Goal: Information Seeking & Learning: Learn about a topic

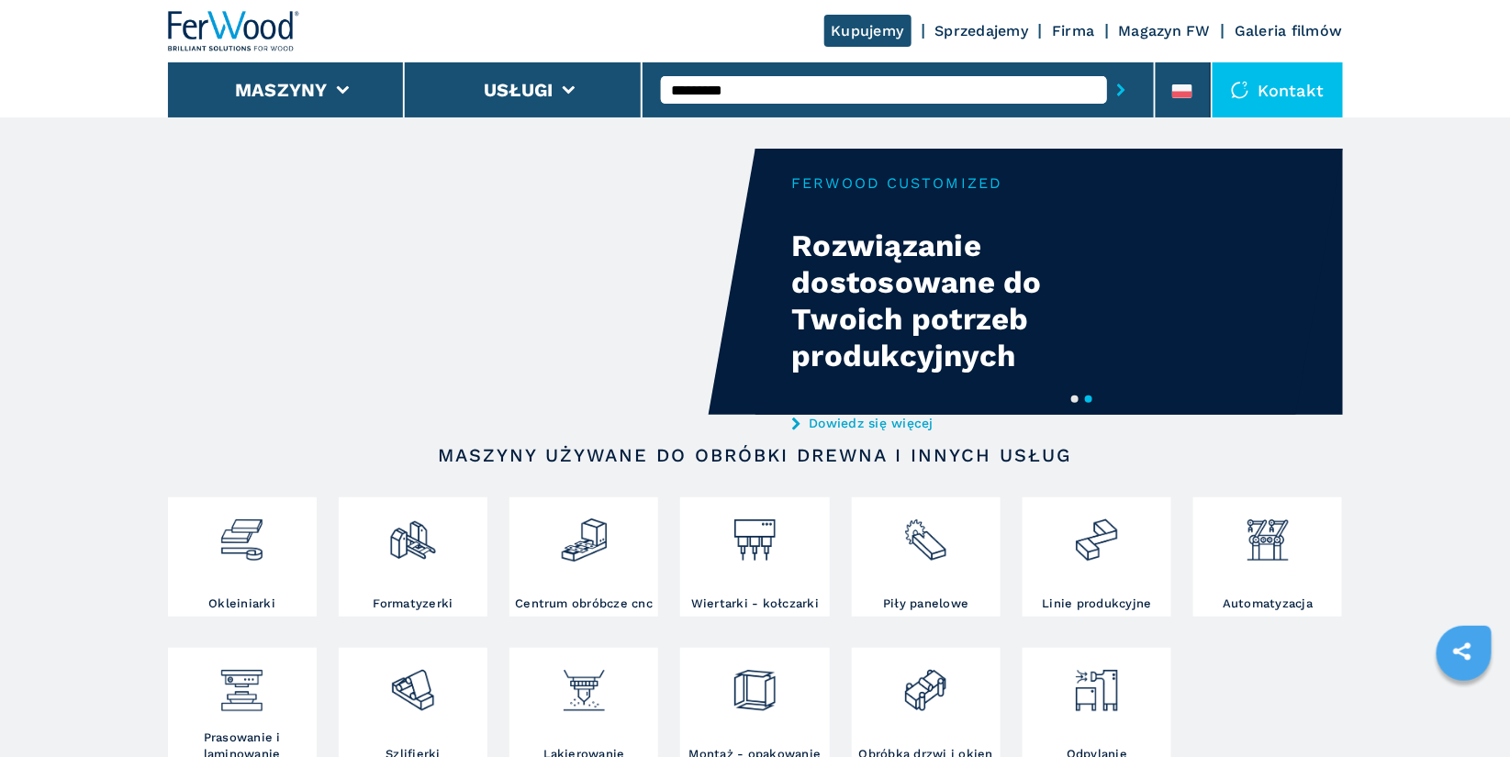
click at [309, 96] on button "Maszyny" at bounding box center [281, 90] width 93 height 22
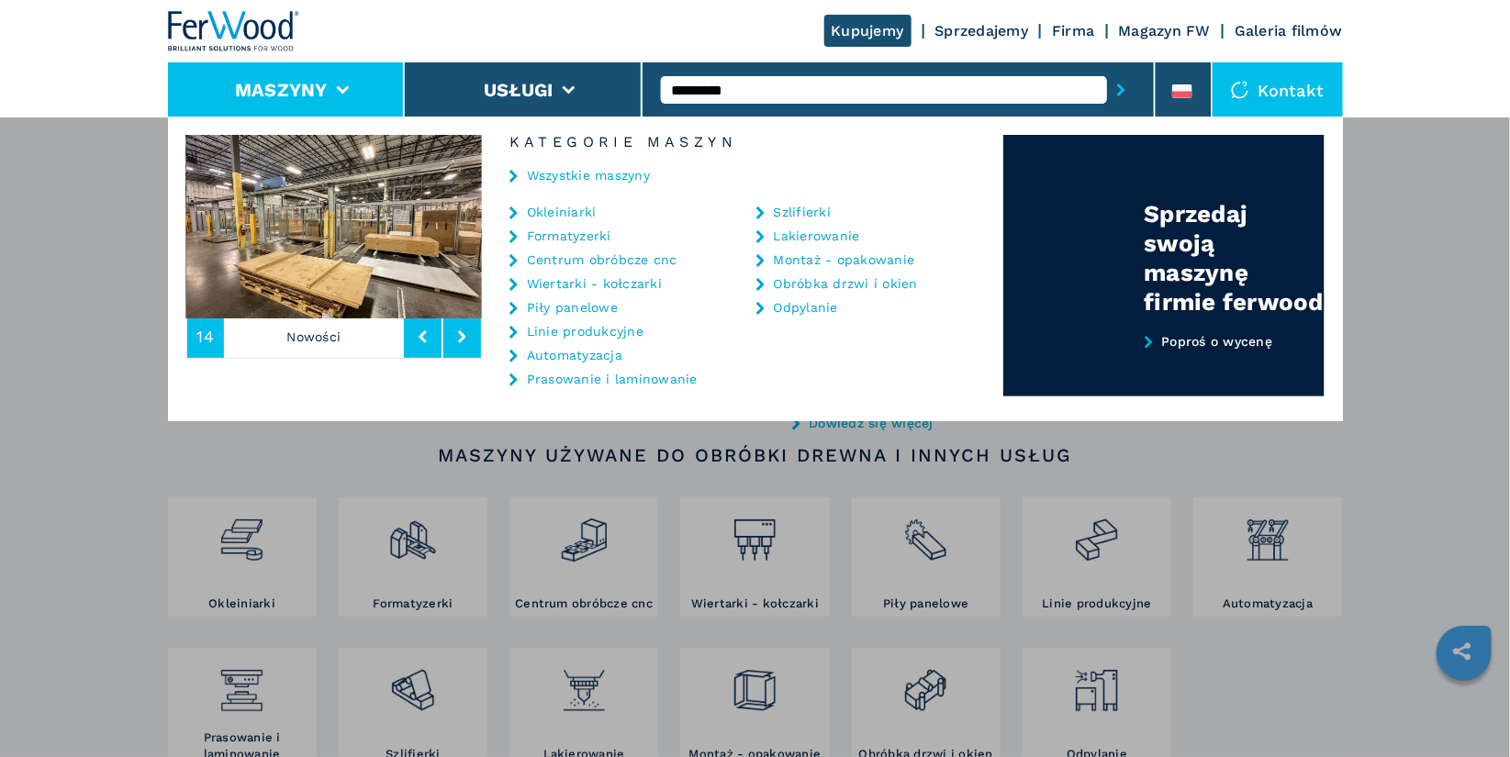
click at [585, 308] on link "Piły panelowe" at bounding box center [572, 307] width 91 height 13
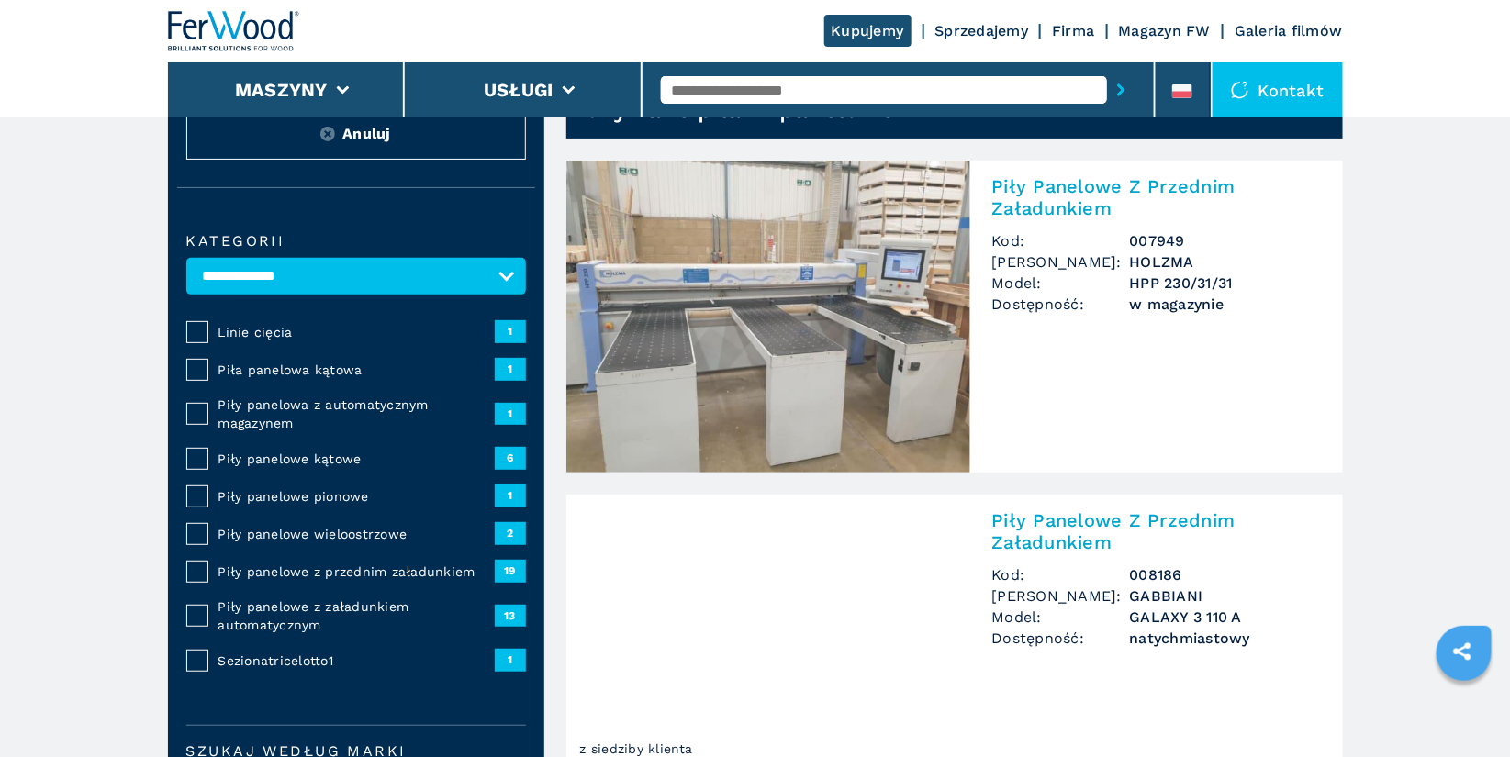
click at [332, 460] on span "Piły panelowe kątowe" at bounding box center [356, 459] width 276 height 18
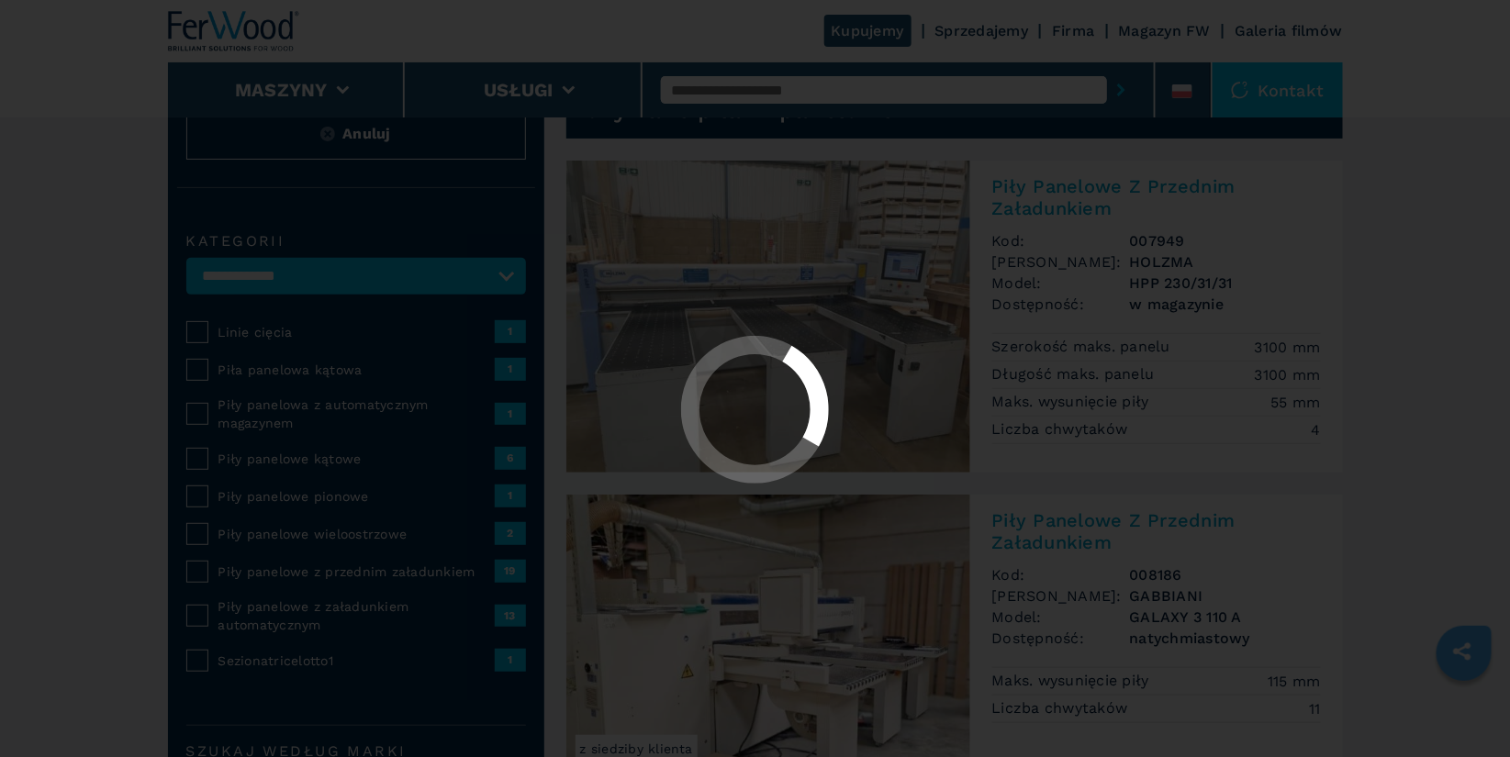
select select "**********"
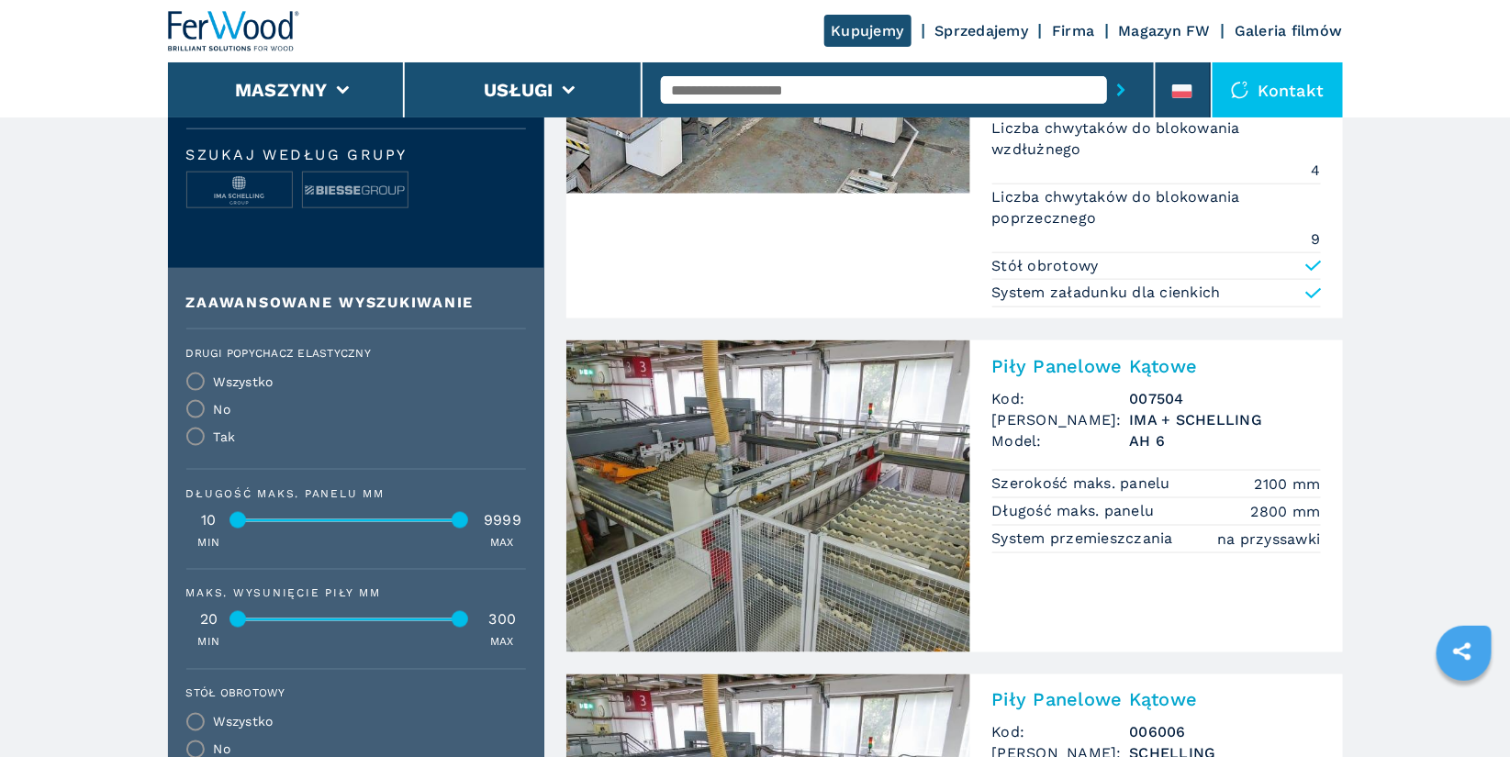
scroll to position [780, 0]
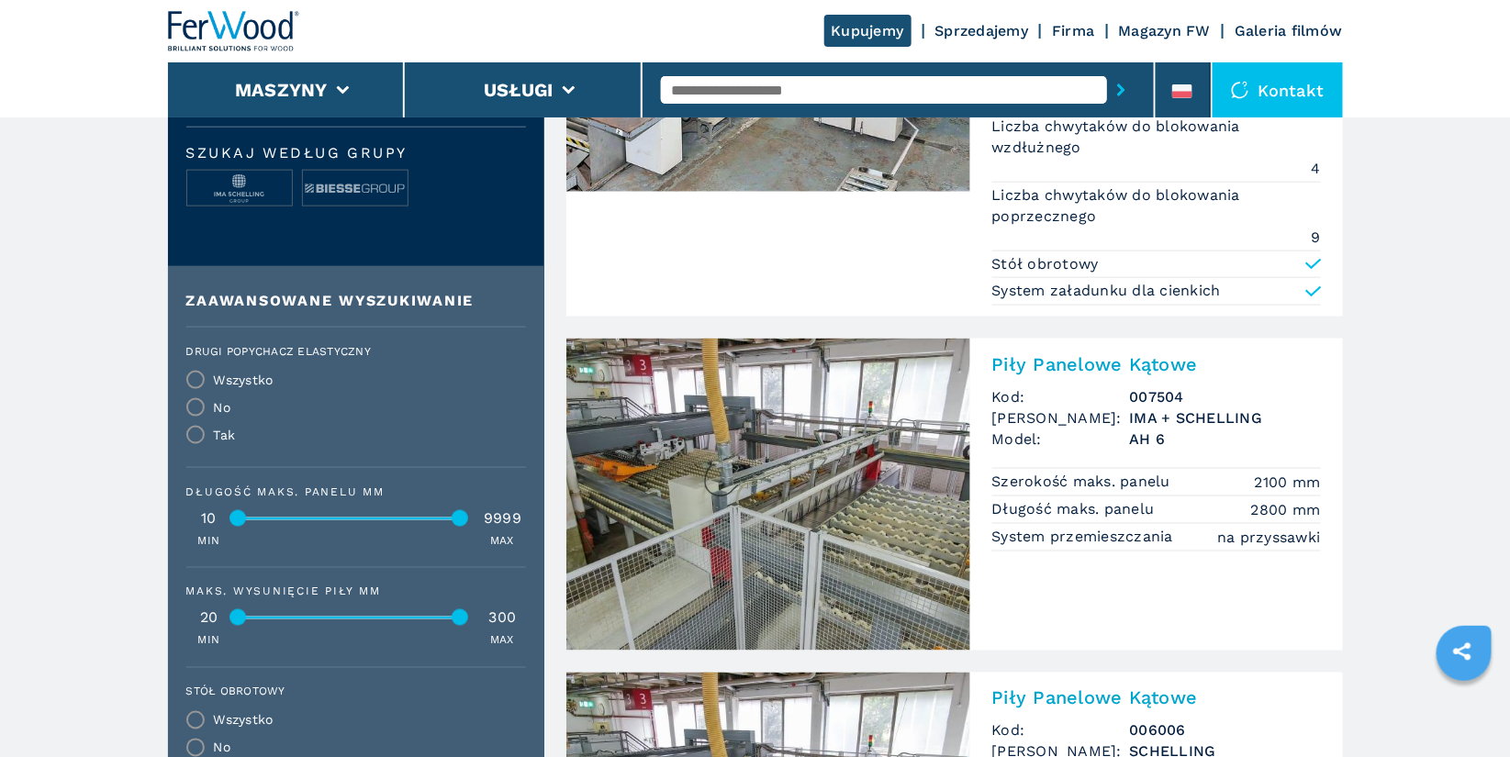
click at [1059, 360] on h2 "Piły Panelowe Kątowe" at bounding box center [1156, 364] width 329 height 22
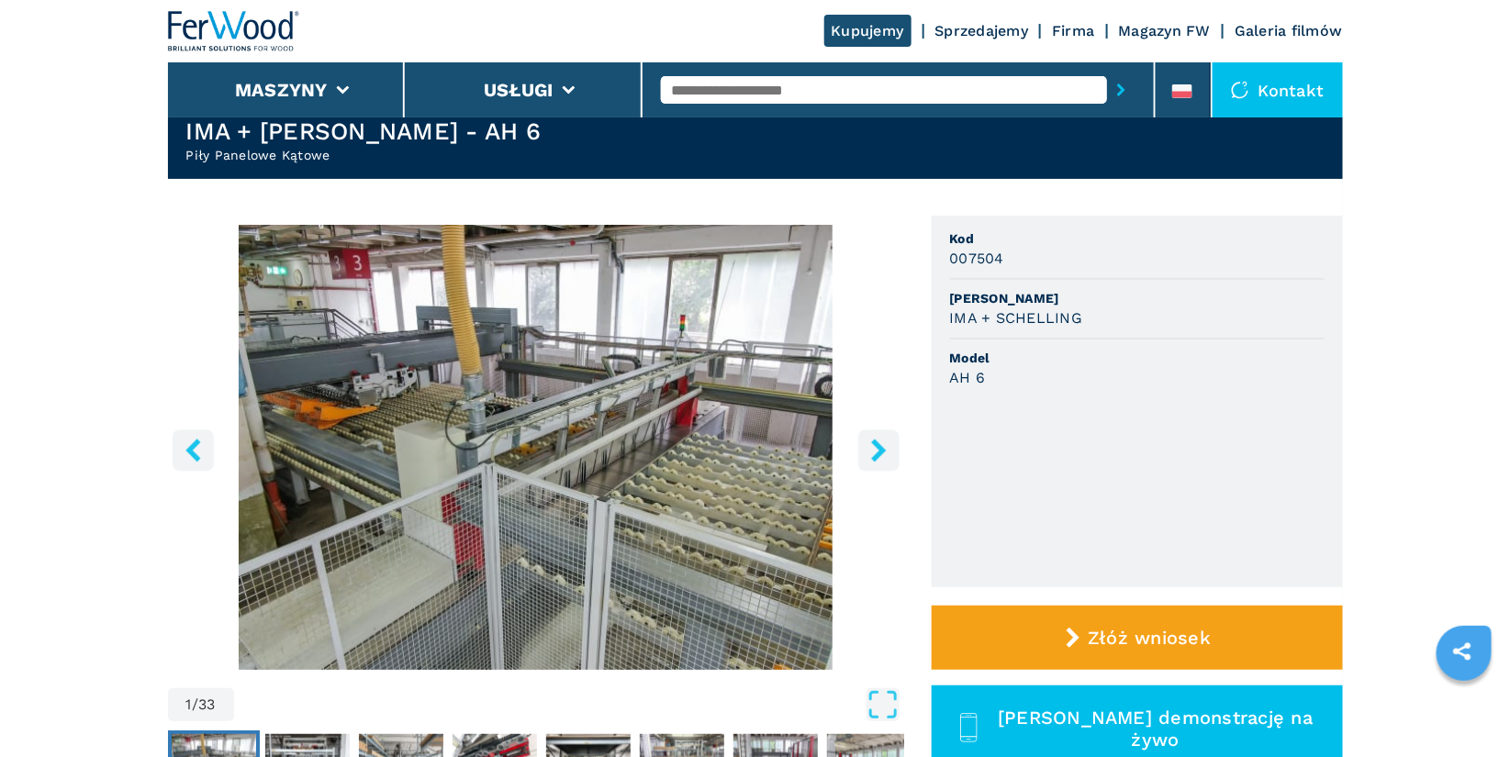
scroll to position [78, 0]
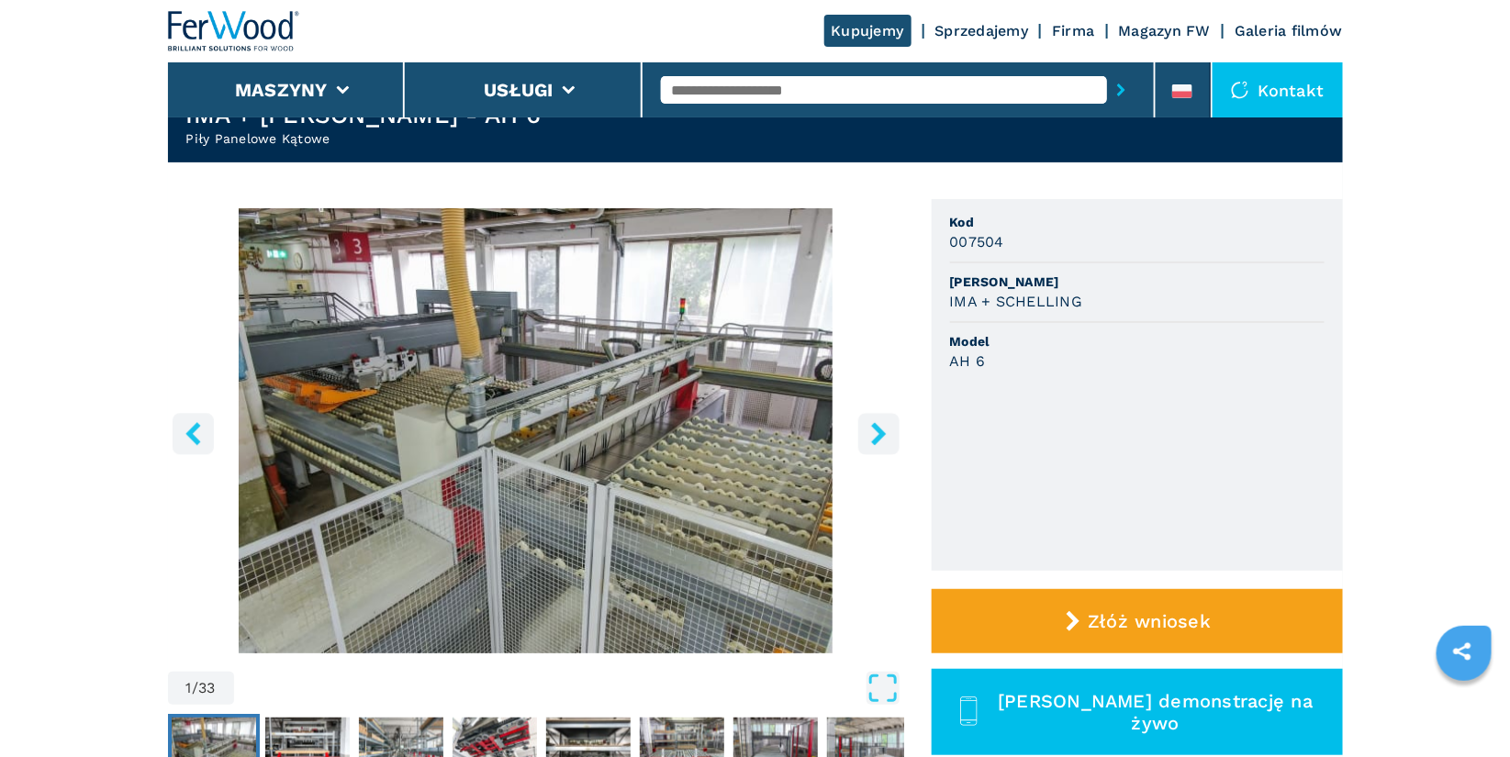
click at [878, 432] on icon "right-button" at bounding box center [878, 433] width 23 height 23
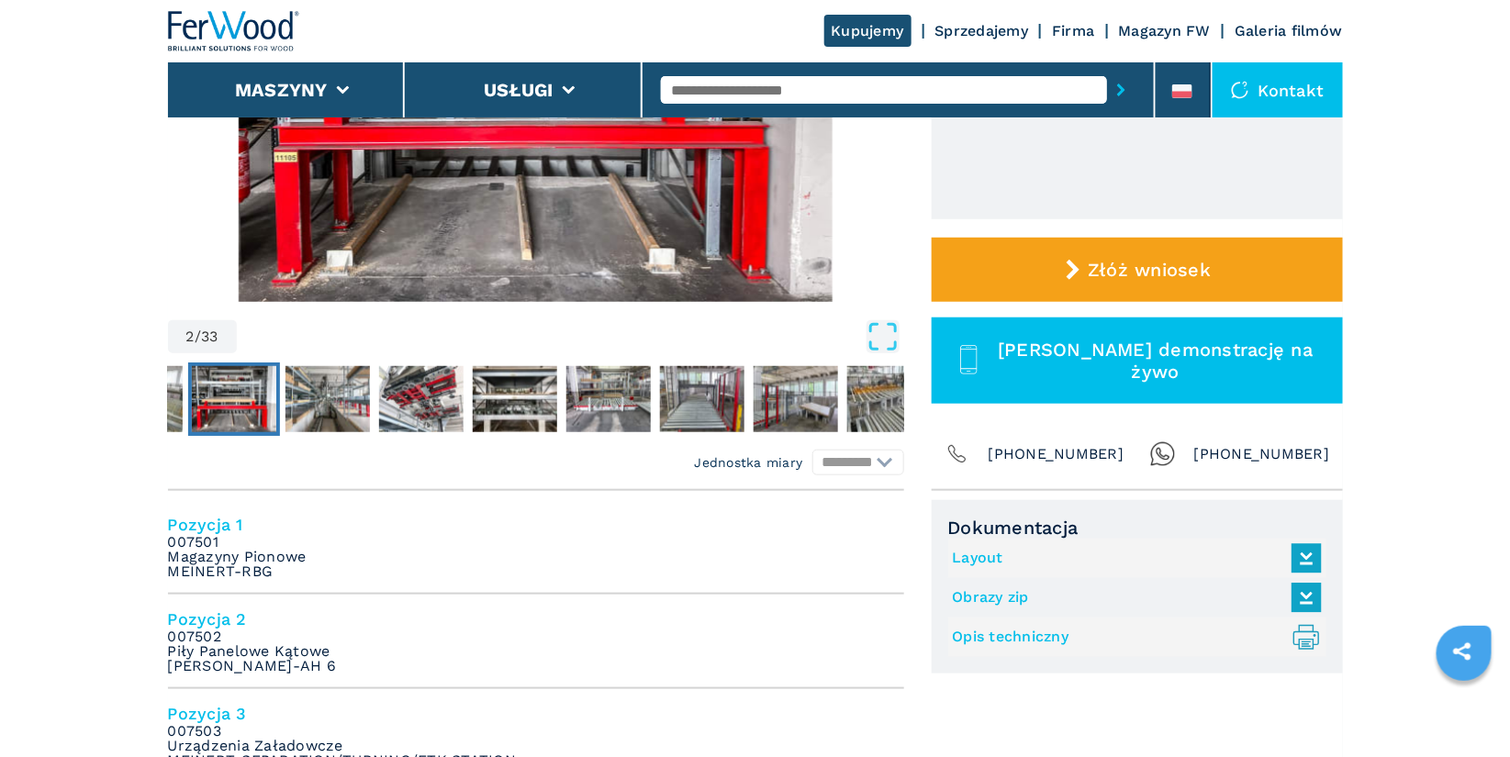
scroll to position [432, 0]
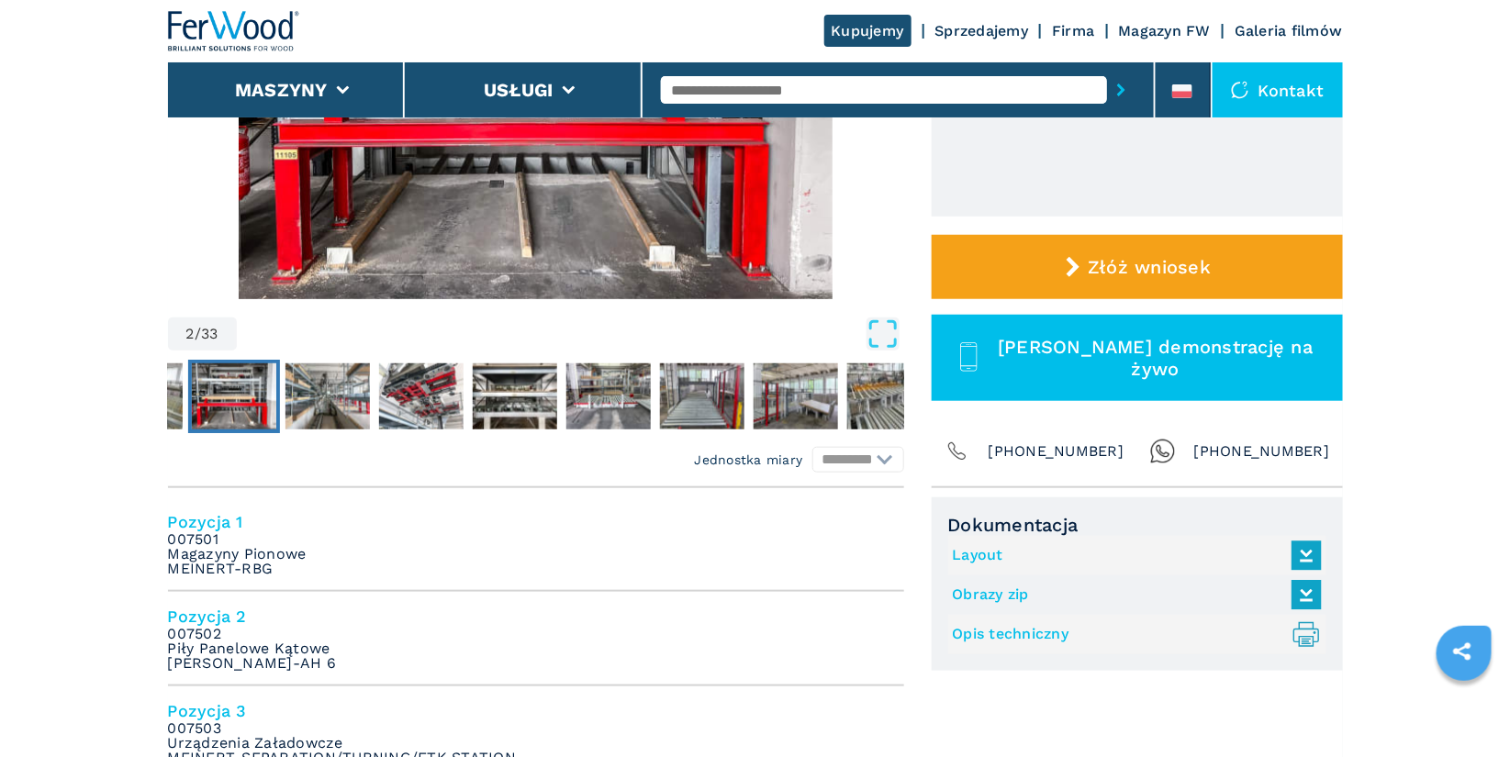
click at [984, 559] on link "Layout" at bounding box center [1133, 556] width 360 height 30
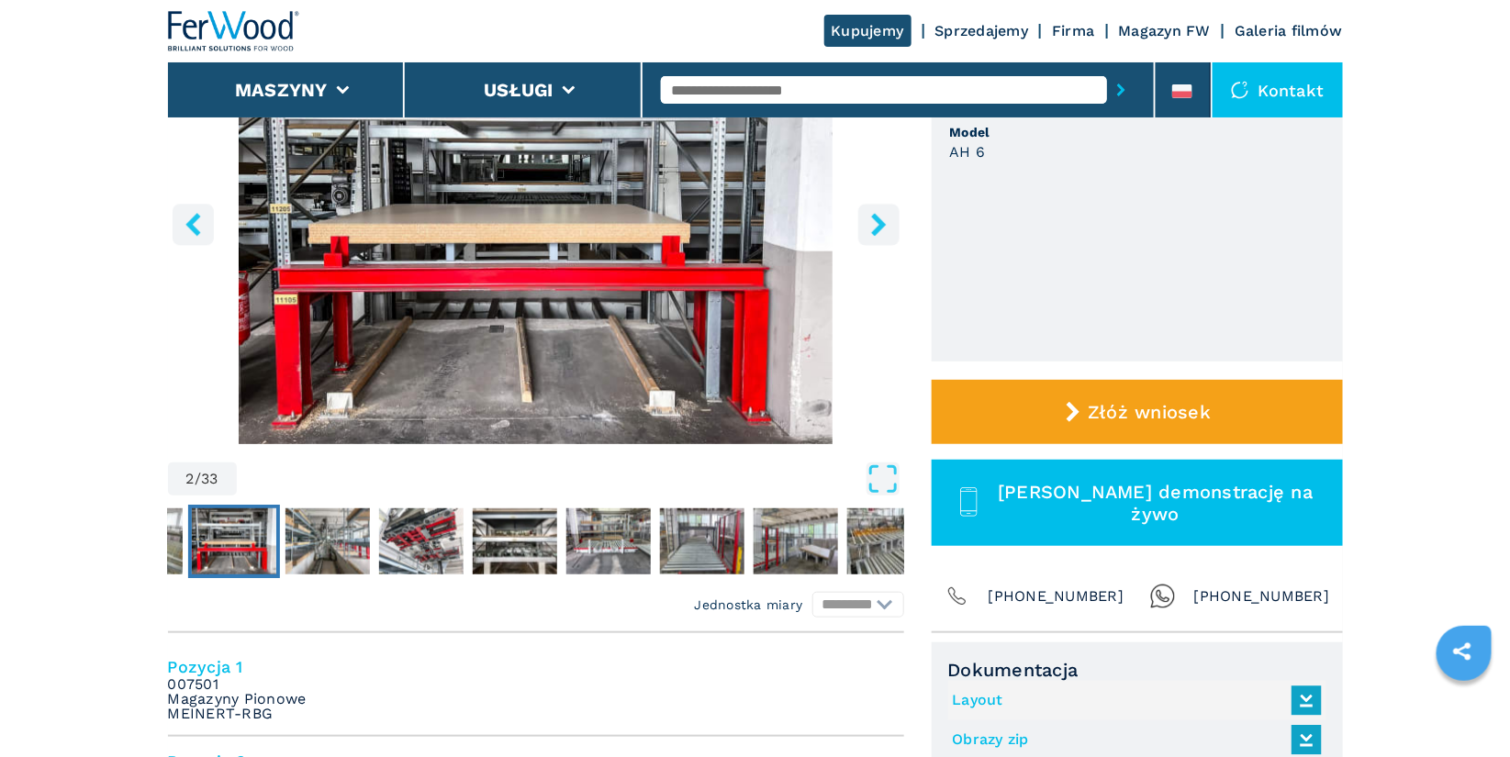
scroll to position [268, 0]
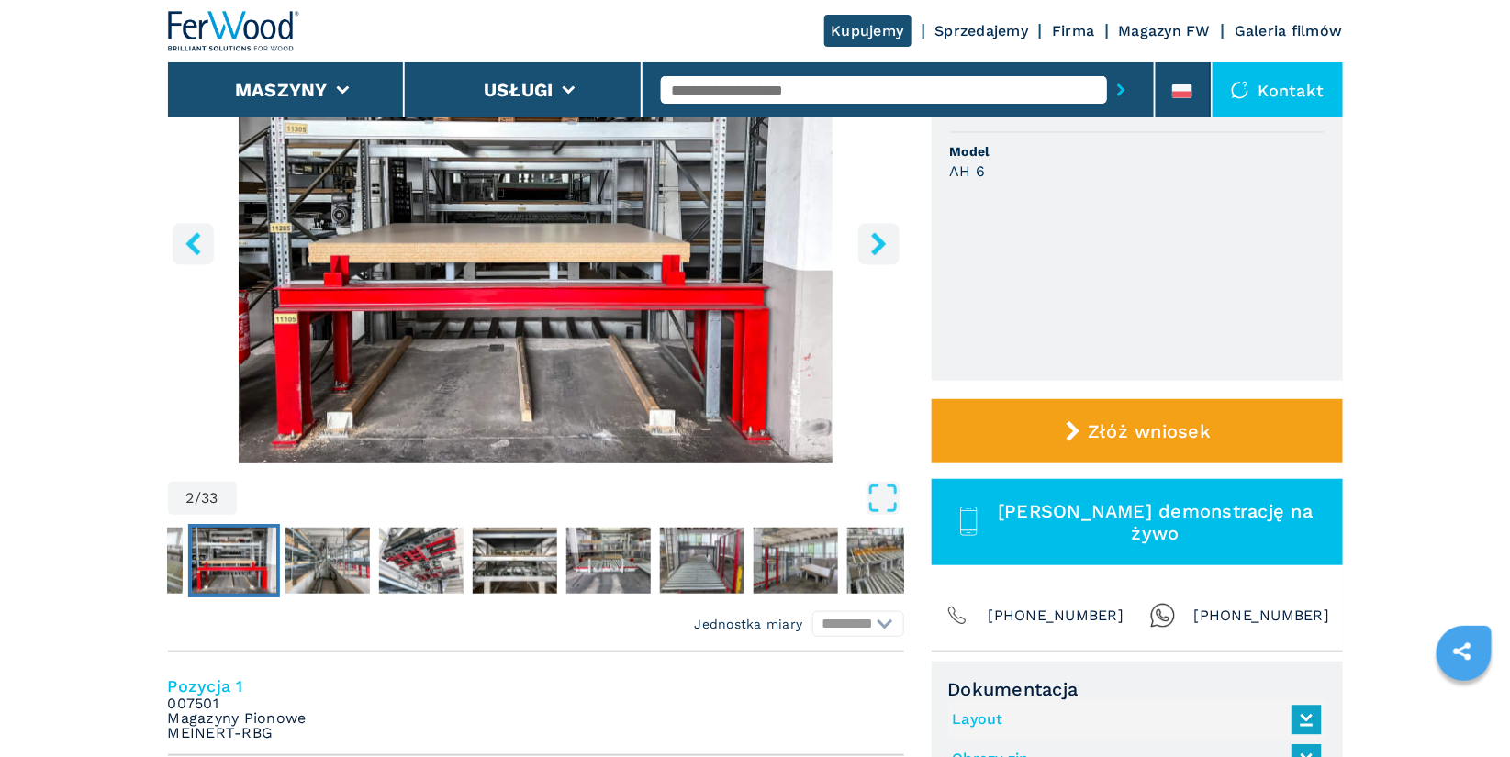
click at [884, 248] on icon "right-button" at bounding box center [878, 243] width 23 height 23
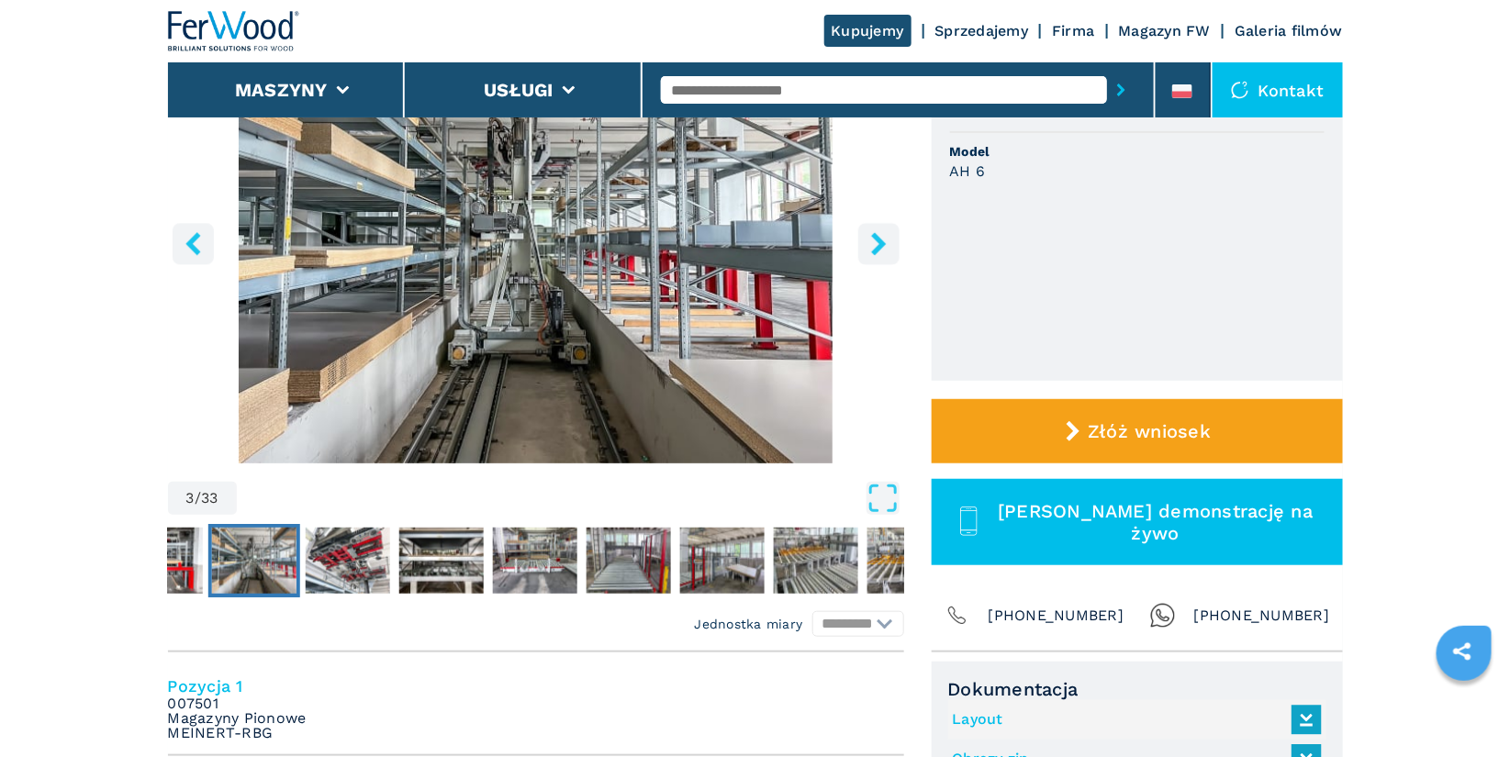
click at [884, 248] on icon "right-button" at bounding box center [878, 243] width 23 height 23
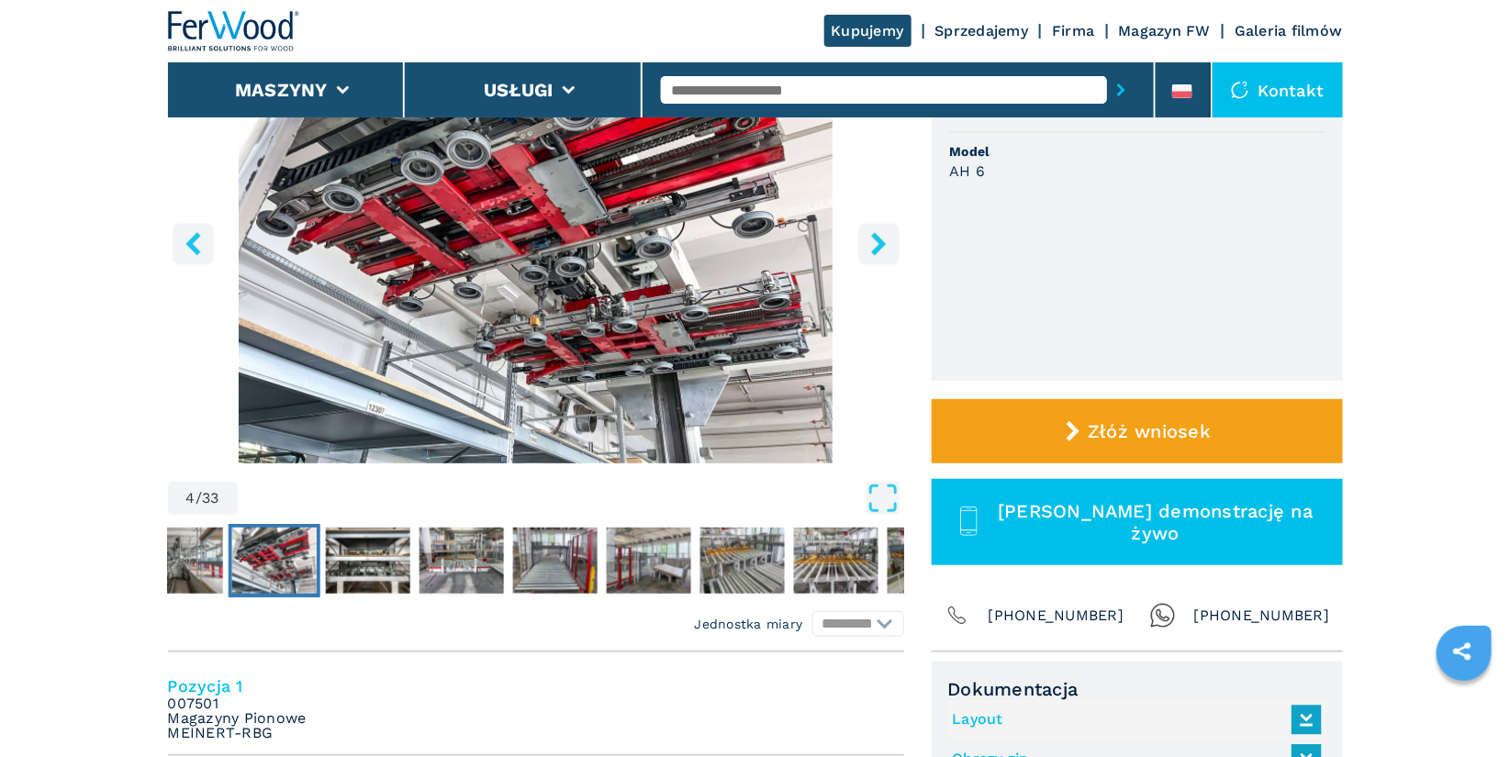
click at [884, 248] on icon "right-button" at bounding box center [878, 243] width 23 height 23
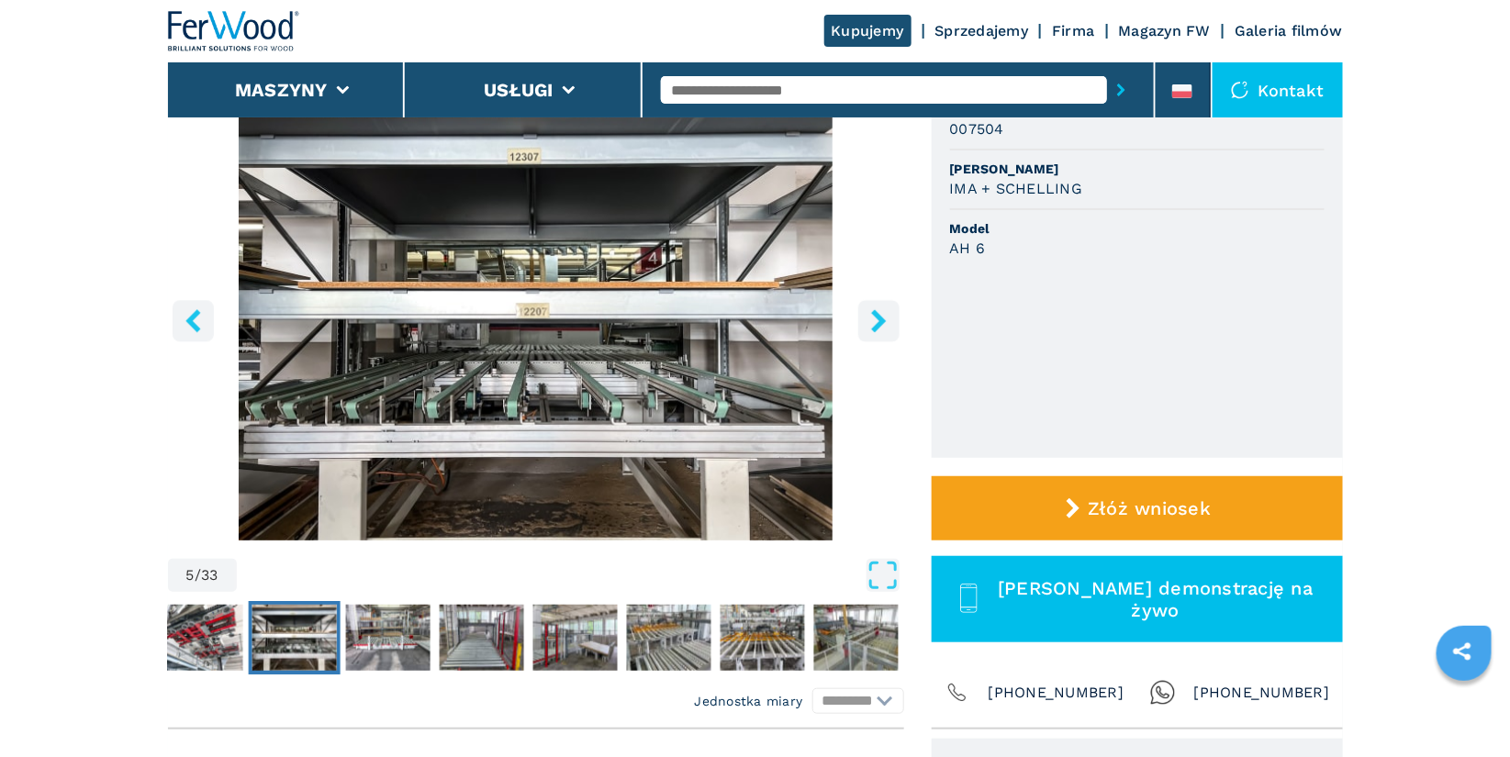
scroll to position [188, 0]
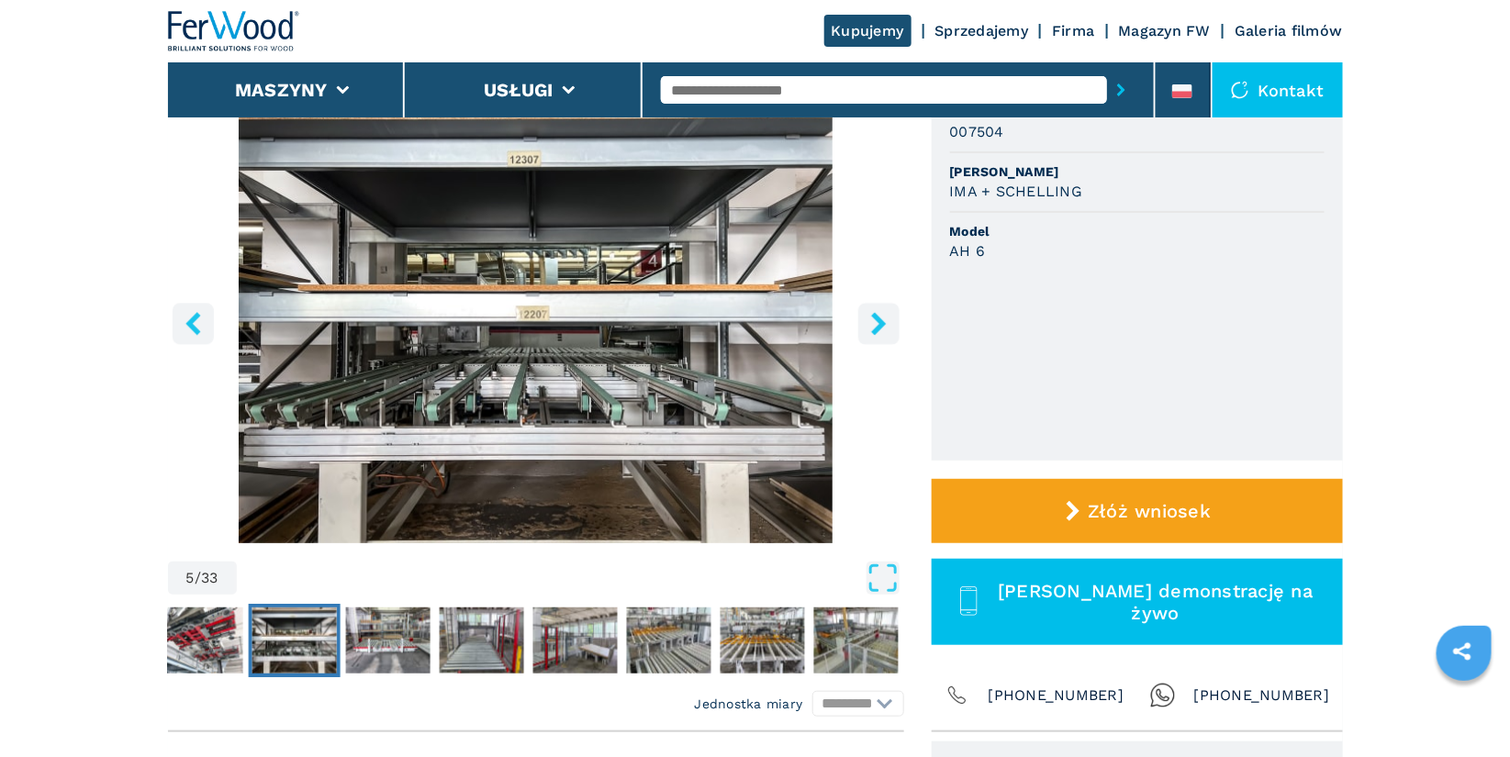
click at [877, 321] on icon "right-button" at bounding box center [878, 323] width 23 height 23
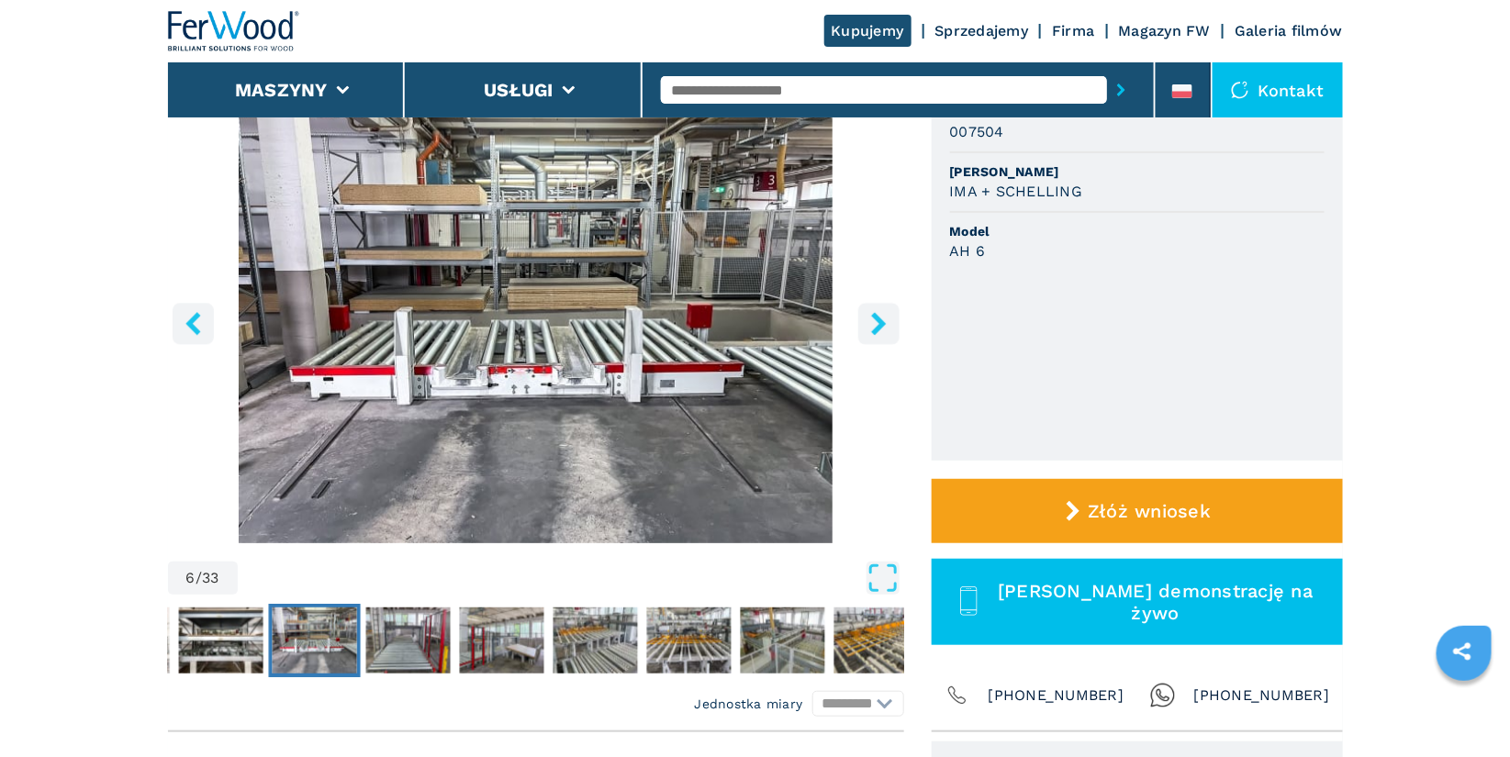
click at [877, 321] on icon "right-button" at bounding box center [878, 323] width 23 height 23
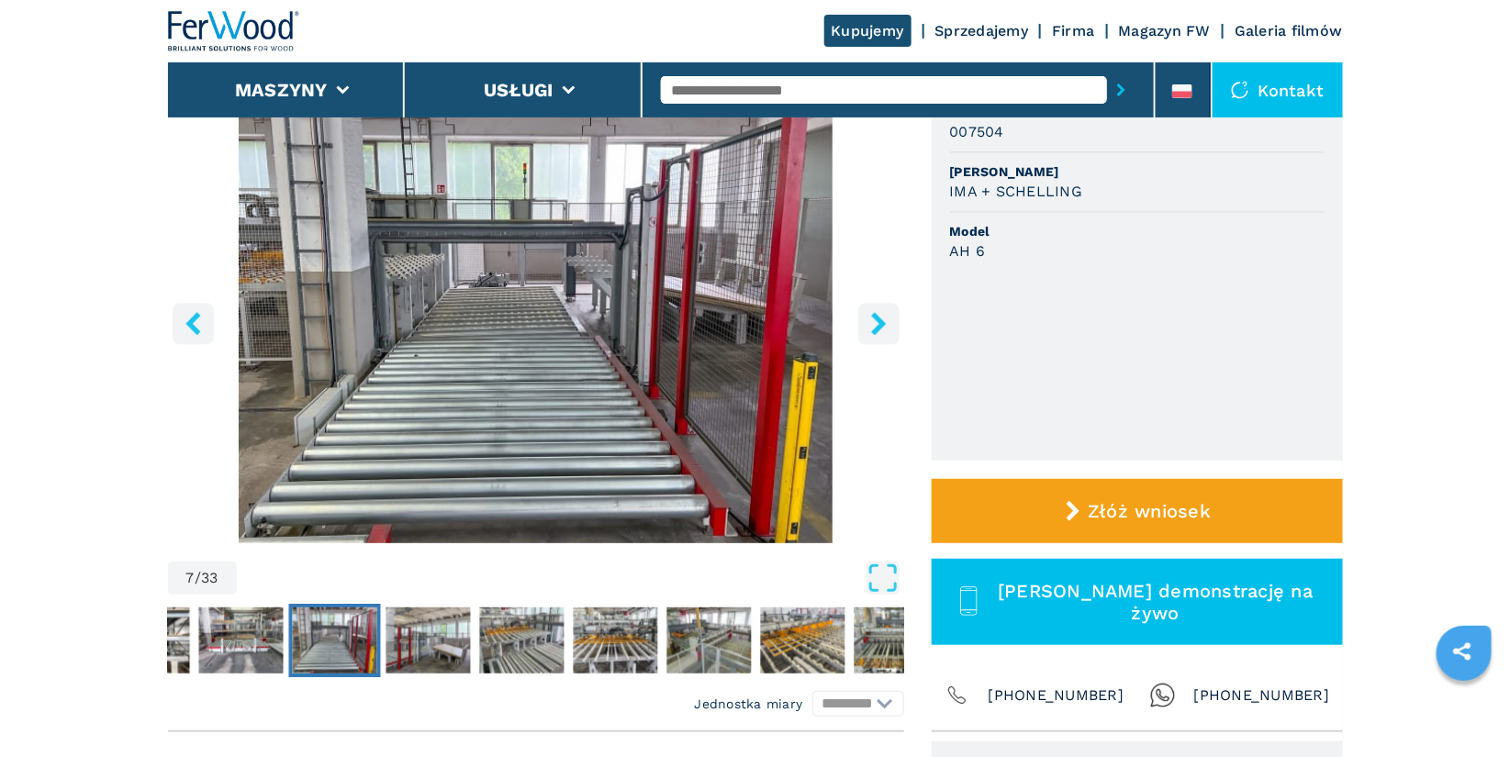
click at [877, 321] on icon "right-button" at bounding box center [878, 323] width 23 height 23
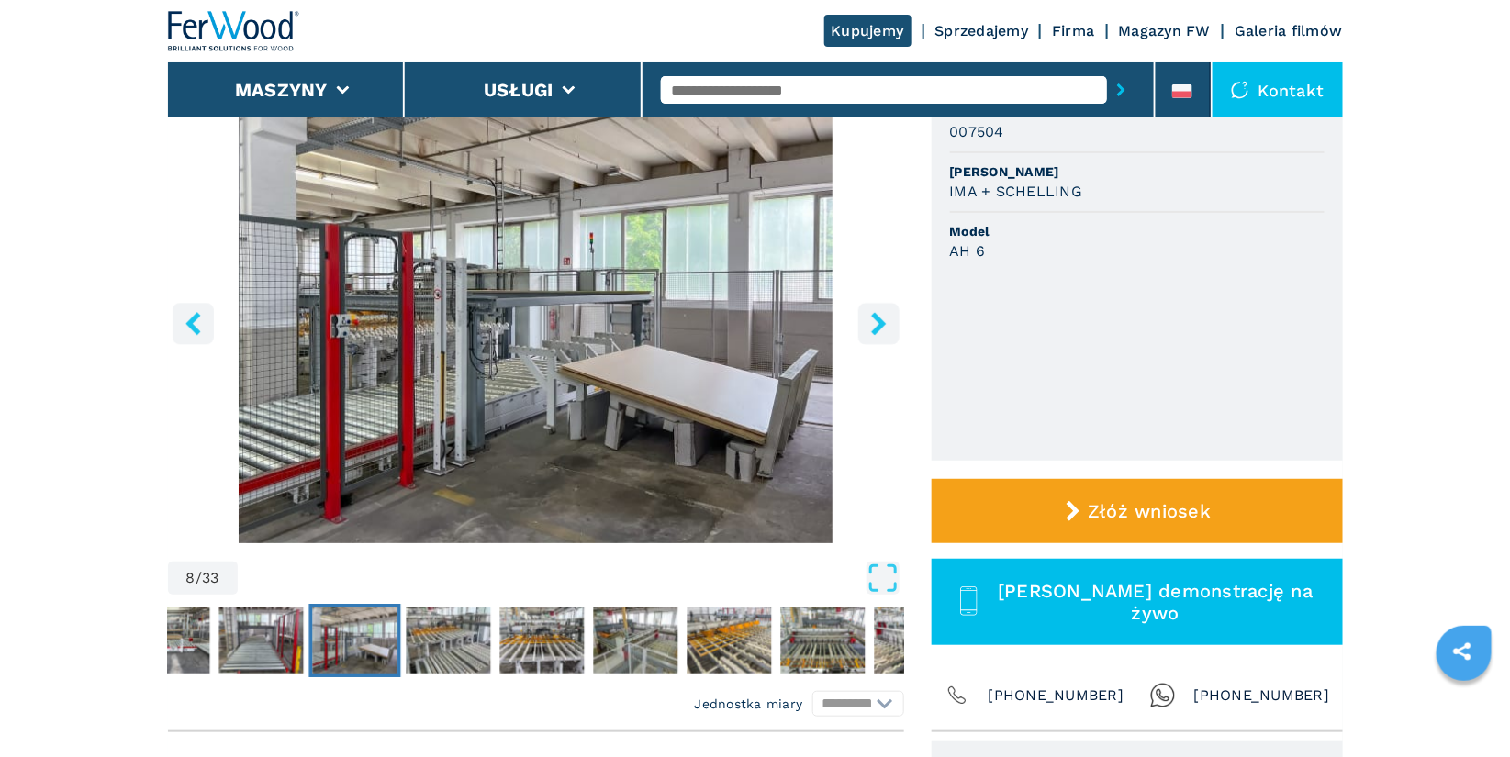
click at [877, 321] on icon "right-button" at bounding box center [878, 323] width 23 height 23
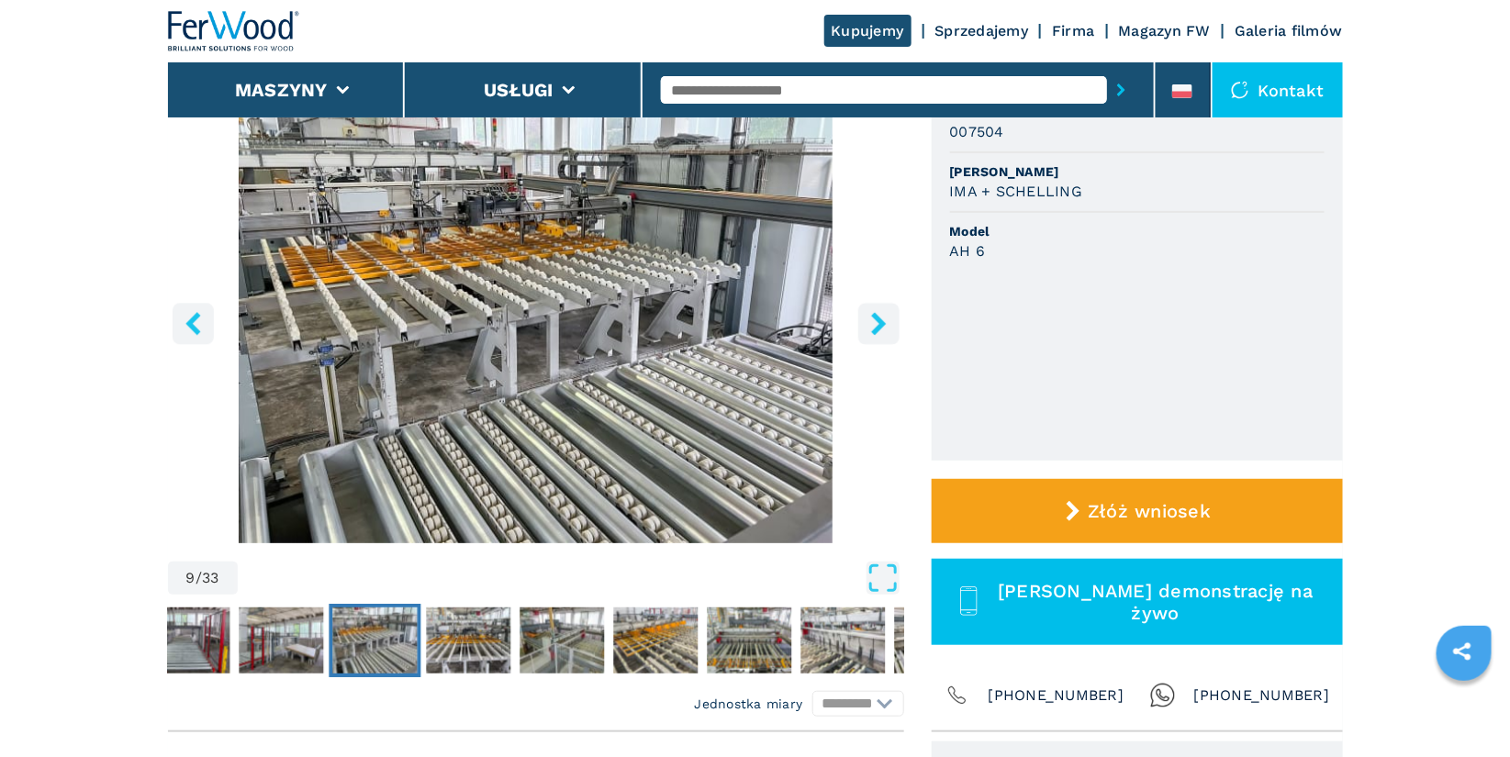
click at [877, 321] on icon "right-button" at bounding box center [878, 323] width 23 height 23
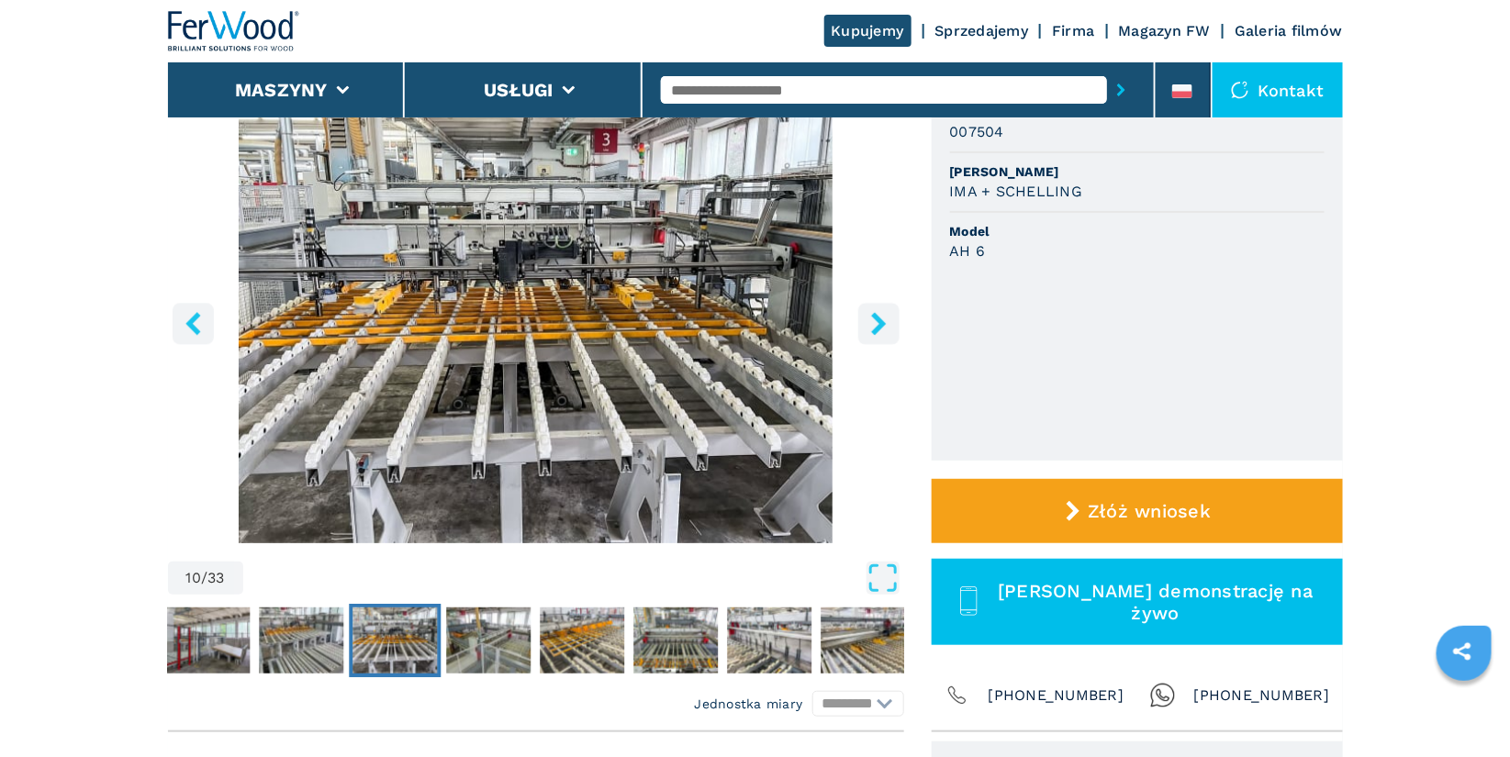
click at [202, 330] on icon "left-button" at bounding box center [193, 323] width 23 height 23
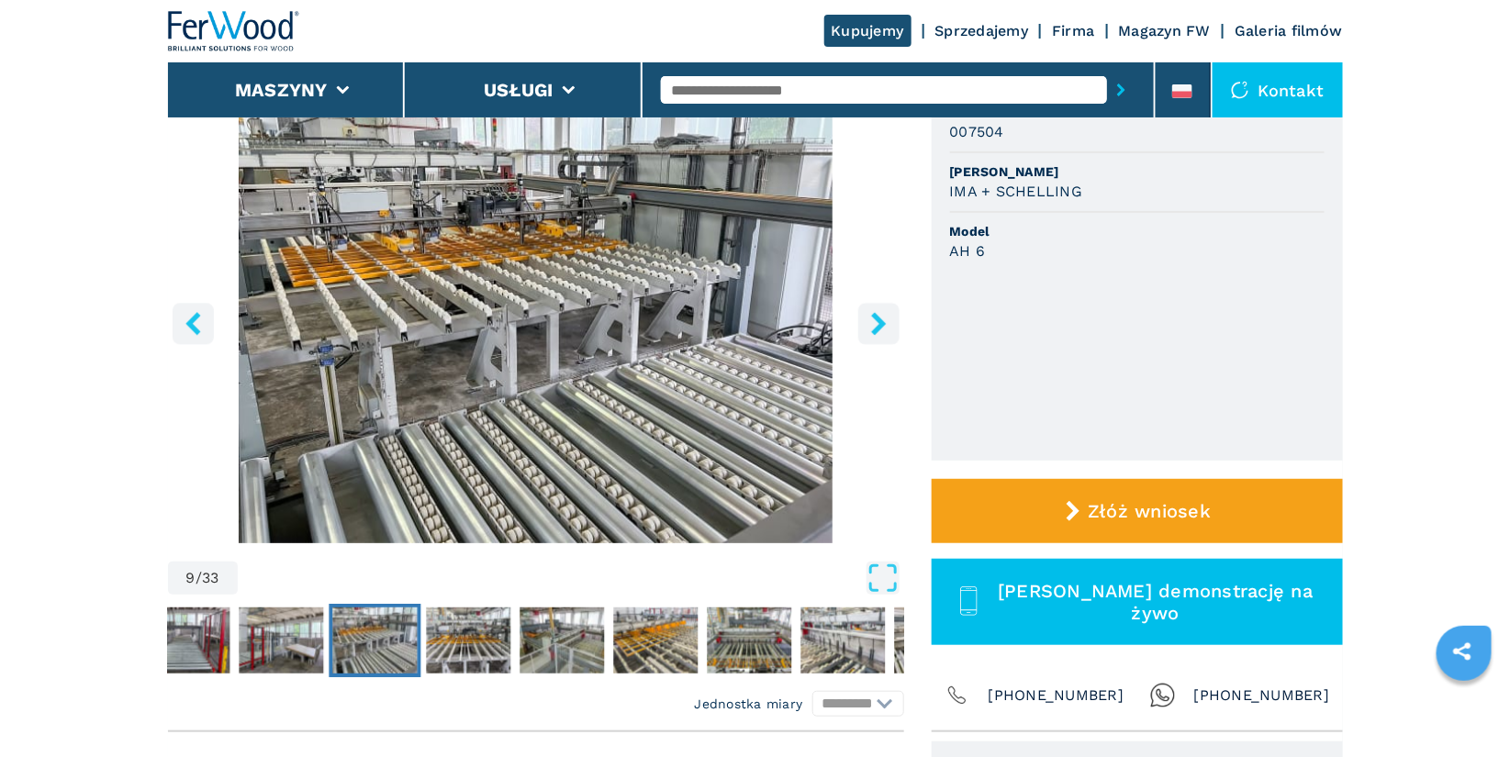
click at [202, 330] on icon "left-button" at bounding box center [193, 323] width 23 height 23
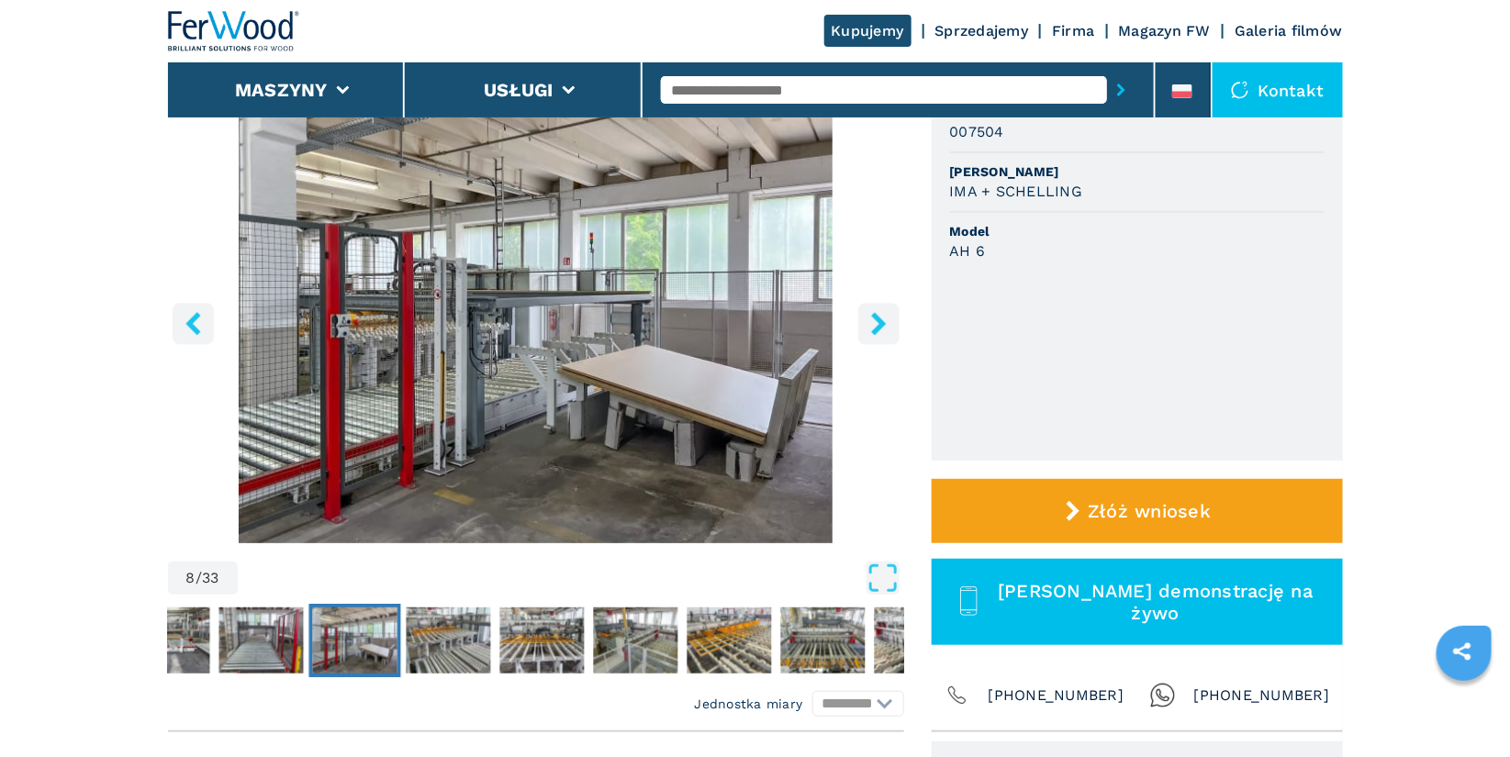
click at [202, 330] on icon "left-button" at bounding box center [193, 323] width 23 height 23
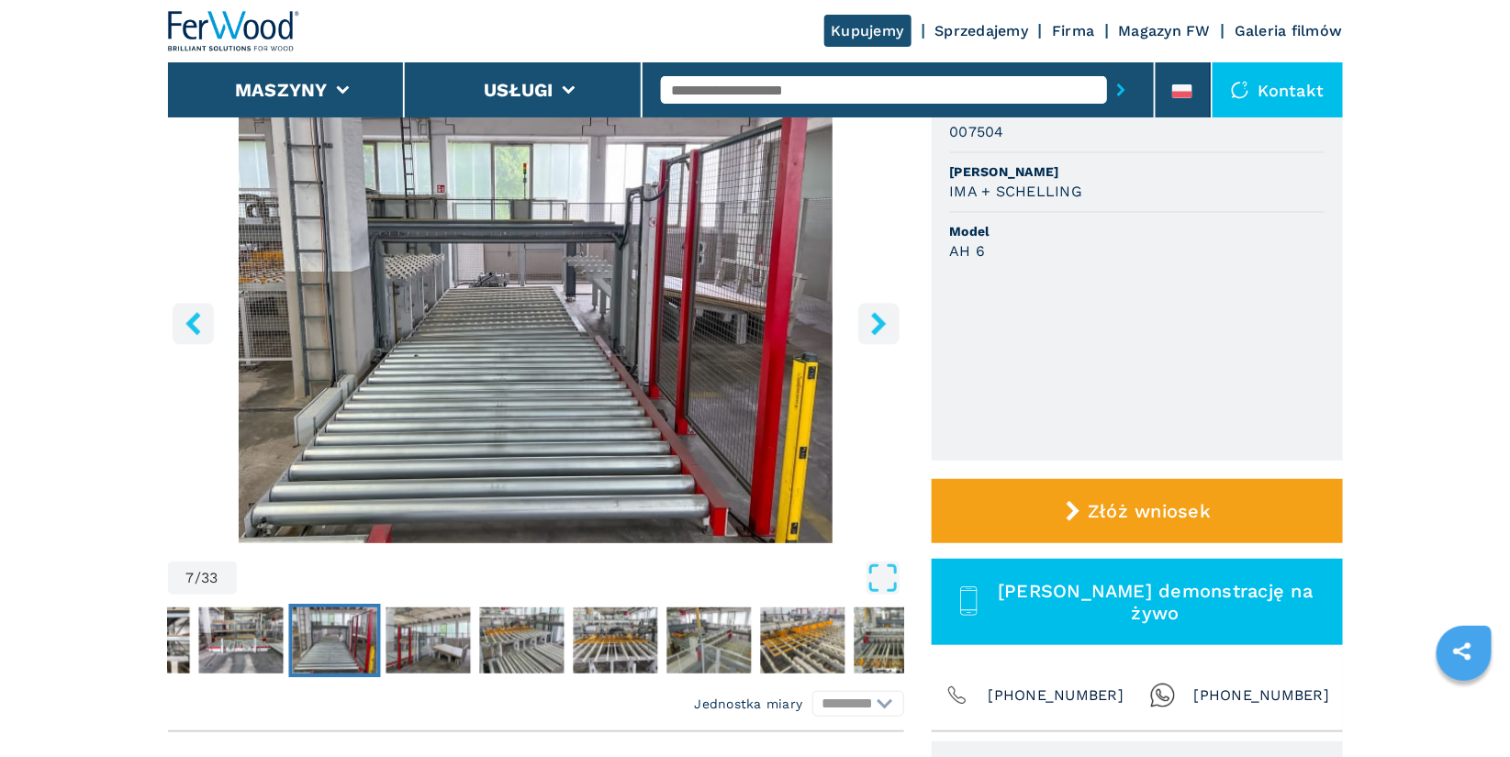
click at [202, 330] on icon "left-button" at bounding box center [193, 323] width 23 height 23
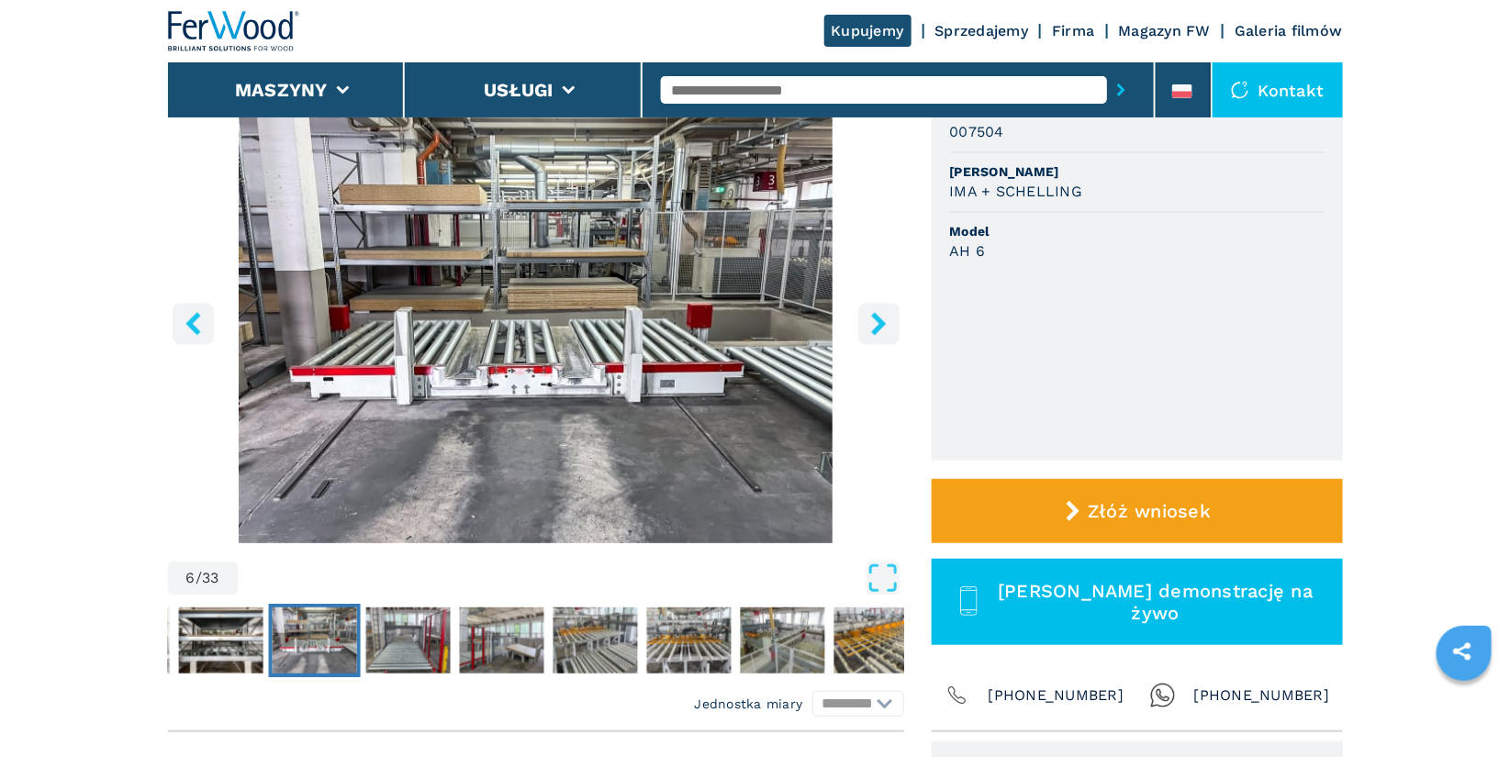
click at [202, 330] on icon "left-button" at bounding box center [193, 323] width 23 height 23
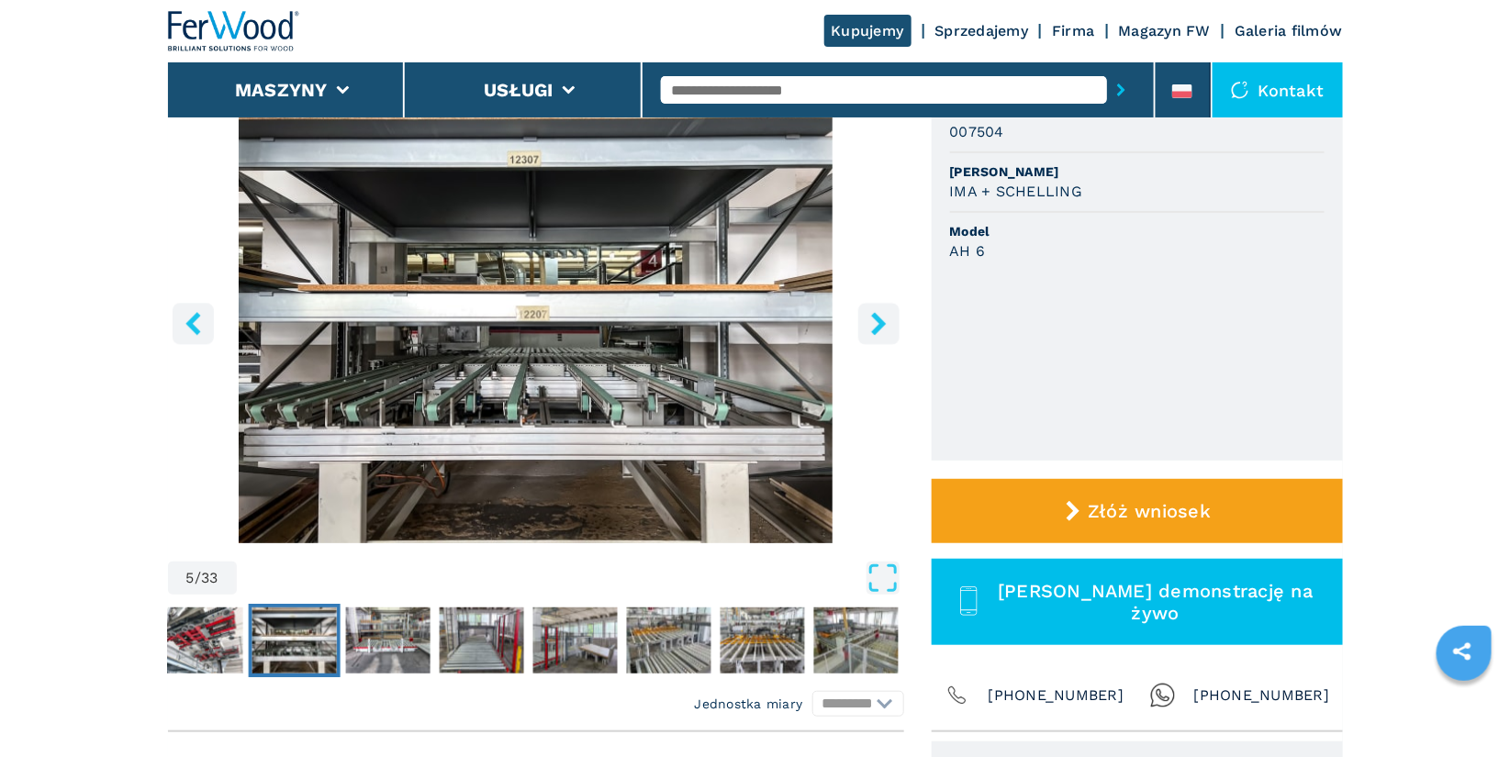
click at [539, 437] on img "Go to Slide 5" at bounding box center [536, 320] width 736 height 445
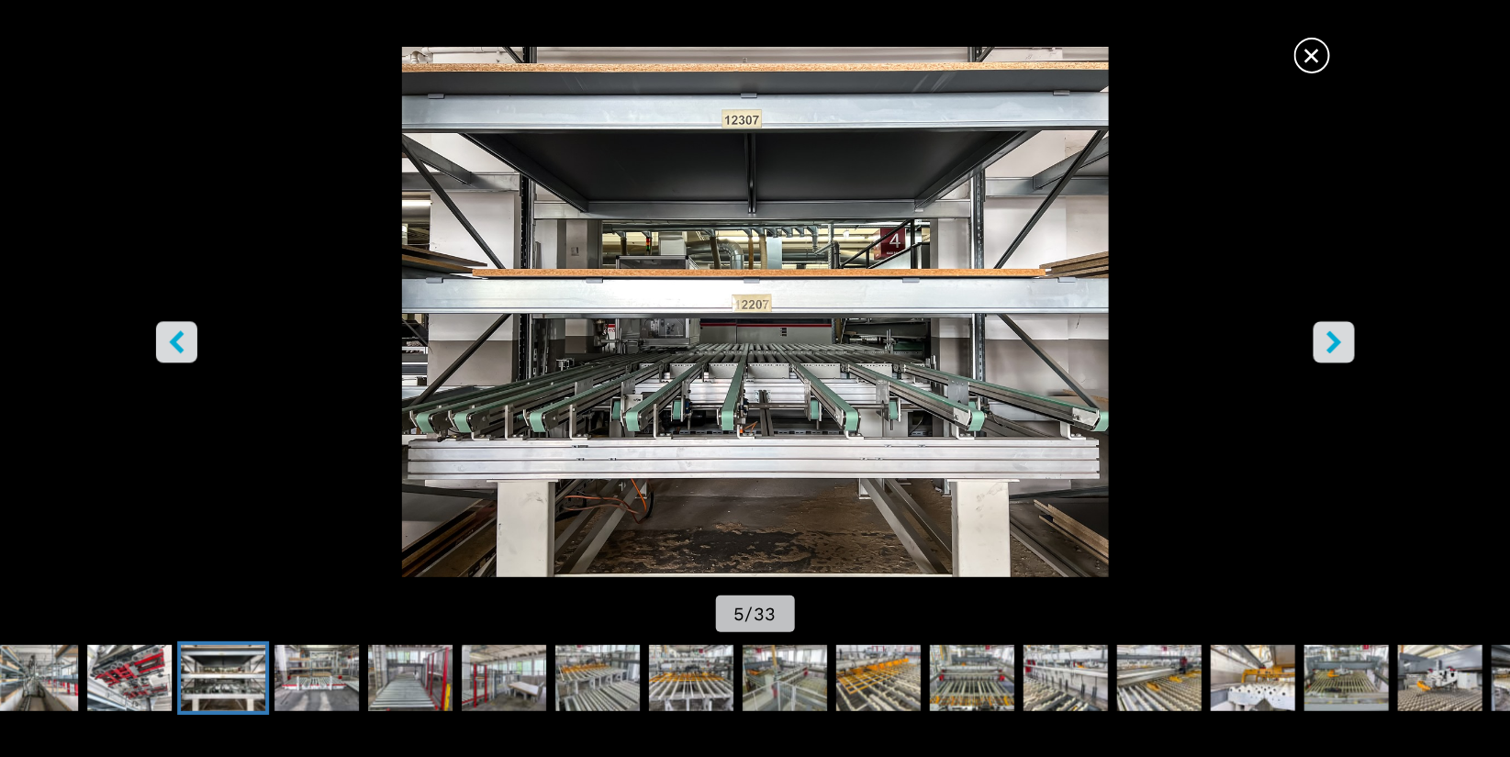
click at [188, 350] on button "left-button" at bounding box center [176, 341] width 41 height 41
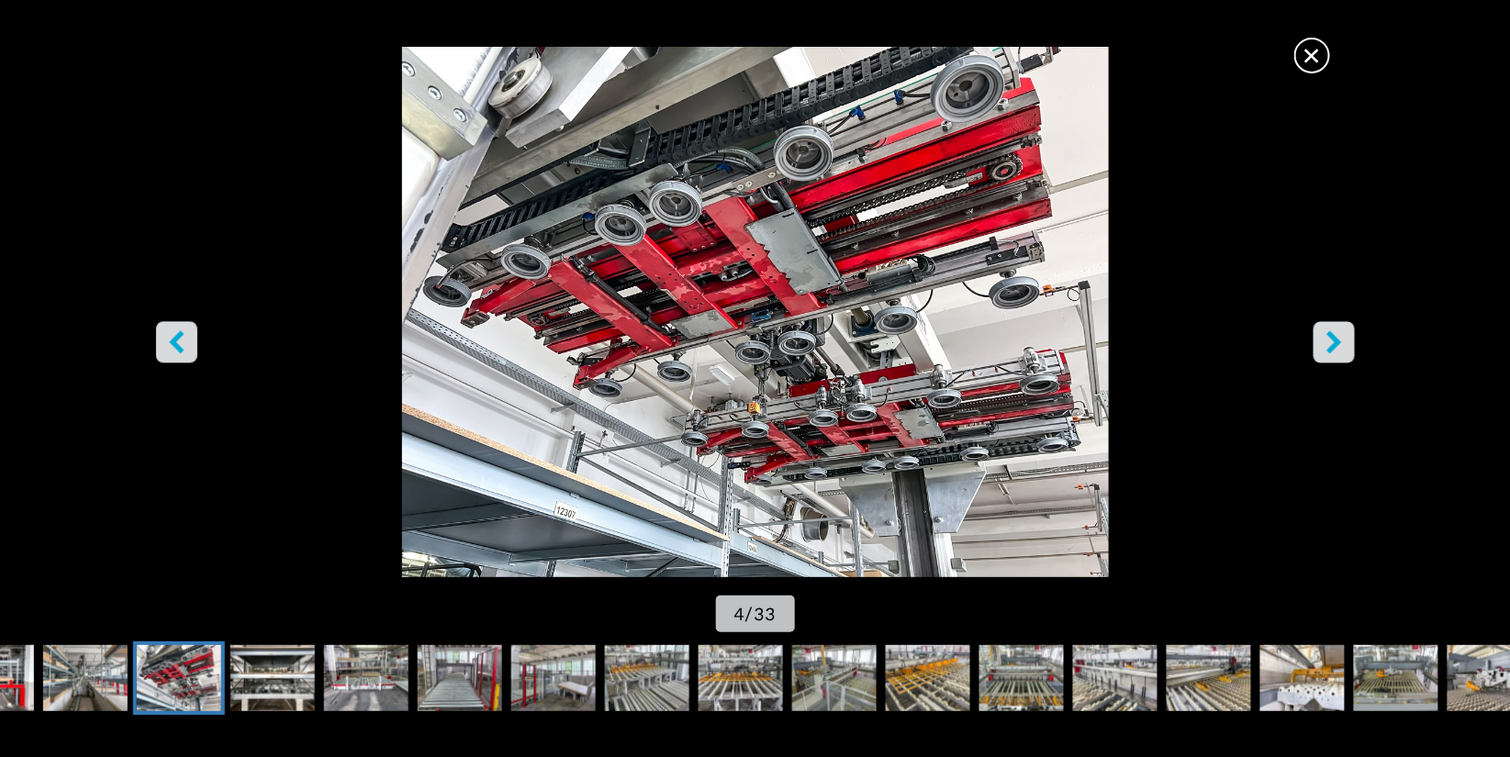
click at [188, 350] on button "left-button" at bounding box center [176, 341] width 41 height 41
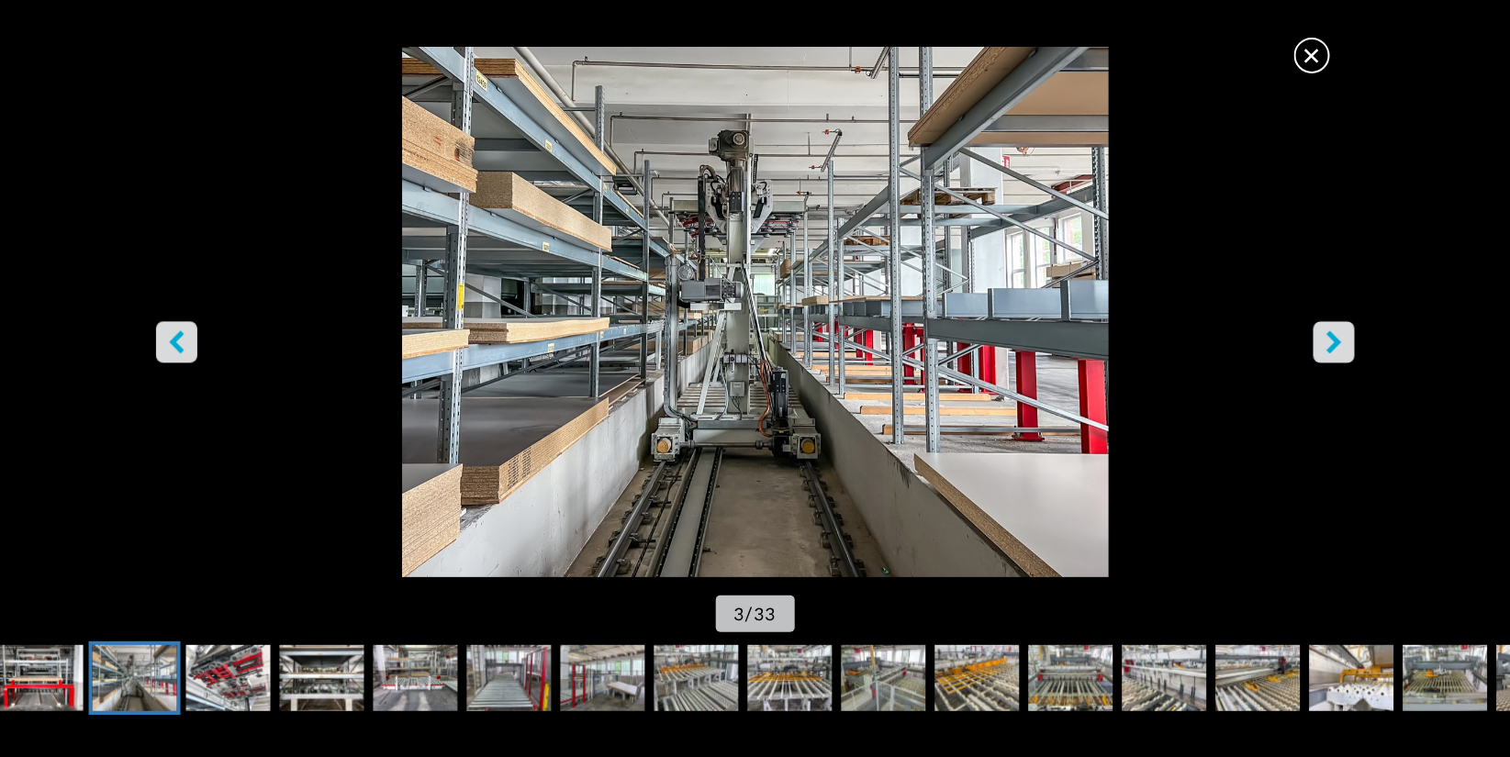
click at [188, 350] on button "left-button" at bounding box center [176, 341] width 41 height 41
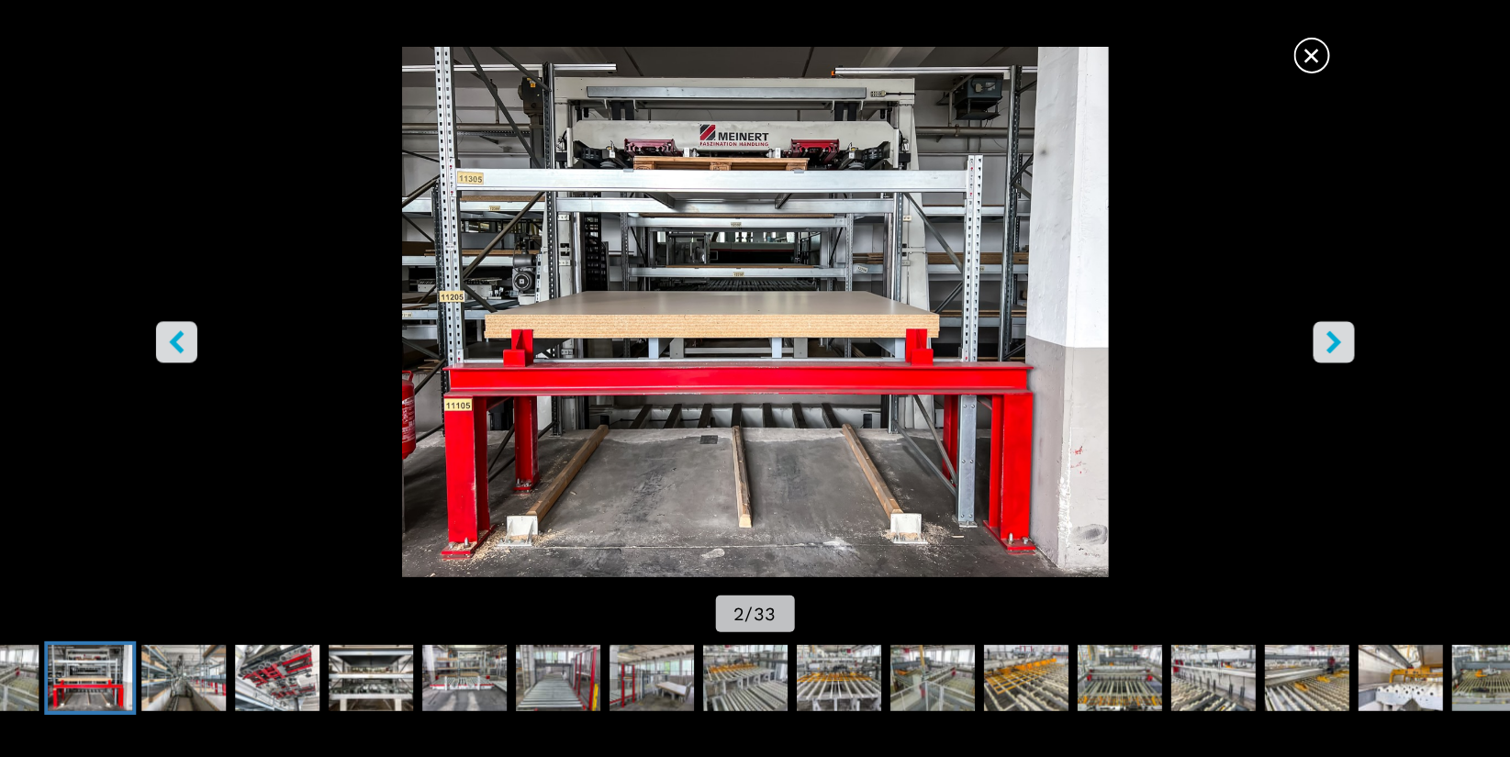
click at [1340, 341] on icon "right-button" at bounding box center [1333, 341] width 15 height 23
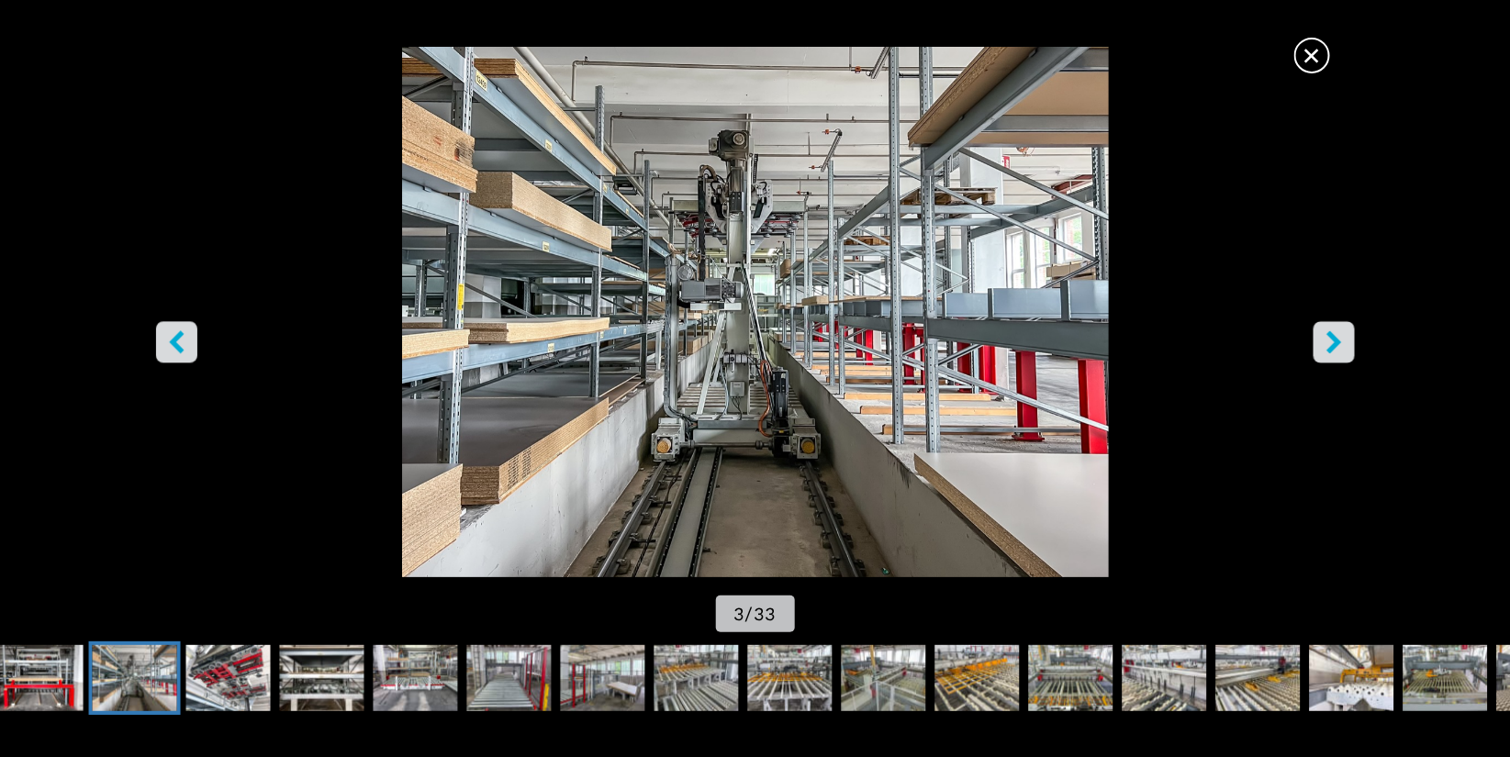
click at [1340, 341] on icon "right-button" at bounding box center [1333, 341] width 15 height 23
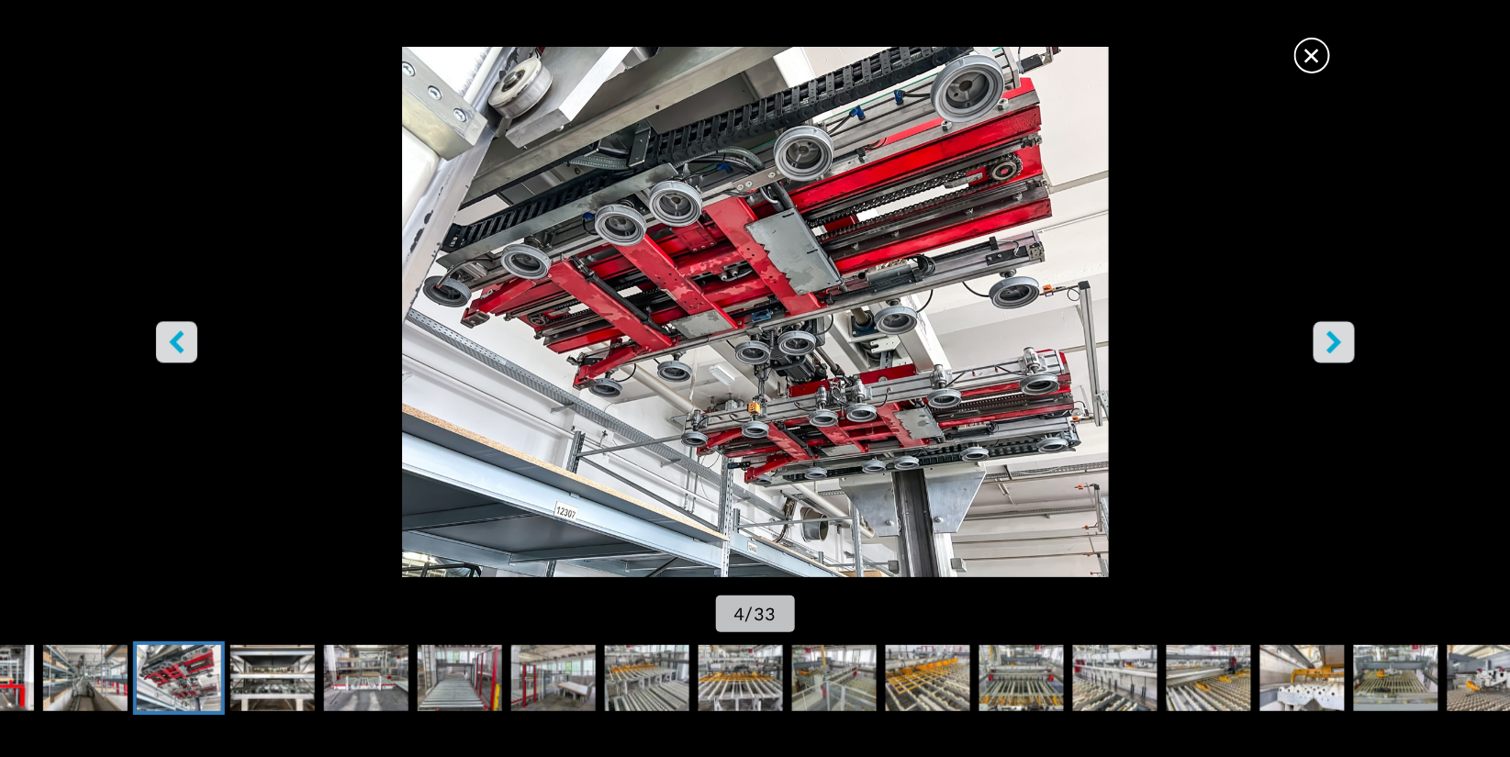
click at [1344, 343] on icon "right-button" at bounding box center [1334, 341] width 23 height 23
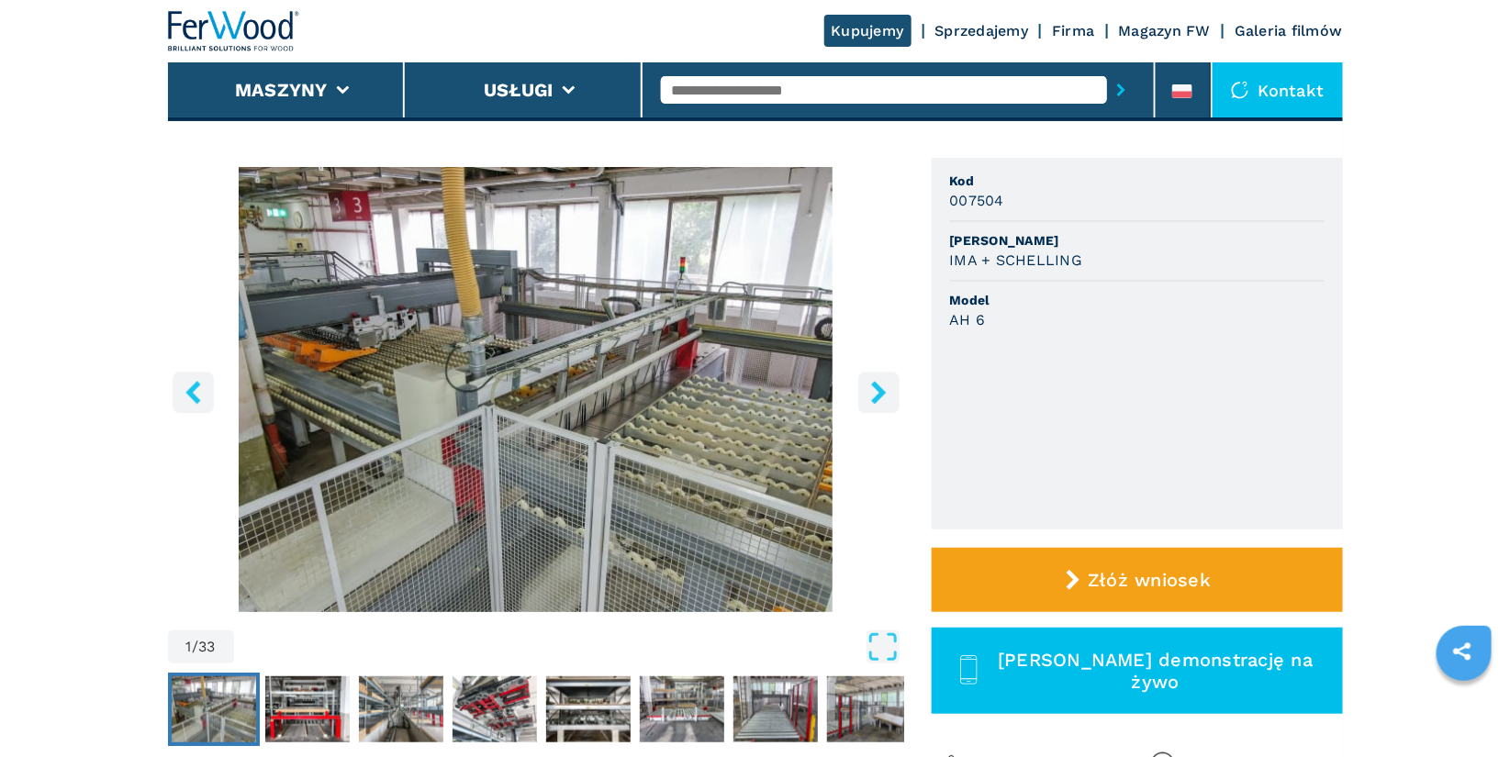
scroll to position [121, 0]
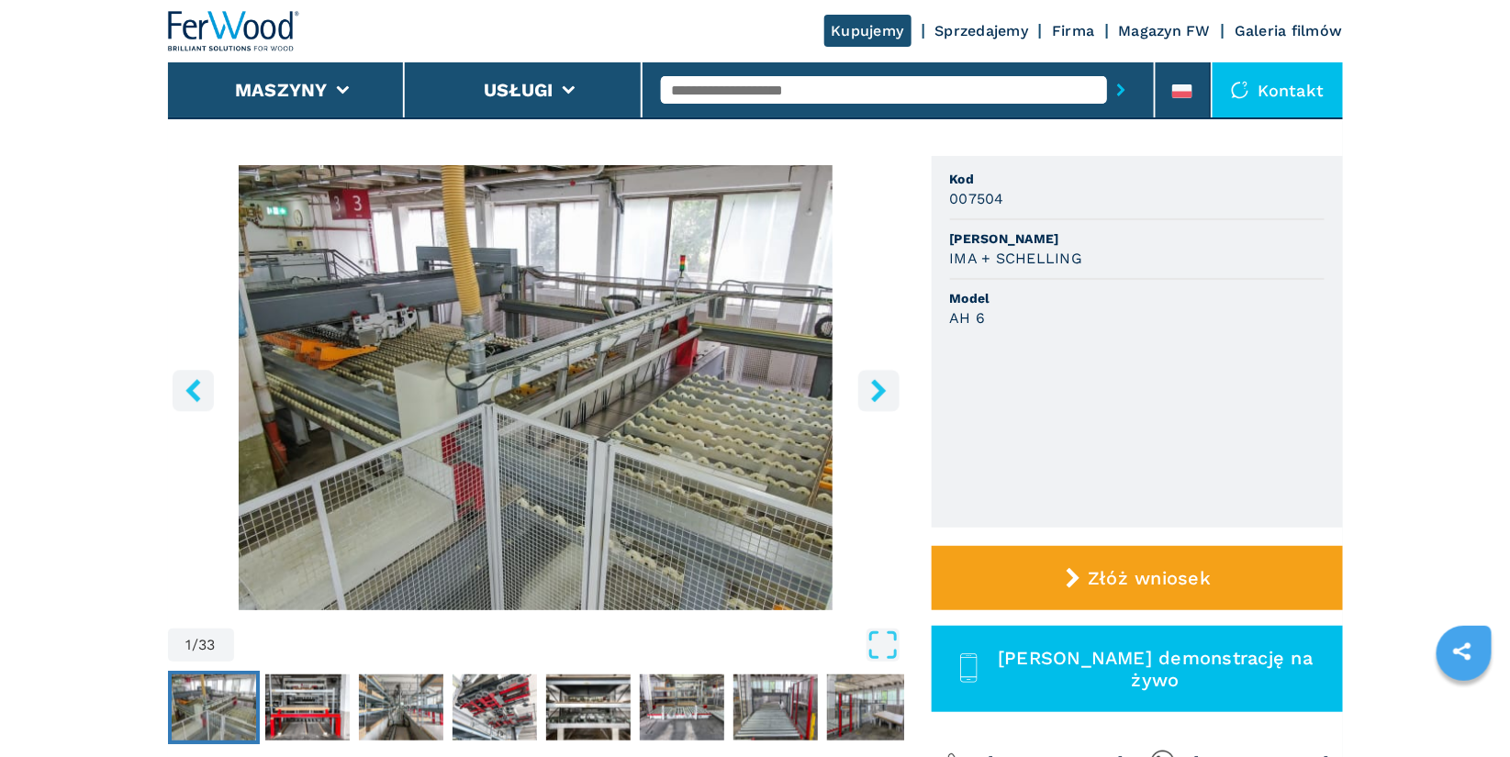
click at [883, 396] on icon "right-button" at bounding box center [878, 390] width 23 height 23
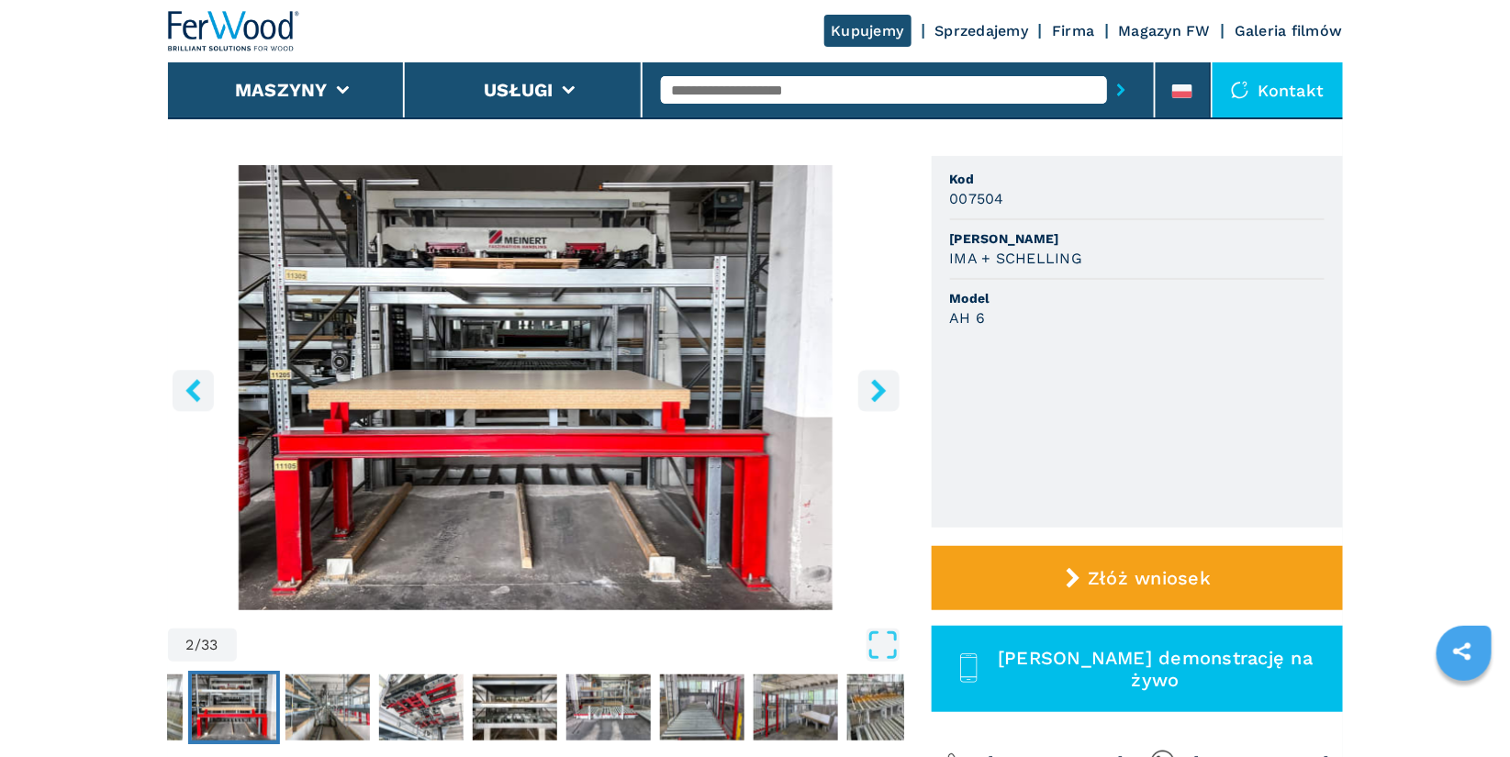
click at [883, 396] on icon "right-button" at bounding box center [878, 390] width 23 height 23
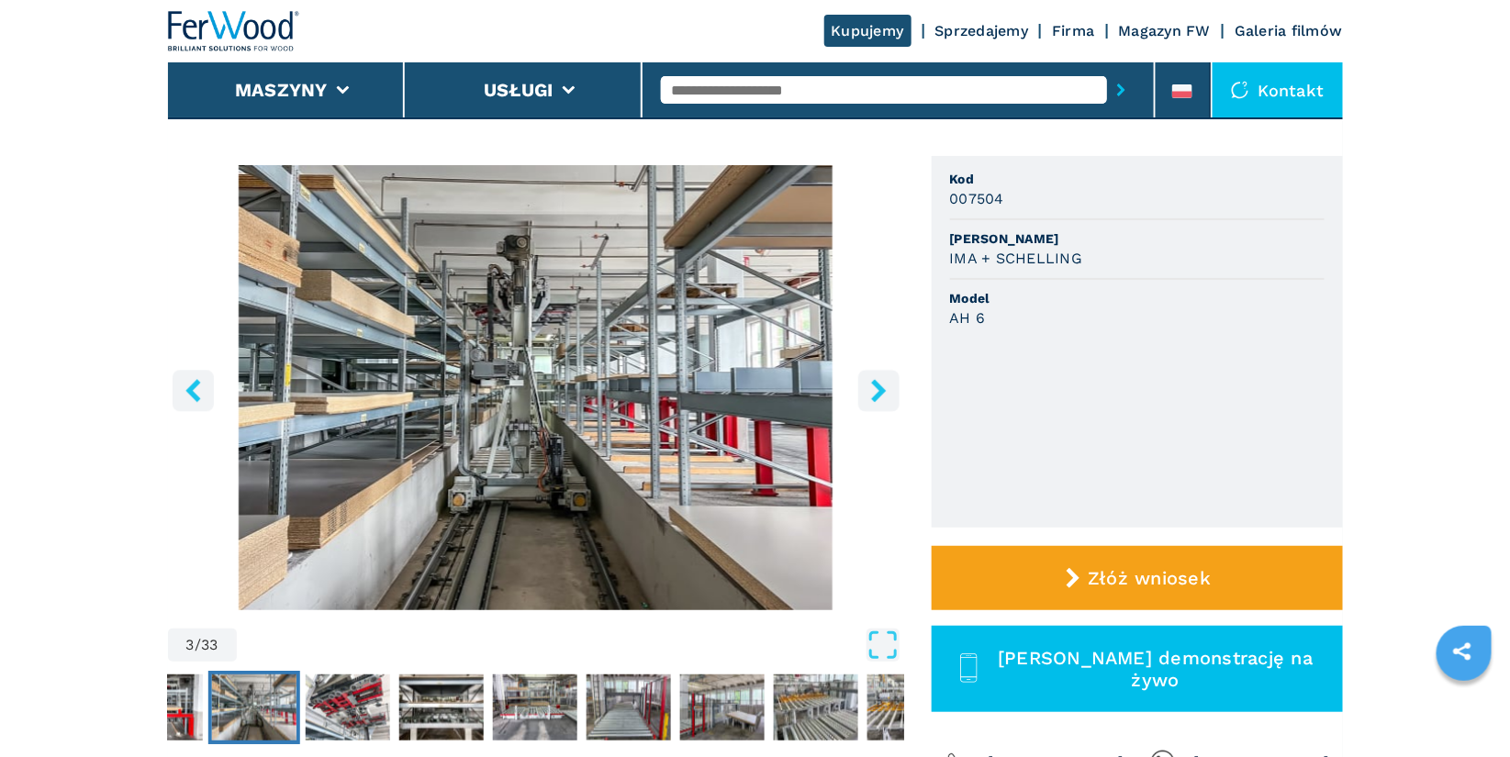
click at [514, 358] on img "Go to Slide 3" at bounding box center [536, 387] width 736 height 445
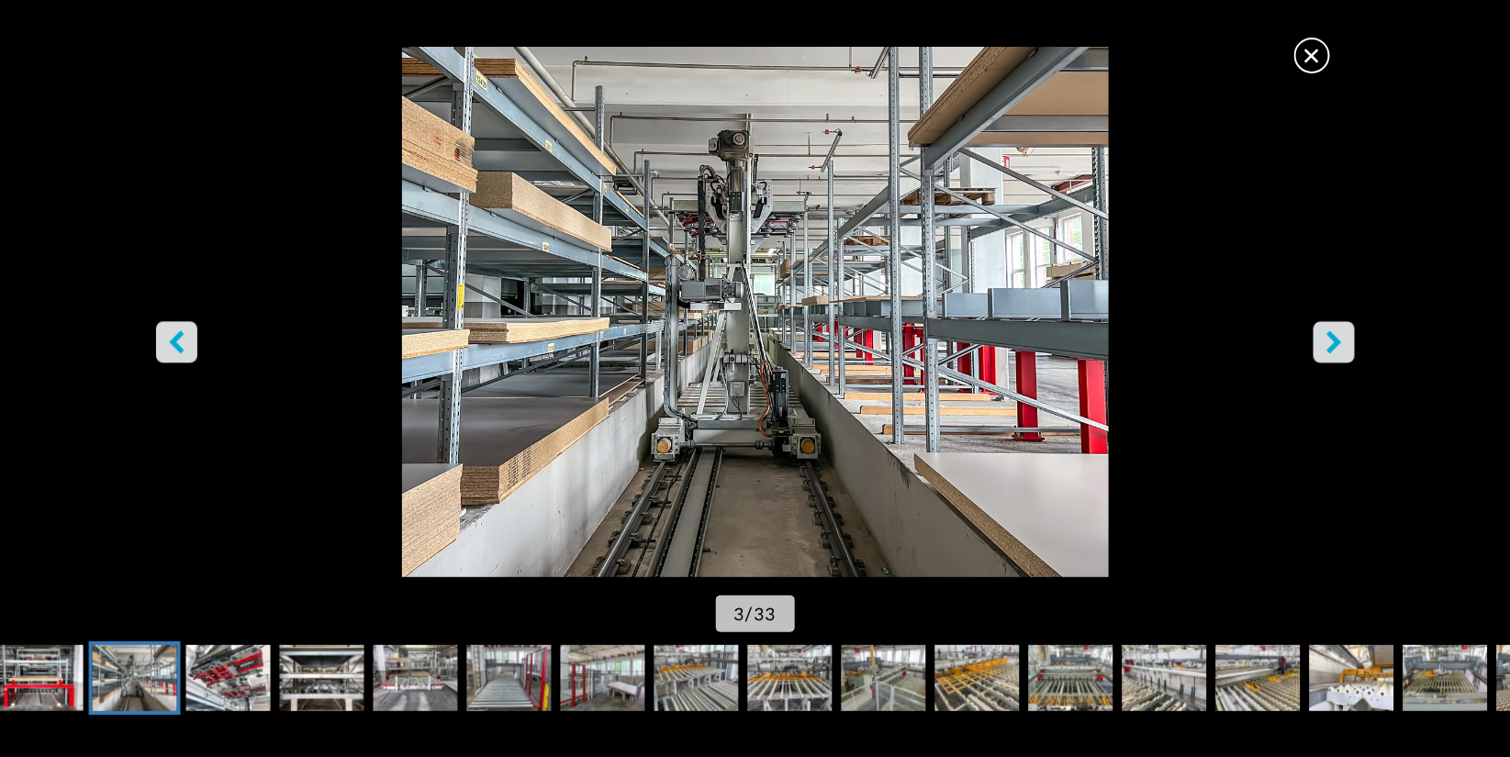
click at [1331, 349] on icon "right-button" at bounding box center [1333, 341] width 15 height 23
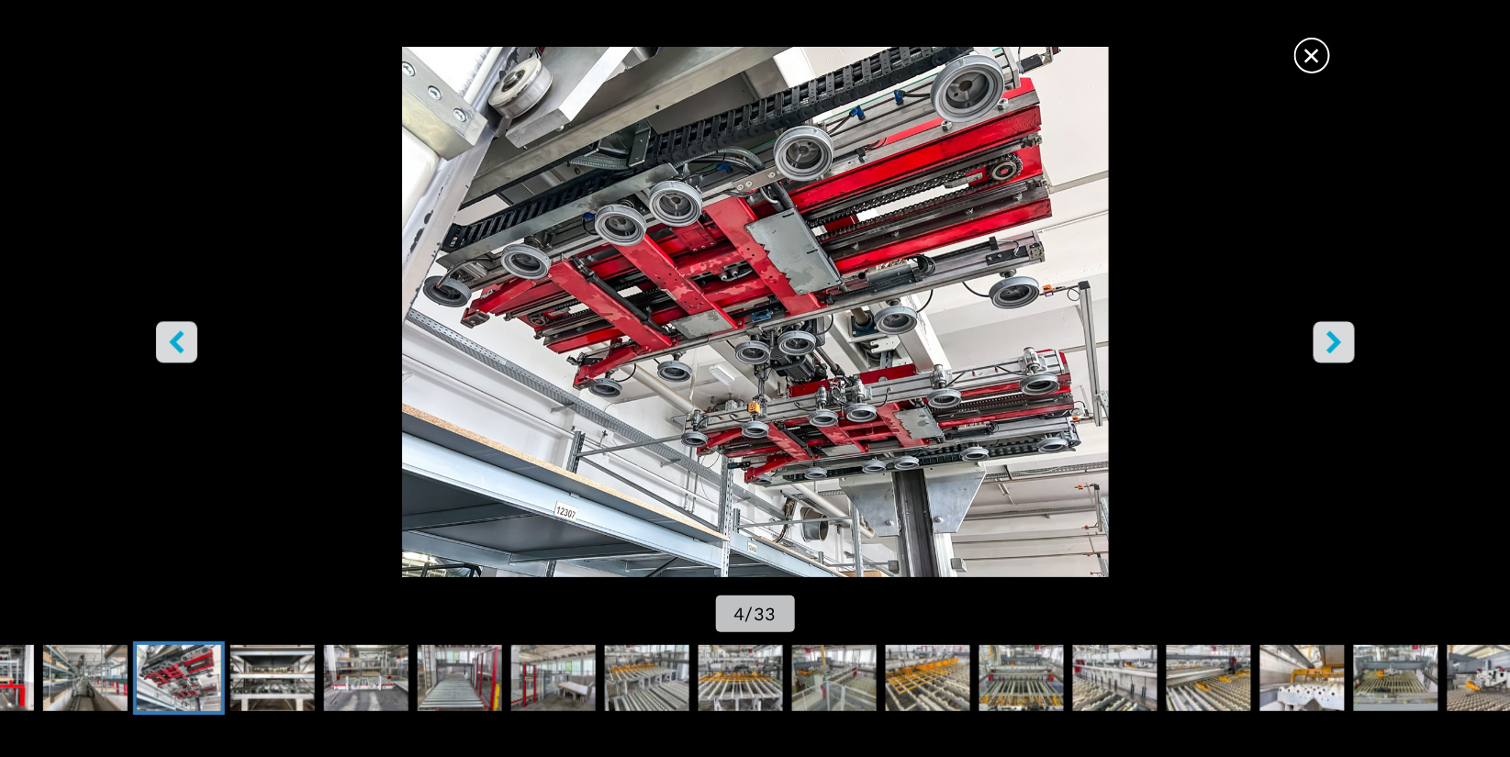
click at [1331, 349] on icon "right-button" at bounding box center [1333, 341] width 15 height 23
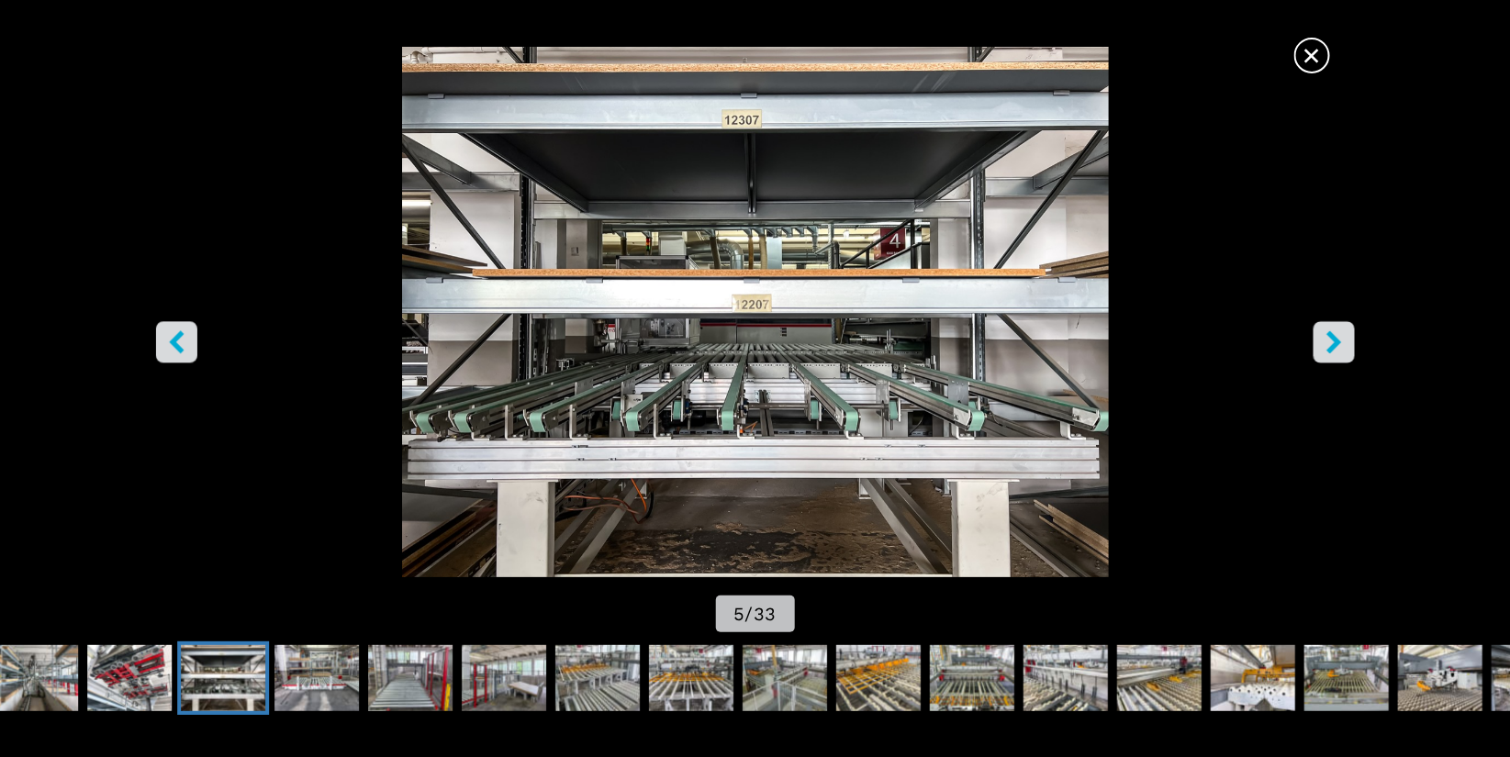
click at [1331, 349] on icon "right-button" at bounding box center [1333, 341] width 15 height 23
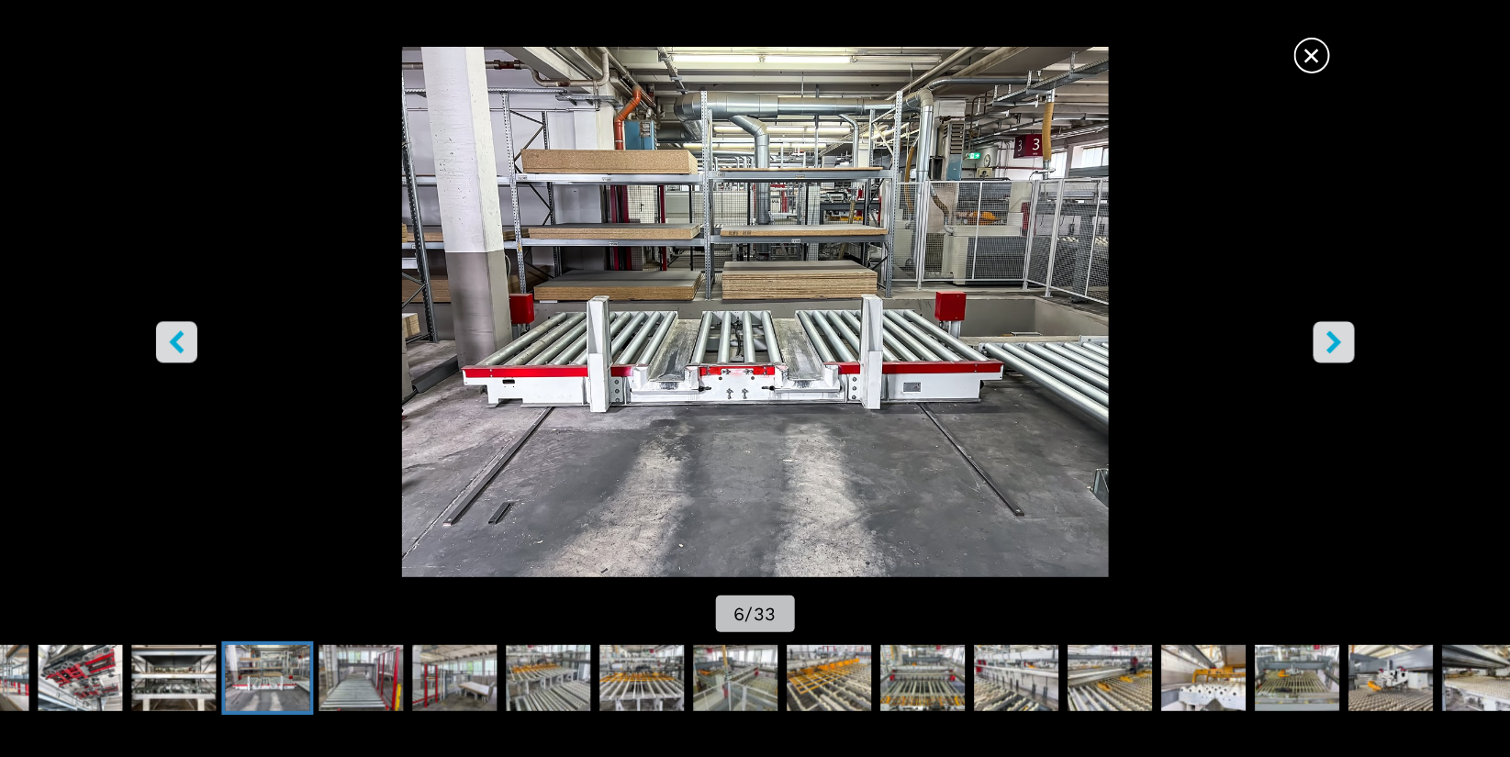
click at [1337, 345] on icon "right-button" at bounding box center [1333, 341] width 15 height 23
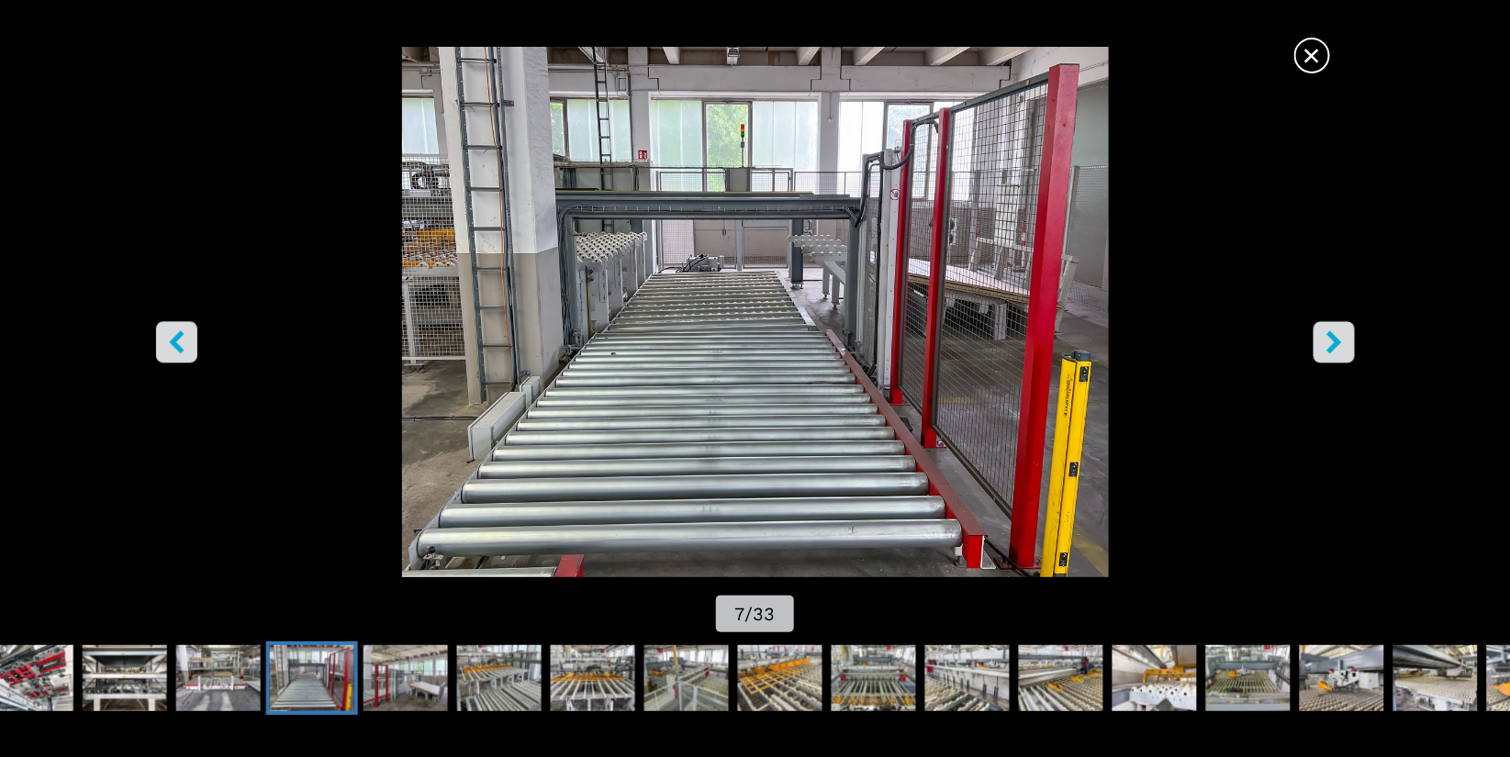
click at [1326, 341] on icon "right-button" at bounding box center [1334, 341] width 23 height 23
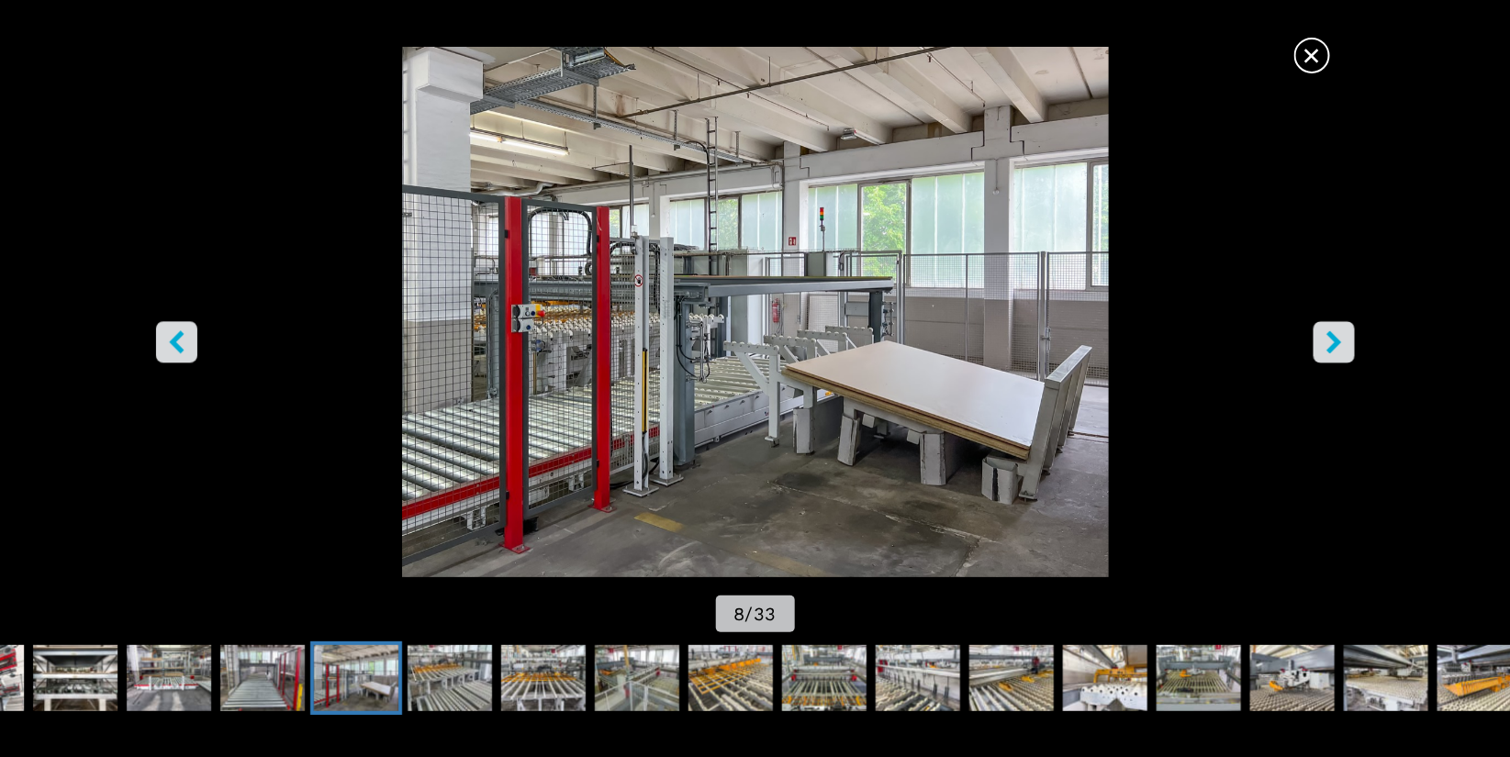
click at [1326, 342] on icon "right-button" at bounding box center [1334, 341] width 23 height 23
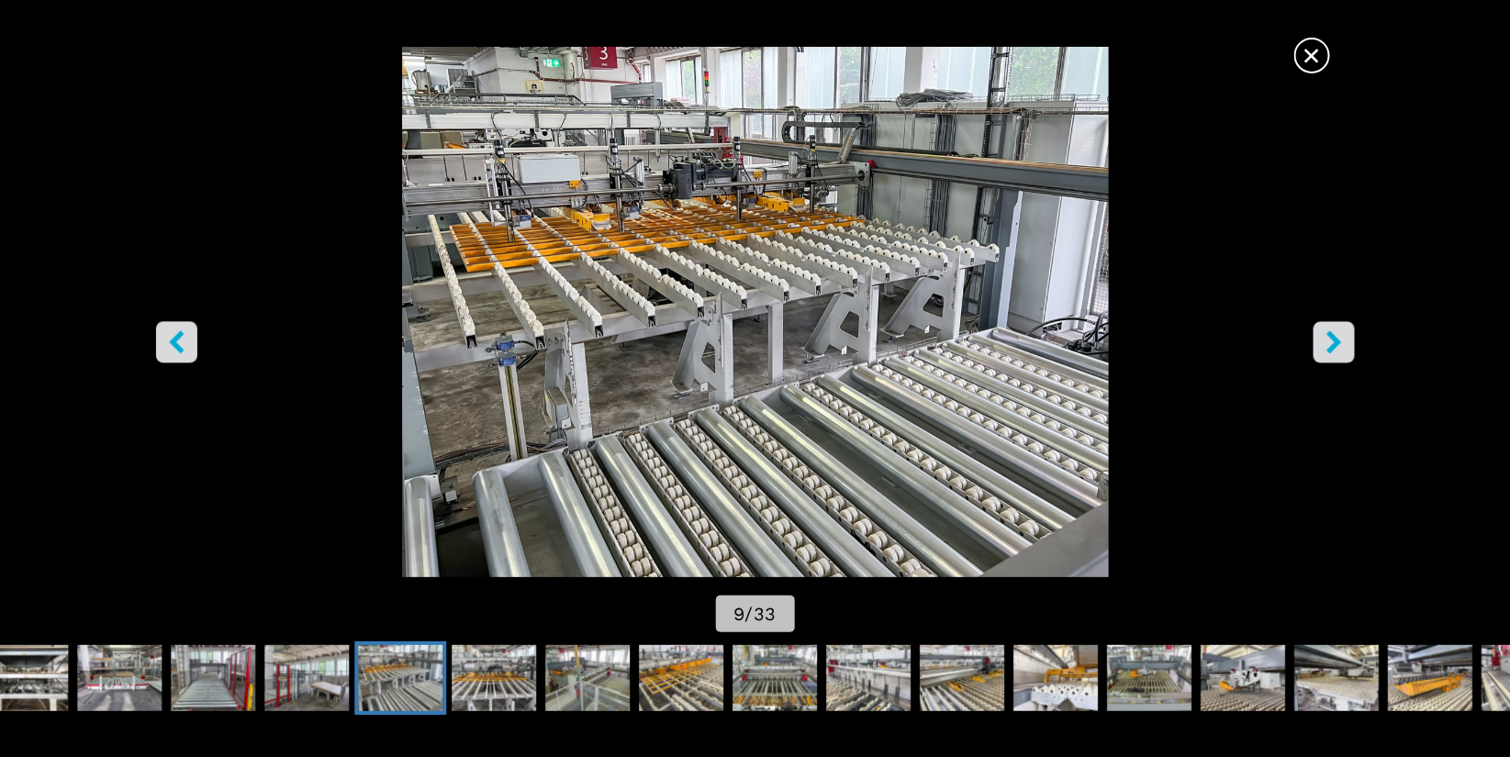
click at [1327, 342] on icon "right-button" at bounding box center [1334, 341] width 23 height 23
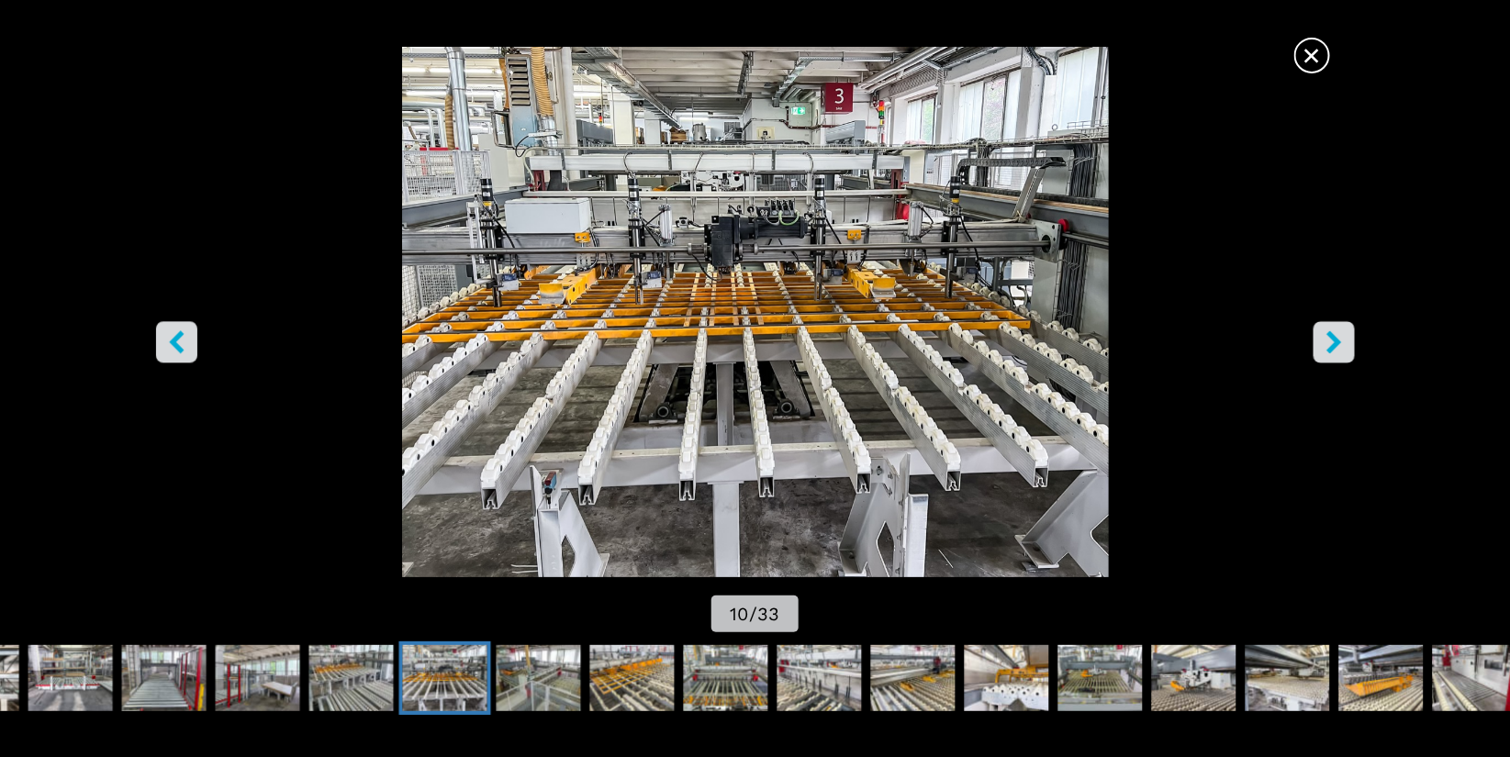
click at [1327, 342] on icon "right-button" at bounding box center [1334, 341] width 23 height 23
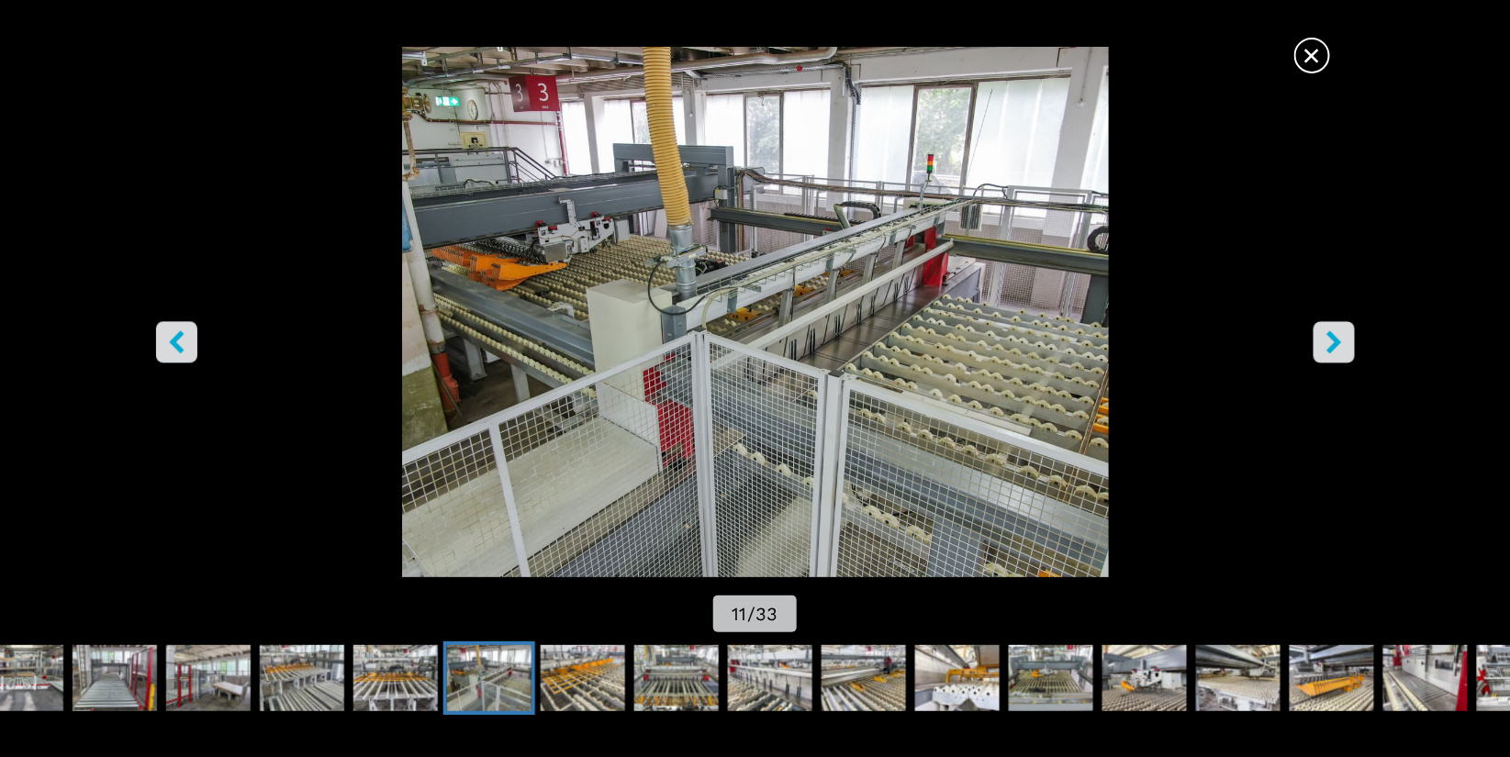
click at [1327, 342] on icon "right-button" at bounding box center [1334, 341] width 23 height 23
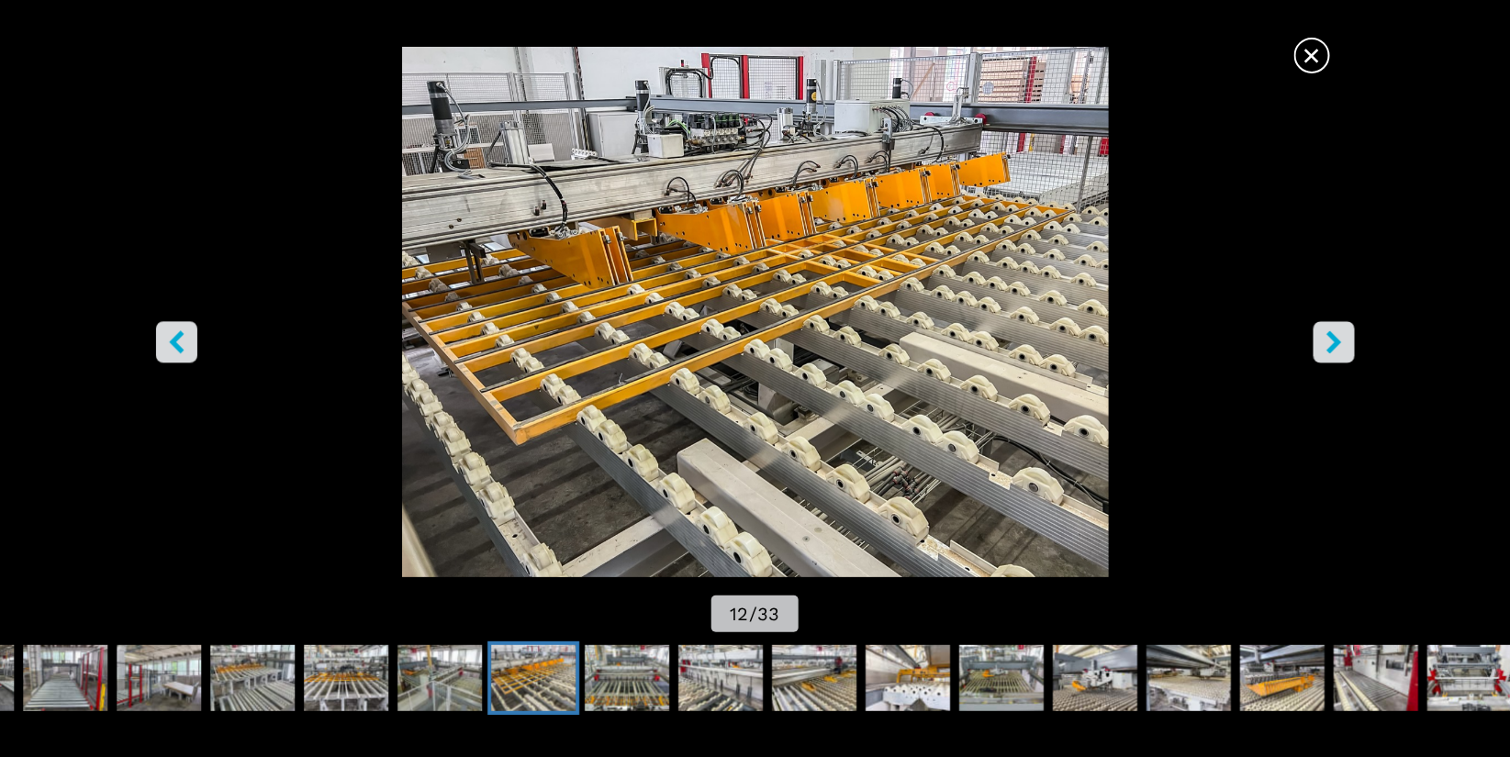
click at [1327, 342] on icon "right-button" at bounding box center [1334, 341] width 23 height 23
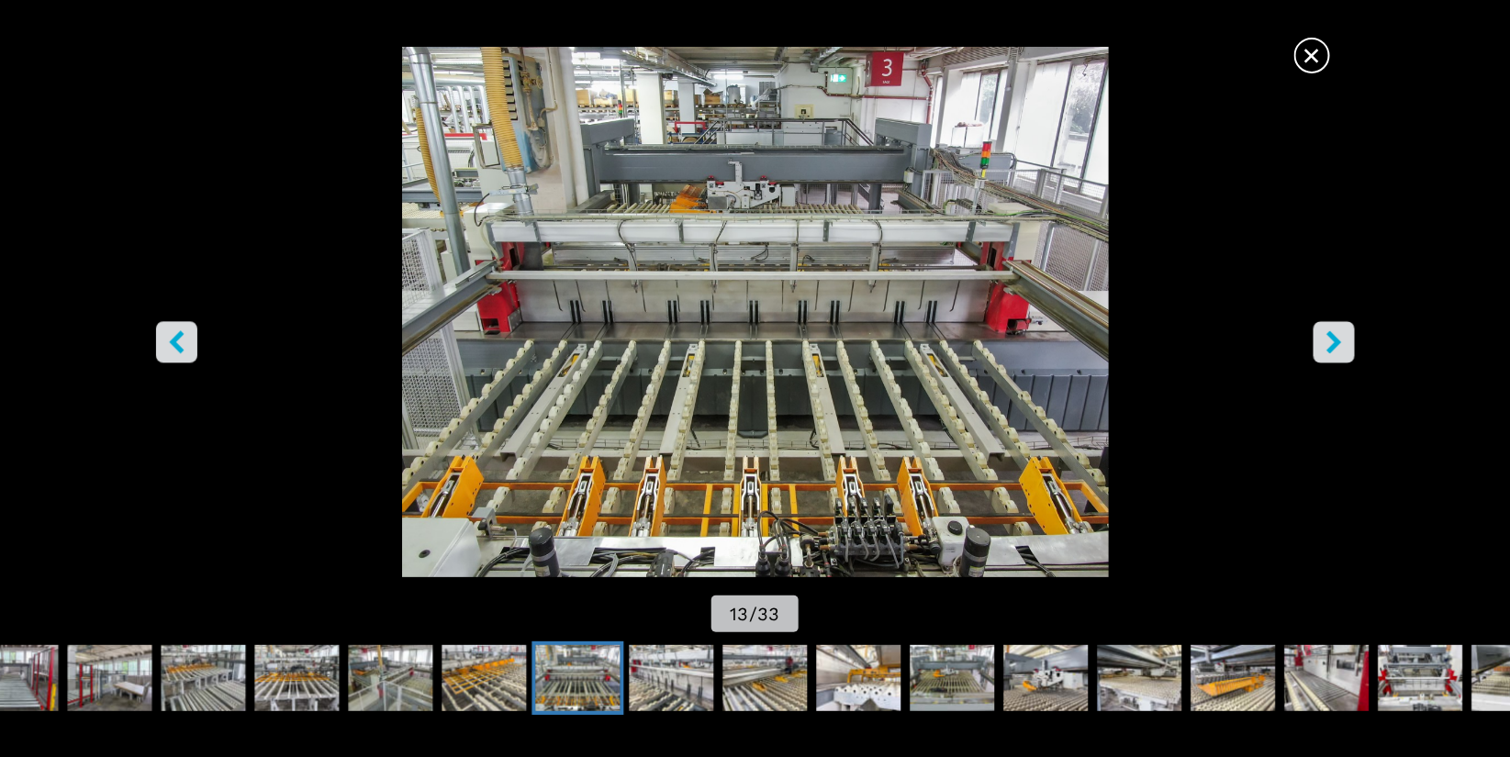
click at [1327, 342] on icon "right-button" at bounding box center [1334, 341] width 23 height 23
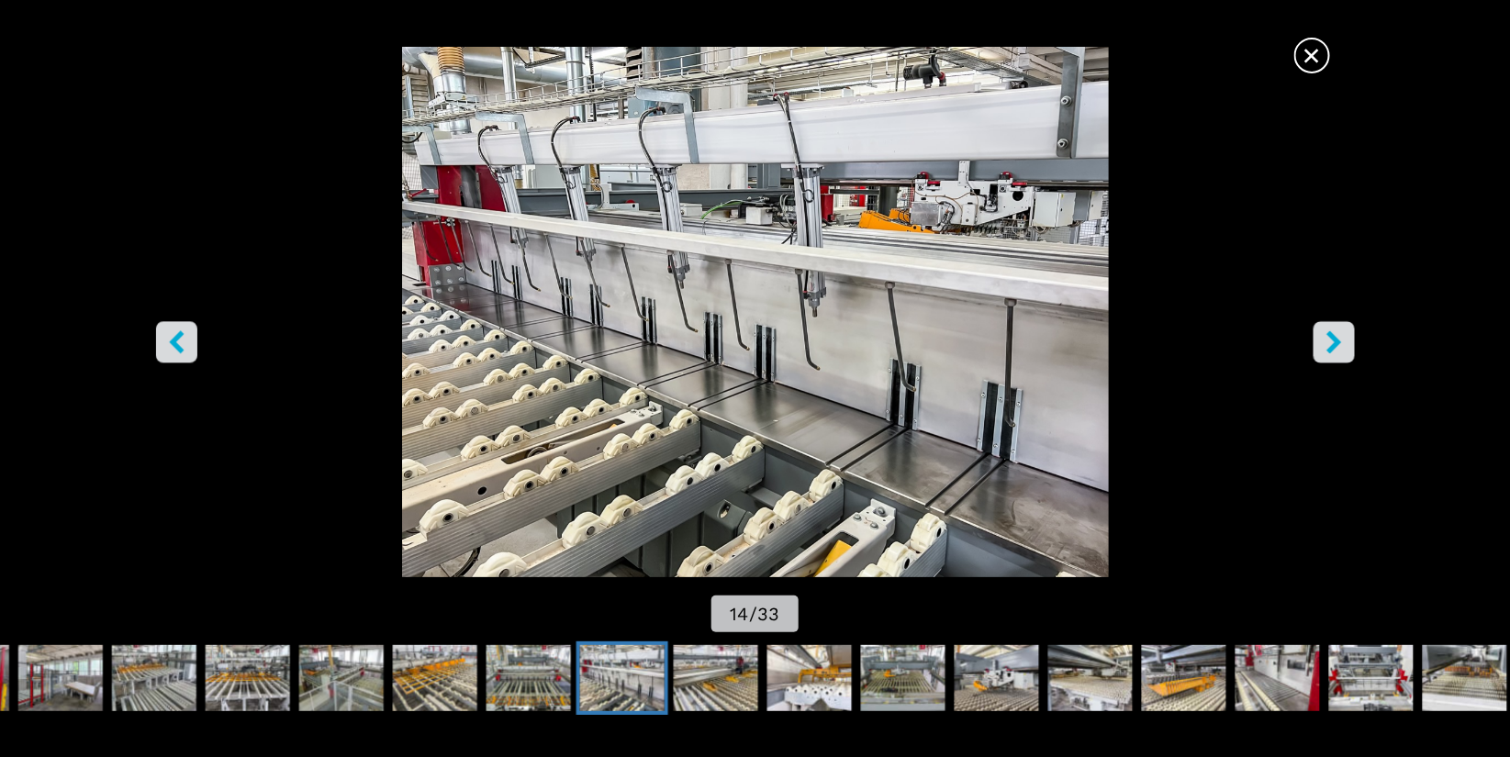
click at [1327, 342] on icon "right-button" at bounding box center [1334, 341] width 23 height 23
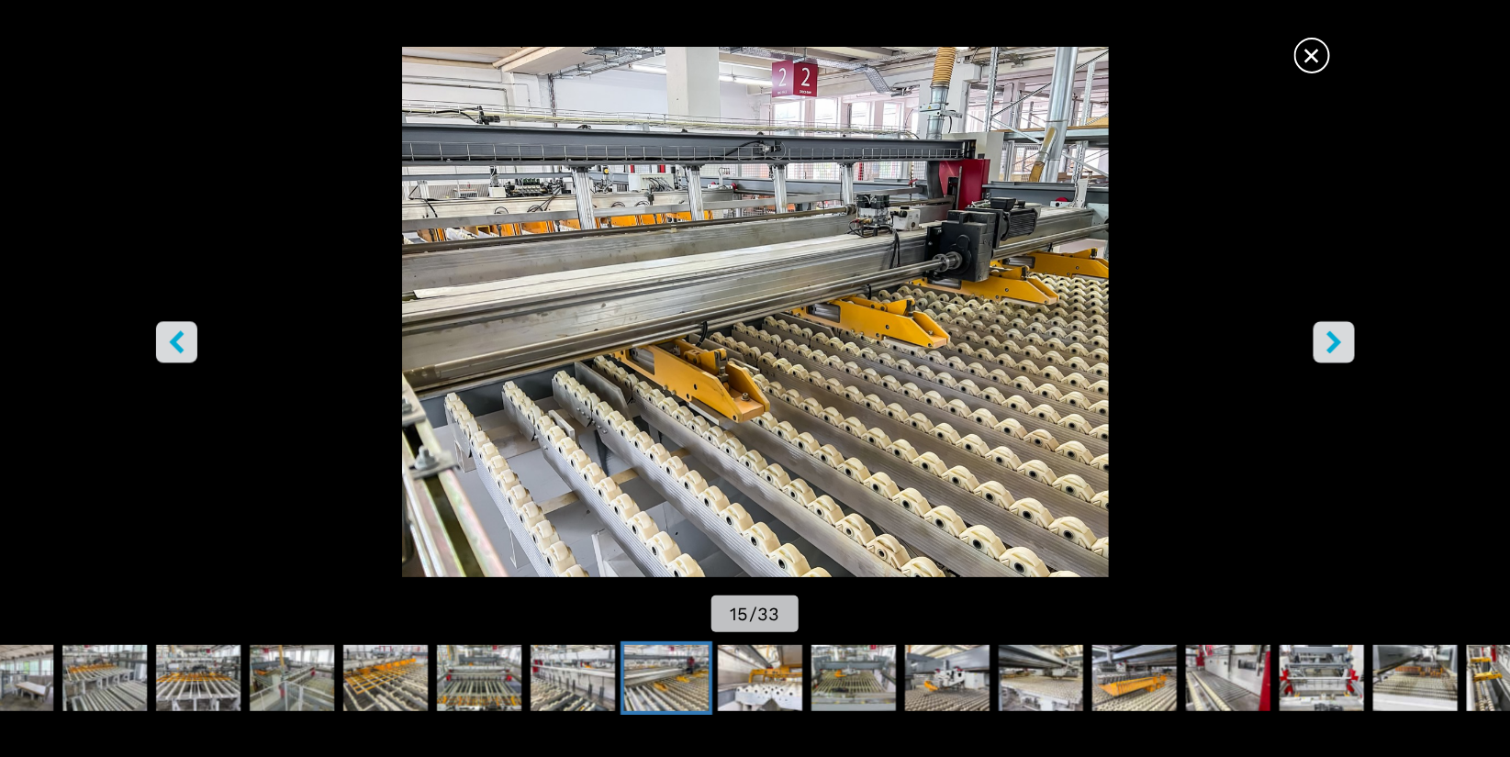
click at [1327, 342] on icon "right-button" at bounding box center [1334, 341] width 23 height 23
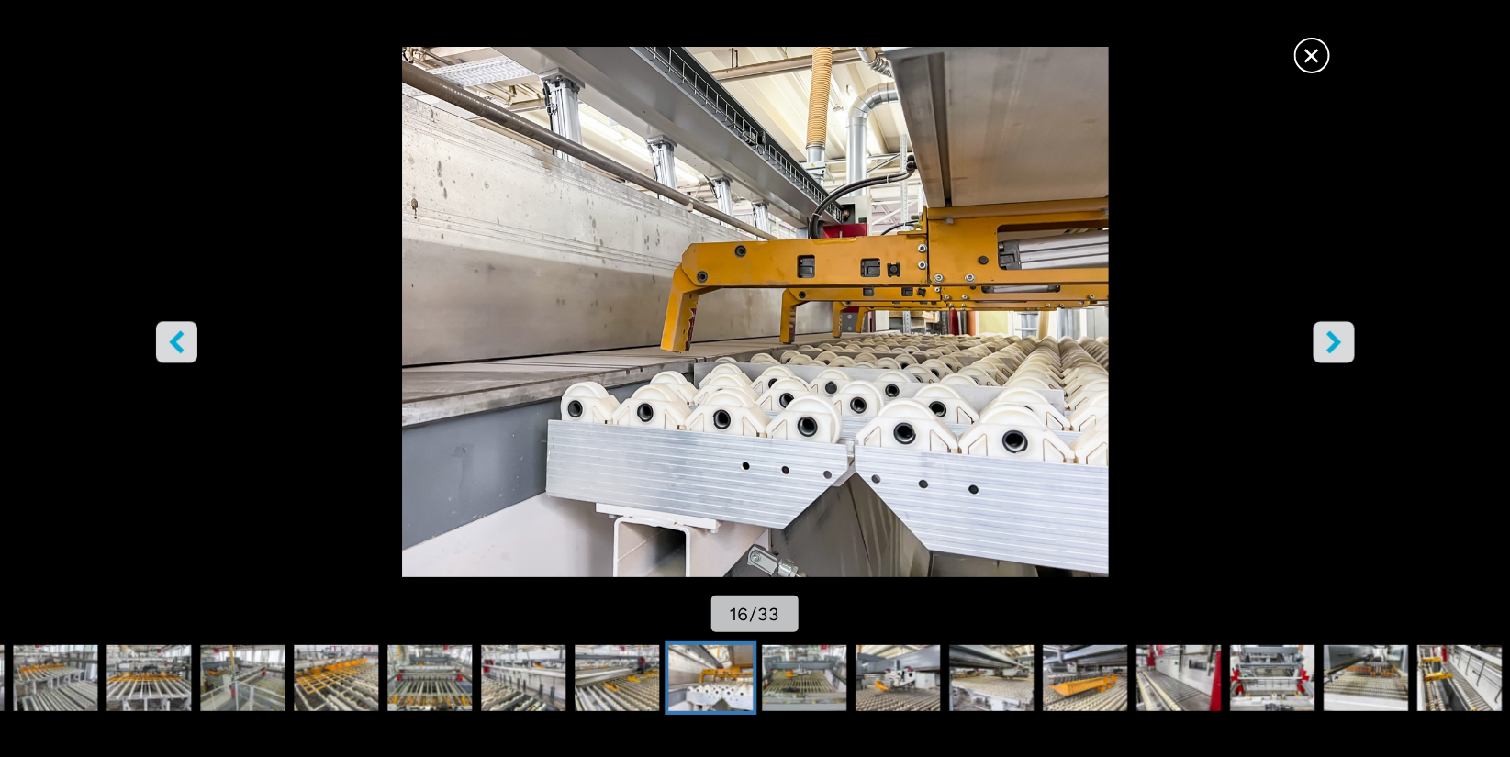
click at [1327, 342] on icon "right-button" at bounding box center [1334, 341] width 23 height 23
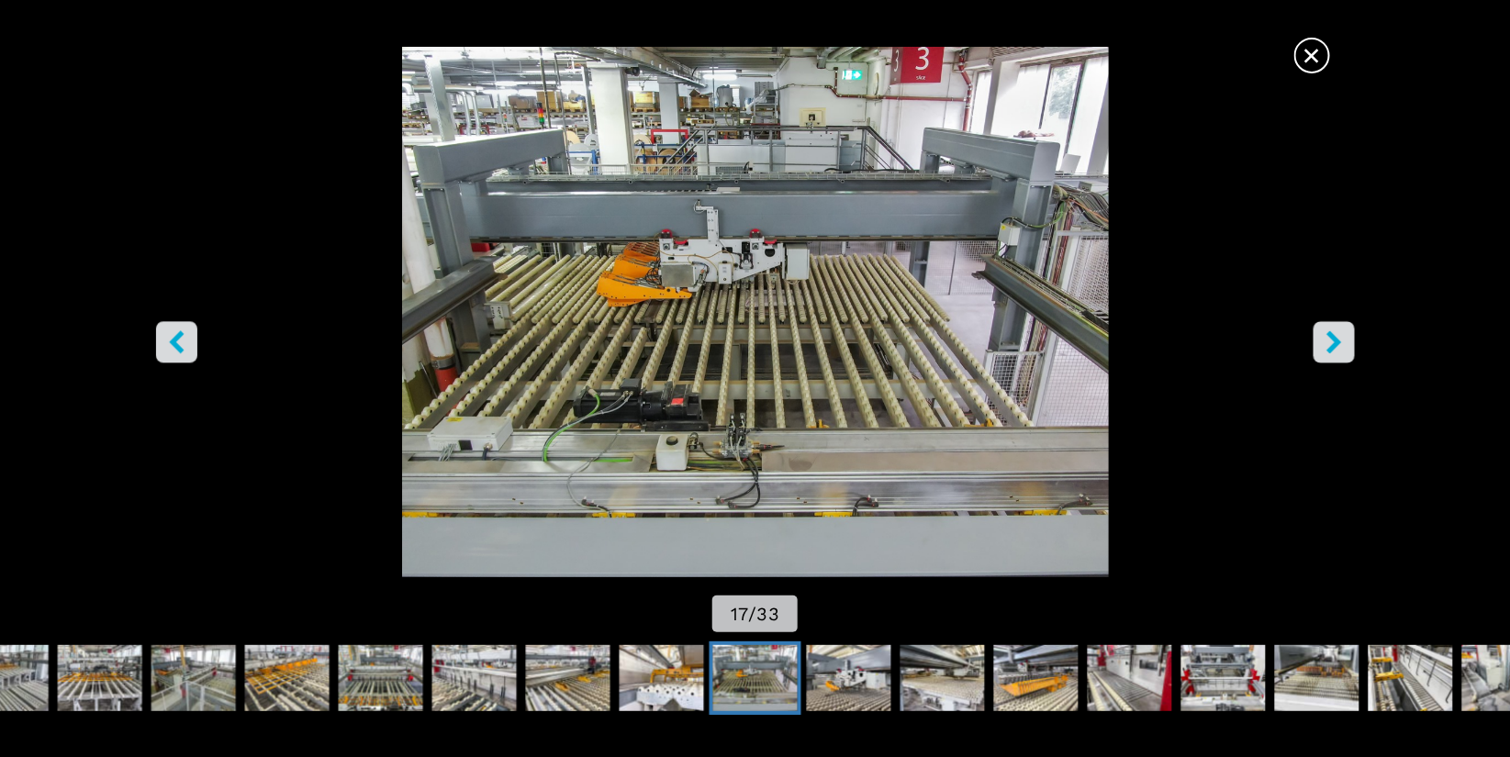
click at [1327, 342] on icon "right-button" at bounding box center [1334, 341] width 23 height 23
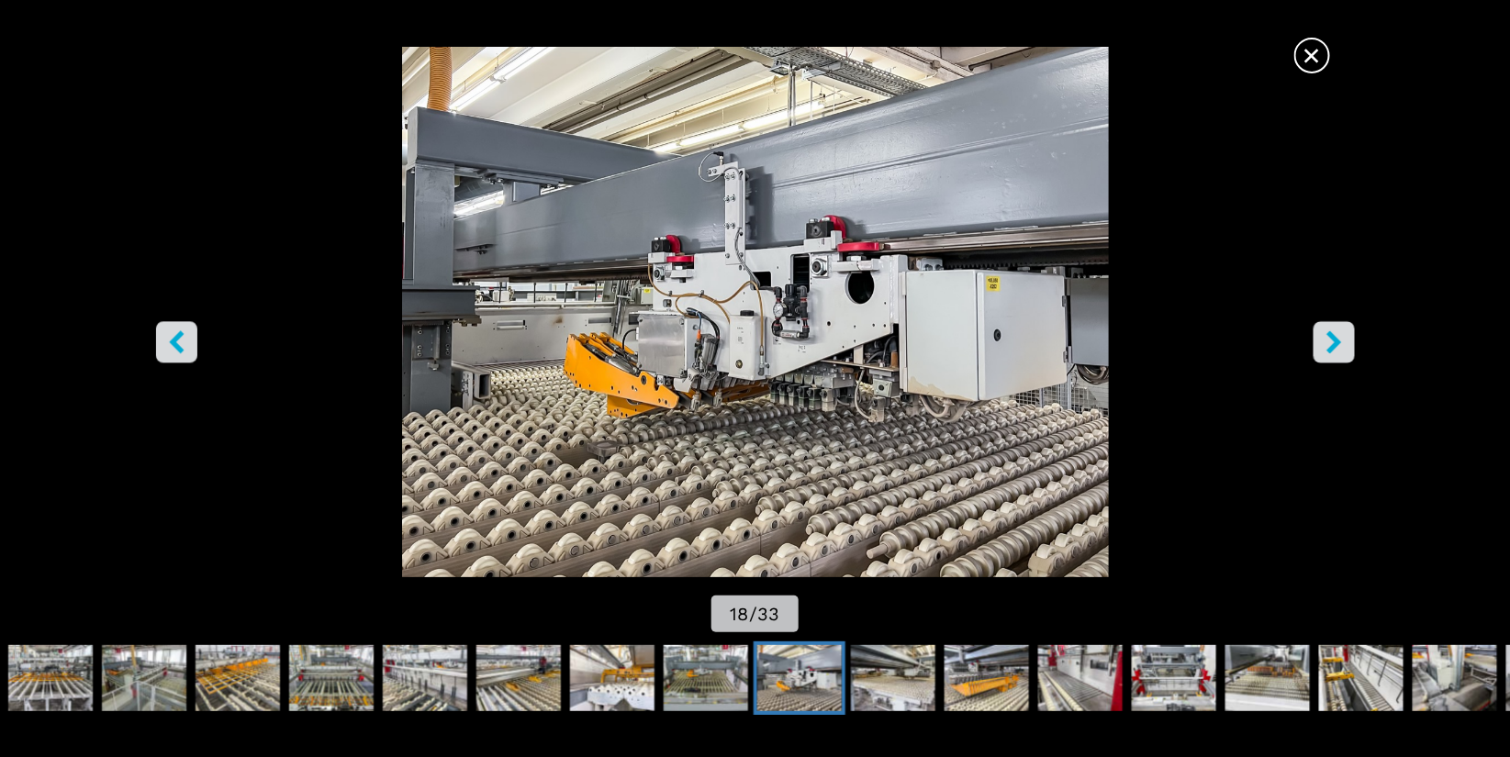
click at [1327, 342] on icon "right-button" at bounding box center [1334, 341] width 23 height 23
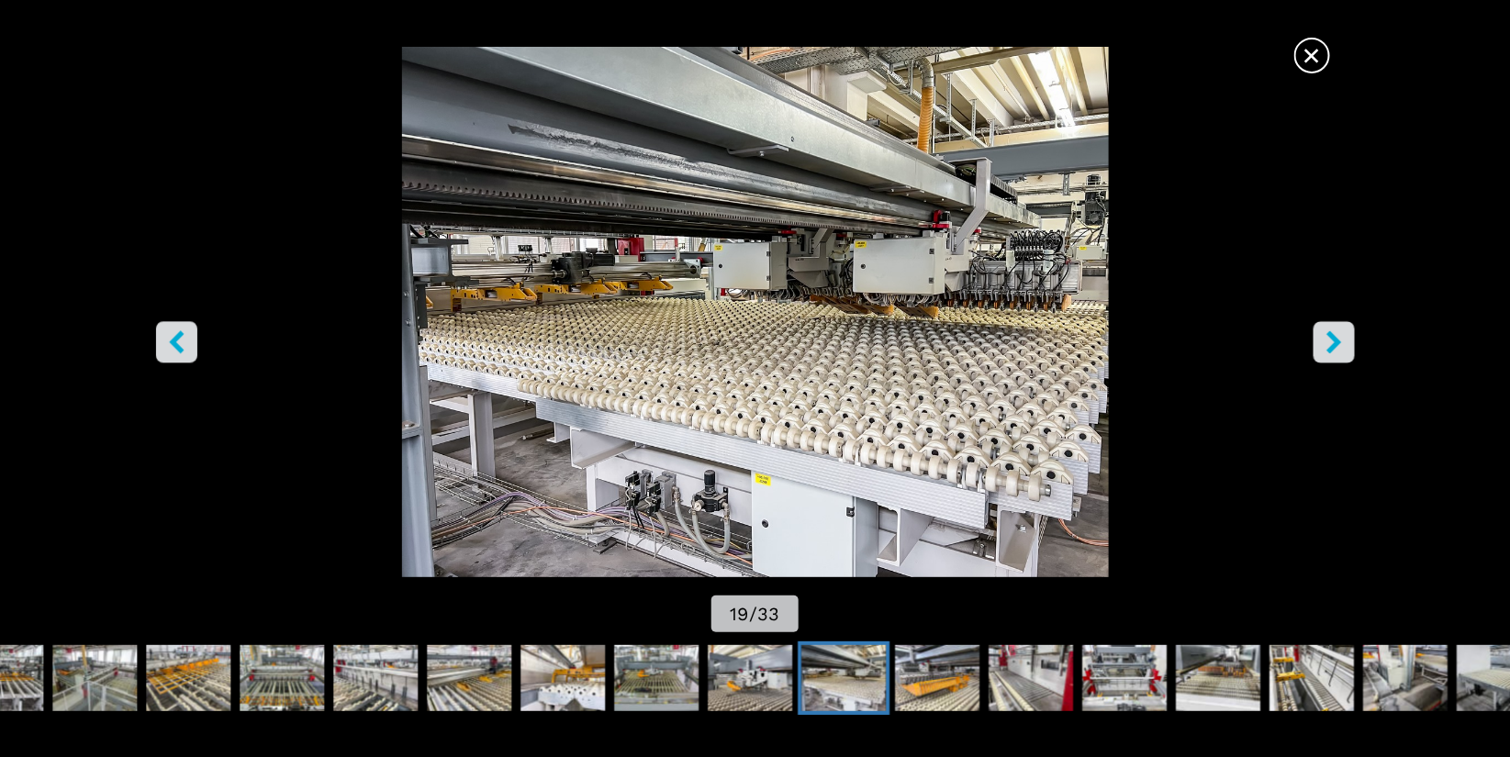
click at [1327, 342] on icon "right-button" at bounding box center [1334, 341] width 23 height 23
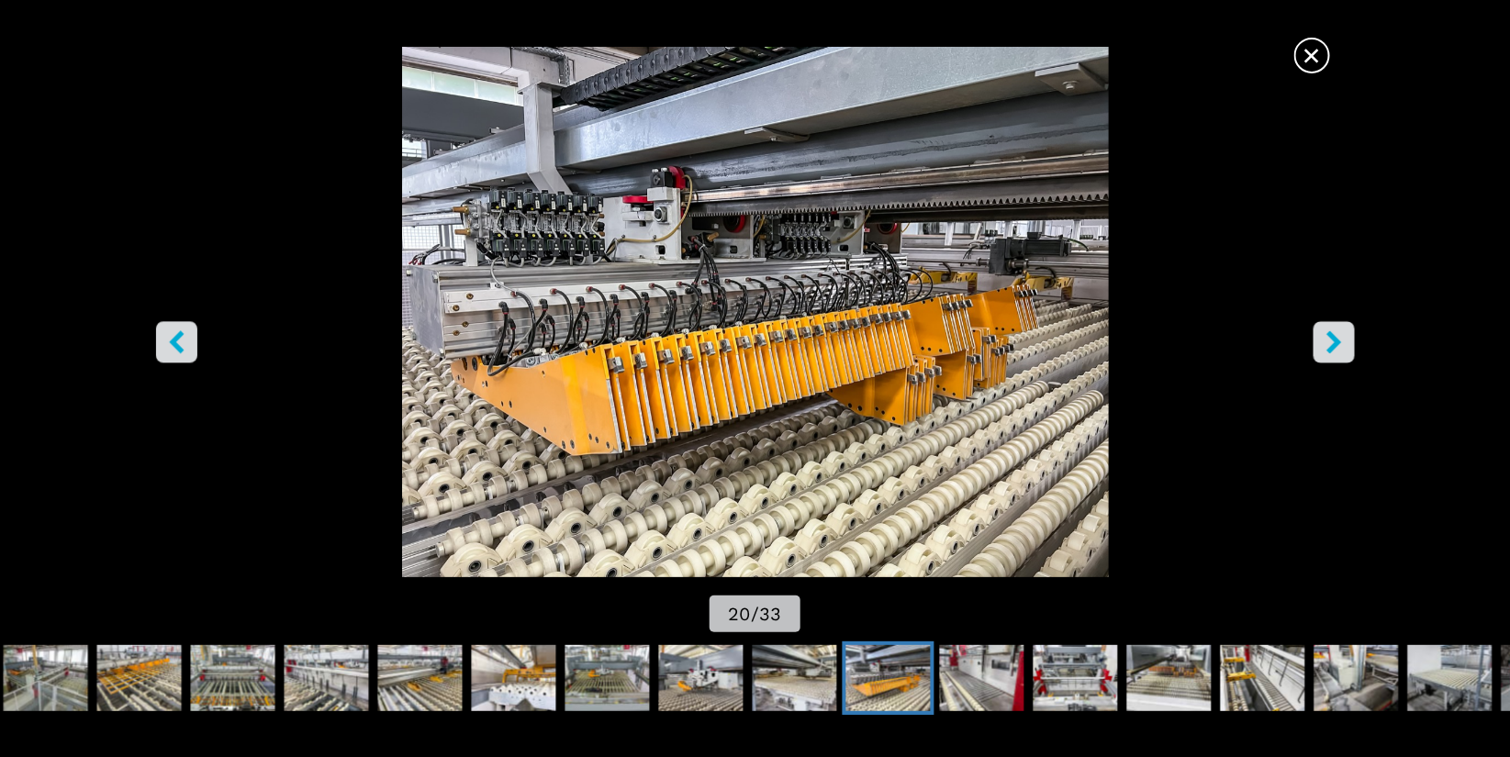
click at [1327, 342] on icon "right-button" at bounding box center [1334, 341] width 23 height 23
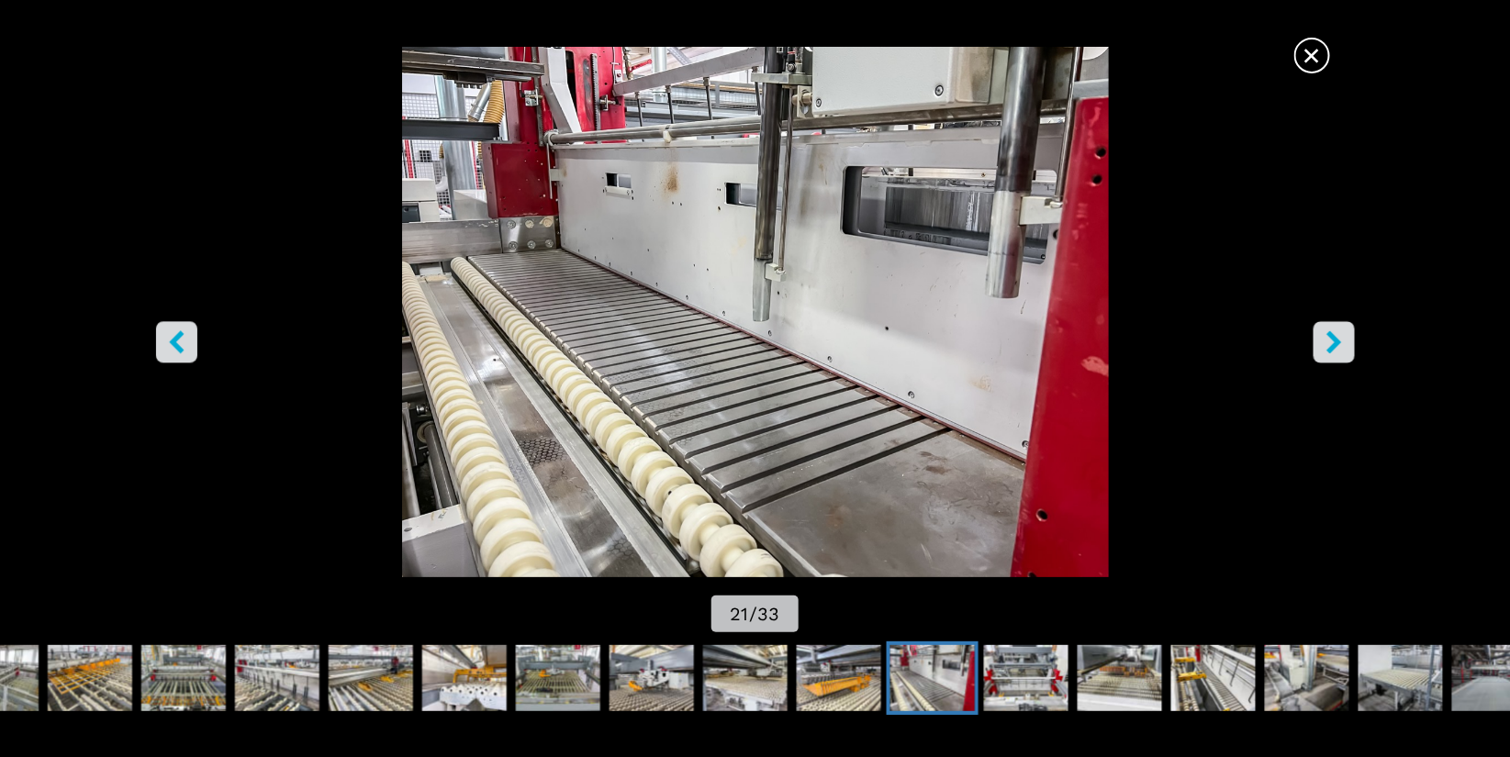
click at [186, 341] on icon "left-button" at bounding box center [176, 341] width 23 height 23
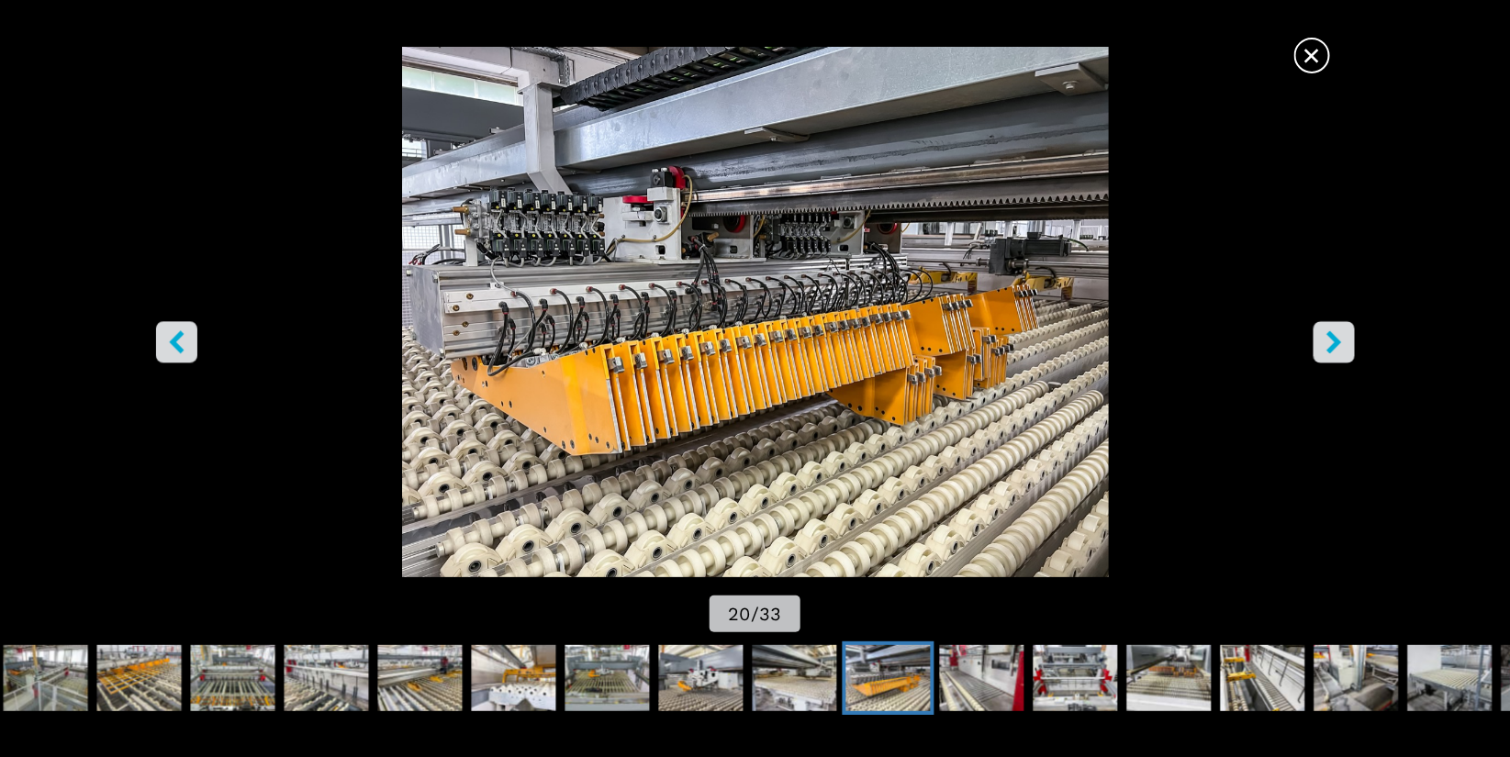
click at [1330, 343] on icon "right-button" at bounding box center [1334, 341] width 23 height 23
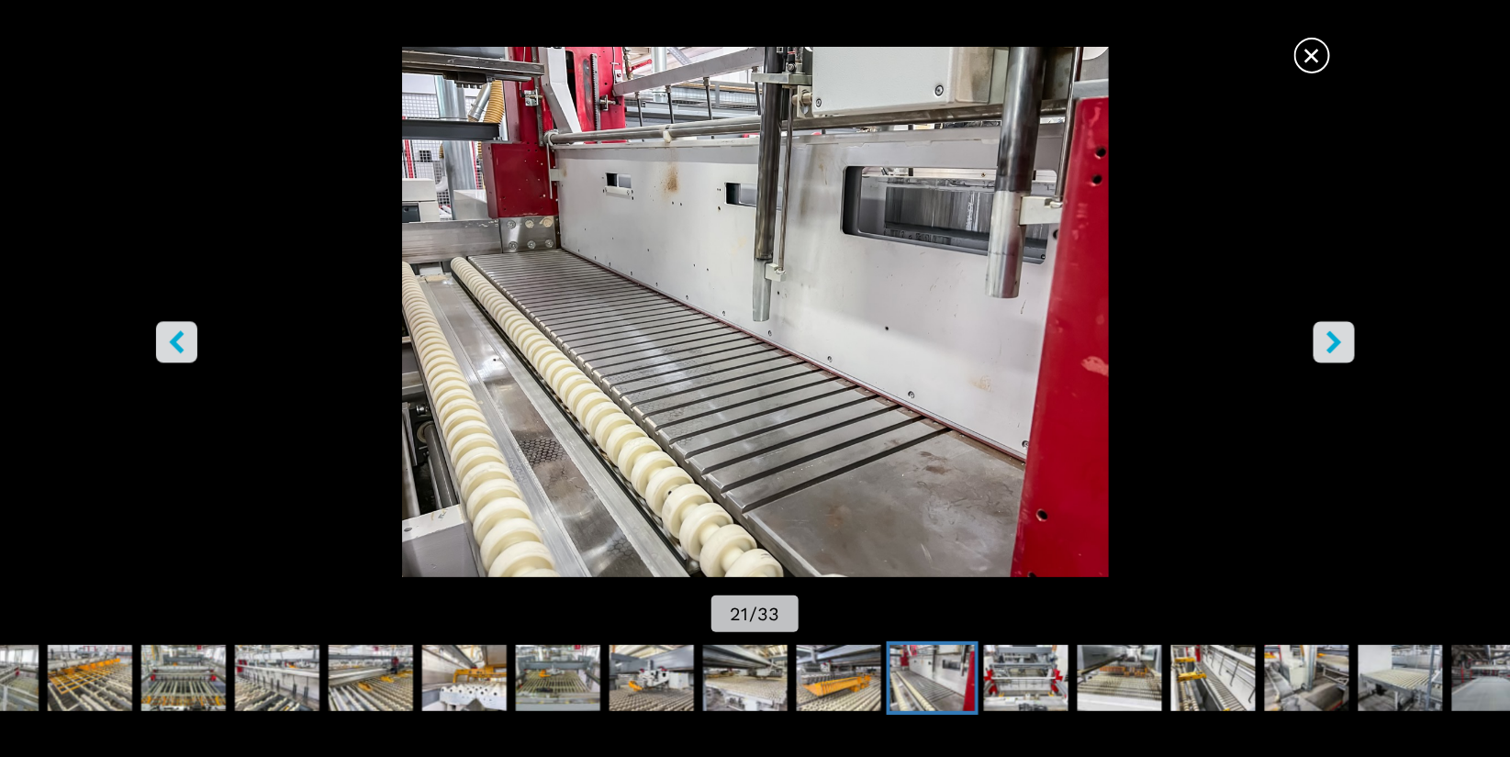
click at [1330, 343] on icon "right-button" at bounding box center [1334, 341] width 23 height 23
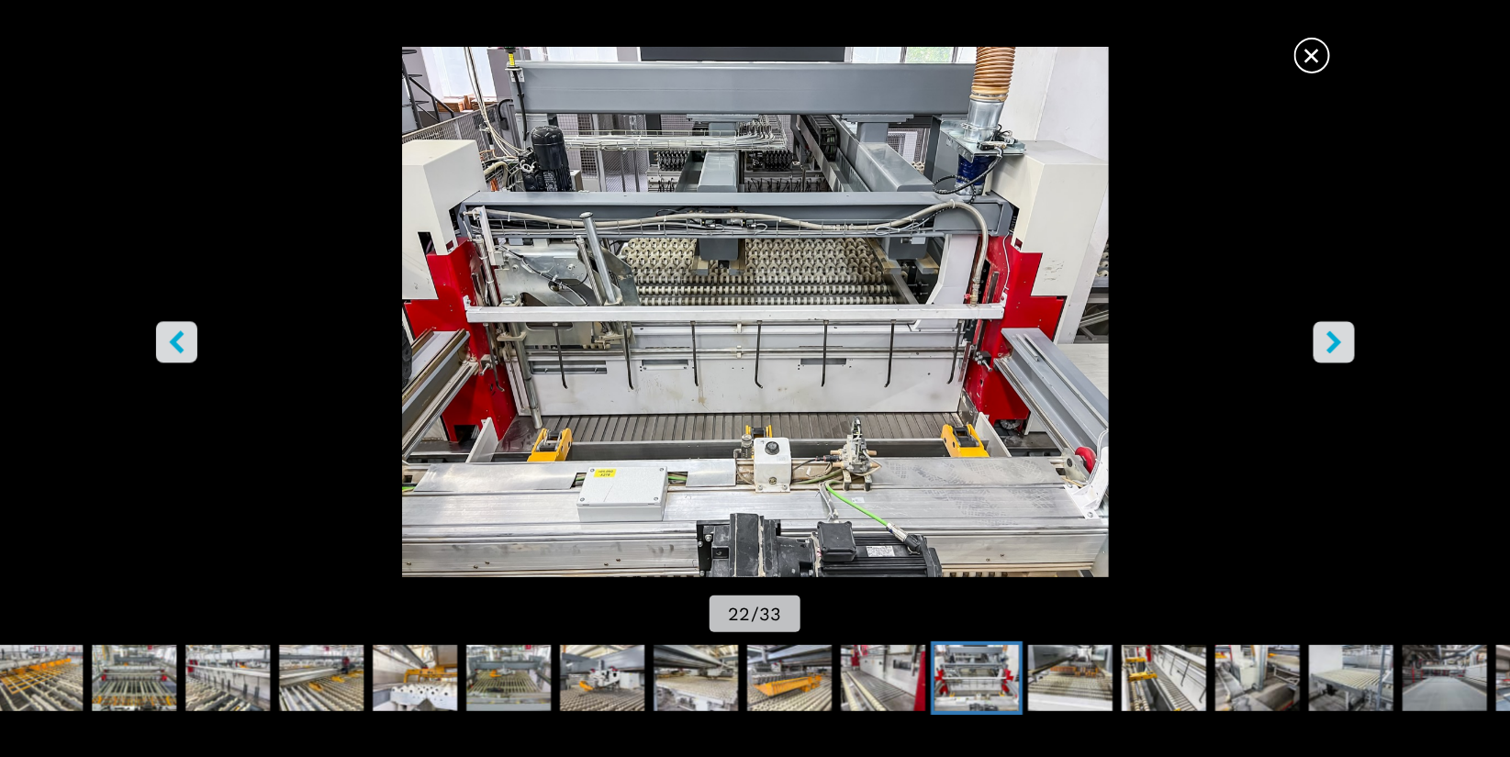
click at [1330, 343] on icon "right-button" at bounding box center [1334, 341] width 23 height 23
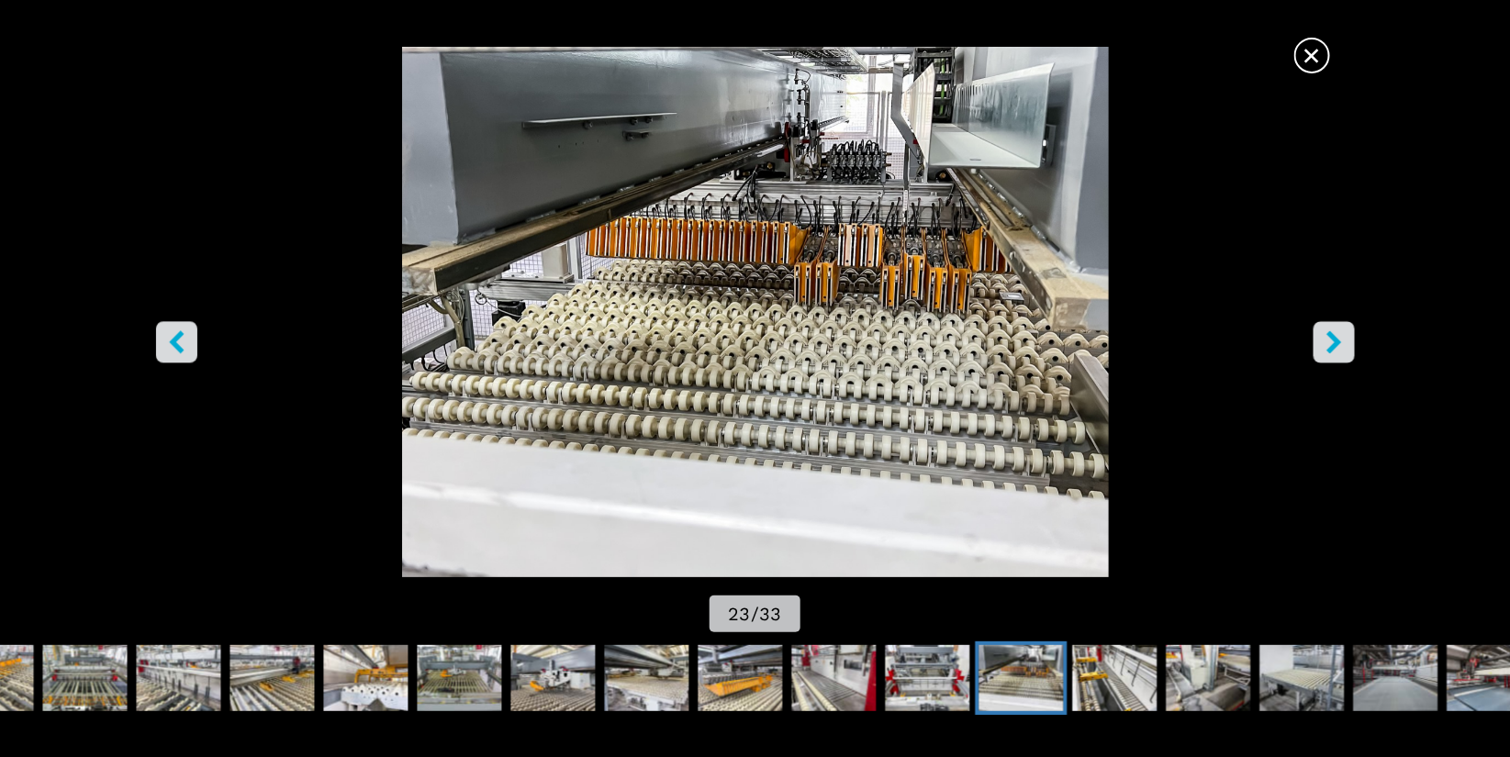
click at [1330, 343] on icon "right-button" at bounding box center [1334, 341] width 23 height 23
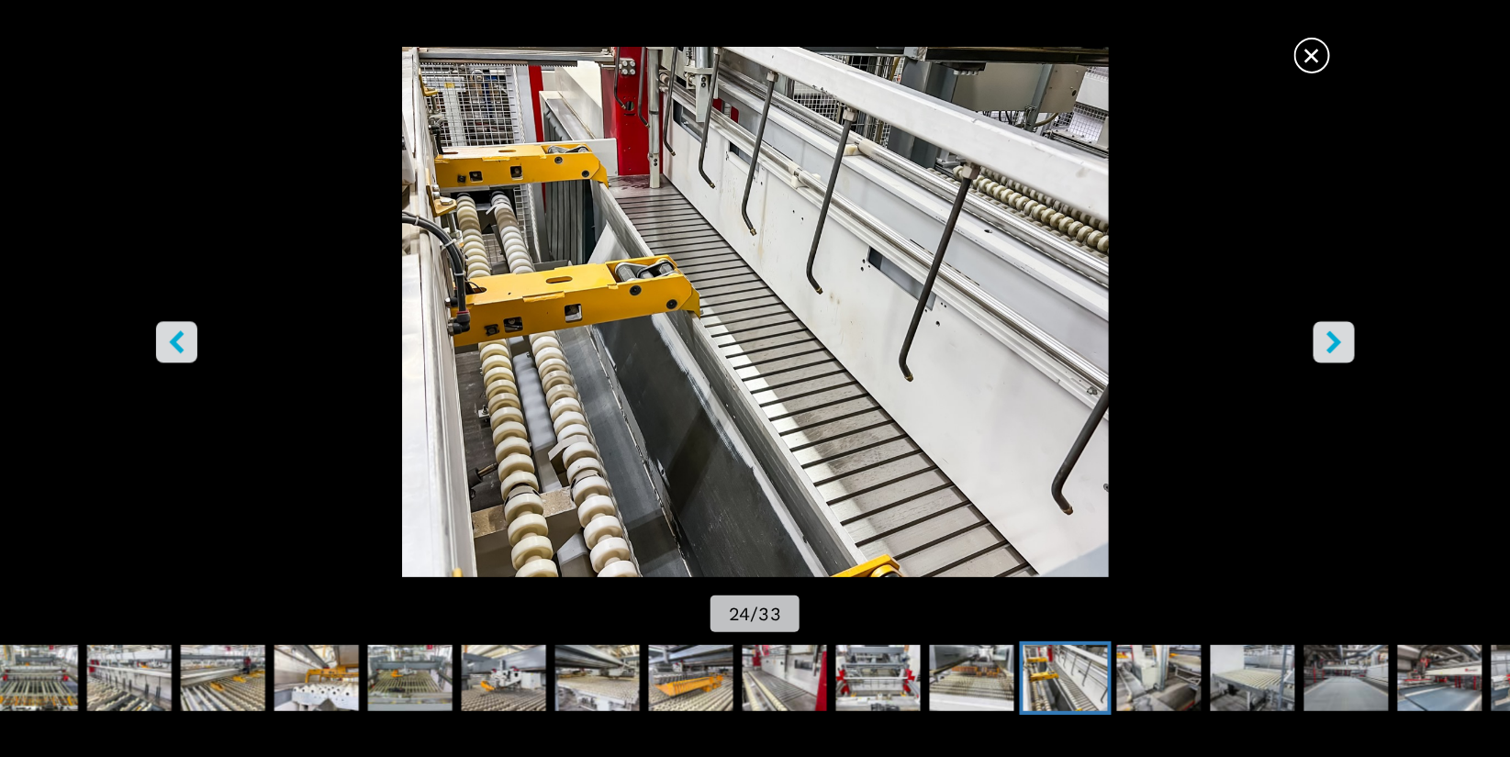
click at [1330, 343] on icon "right-button" at bounding box center [1334, 341] width 23 height 23
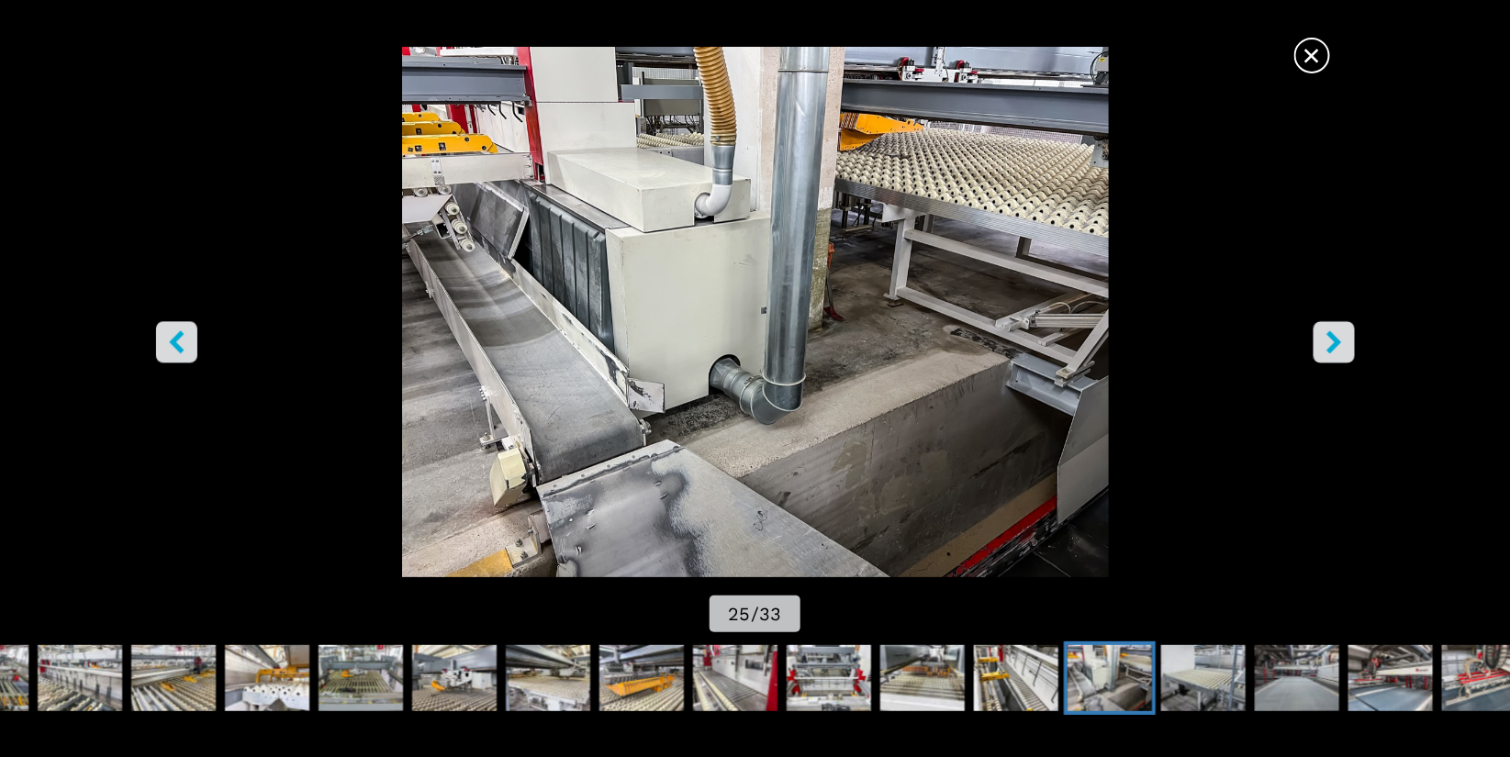
click at [1330, 343] on icon "right-button" at bounding box center [1334, 341] width 23 height 23
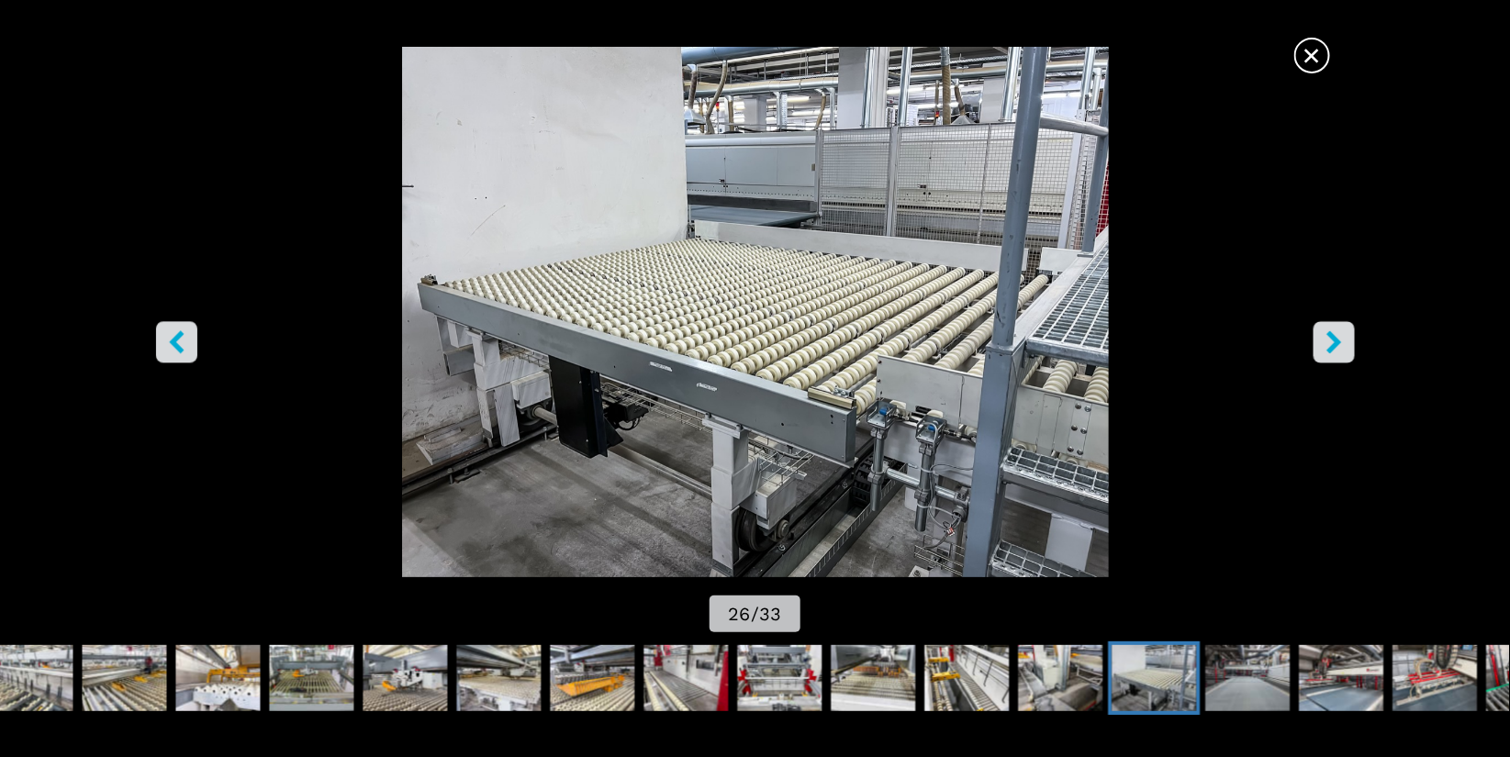
click at [1330, 343] on icon "right-button" at bounding box center [1334, 341] width 23 height 23
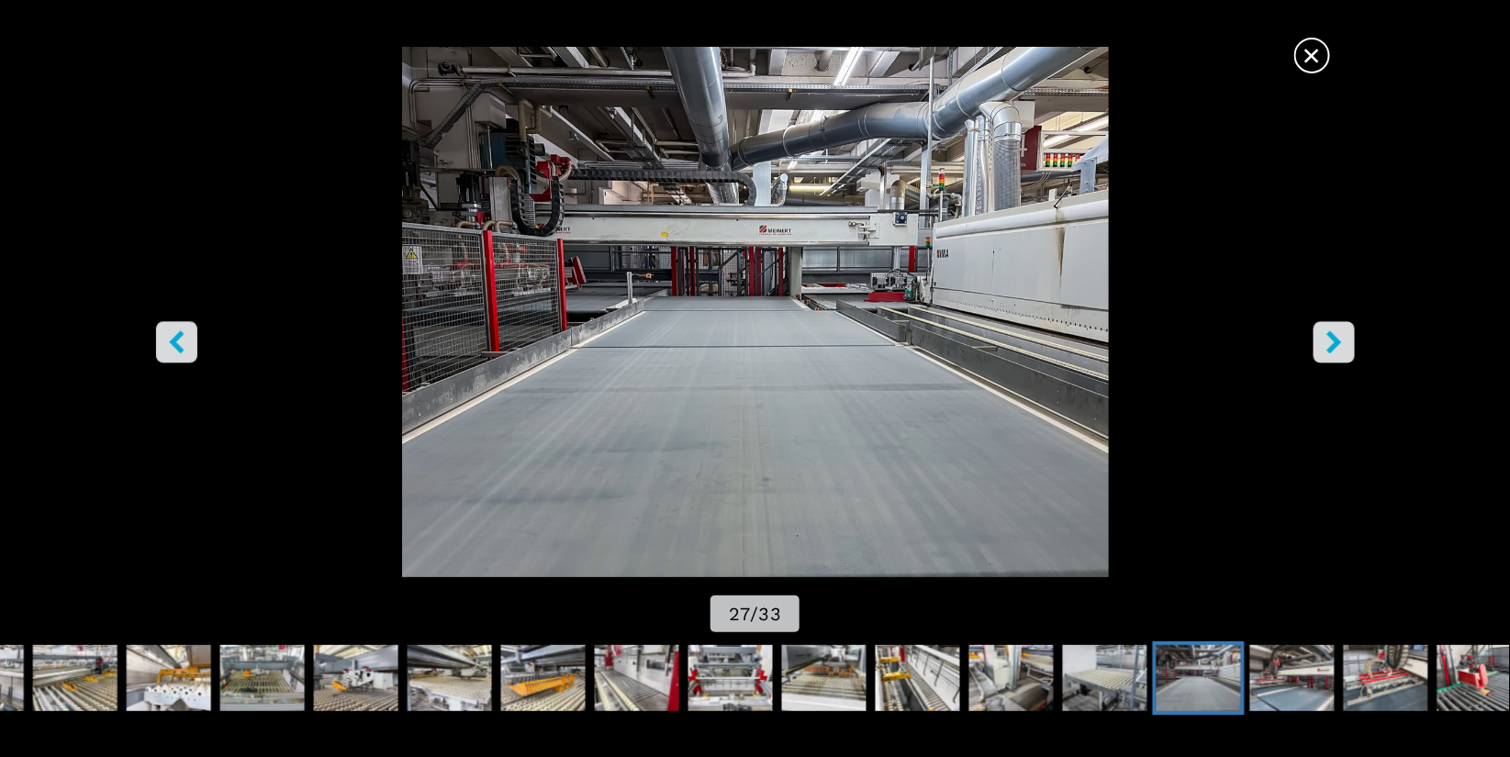
click at [173, 343] on icon "left-button" at bounding box center [176, 341] width 15 height 23
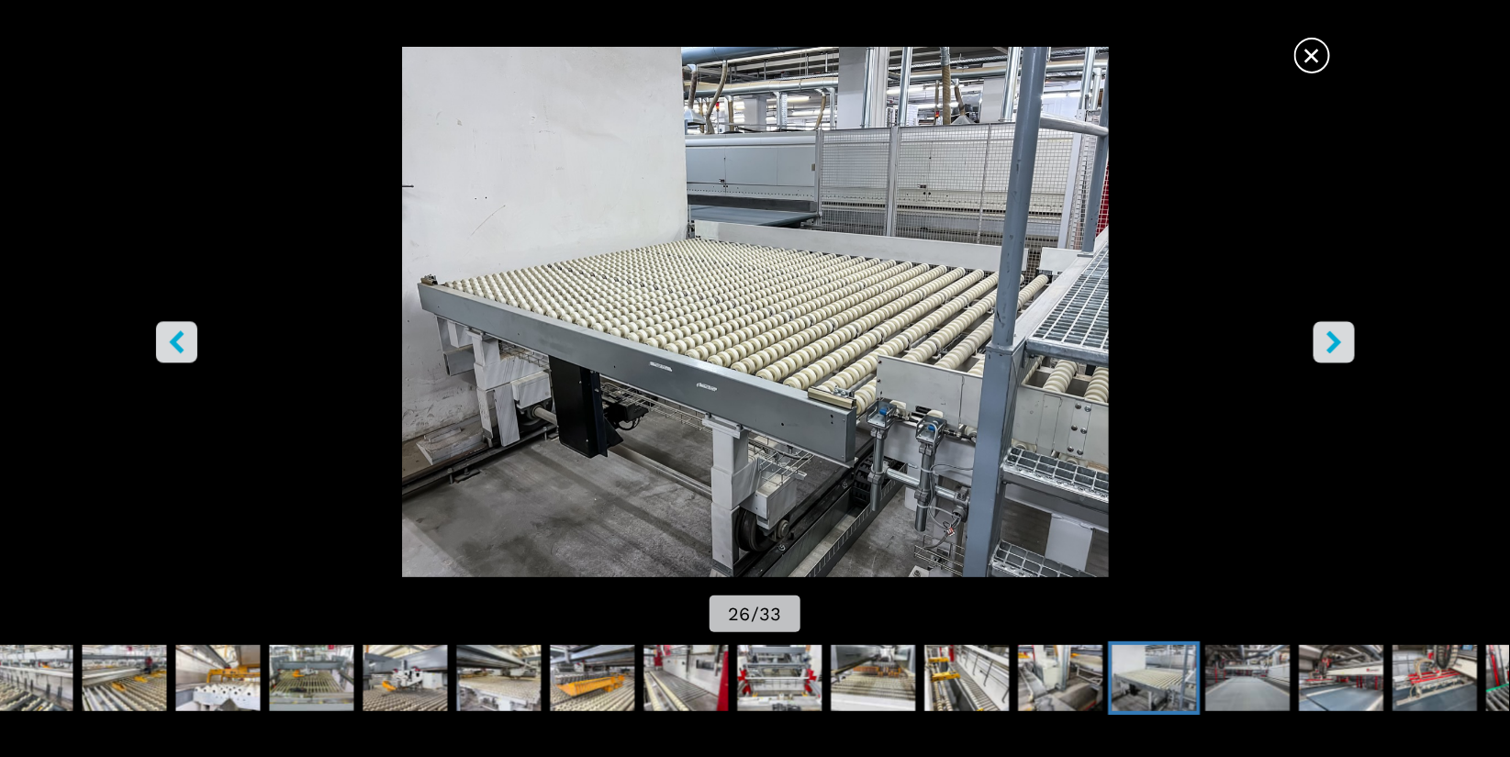
click at [1315, 55] on span "×" at bounding box center [1312, 52] width 32 height 32
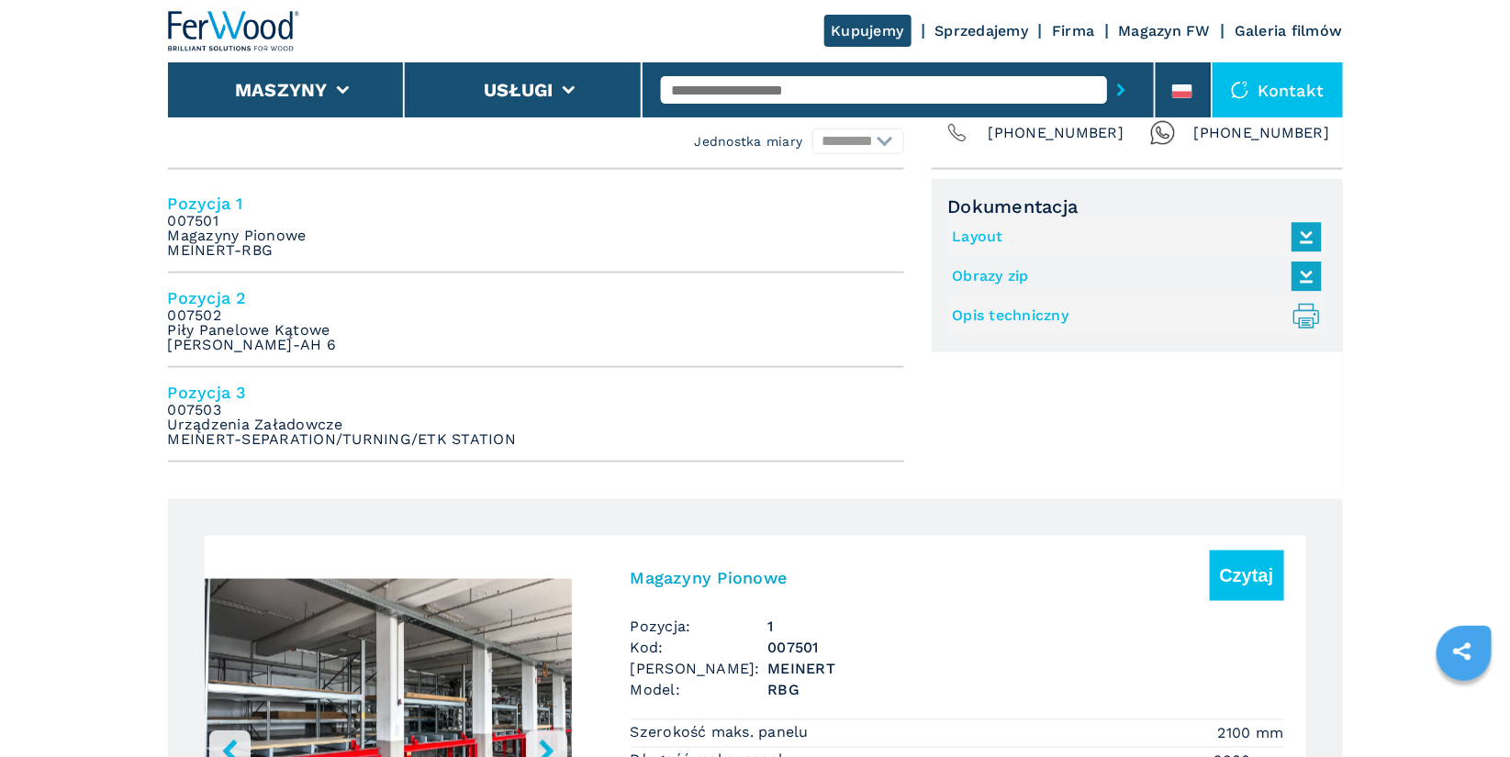
scroll to position [755, 0]
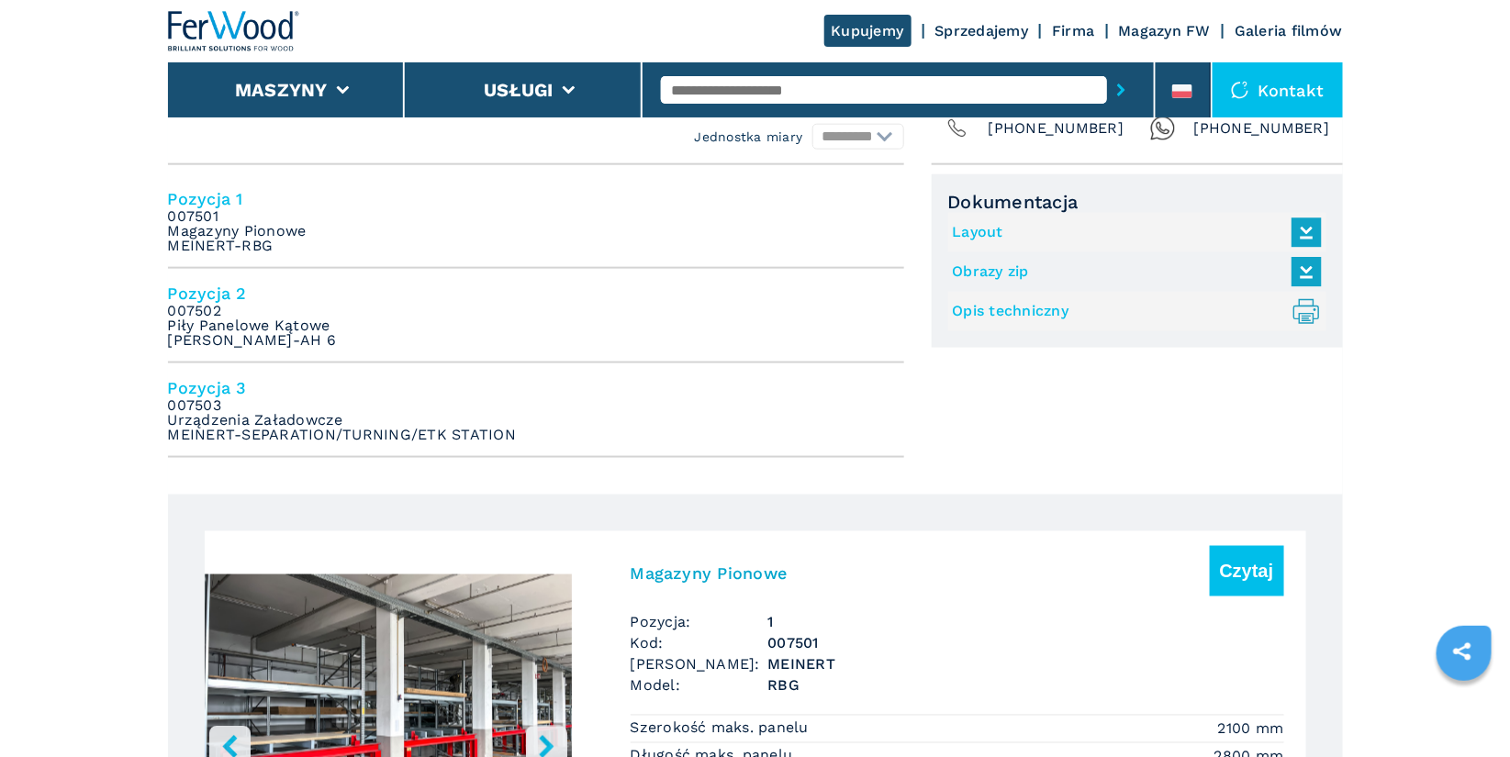
click at [278, 317] on em "007502 Piły Panelowe Kątowe SCHELLING-AH 6" at bounding box center [252, 326] width 169 height 44
click at [201, 289] on h4 "Pozycja 2" at bounding box center [536, 293] width 736 height 21
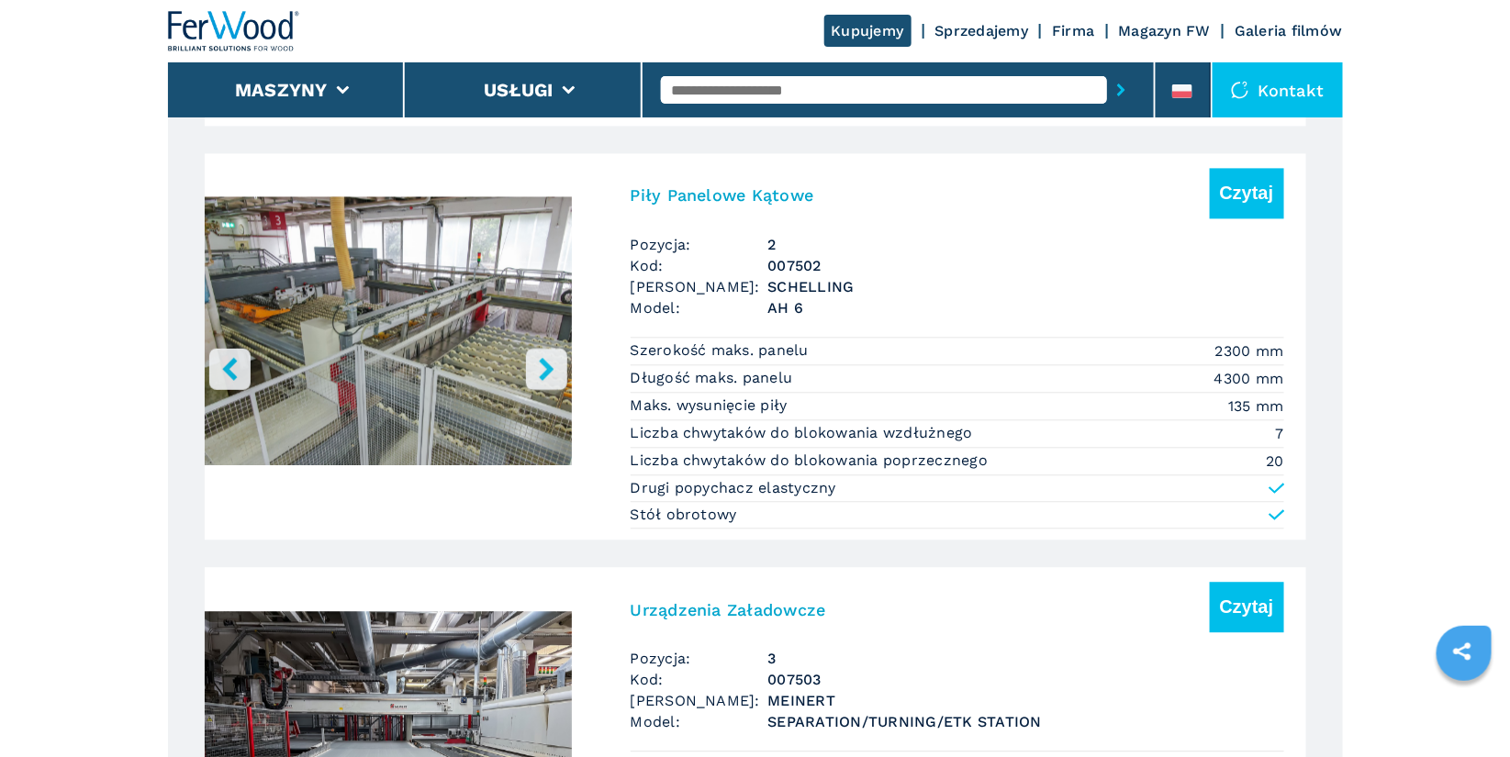
scroll to position [1505, 0]
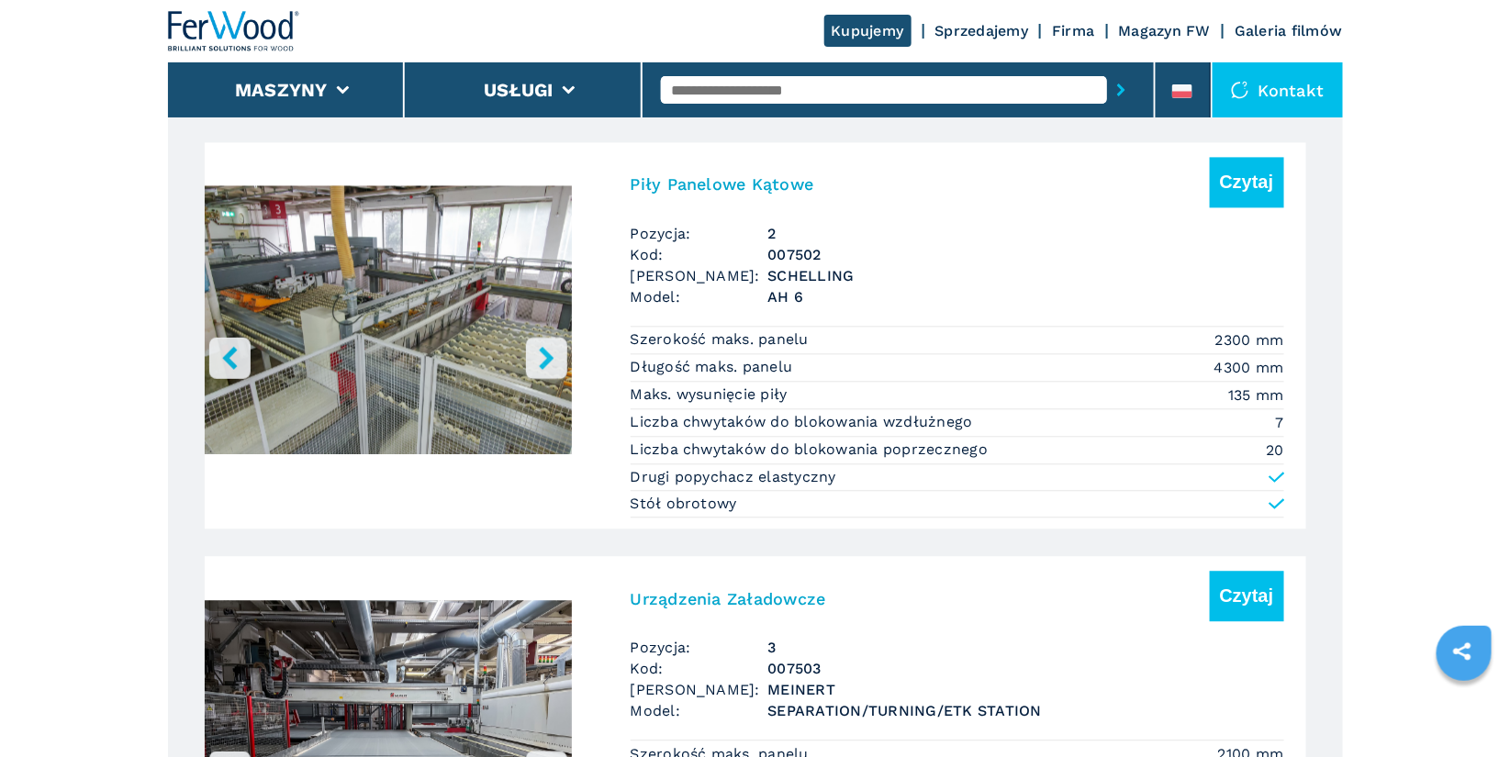
click at [966, 95] on input "text" at bounding box center [884, 90] width 446 height 28
type input "****"
click at [1107, 69] on button "submit-button" at bounding box center [1121, 90] width 28 height 42
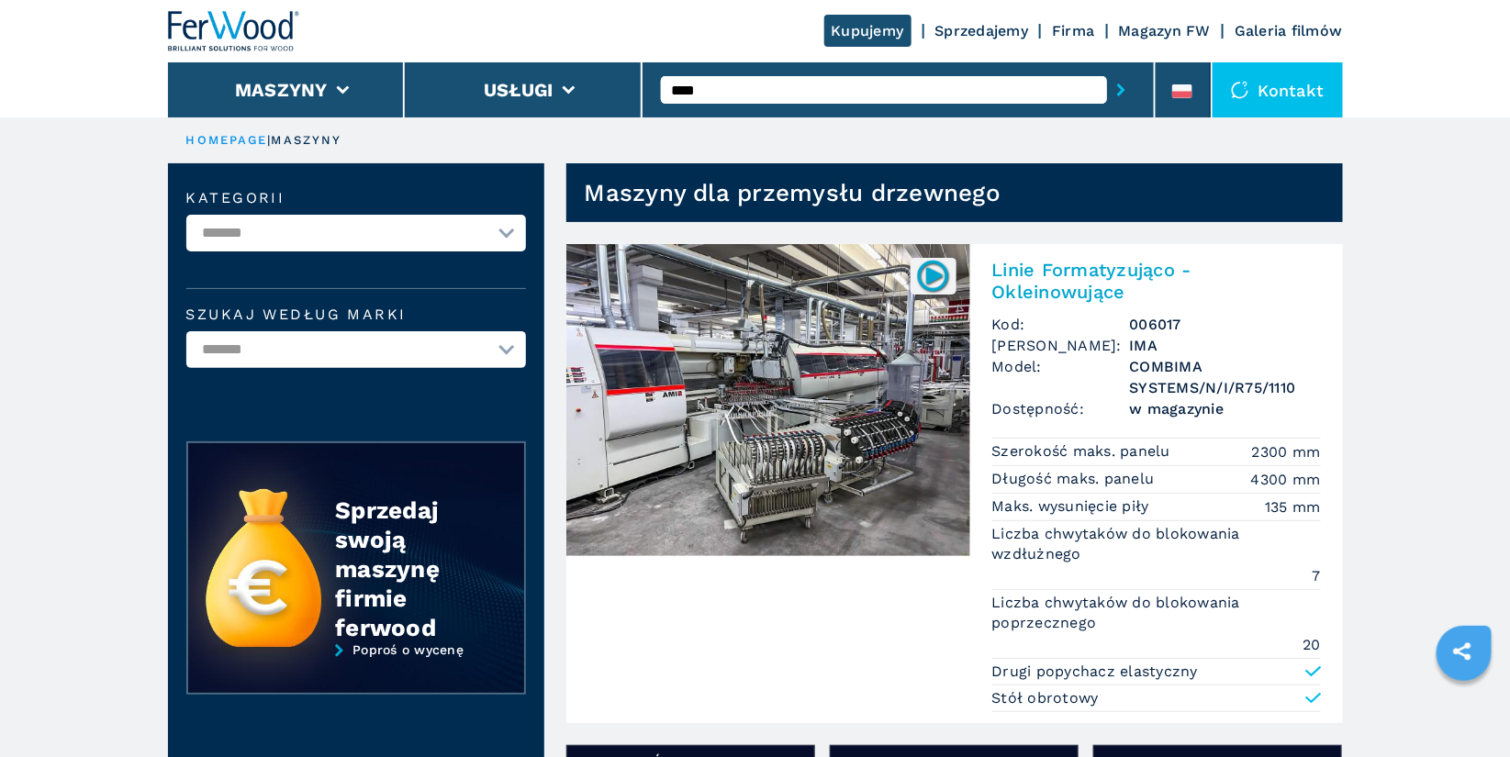
click at [1025, 272] on h2 "Linie Formatyzująco - Okleinowujące" at bounding box center [1156, 281] width 329 height 44
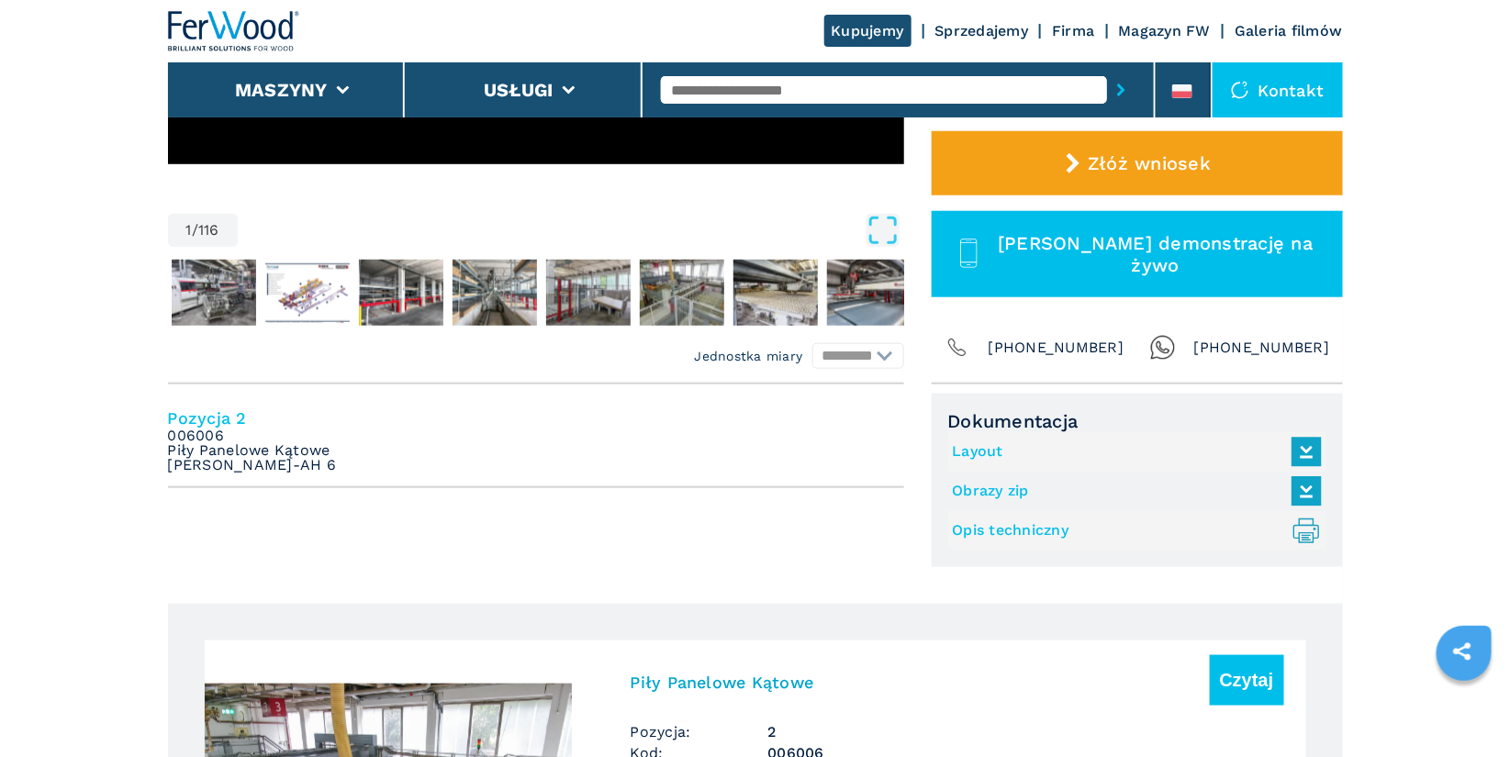
scroll to position [542, 0]
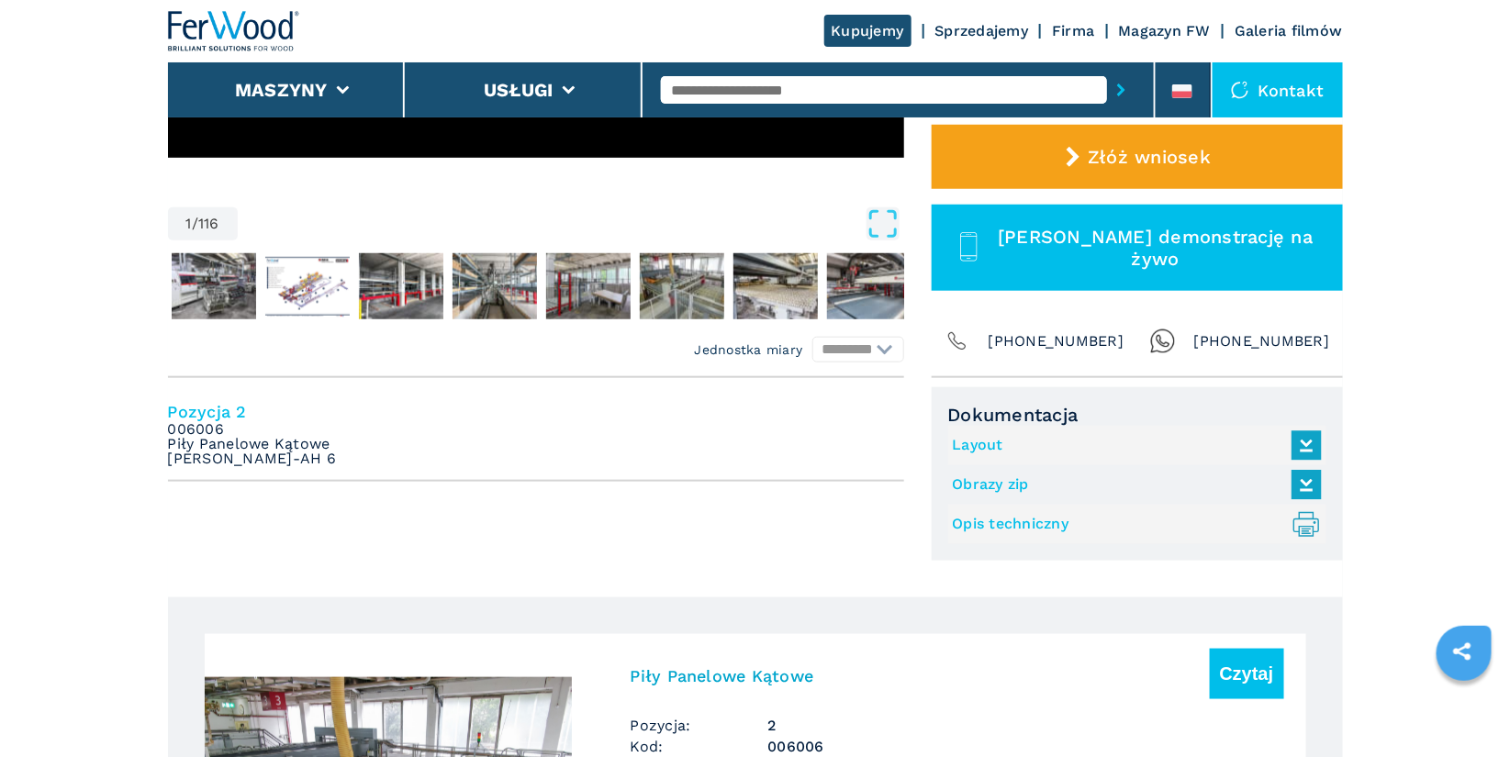
click at [980, 436] on link "Layout" at bounding box center [1133, 446] width 360 height 30
click at [664, 97] on input "text" at bounding box center [884, 90] width 446 height 28
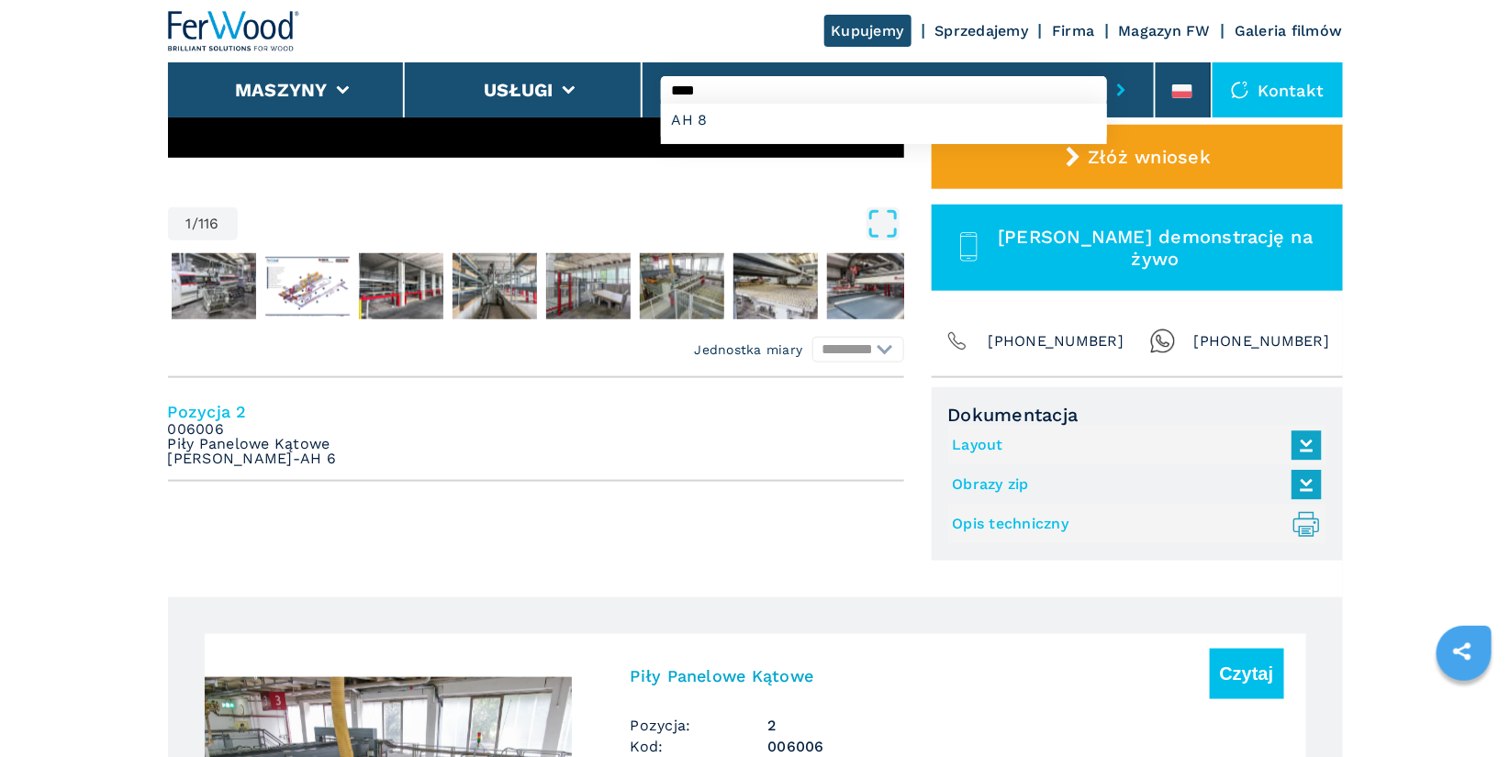
type input "****"
click at [1107, 69] on button "submit-button" at bounding box center [1121, 90] width 28 height 42
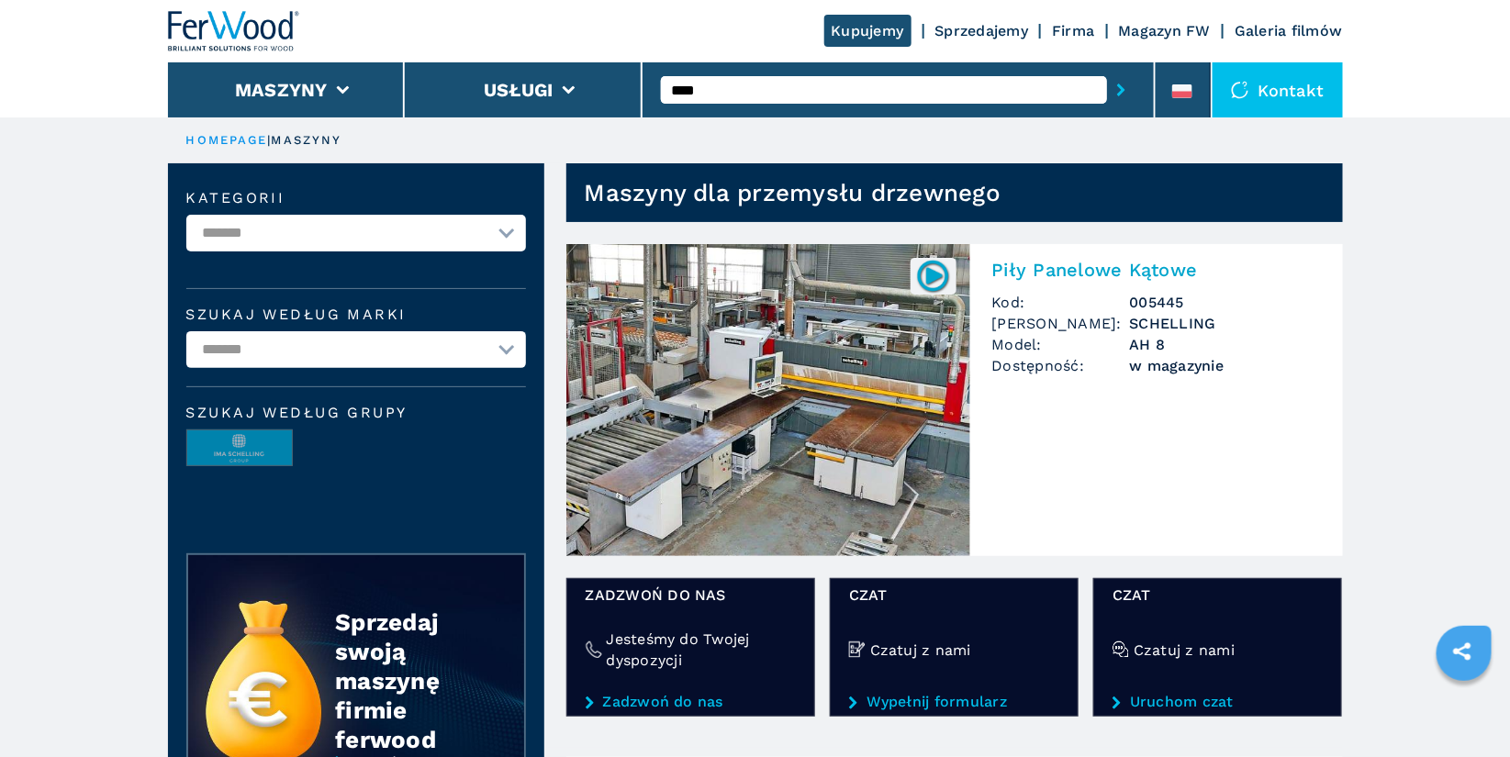
click at [803, 310] on img at bounding box center [768, 400] width 404 height 312
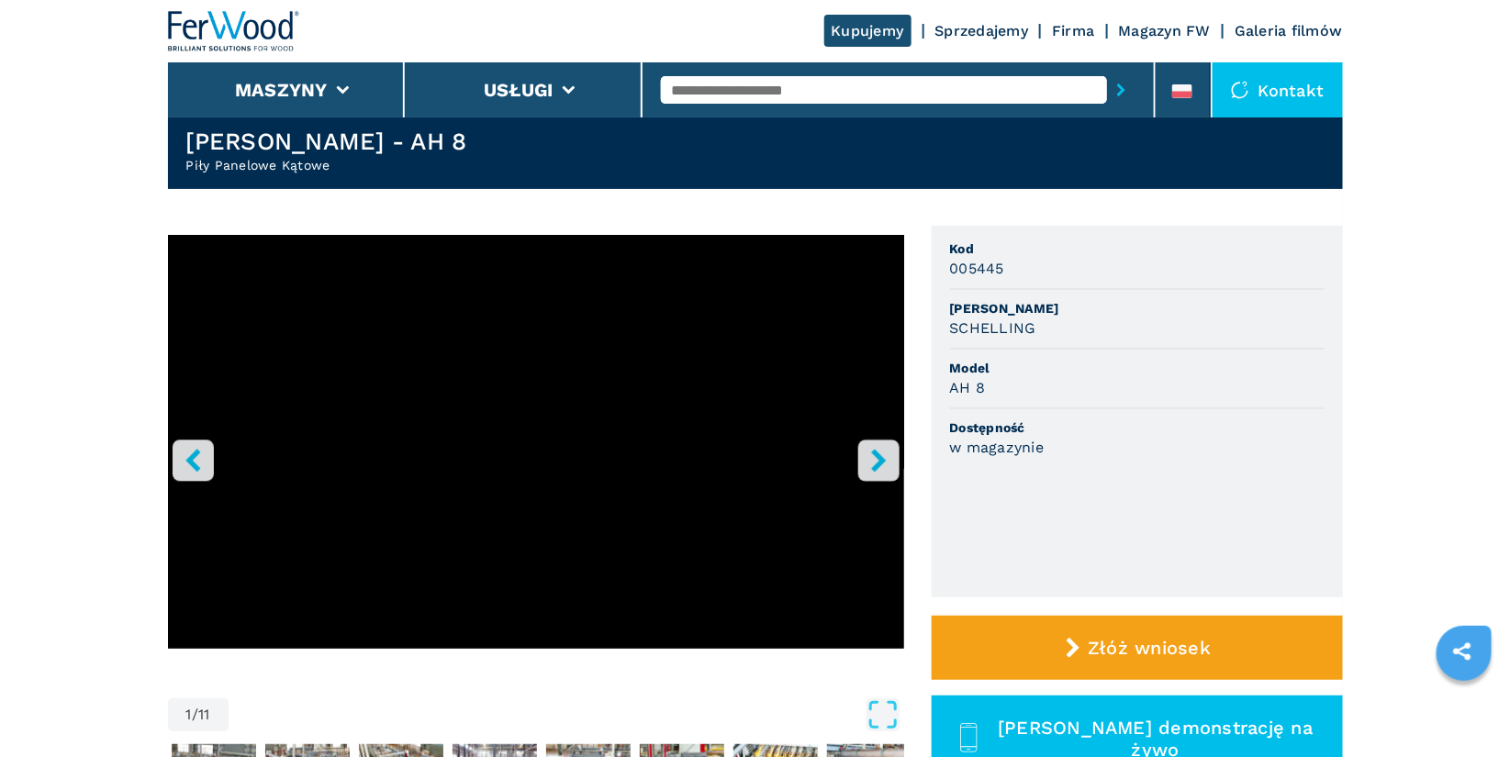
scroll to position [70, 0]
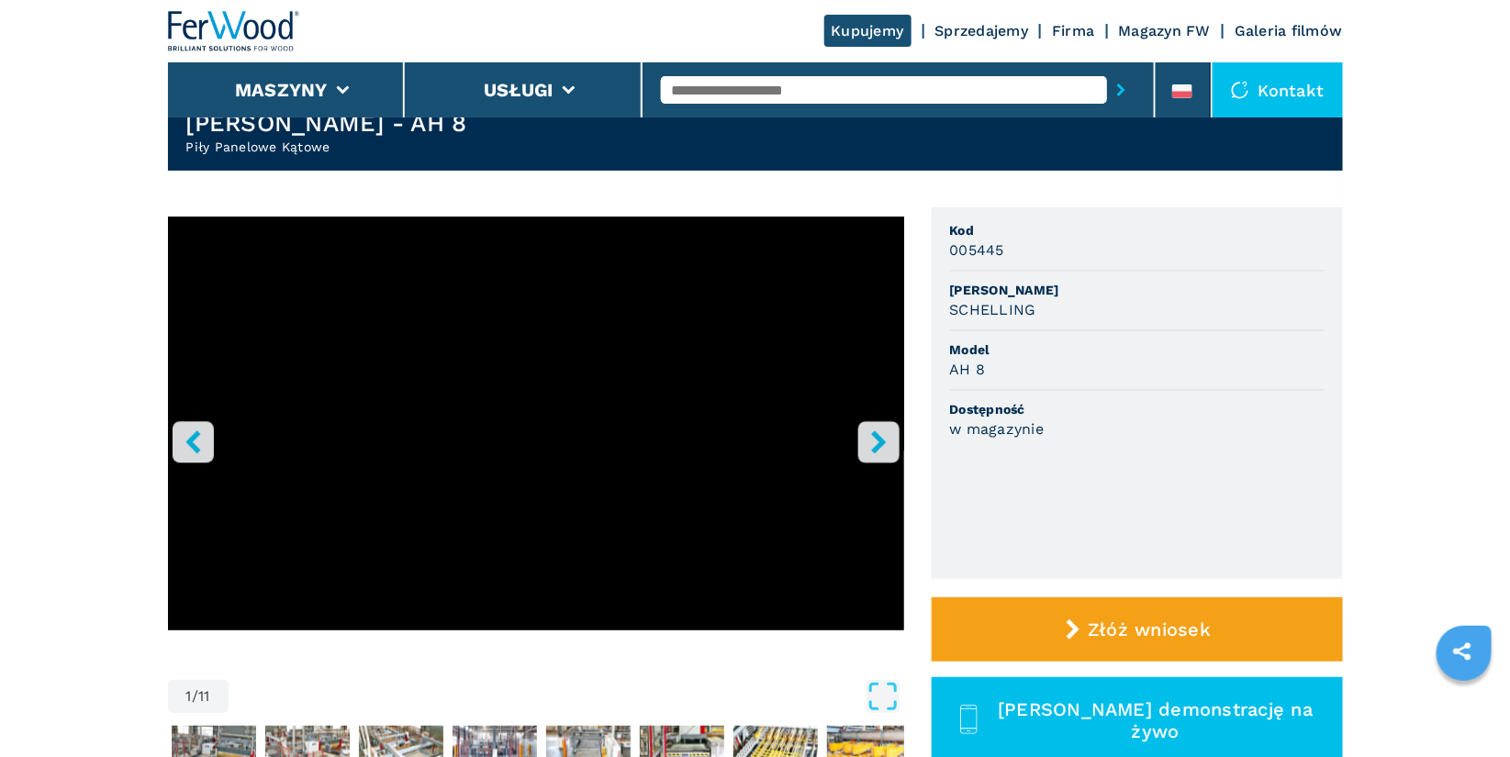
click at [889, 426] on button "right-button" at bounding box center [878, 441] width 41 height 41
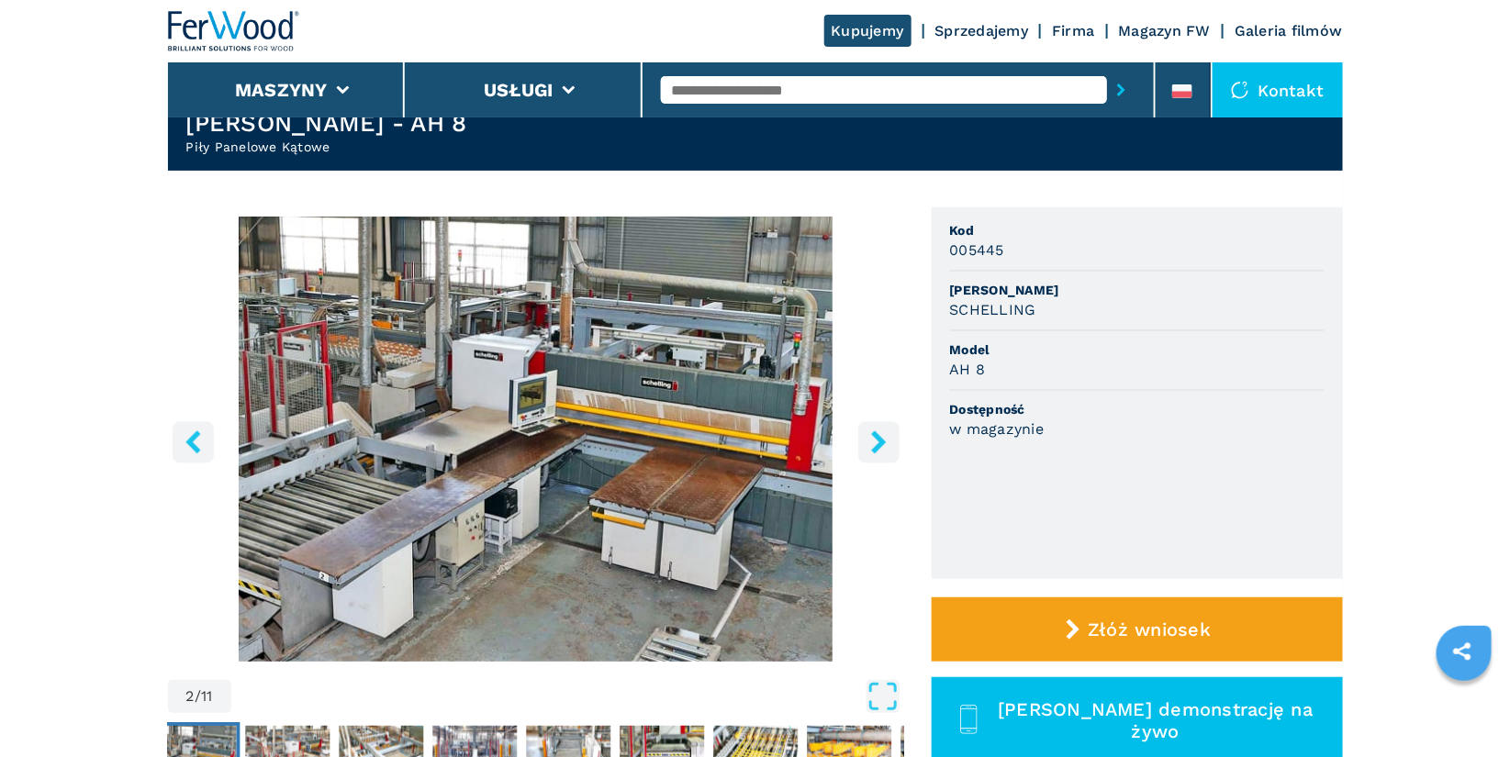
click at [874, 443] on icon "right-button" at bounding box center [878, 442] width 23 height 23
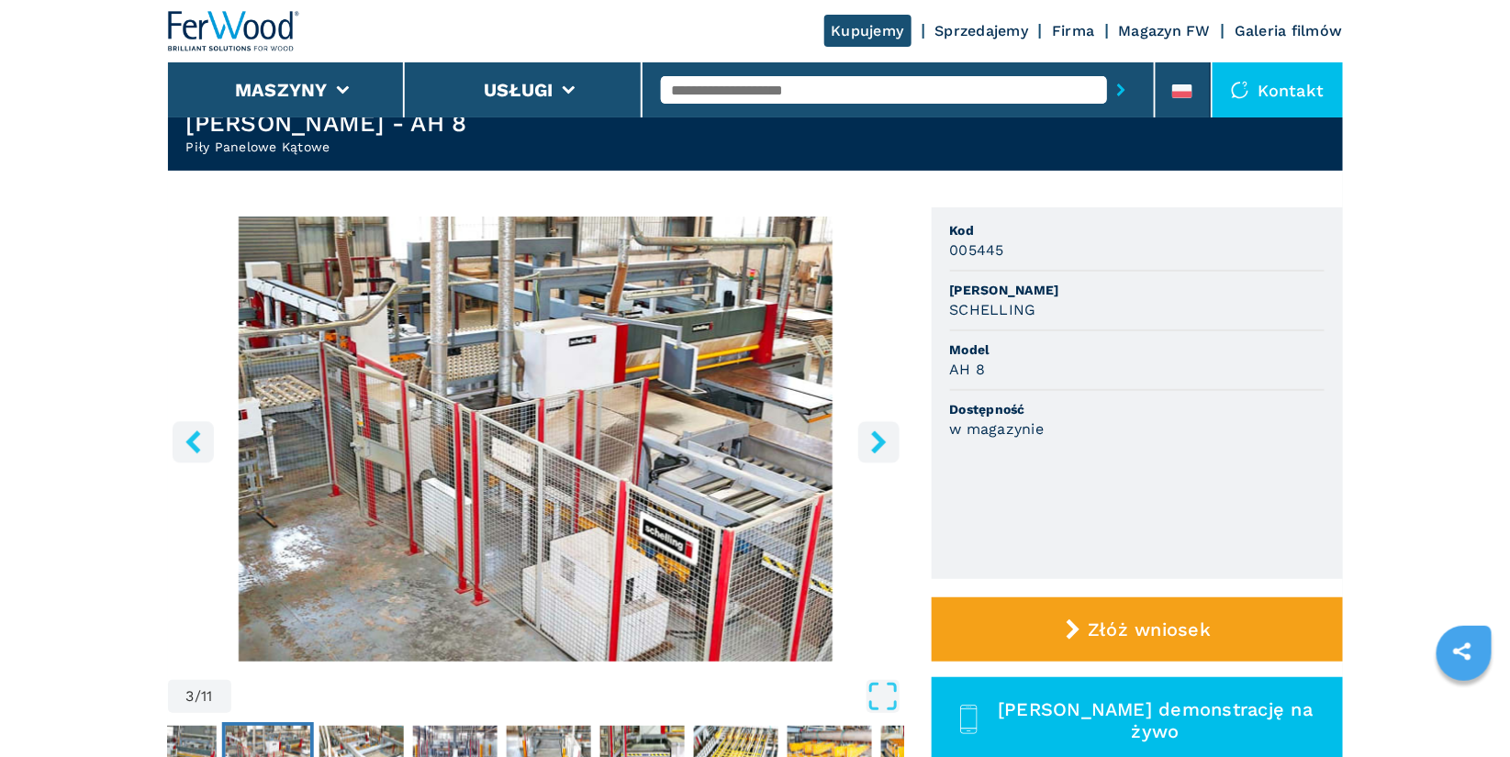
click at [644, 433] on img "Go to Slide 3" at bounding box center [536, 439] width 736 height 445
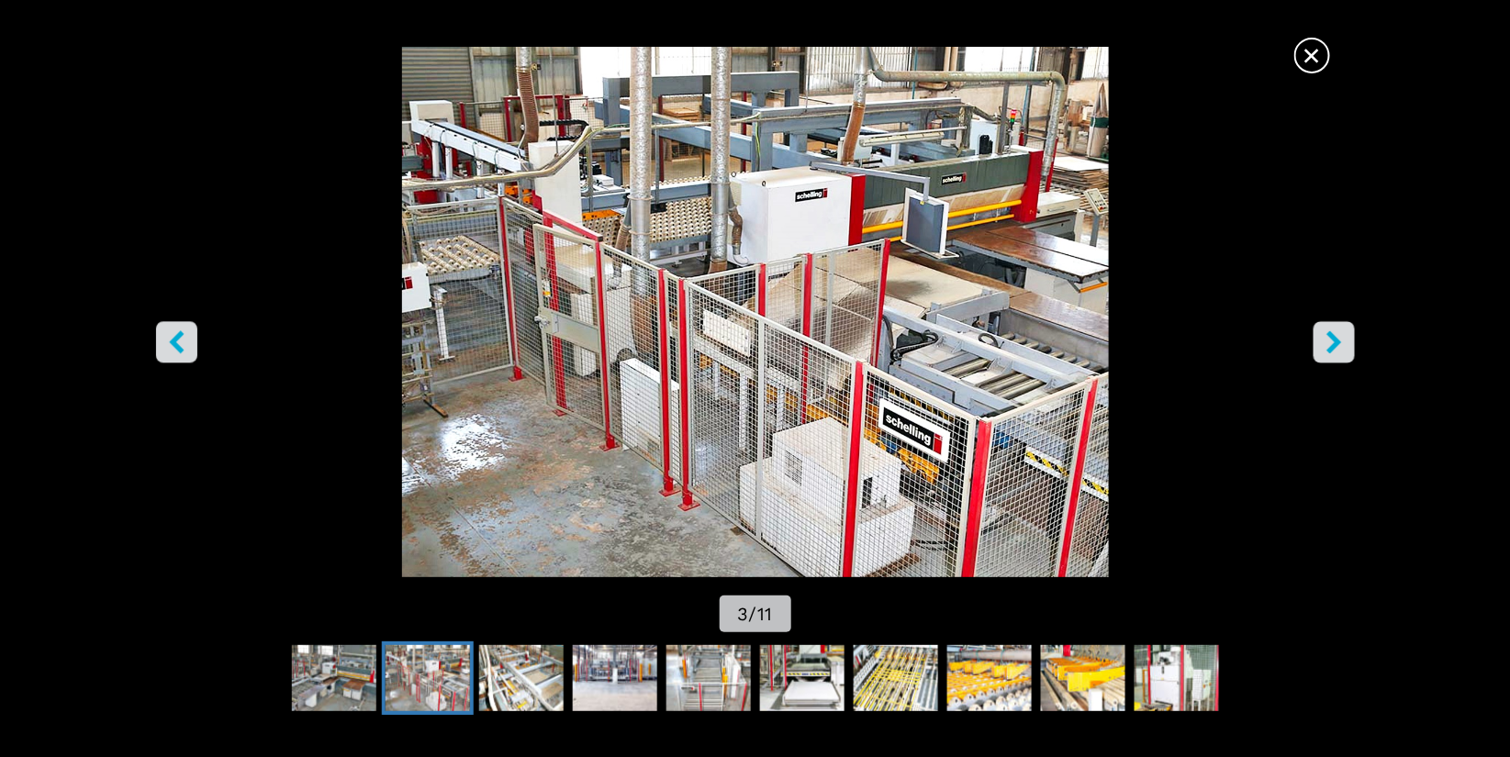
click at [1335, 346] on icon "right-button" at bounding box center [1333, 341] width 15 height 23
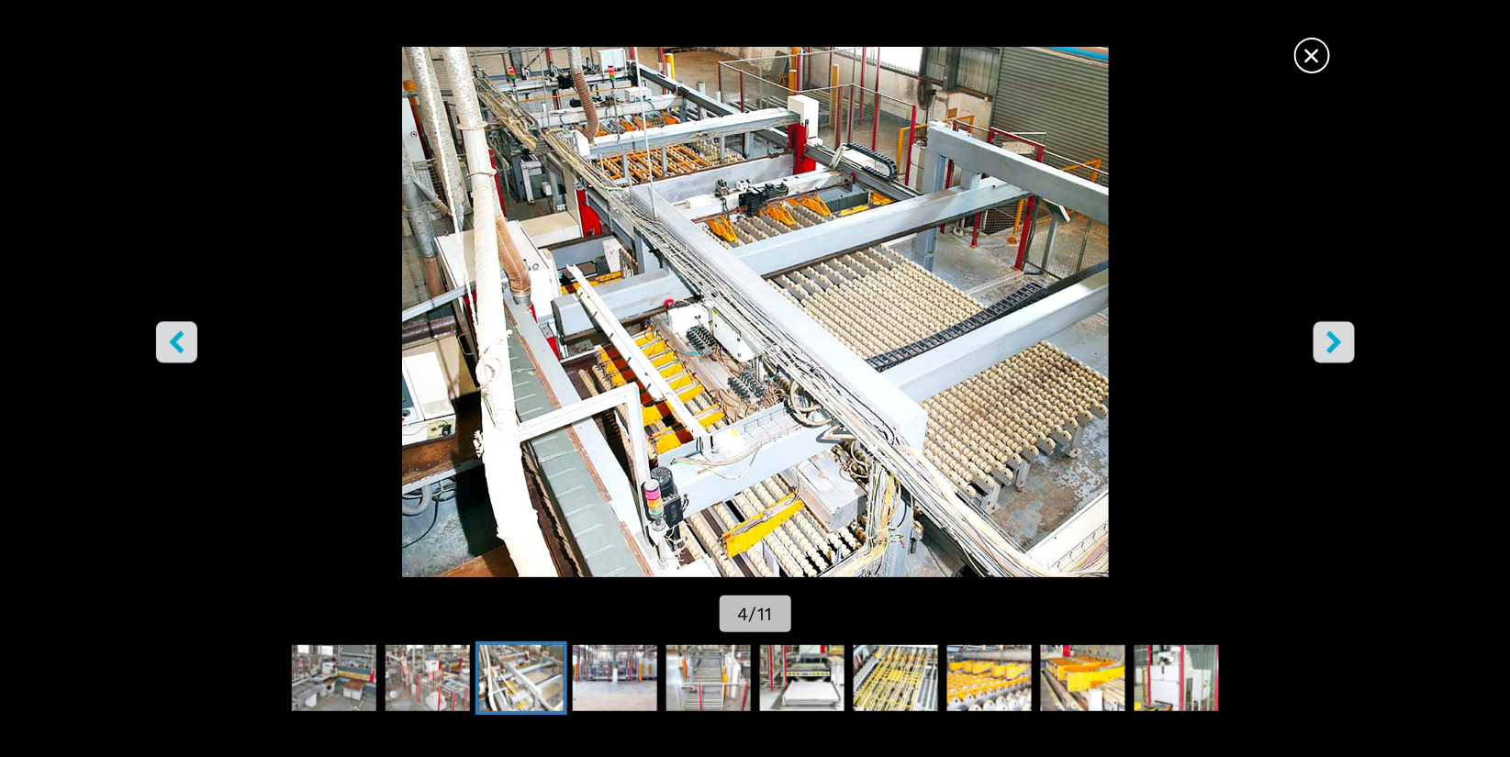
click at [1335, 346] on icon "right-button" at bounding box center [1333, 341] width 15 height 23
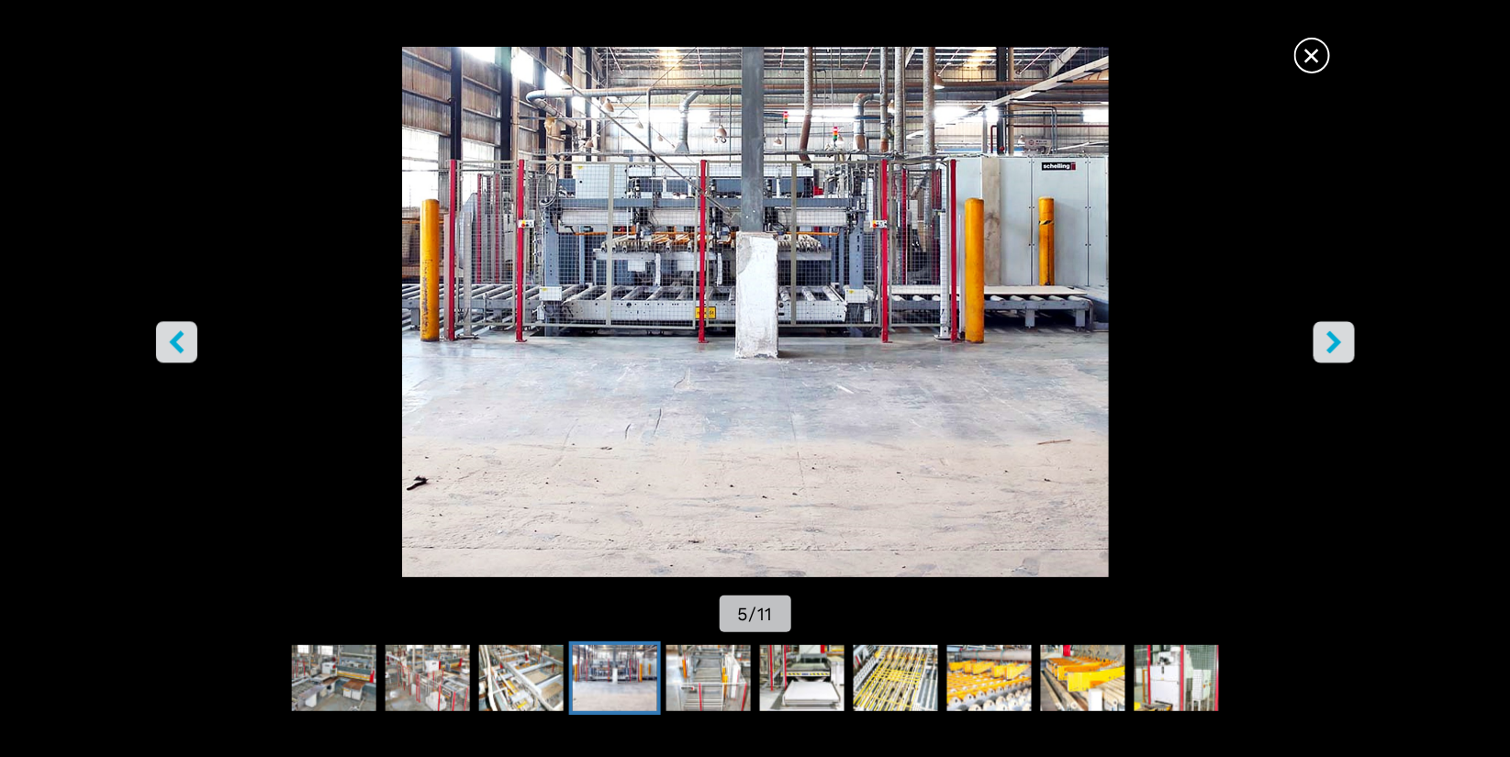
click at [1335, 346] on icon "right-button" at bounding box center [1333, 341] width 15 height 23
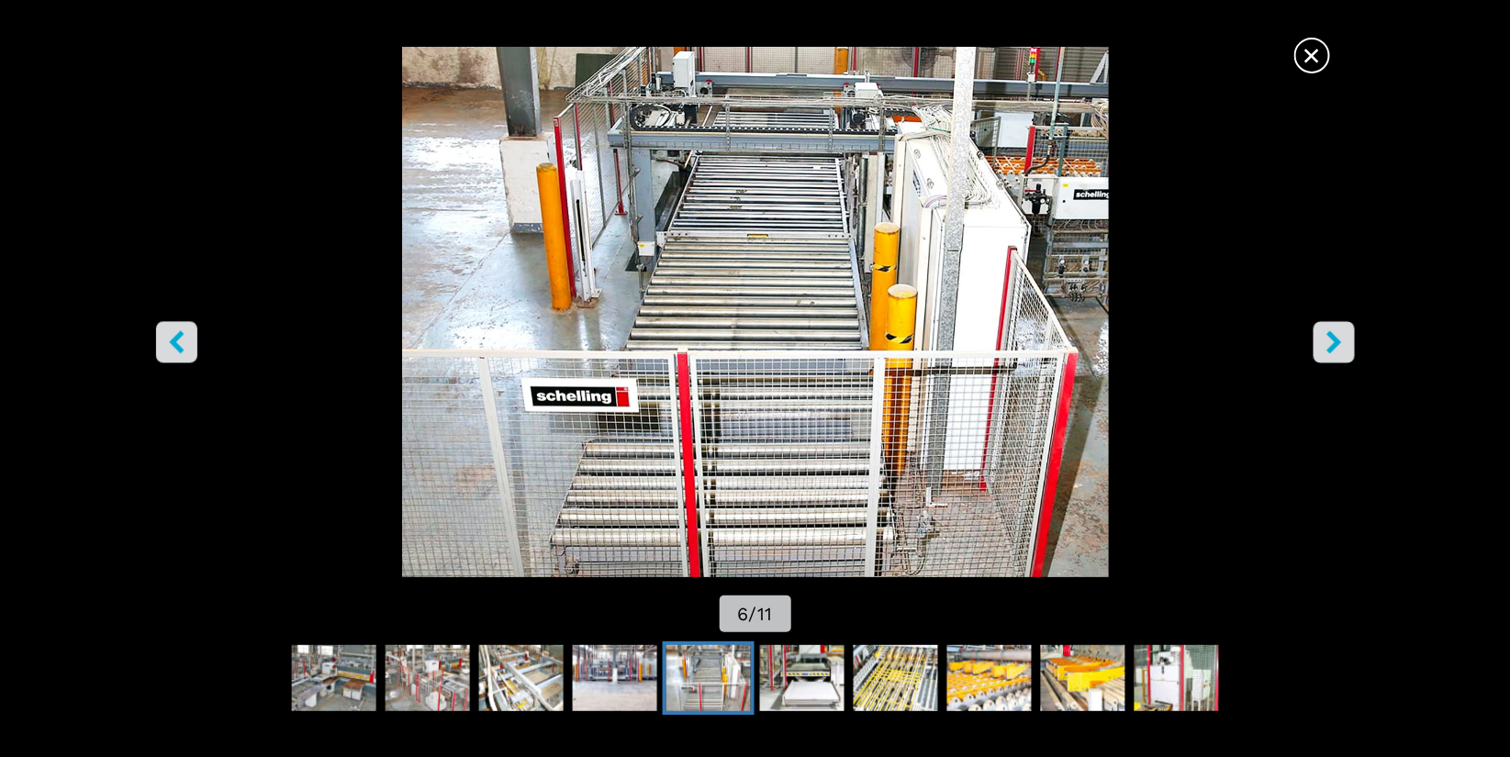
click at [1335, 346] on icon "right-button" at bounding box center [1333, 341] width 15 height 23
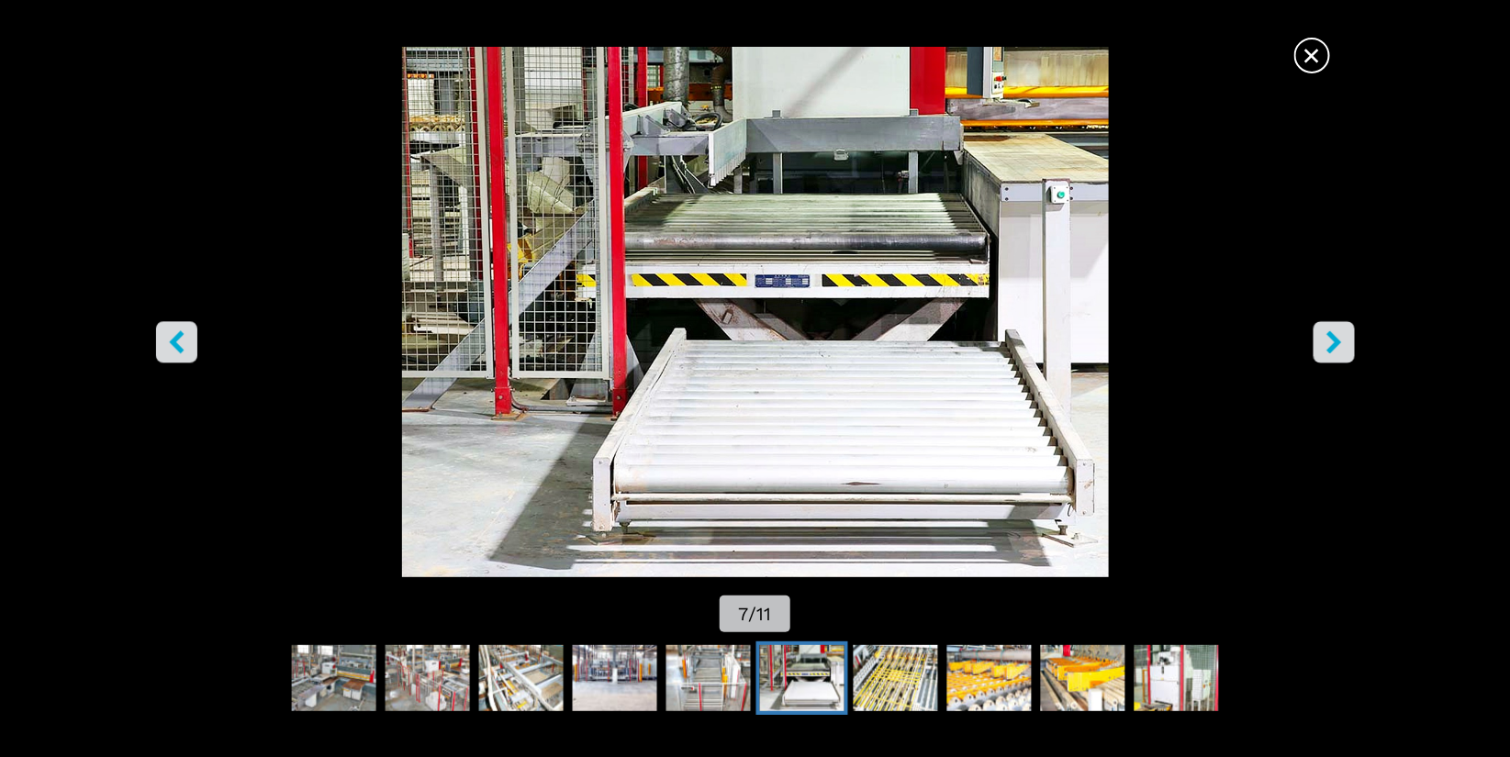
click at [1335, 346] on icon "right-button" at bounding box center [1333, 341] width 15 height 23
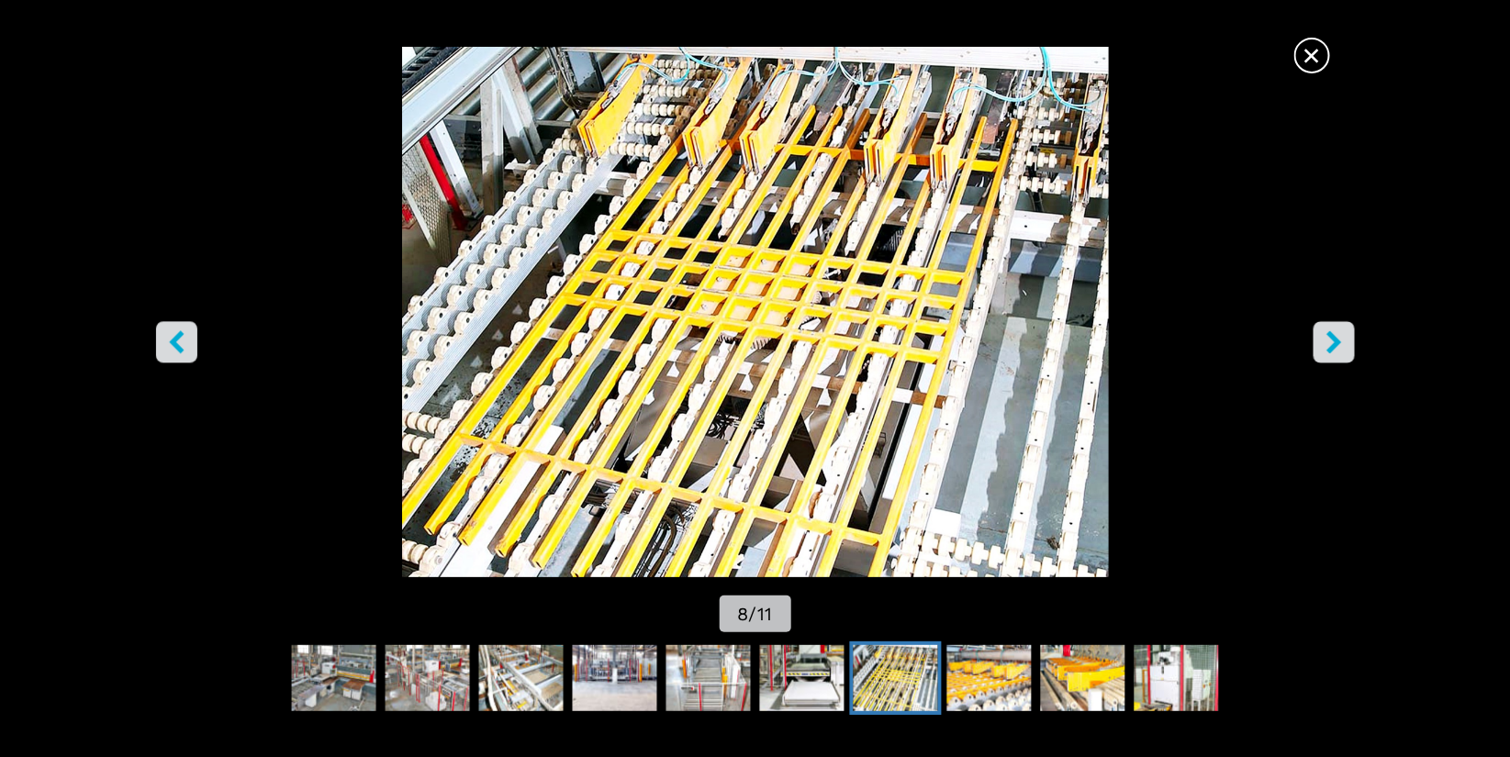
click at [1335, 346] on icon "right-button" at bounding box center [1333, 341] width 15 height 23
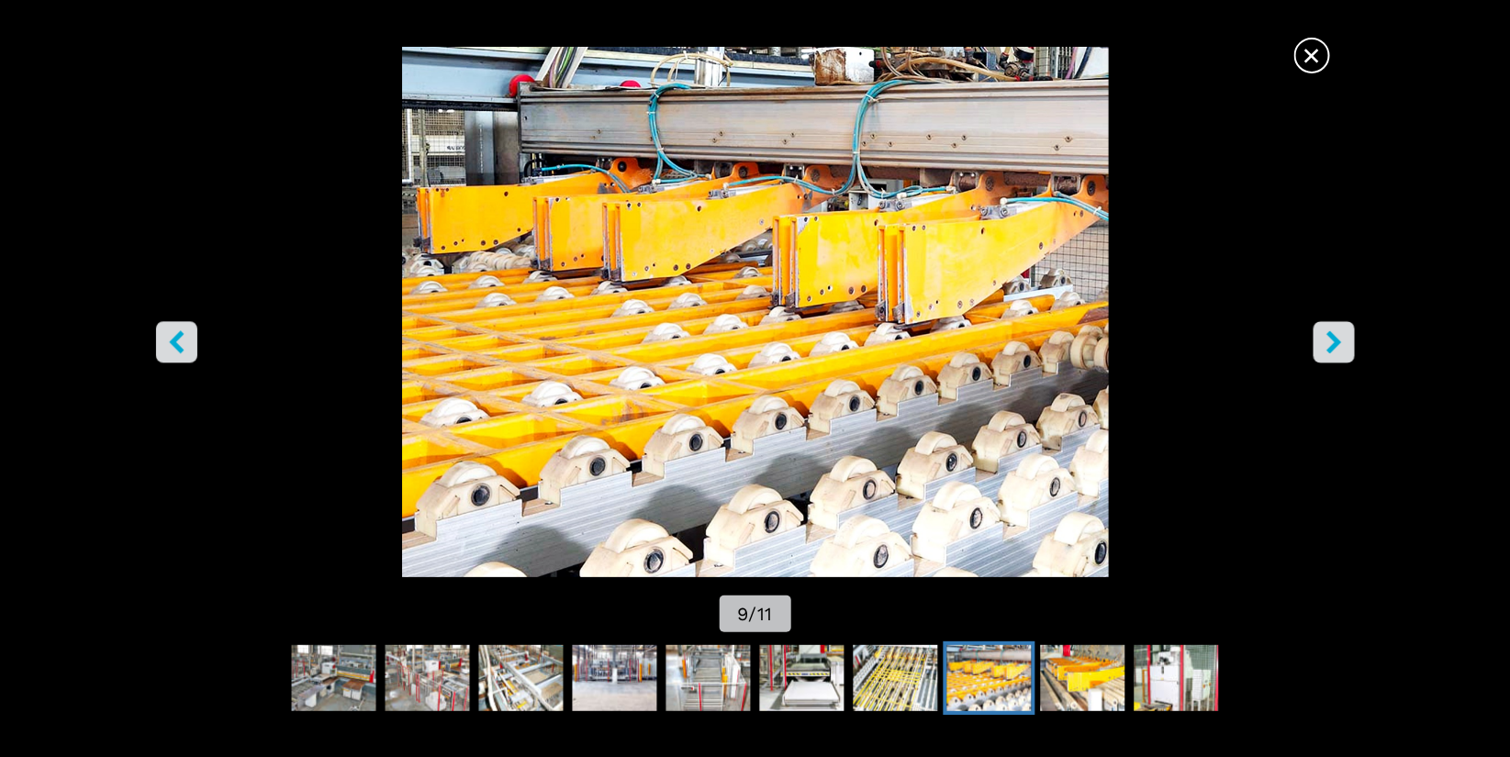
click at [1335, 346] on icon "right-button" at bounding box center [1333, 341] width 15 height 23
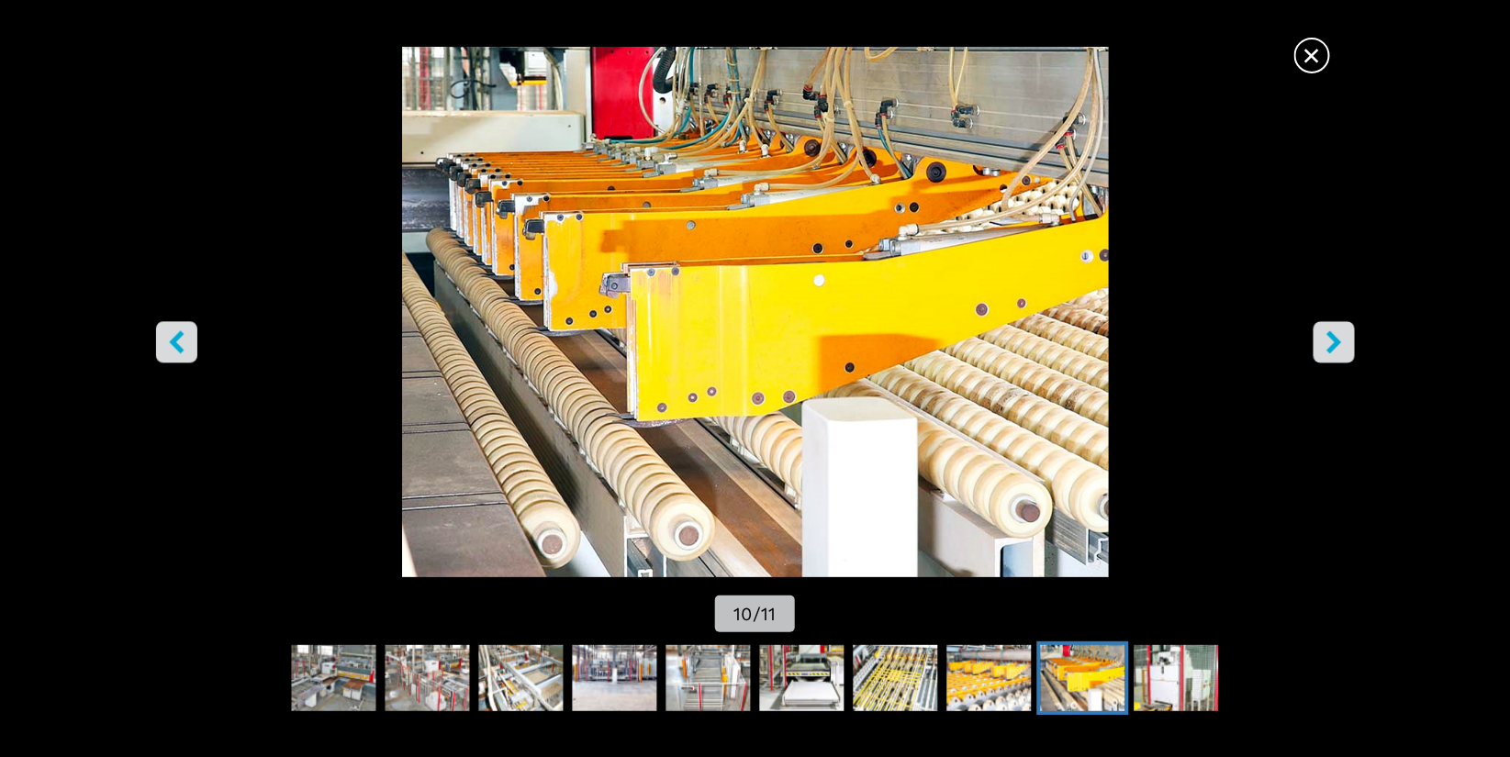
click at [1335, 346] on icon "right-button" at bounding box center [1333, 341] width 15 height 23
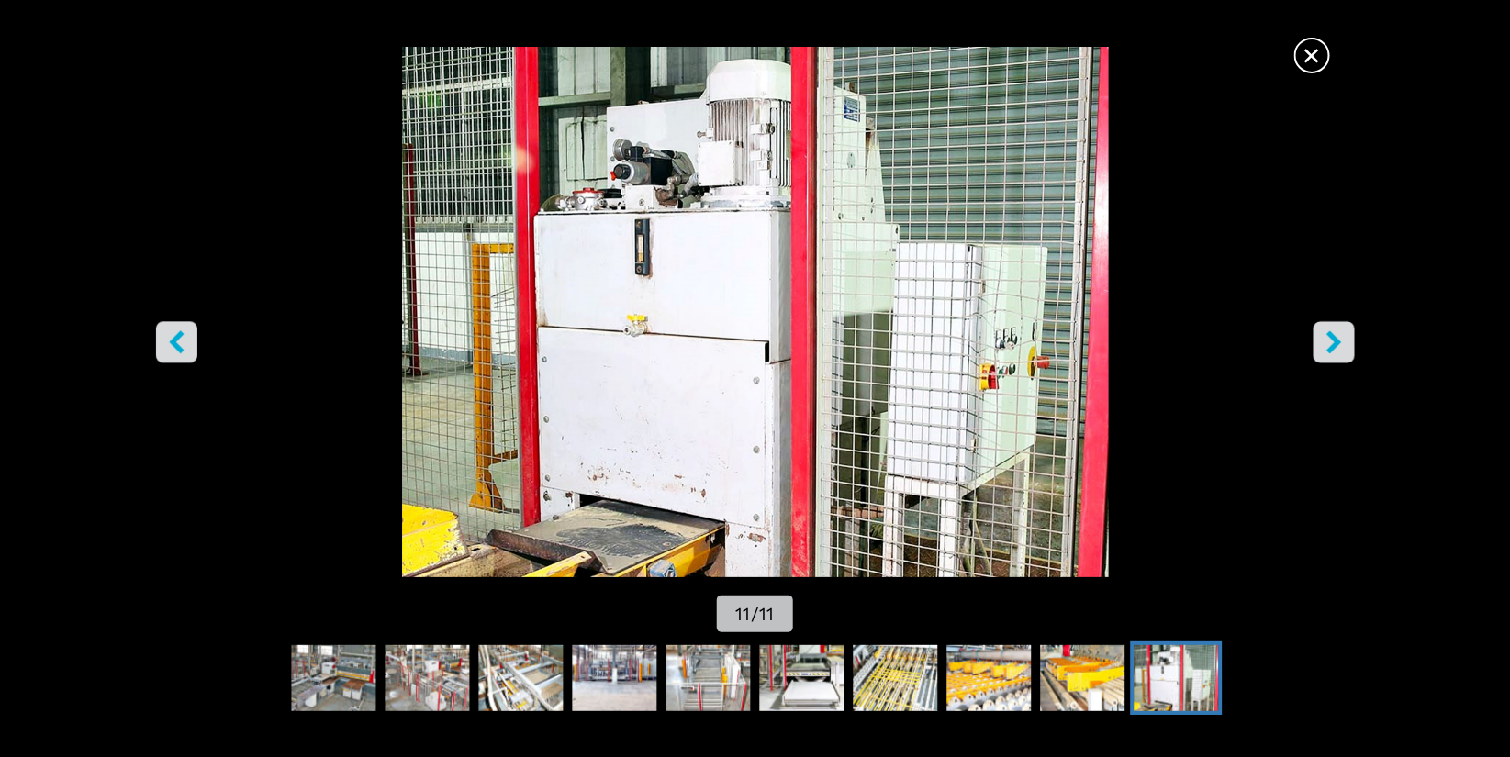
click at [178, 338] on icon "left-button" at bounding box center [176, 341] width 15 height 23
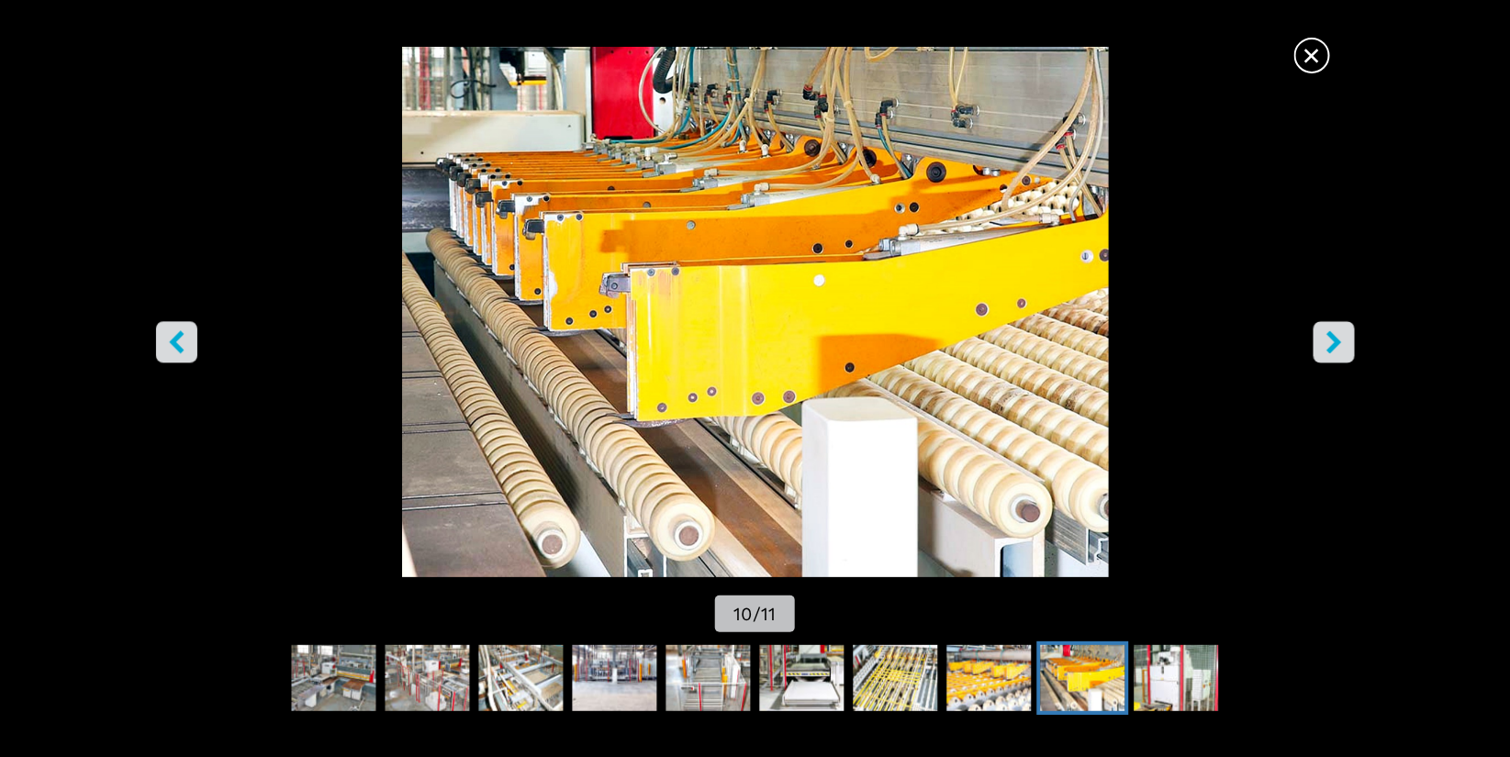
click at [178, 338] on icon "left-button" at bounding box center [176, 341] width 15 height 23
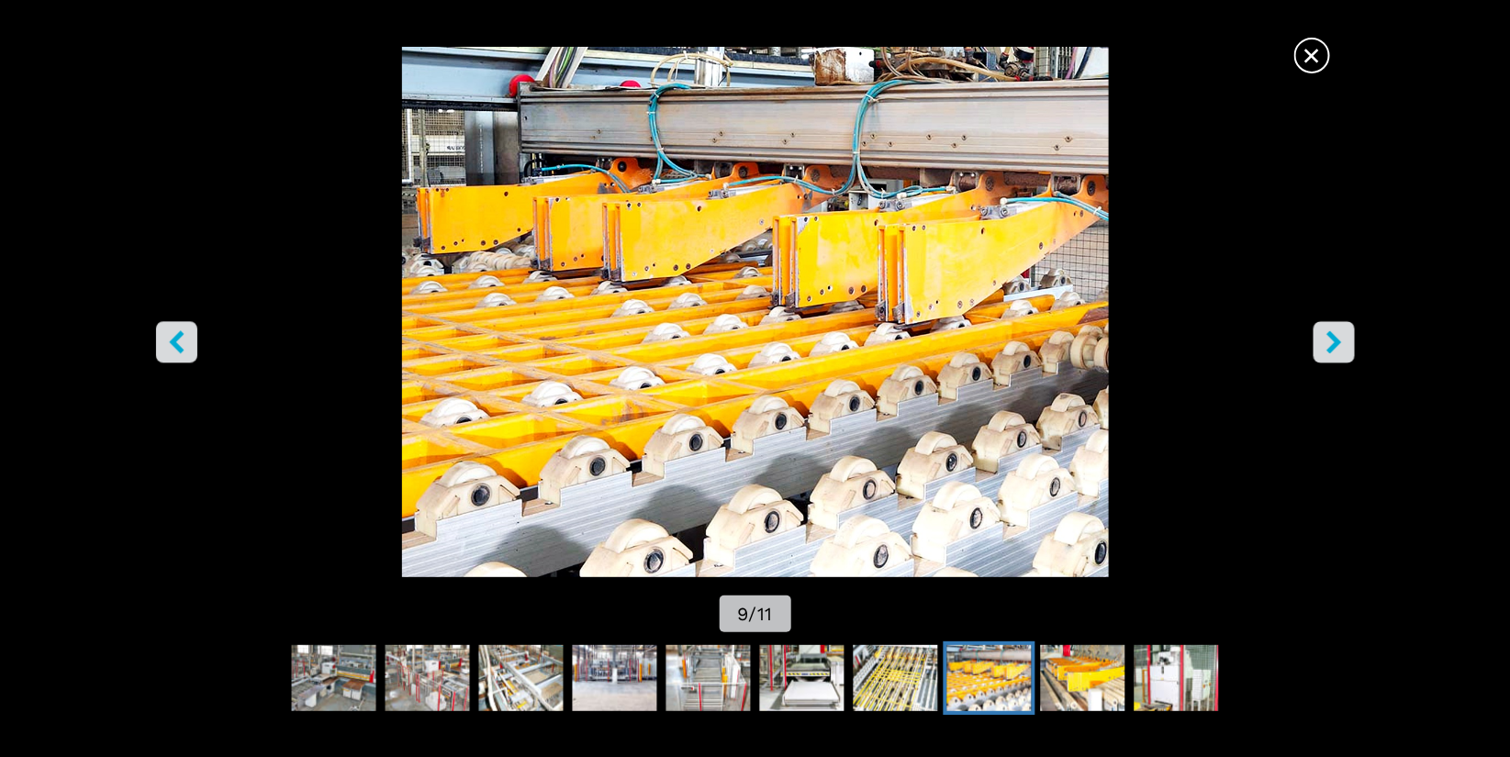
click at [178, 338] on icon "left-button" at bounding box center [176, 341] width 15 height 23
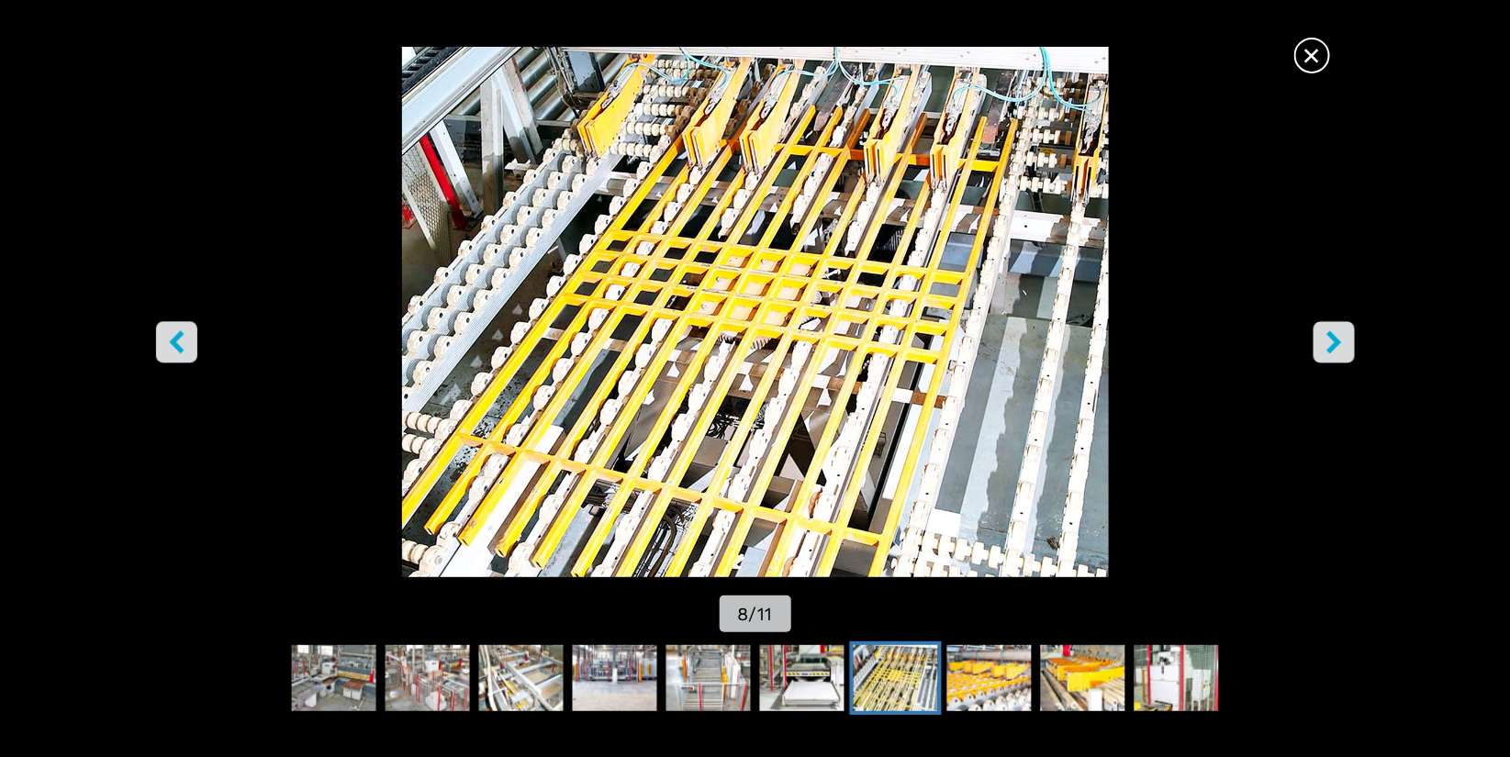
click at [178, 338] on icon "left-button" at bounding box center [176, 341] width 15 height 23
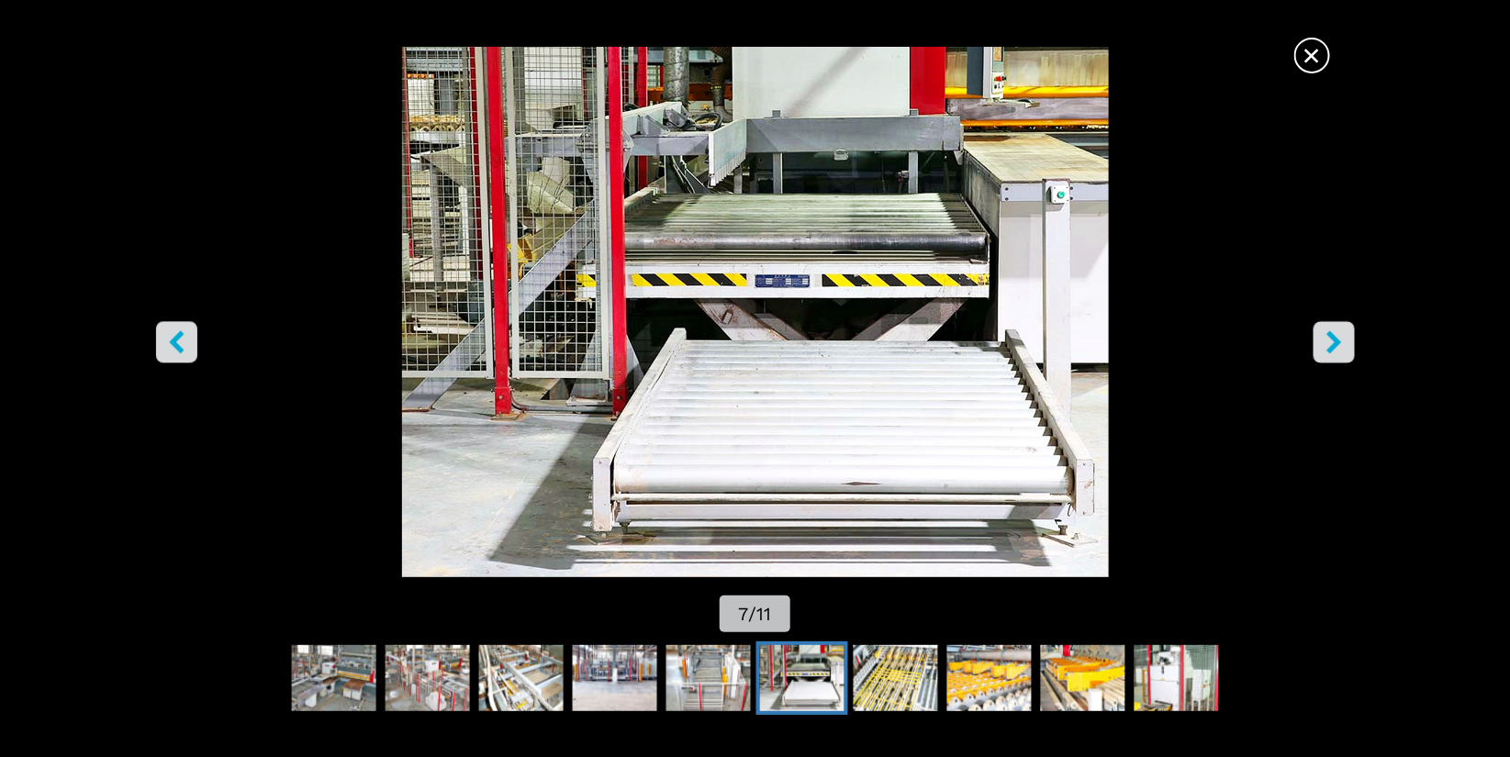
click at [178, 338] on icon "left-button" at bounding box center [176, 341] width 15 height 23
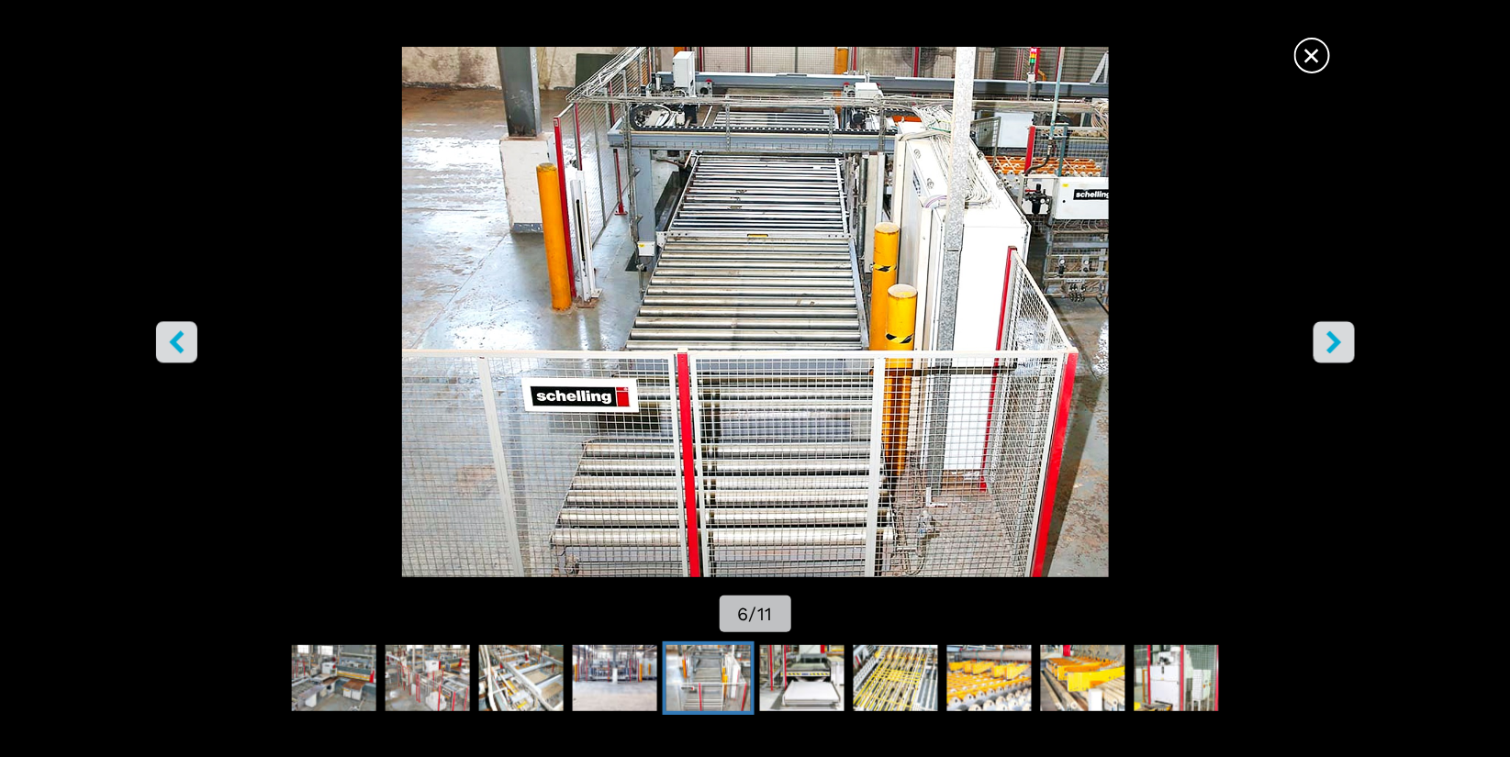
click at [1320, 61] on span "×" at bounding box center [1312, 52] width 32 height 32
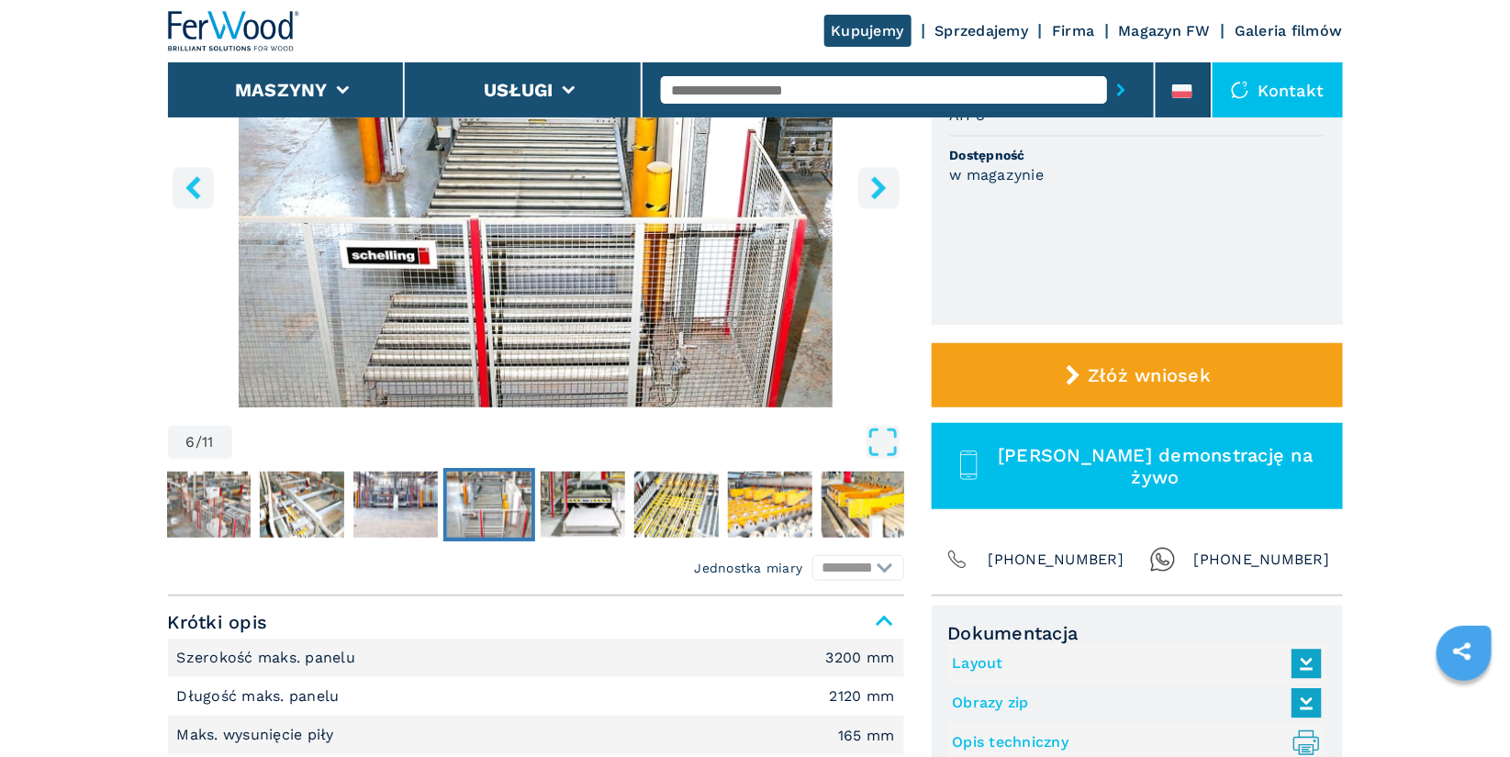
scroll to position [333, 0]
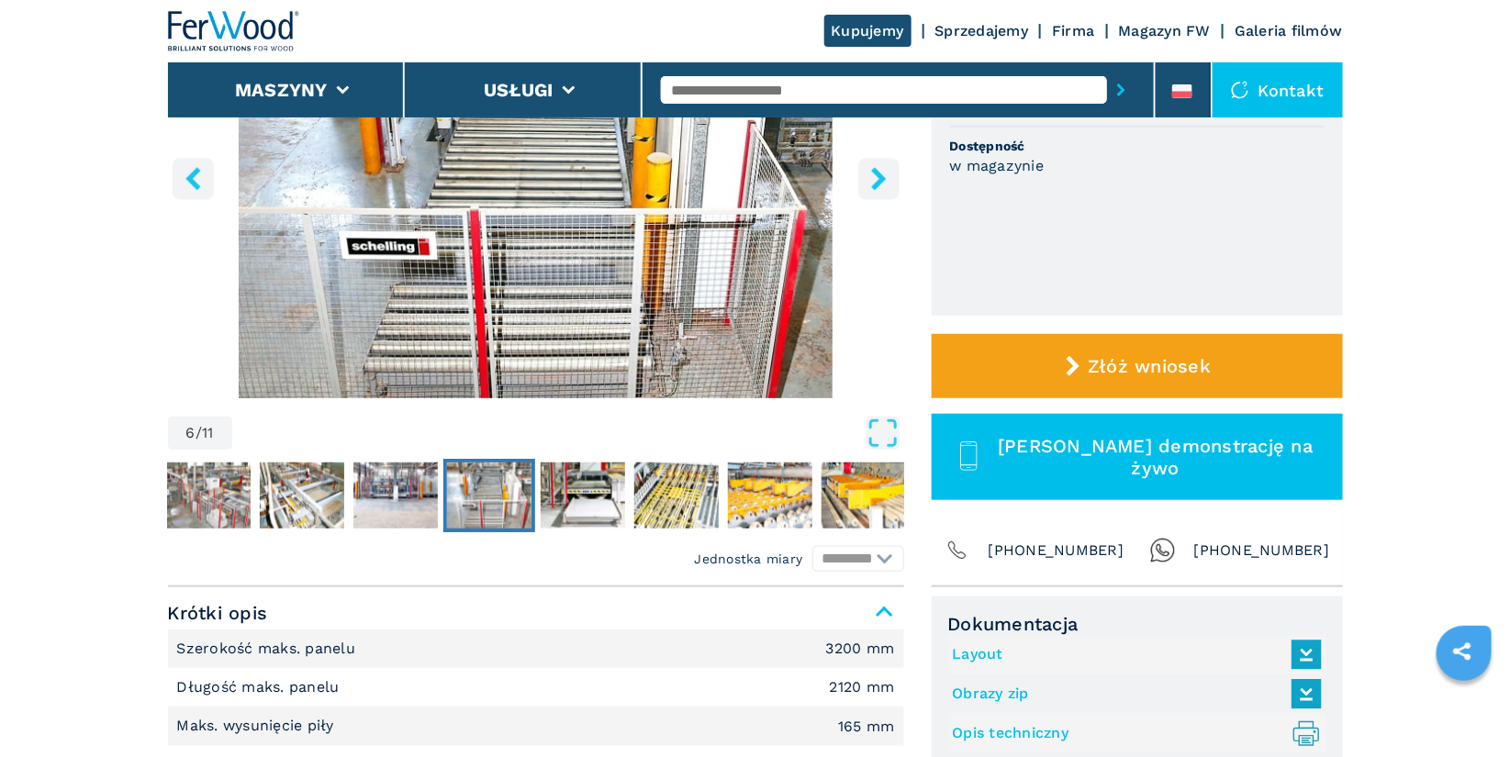
click at [985, 658] on link "Layout" at bounding box center [1133, 655] width 360 height 30
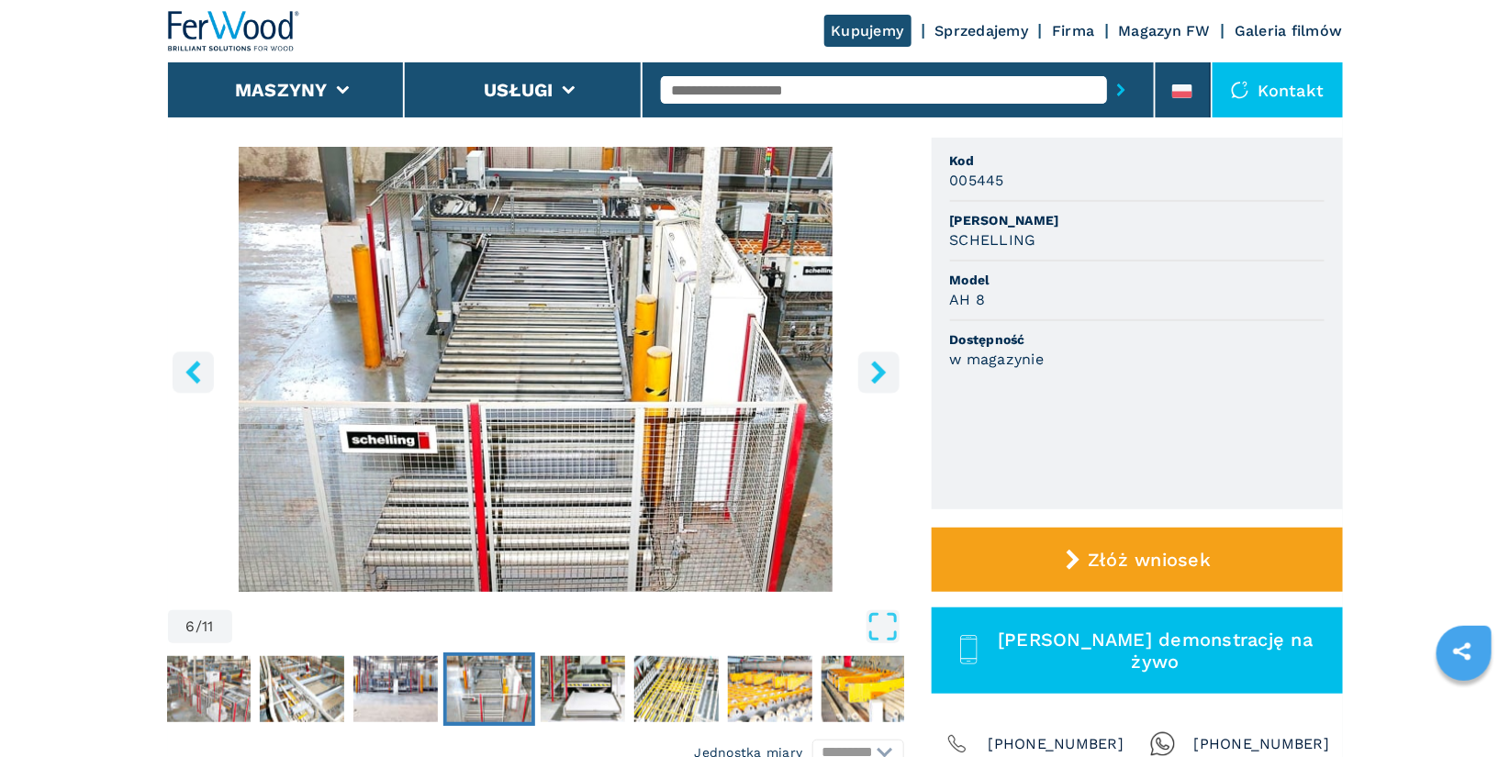
scroll to position [139, 0]
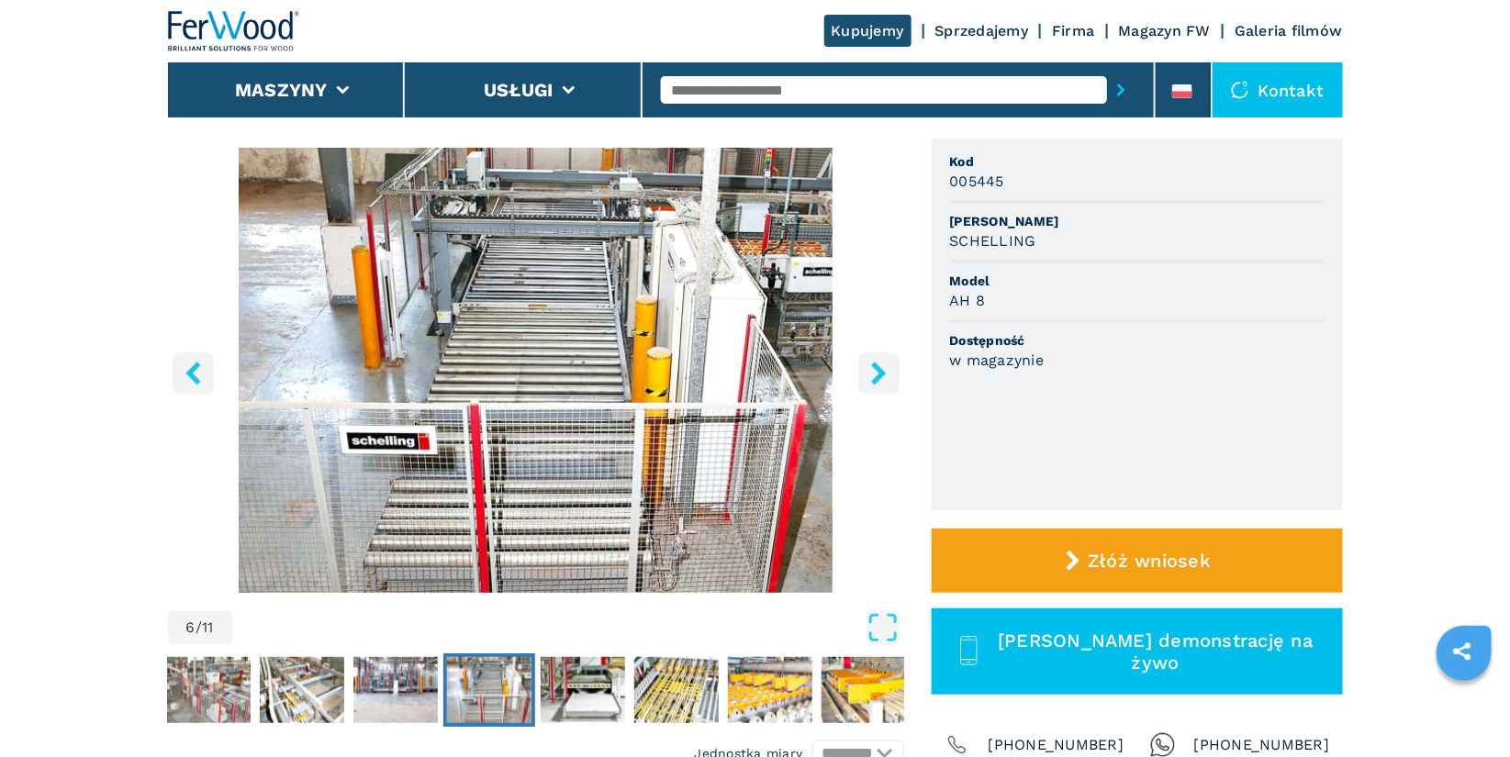
click at [877, 379] on icon "right-button" at bounding box center [878, 373] width 15 height 23
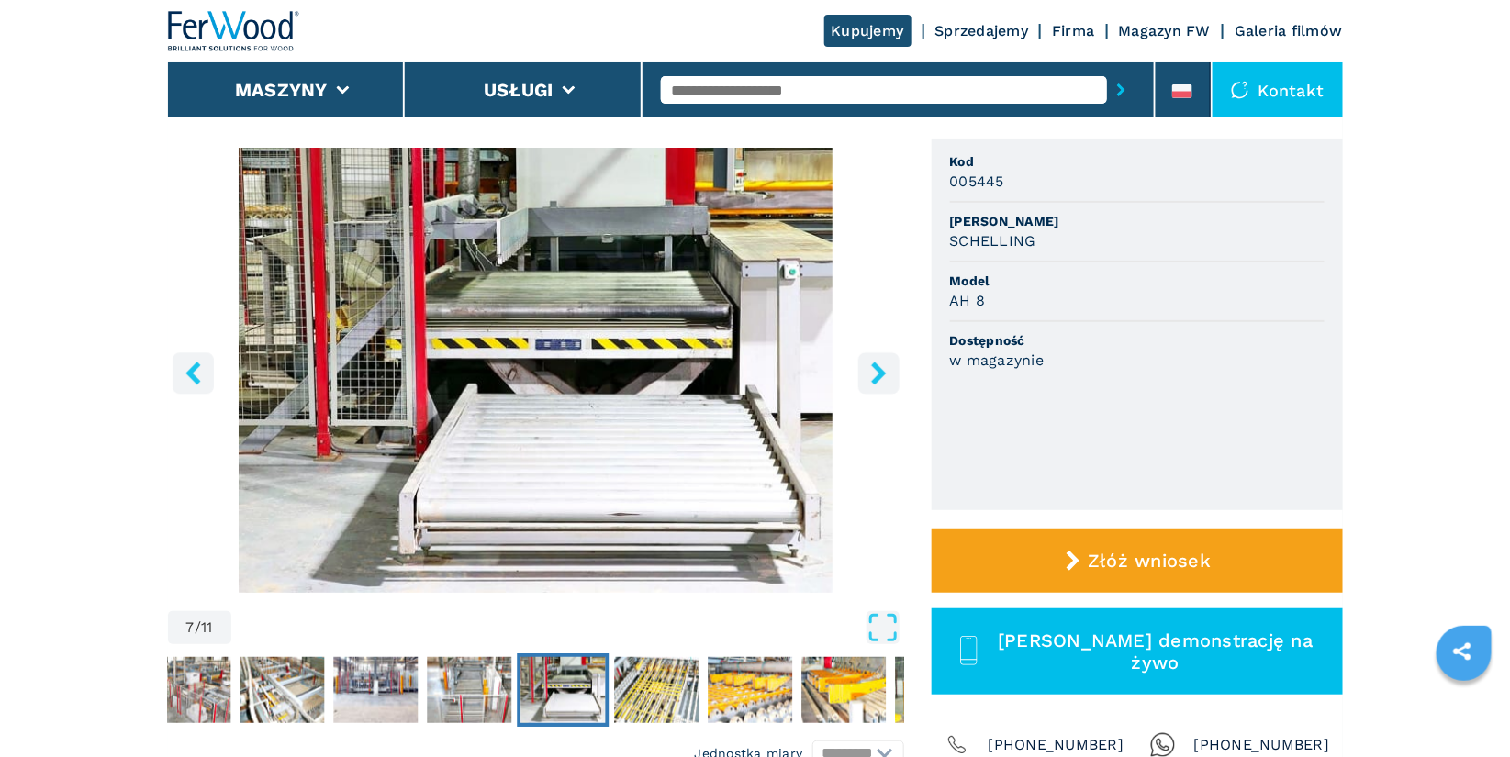
click at [877, 379] on icon "right-button" at bounding box center [878, 373] width 15 height 23
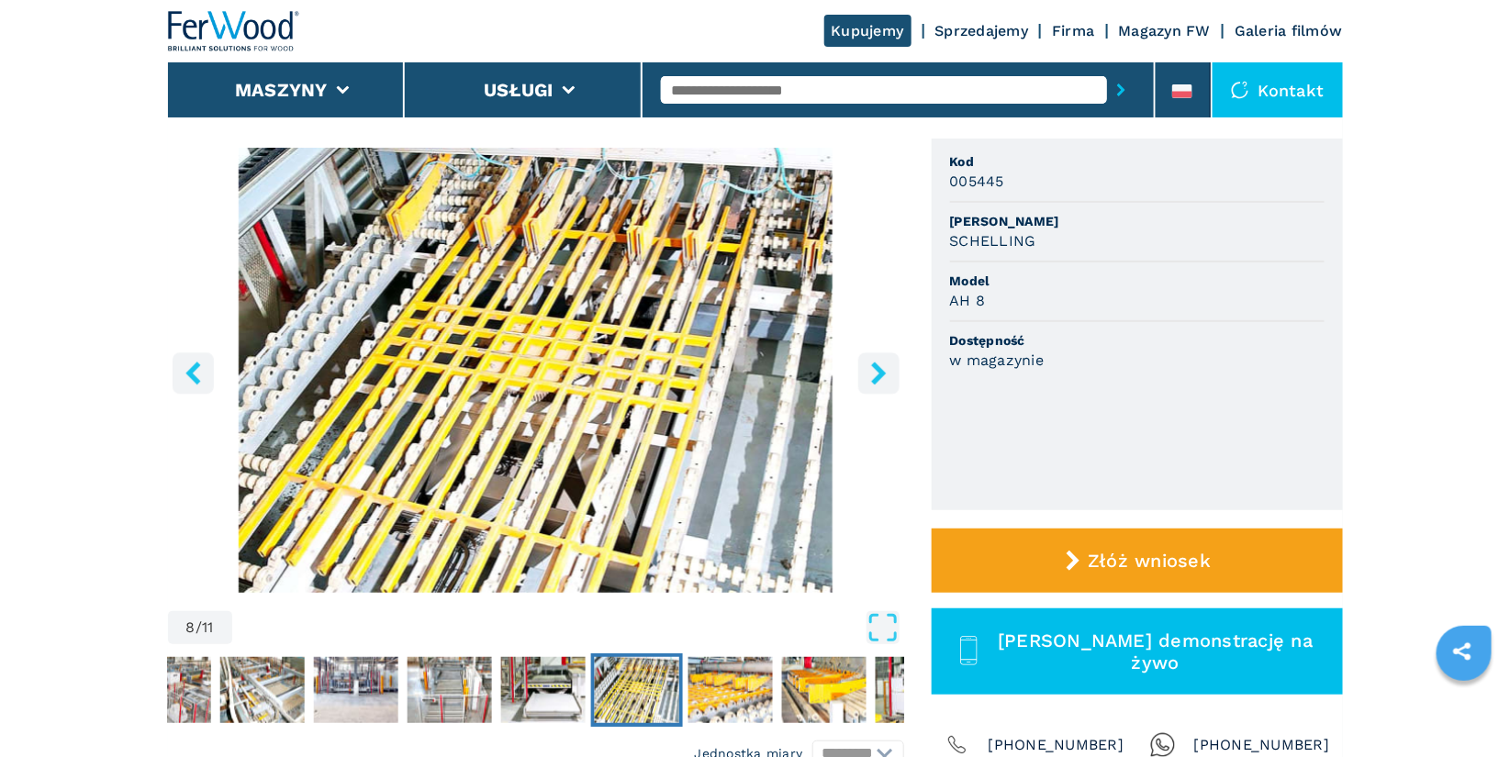
click at [877, 379] on icon "right-button" at bounding box center [878, 373] width 15 height 23
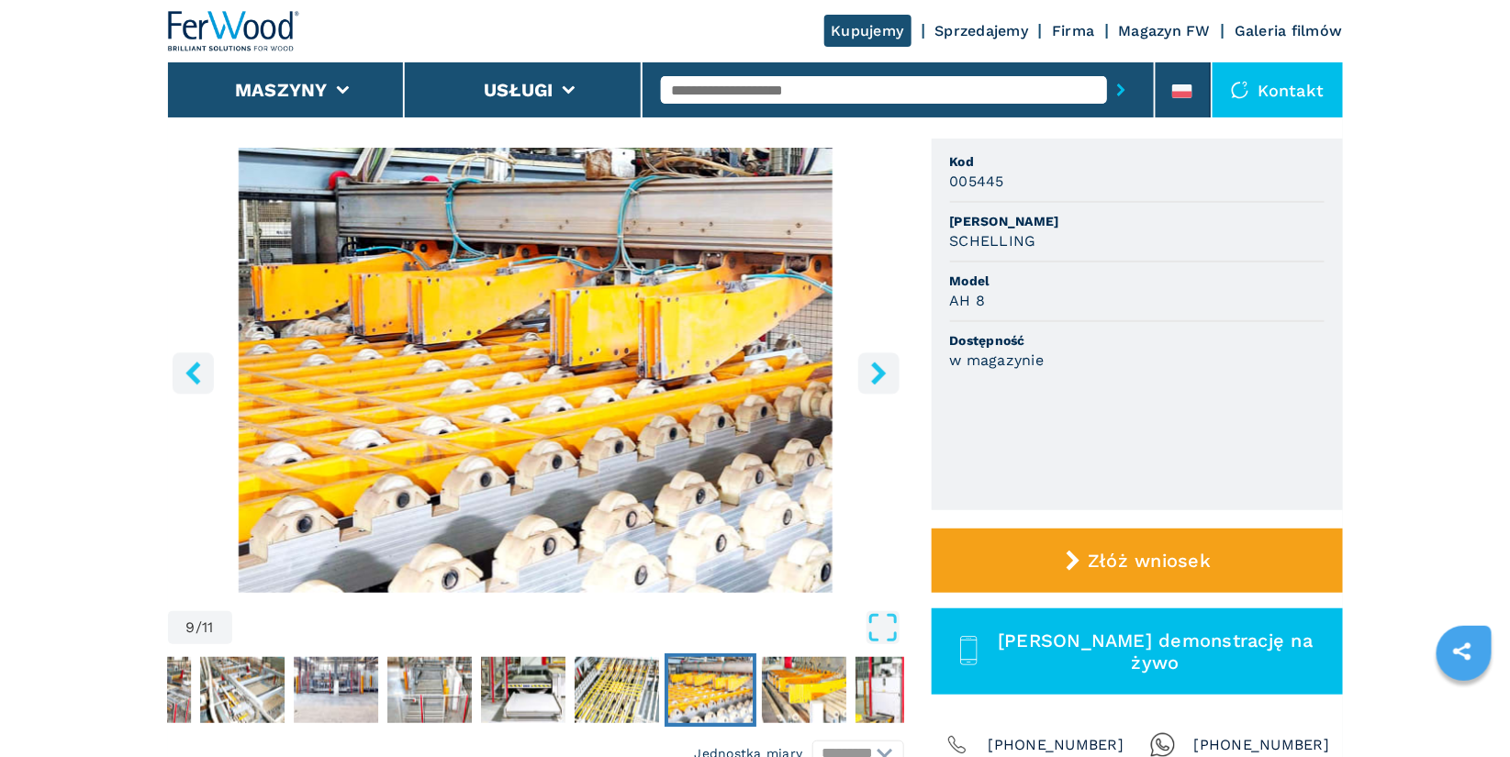
click at [877, 379] on icon "right-button" at bounding box center [878, 373] width 15 height 23
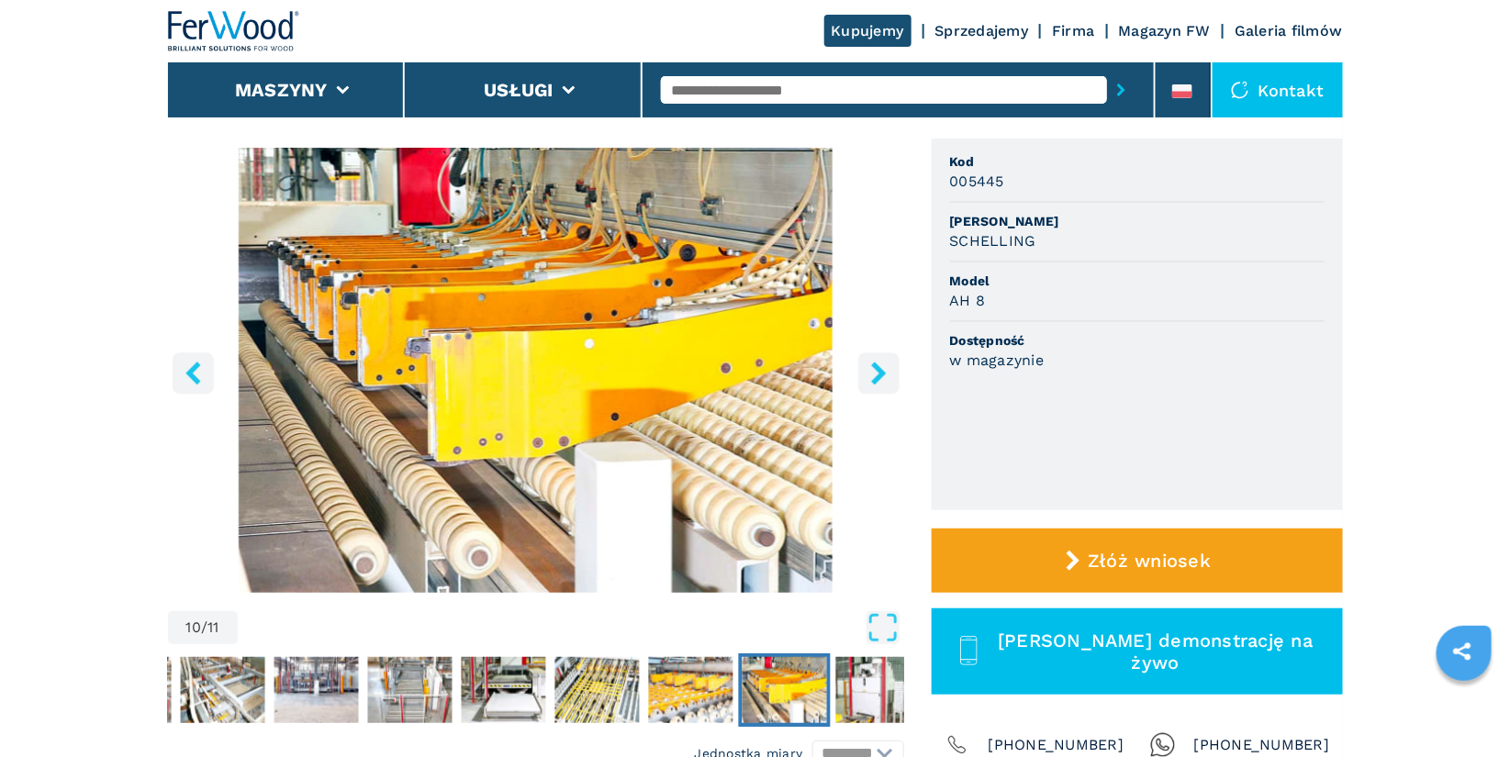
click at [877, 379] on icon "right-button" at bounding box center [878, 373] width 15 height 23
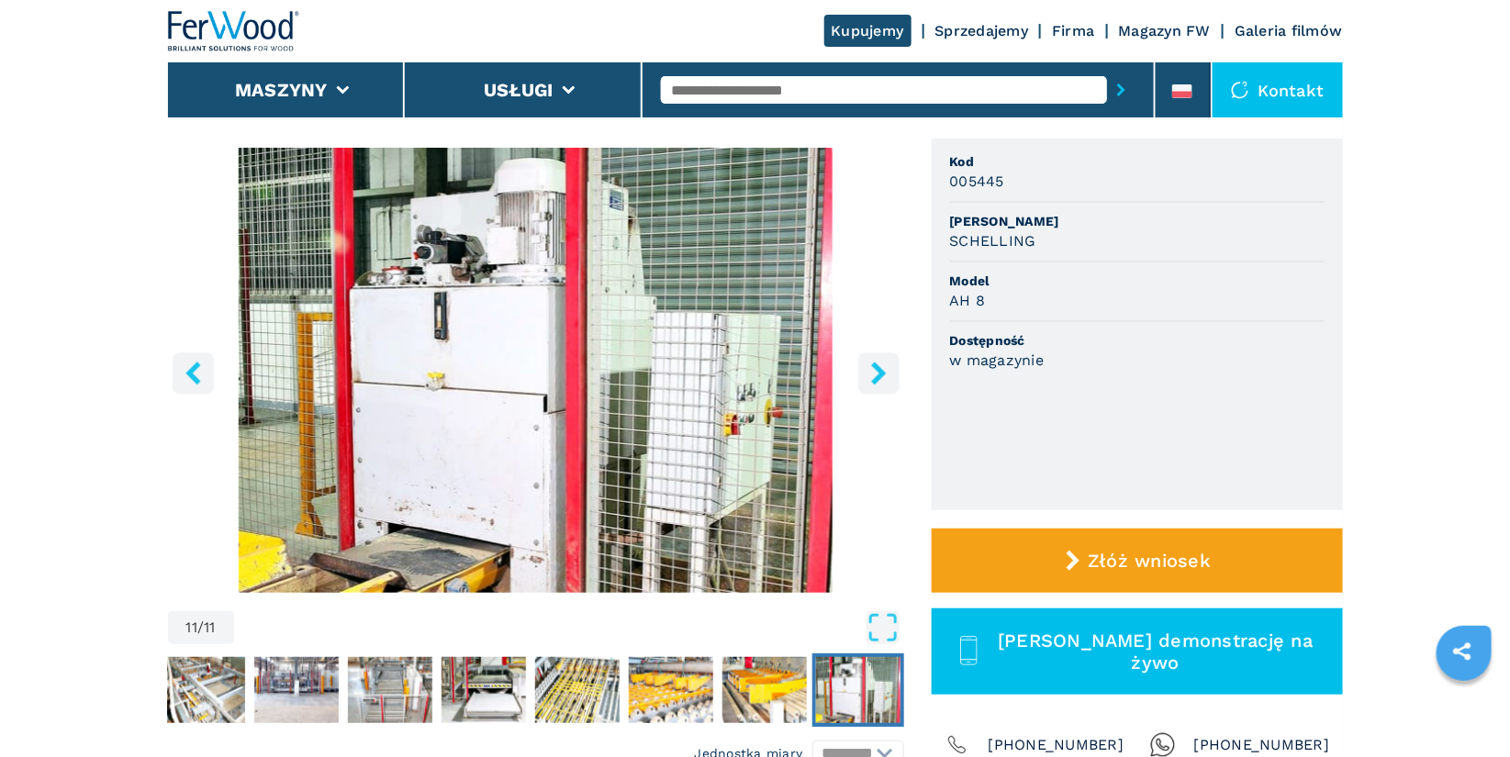
click at [877, 379] on icon "right-button" at bounding box center [878, 373] width 15 height 23
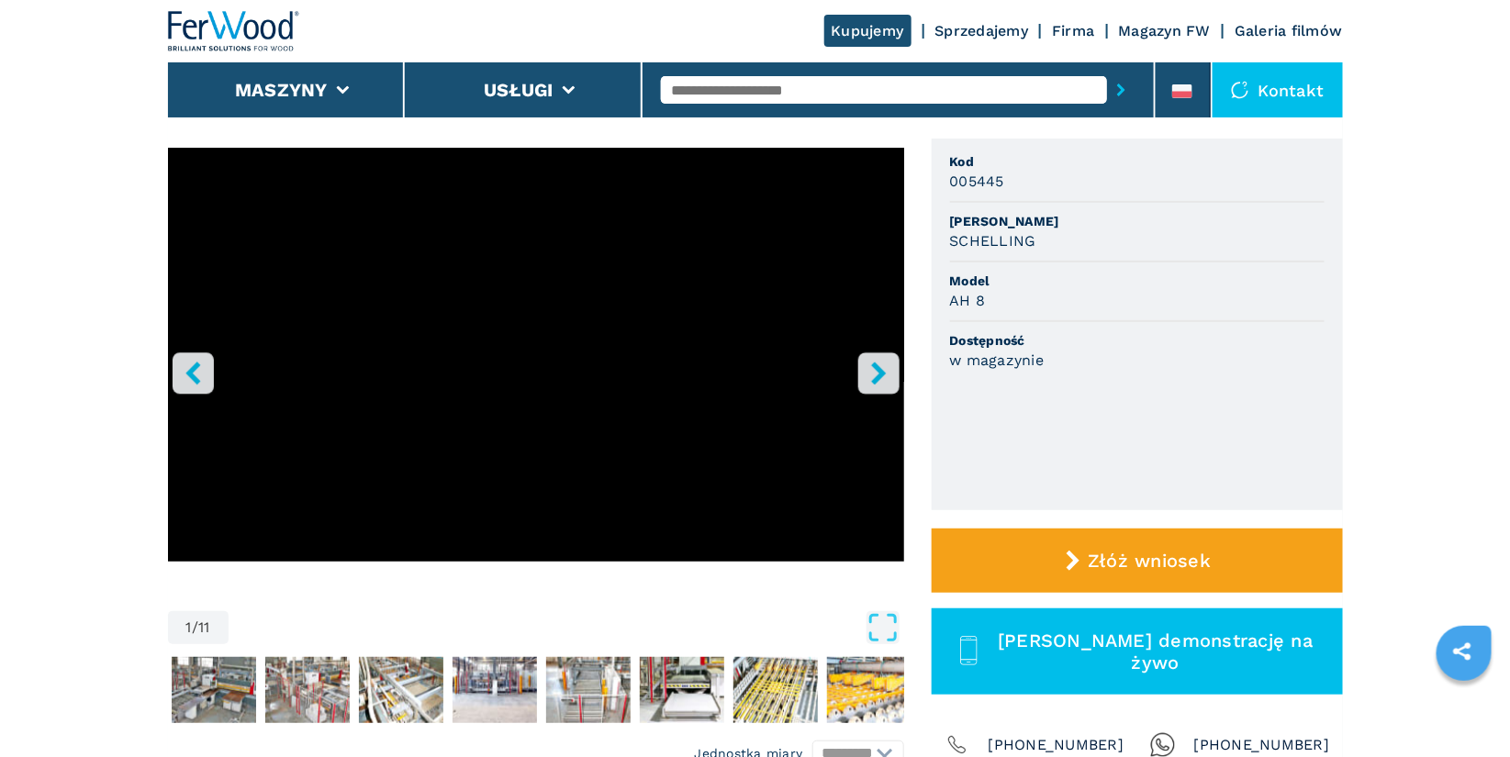
click at [877, 379] on icon "right-button" at bounding box center [878, 373] width 15 height 23
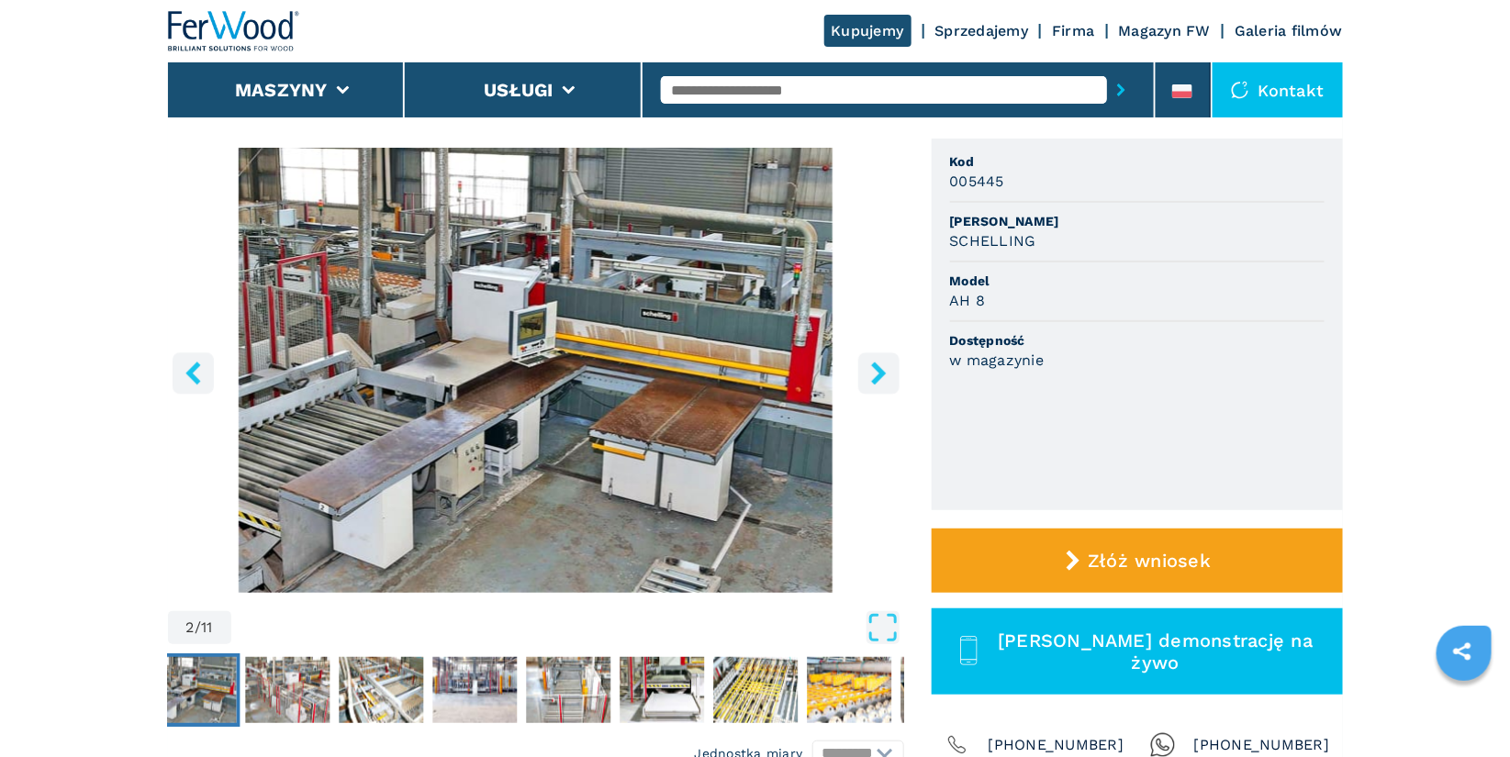
click at [877, 379] on icon "right-button" at bounding box center [878, 373] width 15 height 23
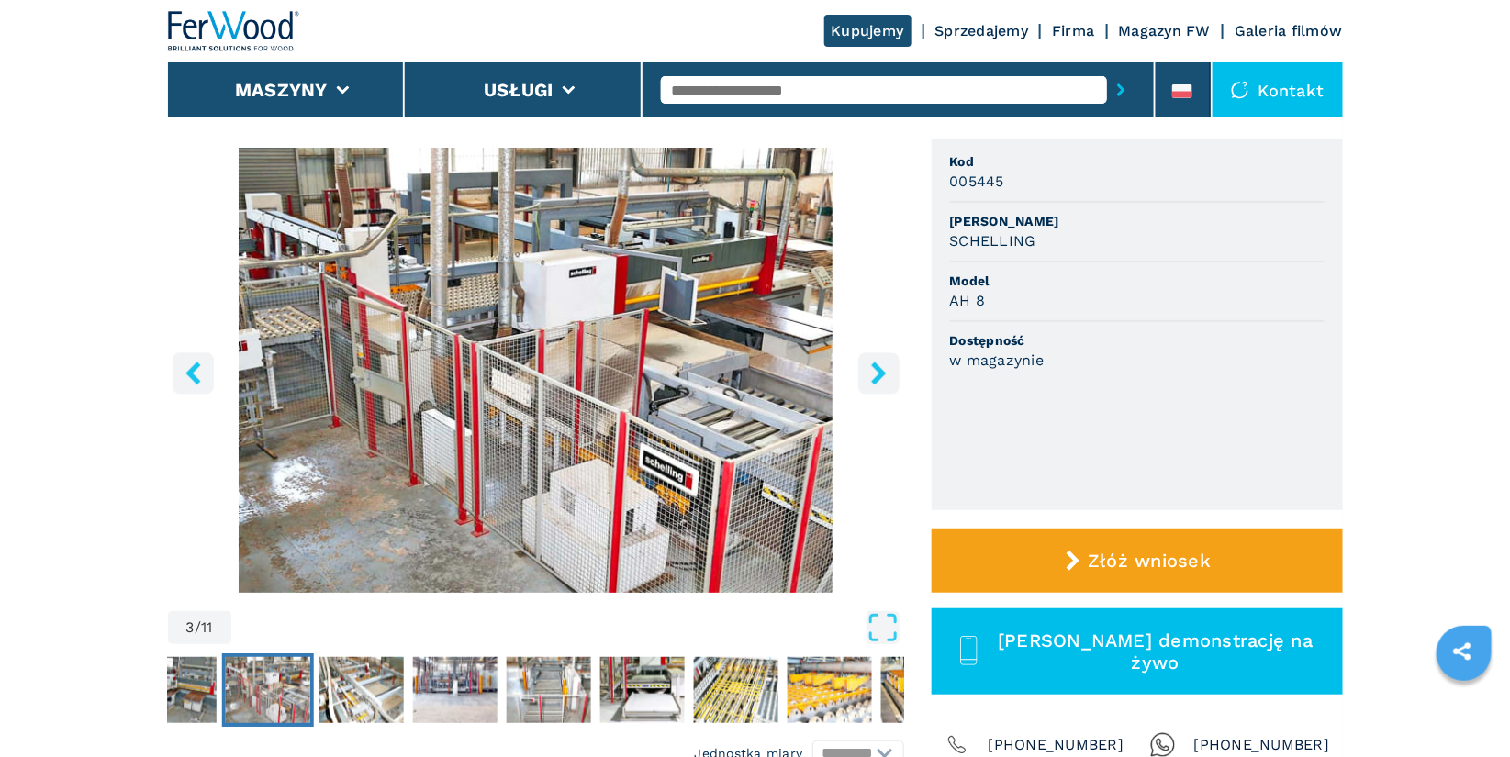
click at [877, 379] on icon "right-button" at bounding box center [878, 373] width 15 height 23
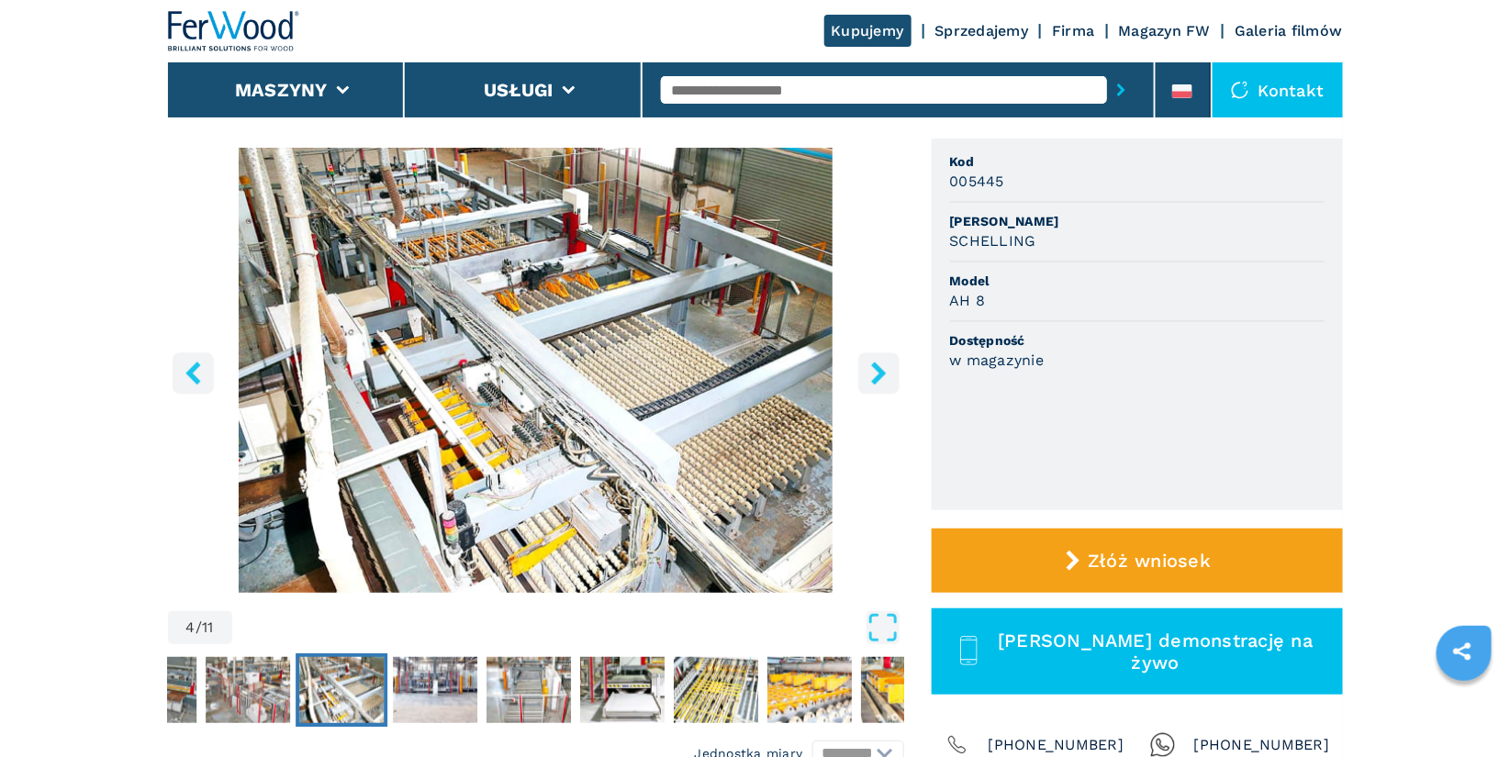
click at [877, 379] on icon "right-button" at bounding box center [878, 373] width 15 height 23
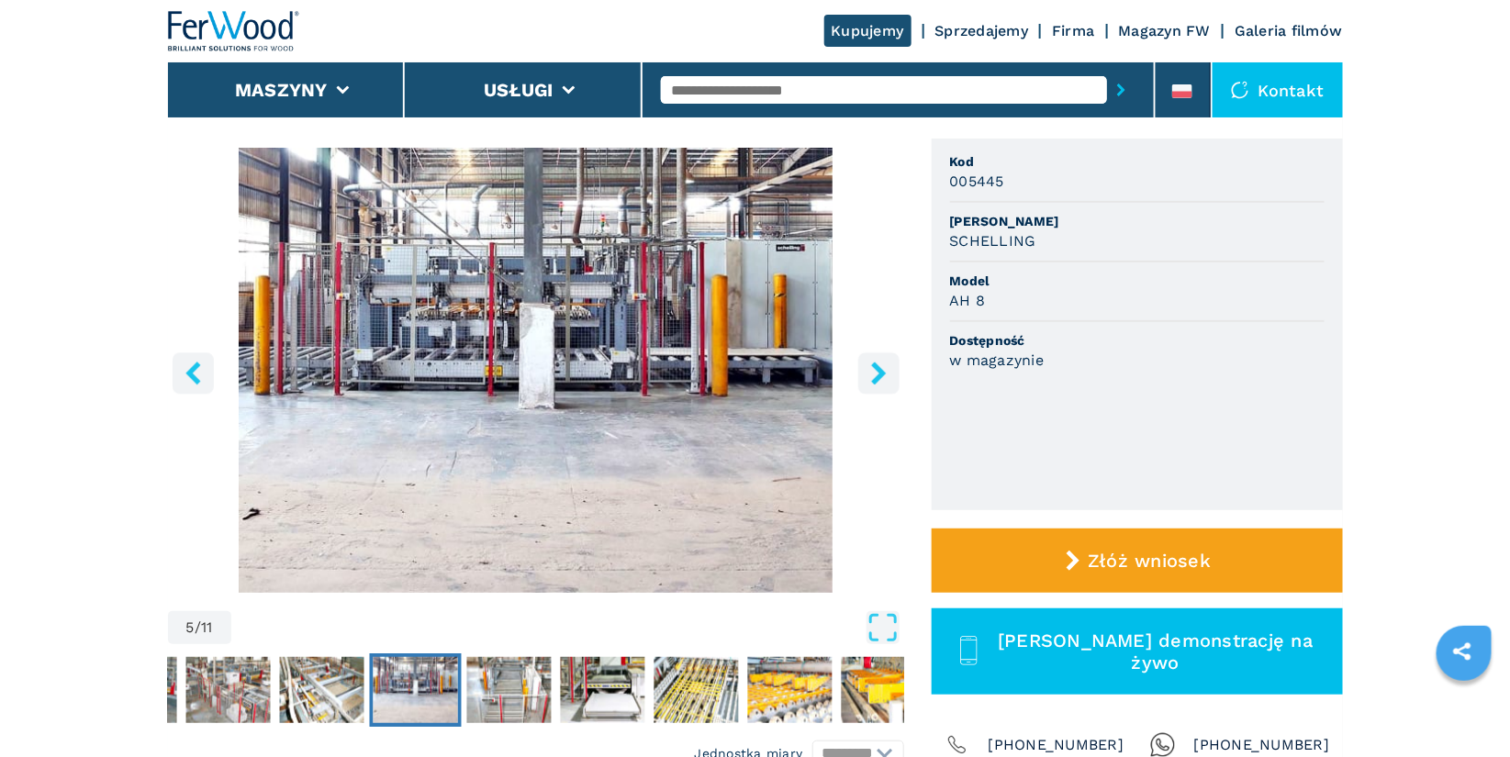
click at [883, 375] on icon "right-button" at bounding box center [878, 373] width 23 height 23
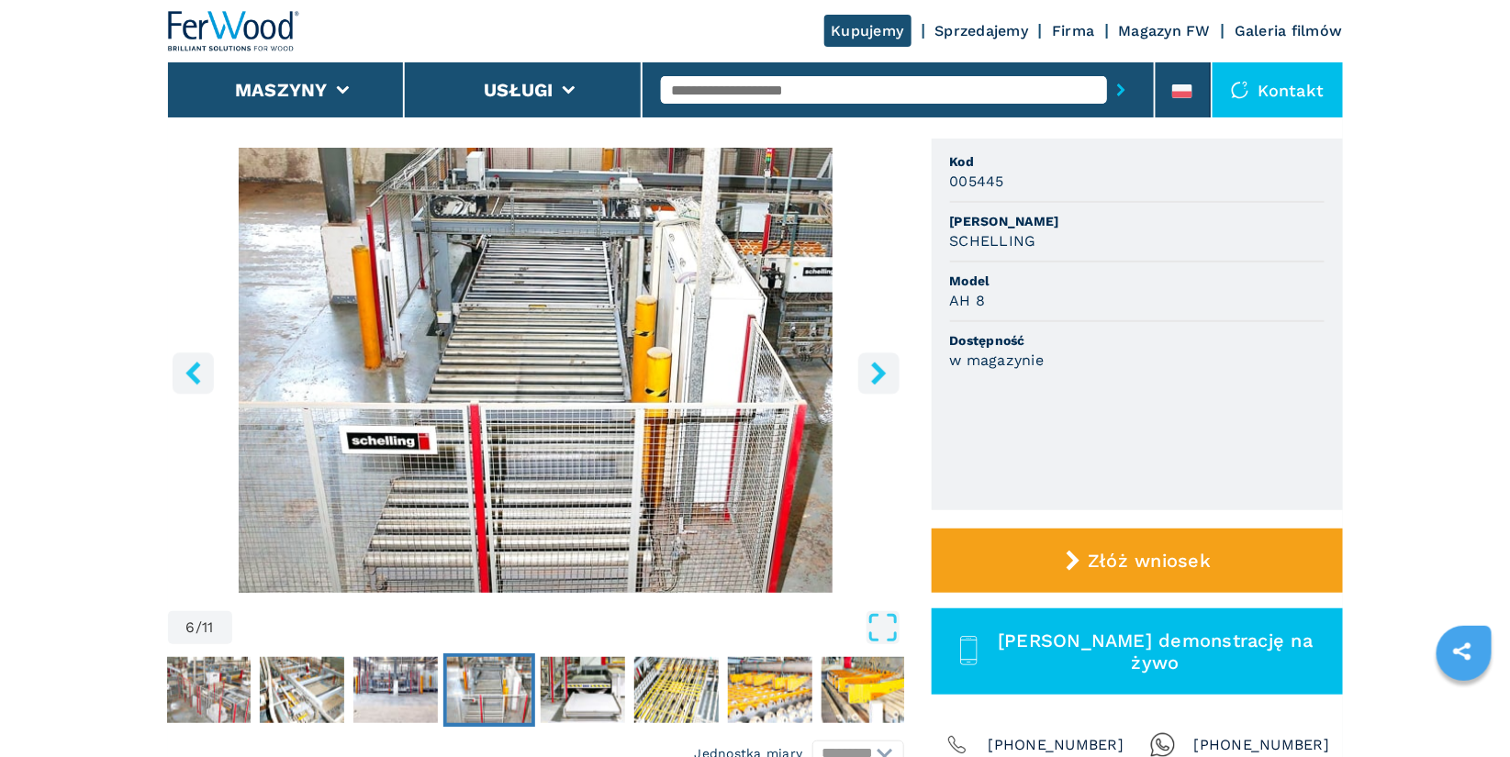
click at [883, 375] on icon "right-button" at bounding box center [878, 373] width 23 height 23
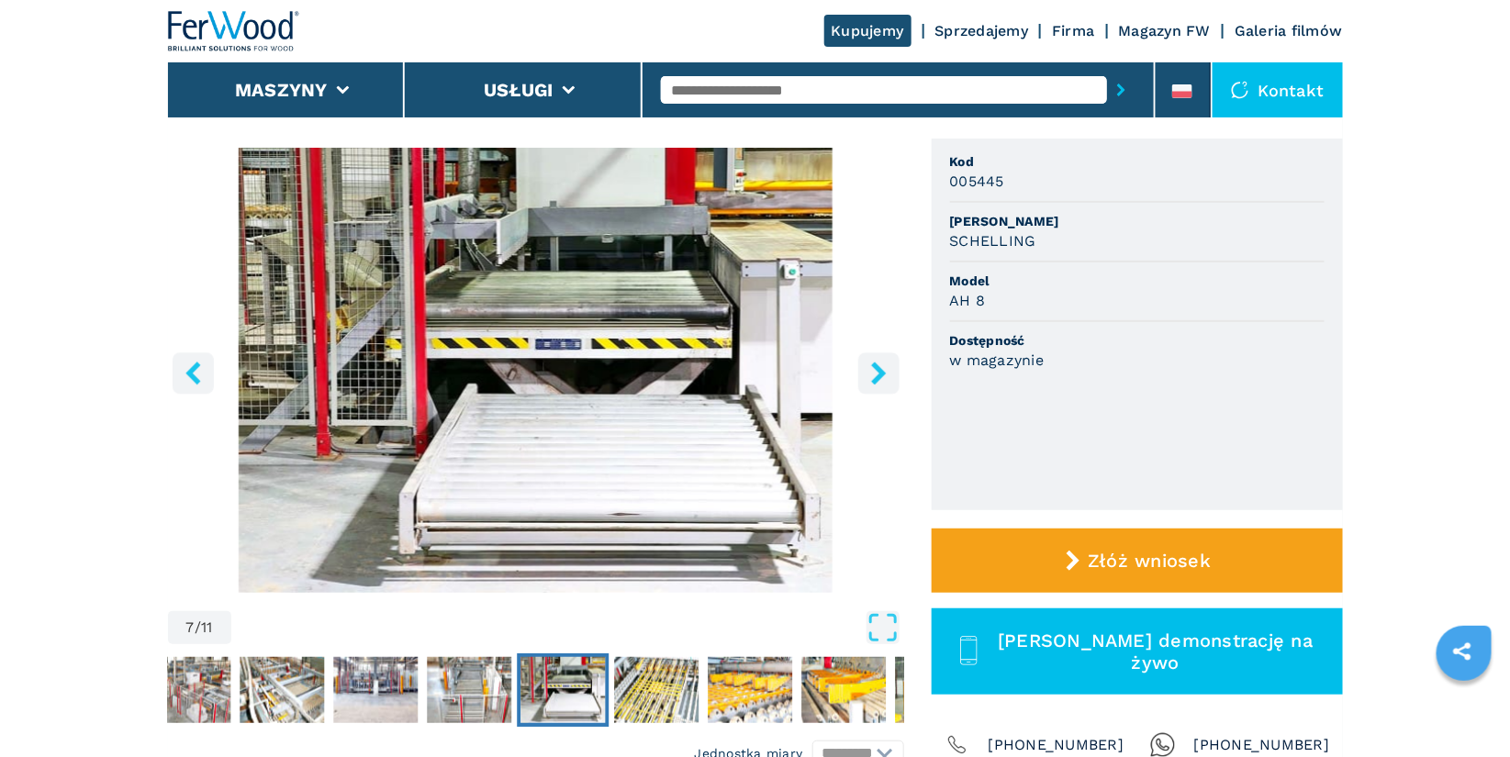
click at [883, 375] on icon "right-button" at bounding box center [878, 373] width 23 height 23
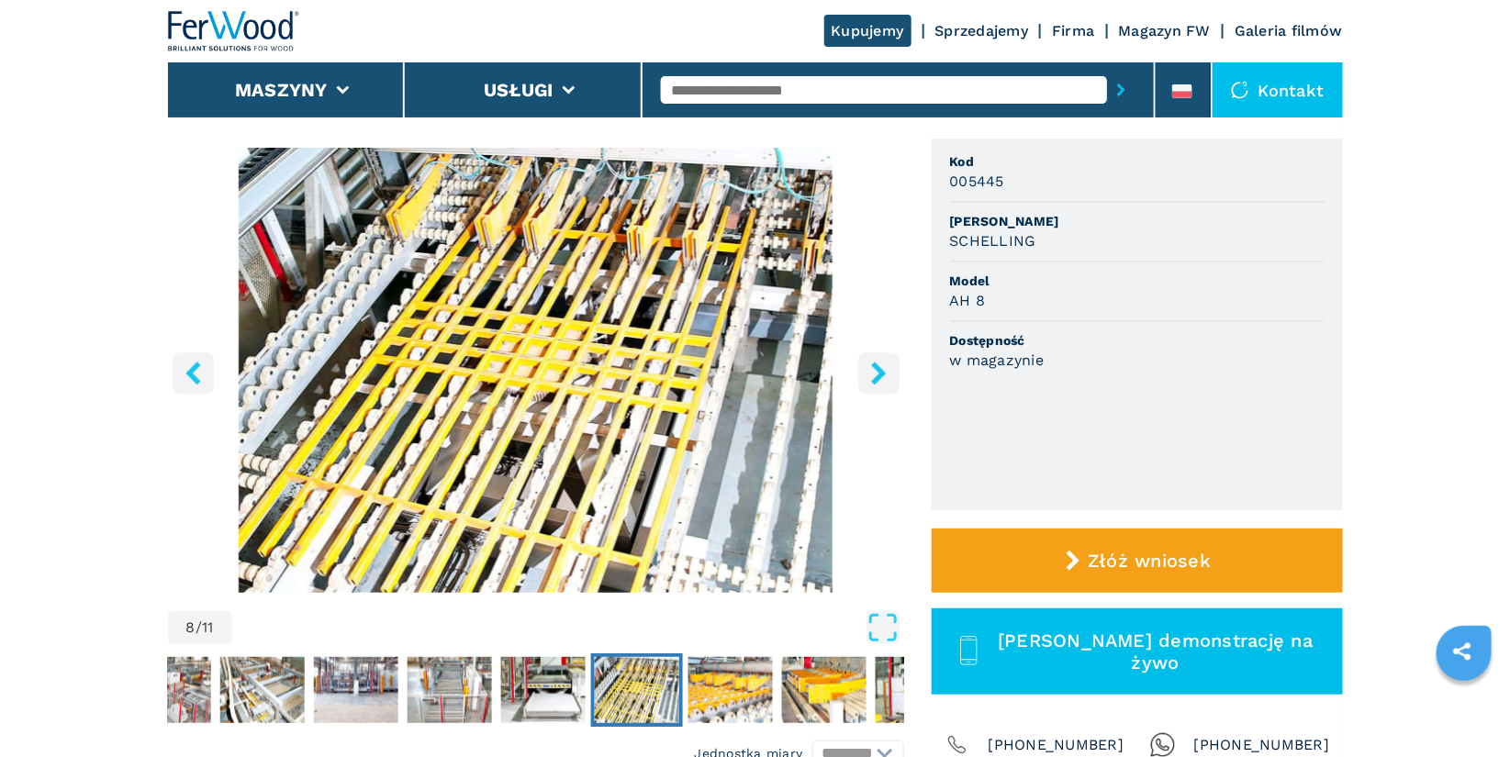
click at [883, 375] on icon "right-button" at bounding box center [878, 373] width 23 height 23
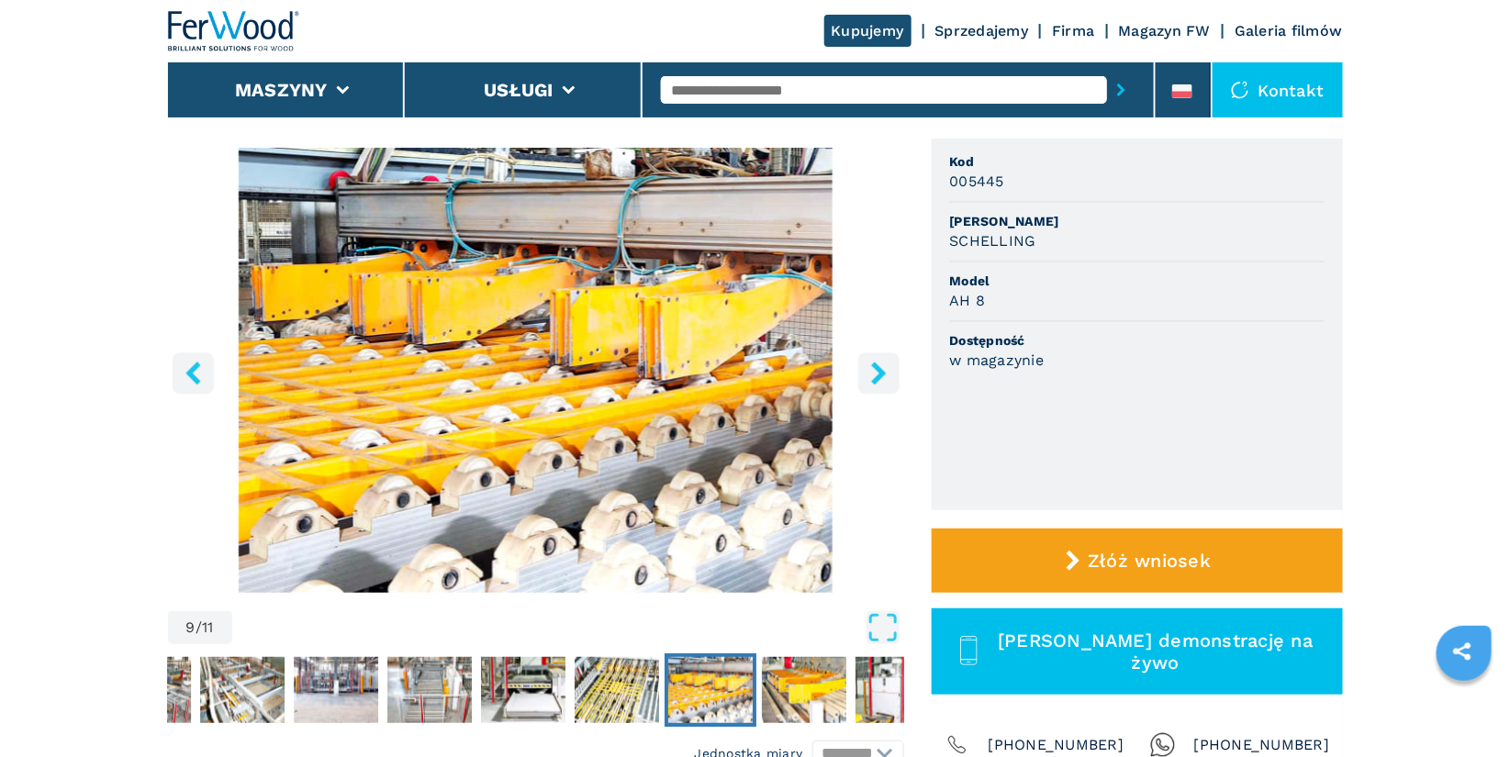
click at [883, 375] on icon "right-button" at bounding box center [878, 373] width 23 height 23
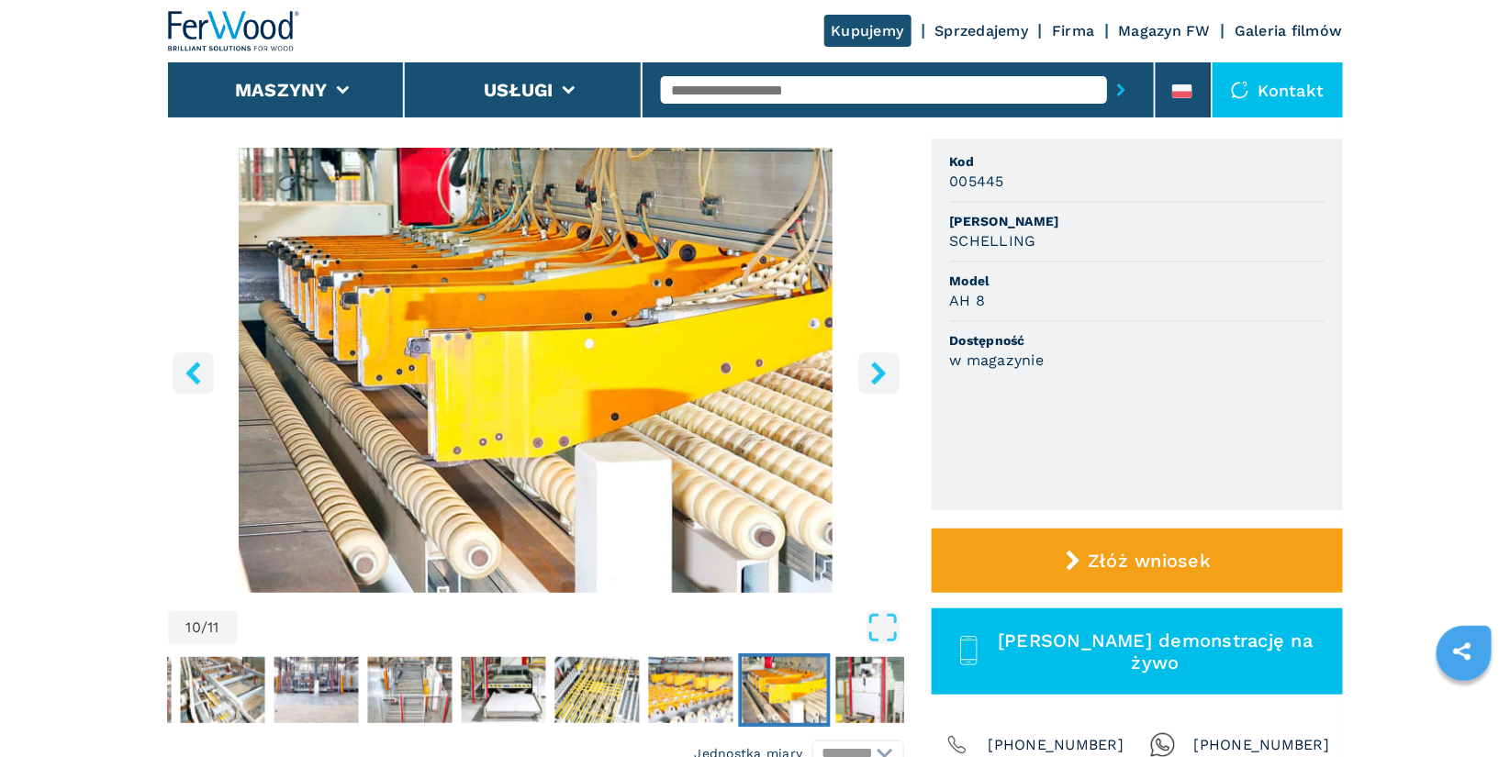
click at [883, 375] on icon "right-button" at bounding box center [878, 373] width 23 height 23
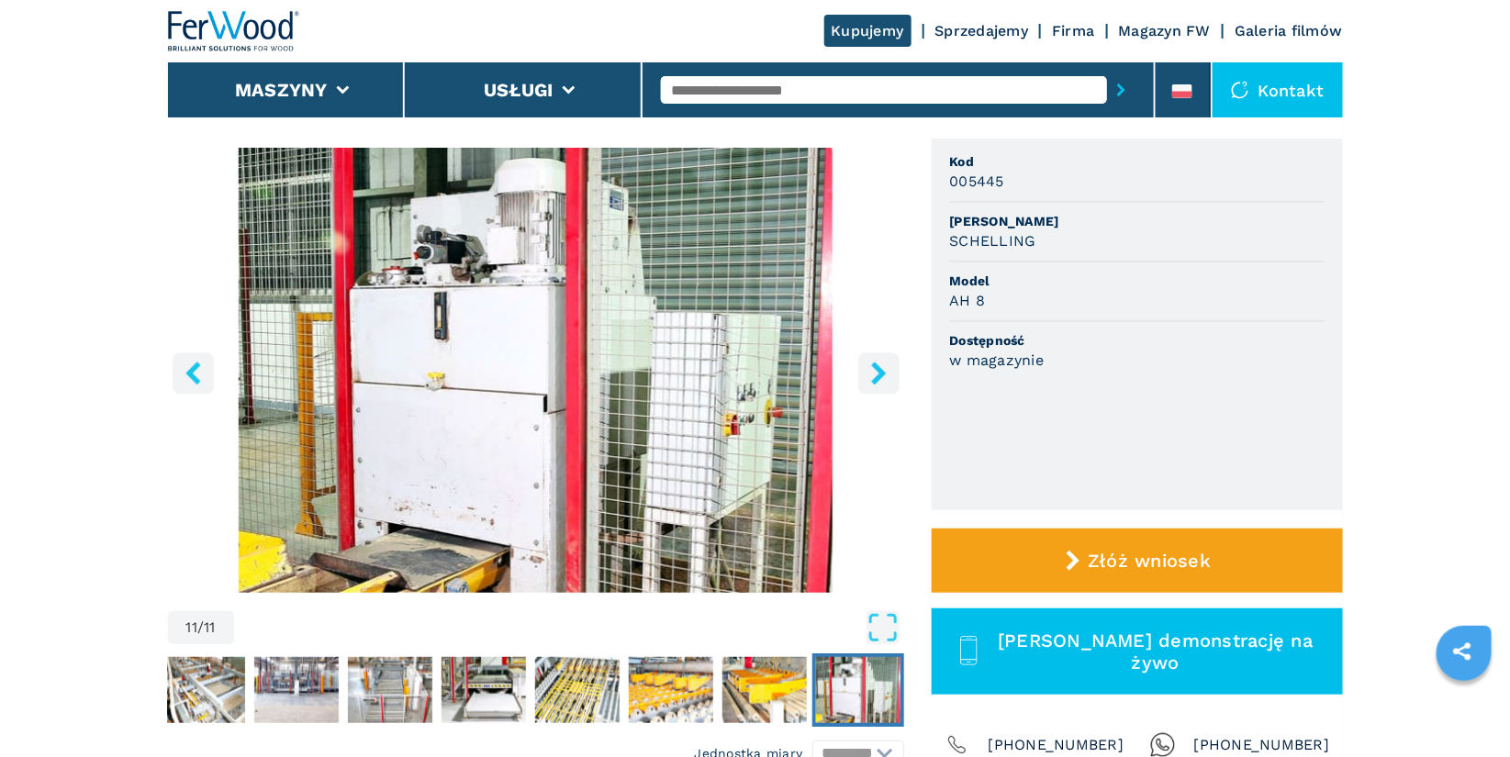
click at [883, 375] on icon "right-button" at bounding box center [878, 373] width 23 height 23
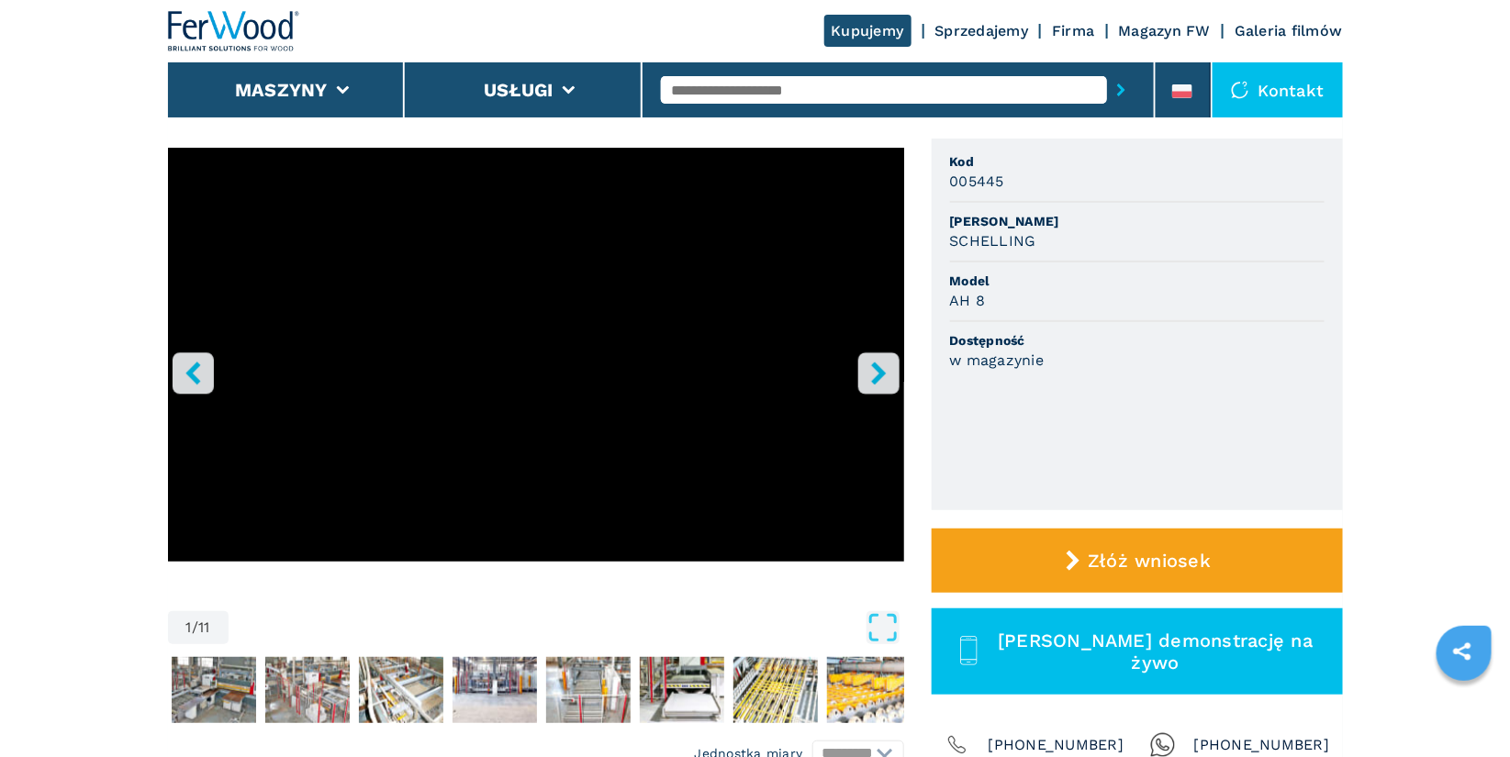
click at [883, 375] on icon "right-button" at bounding box center [878, 373] width 23 height 23
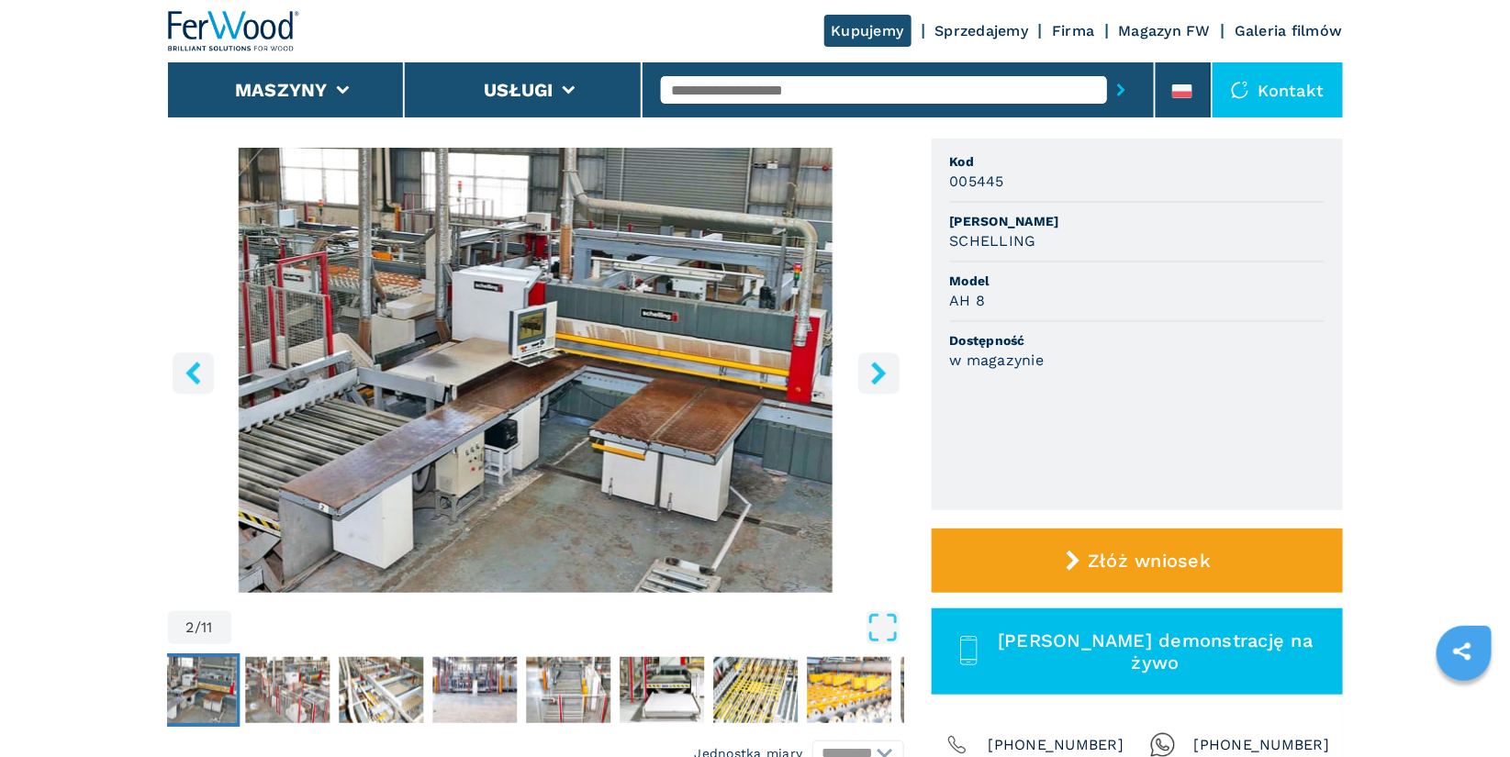
click at [883, 375] on icon "right-button" at bounding box center [878, 373] width 23 height 23
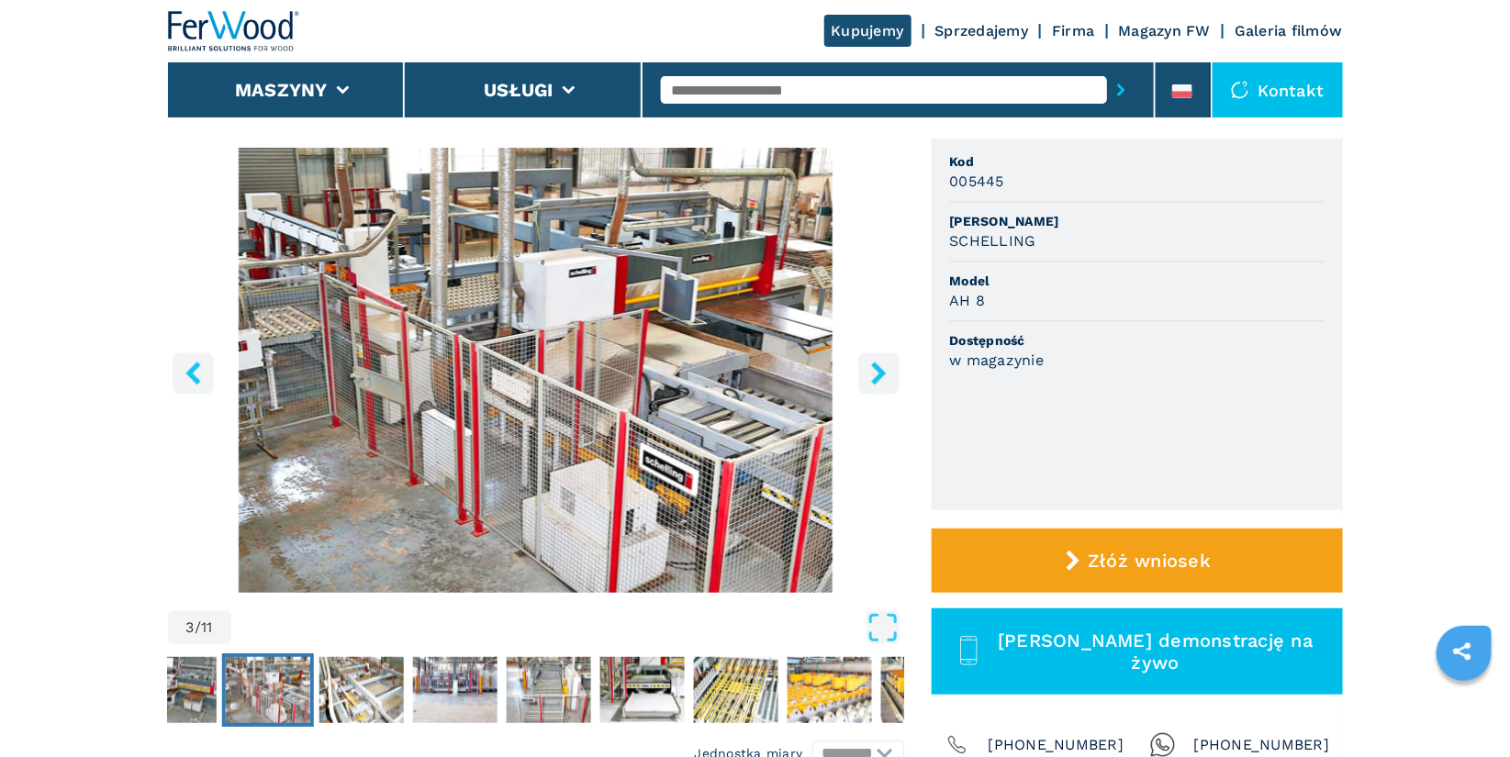
click at [883, 375] on icon "right-button" at bounding box center [878, 373] width 23 height 23
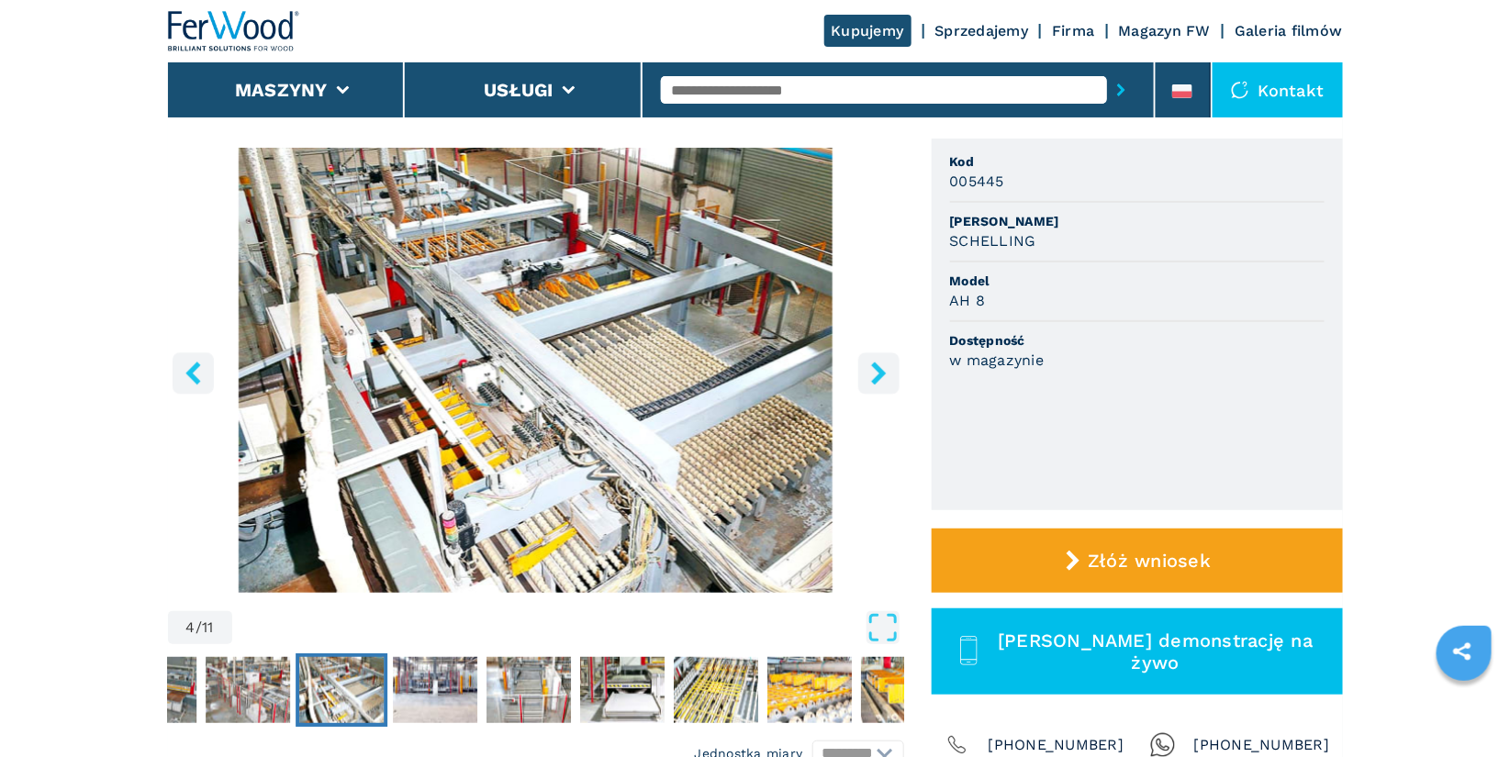
click at [883, 375] on icon "right-button" at bounding box center [878, 373] width 23 height 23
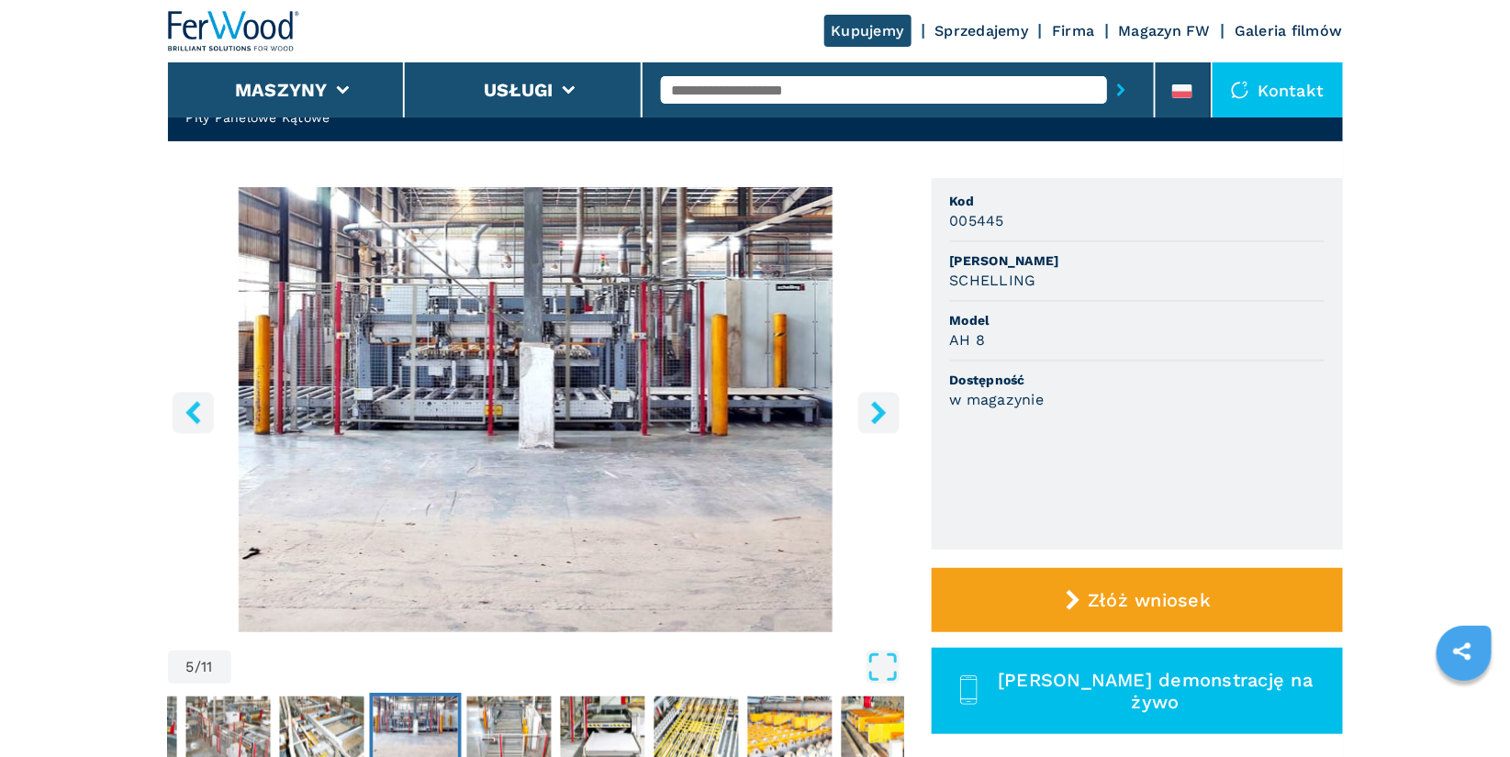
scroll to position [92, 0]
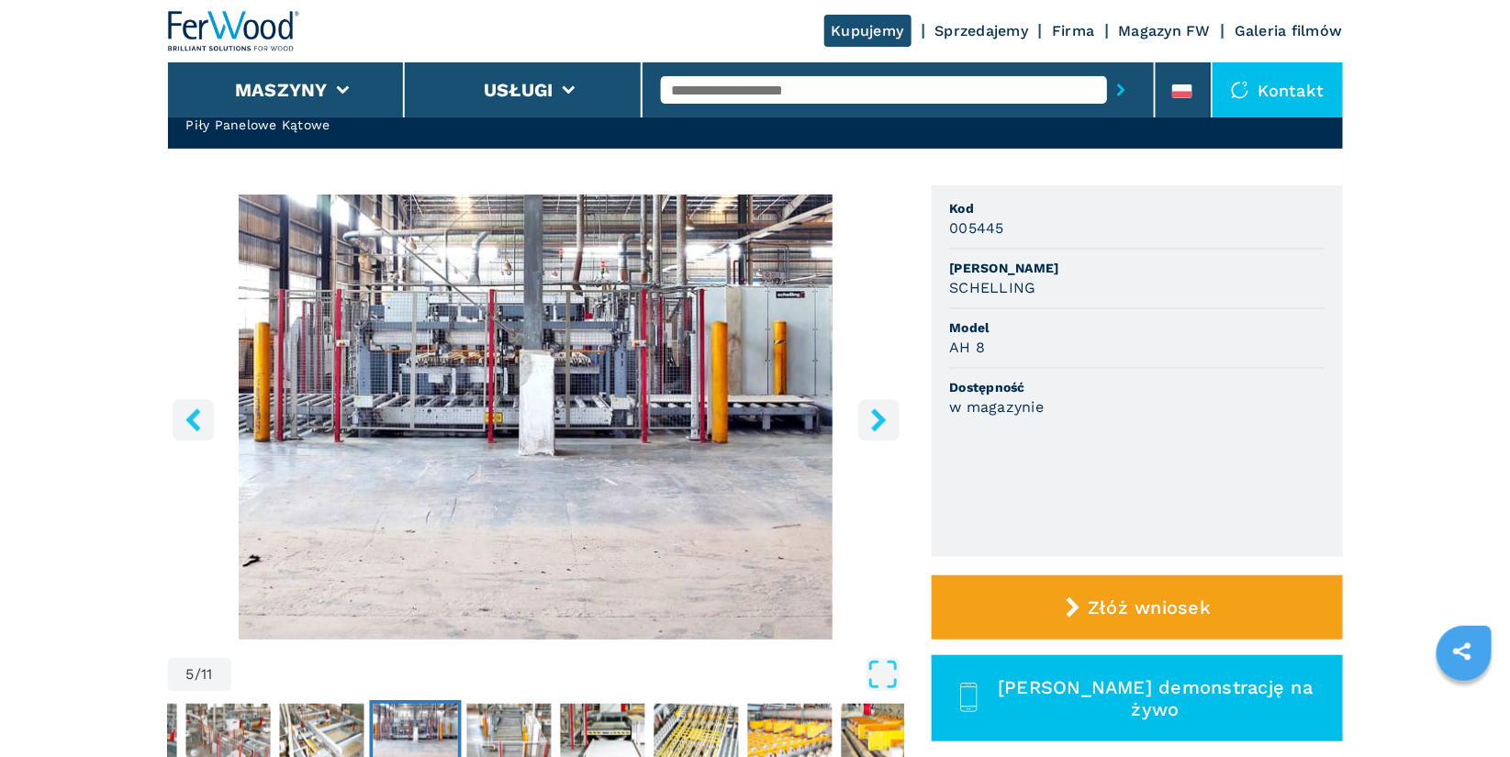
click at [880, 411] on icon "right-button" at bounding box center [878, 419] width 23 height 23
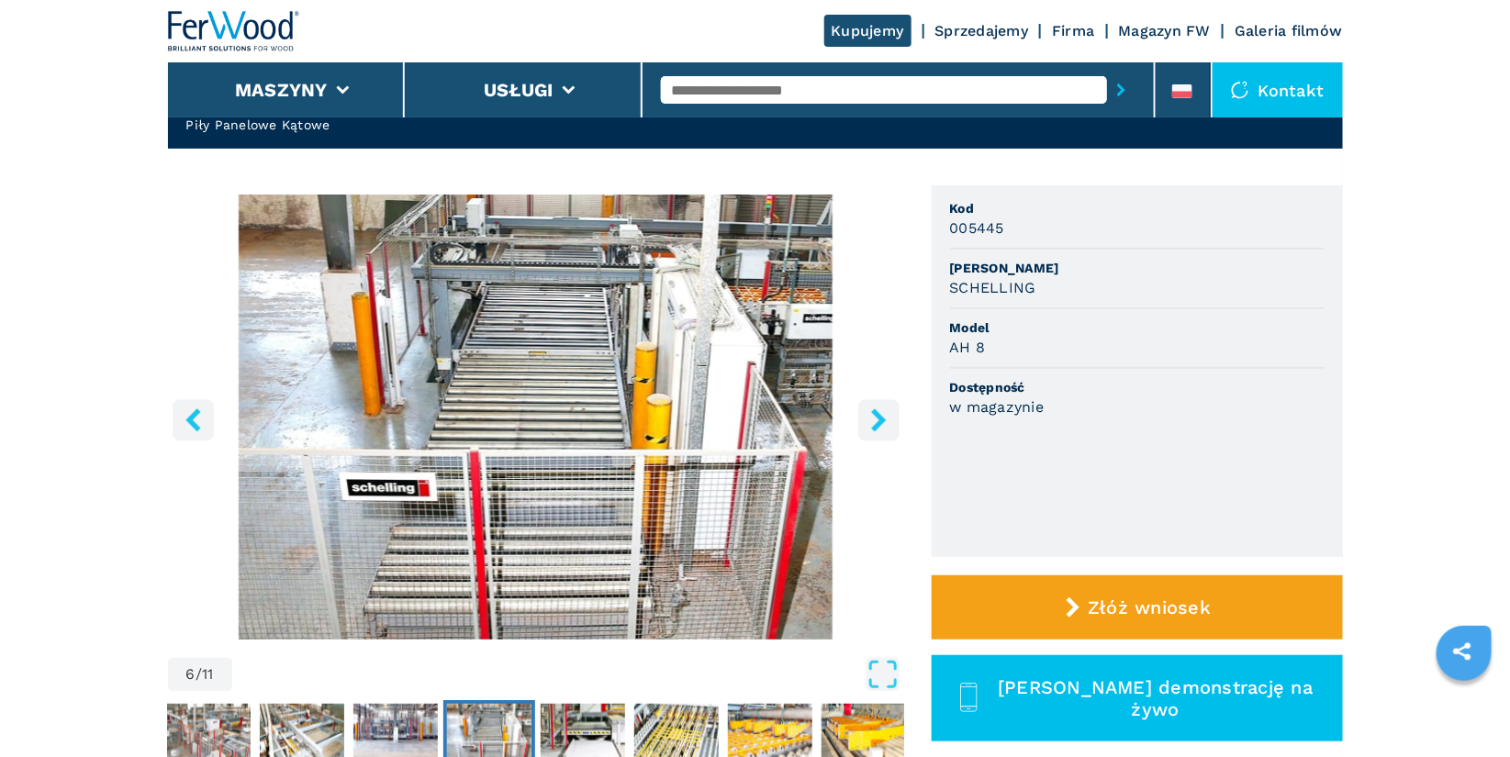
click at [880, 411] on icon "right-button" at bounding box center [878, 419] width 23 height 23
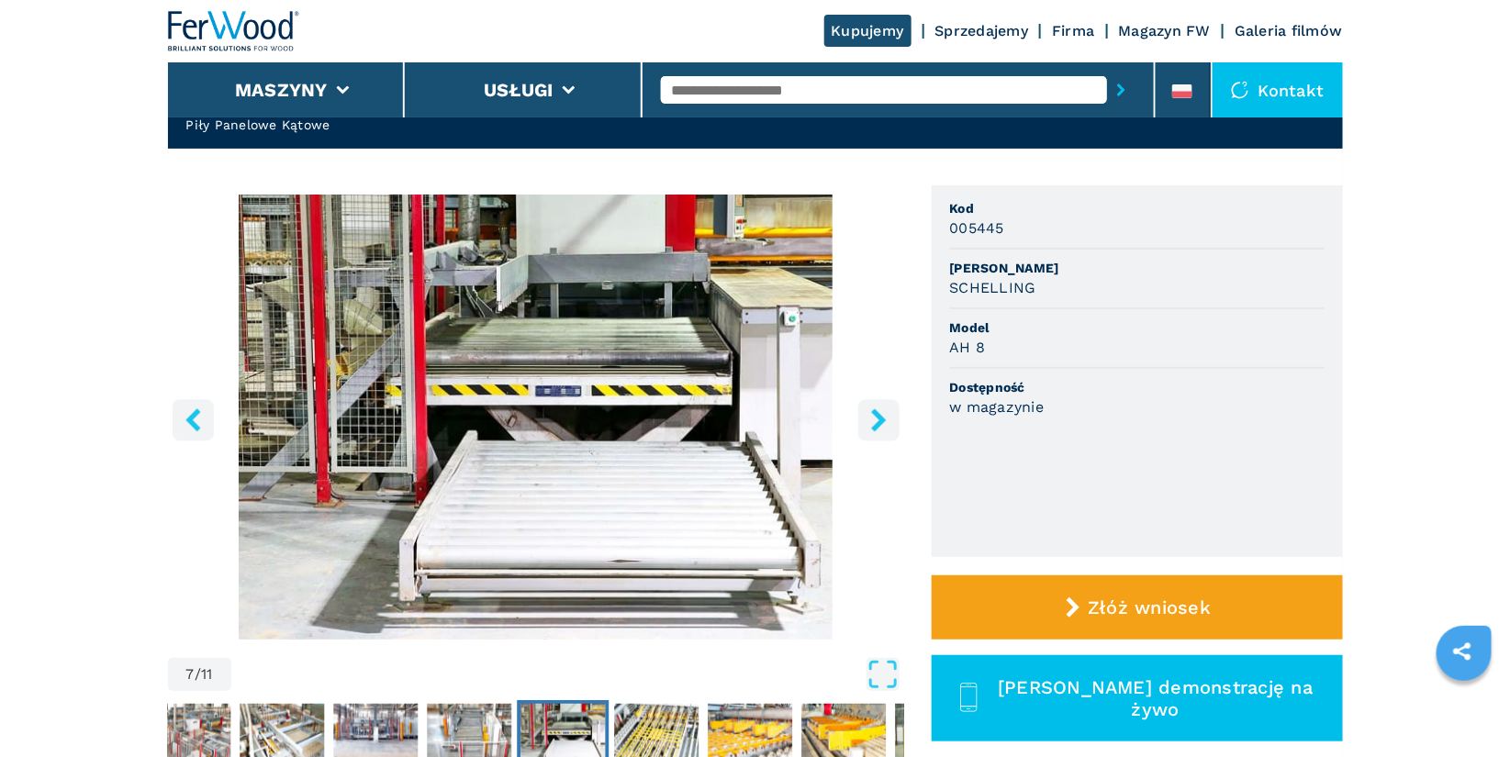
click at [880, 411] on icon "right-button" at bounding box center [878, 419] width 23 height 23
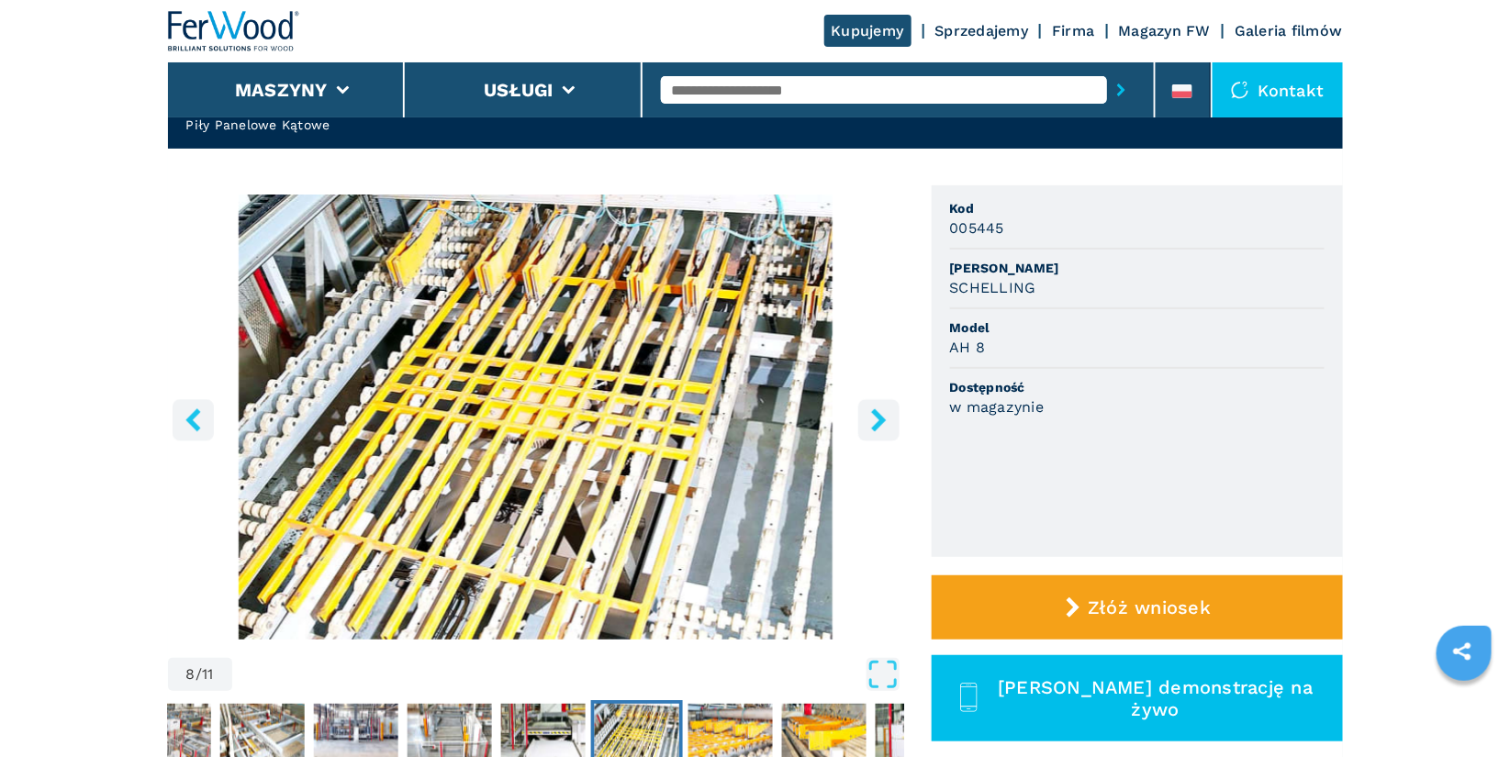
click at [880, 411] on icon "right-button" at bounding box center [878, 419] width 23 height 23
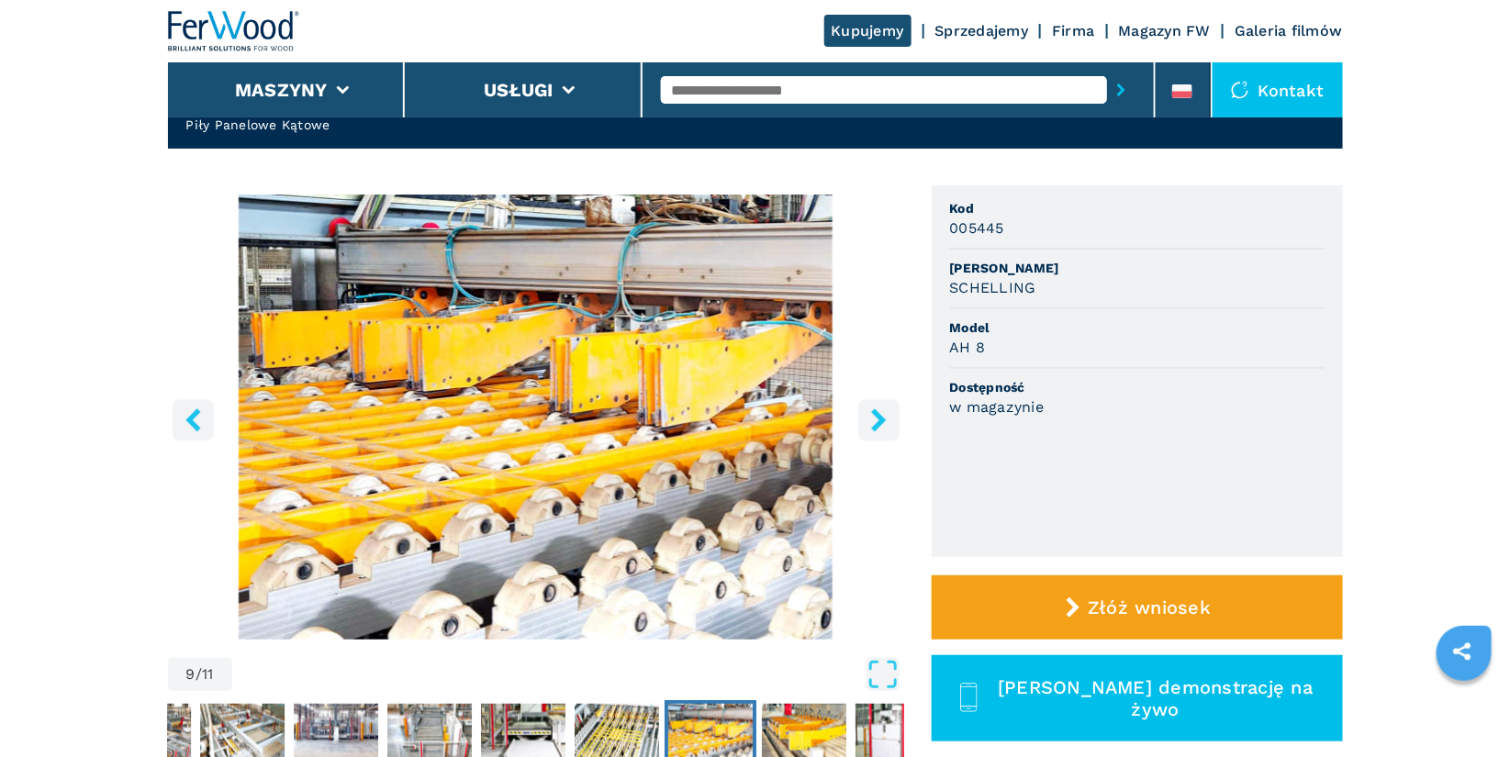
click at [880, 411] on icon "right-button" at bounding box center [878, 419] width 23 height 23
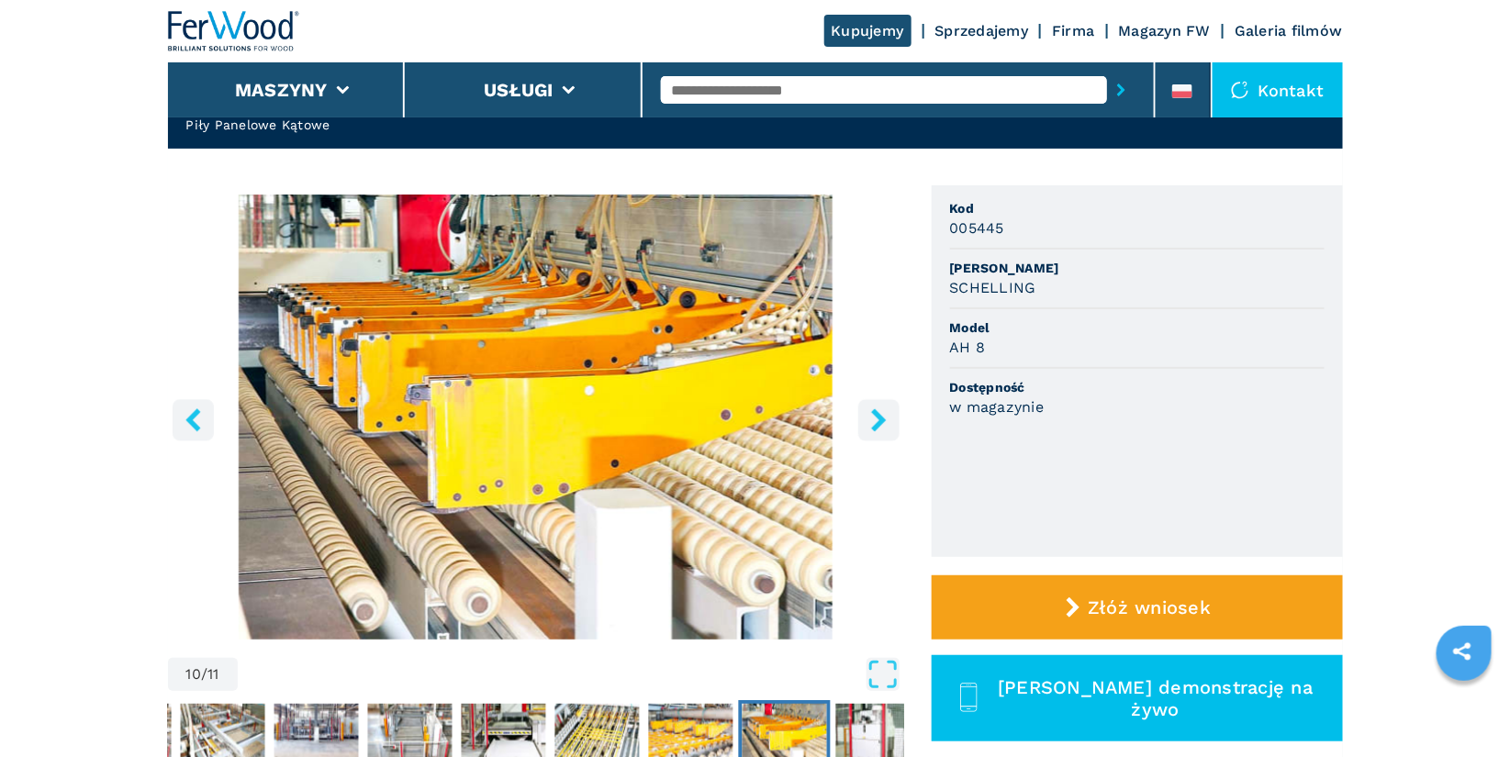
click at [880, 411] on icon "right-button" at bounding box center [878, 419] width 23 height 23
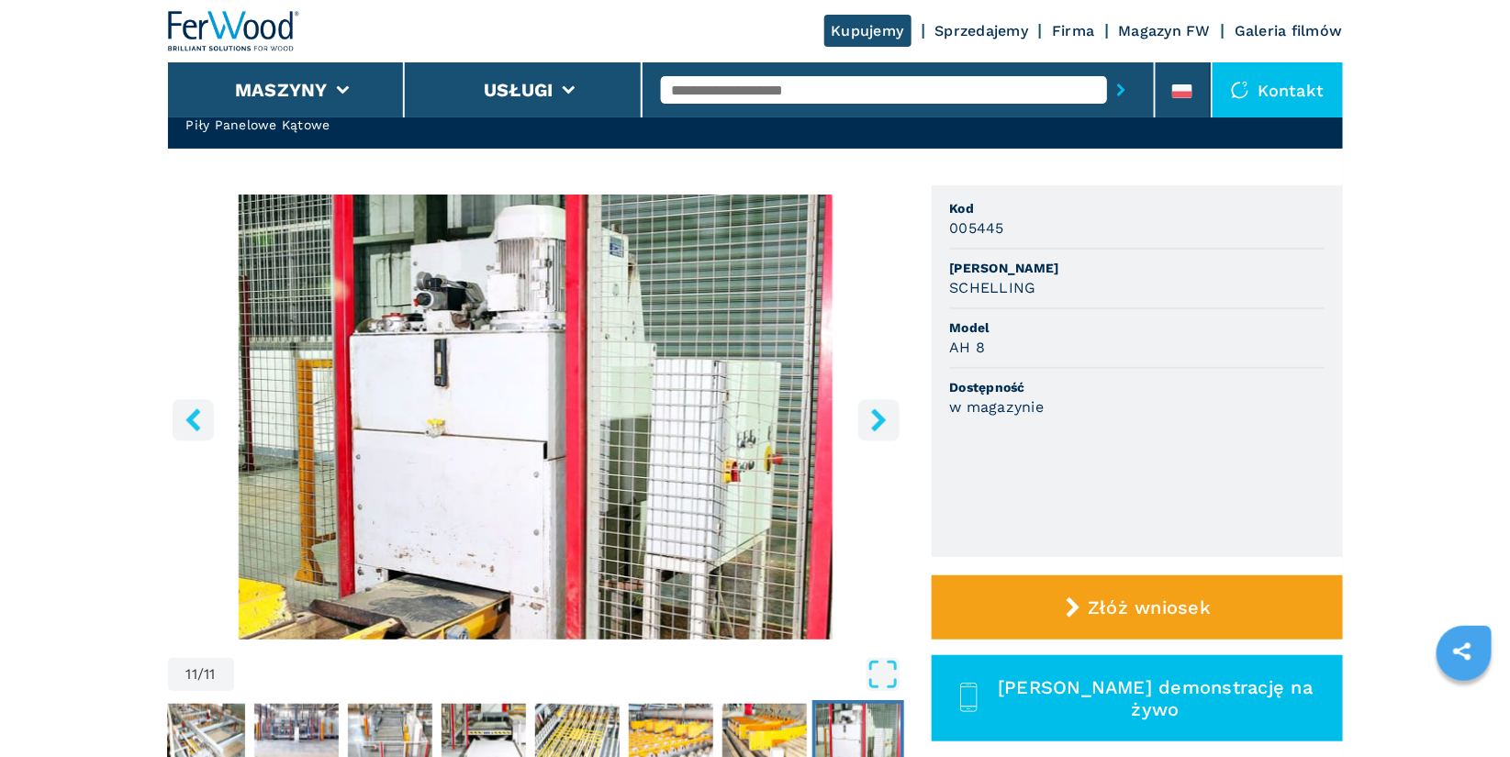
click at [880, 411] on icon "right-button" at bounding box center [878, 419] width 23 height 23
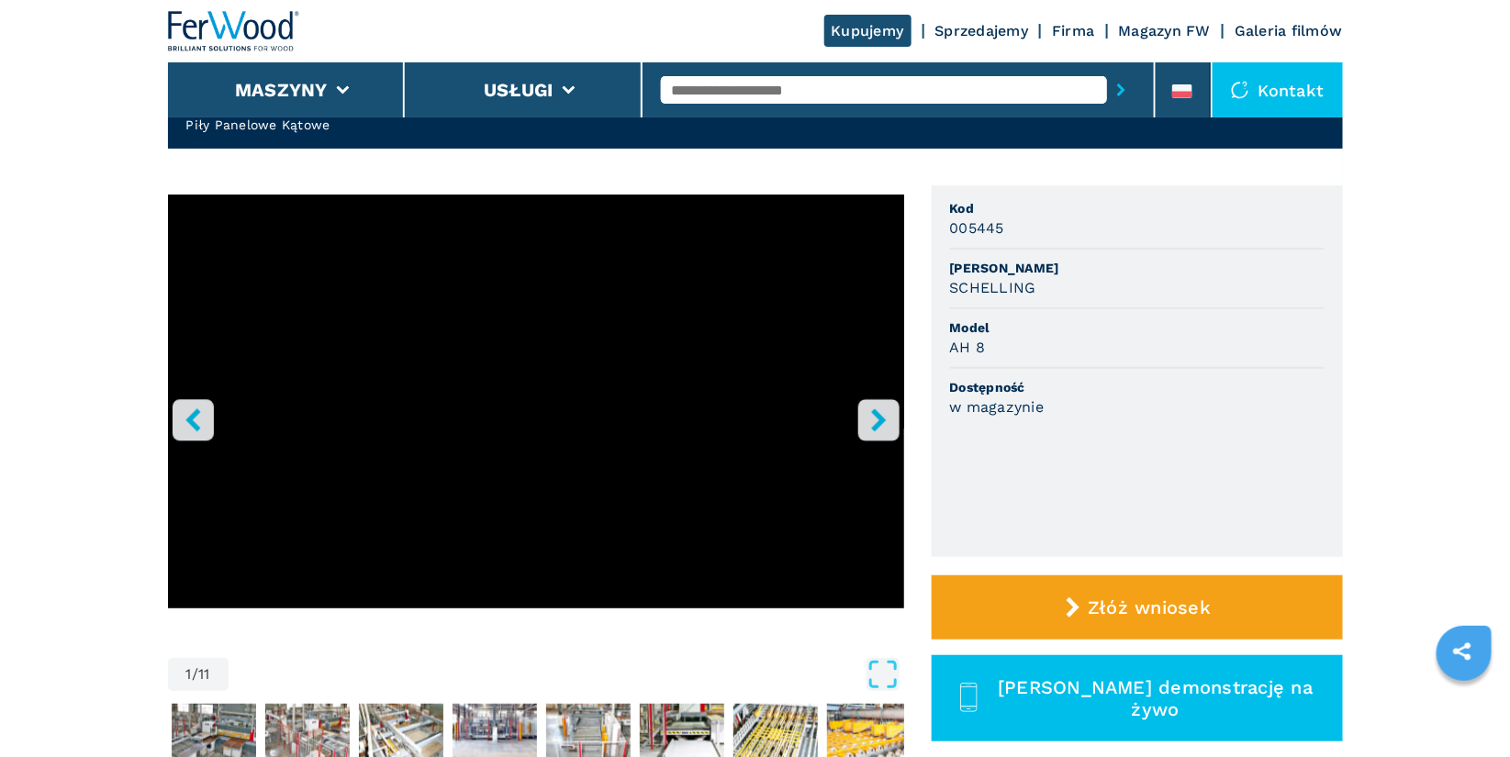
click at [880, 411] on icon "right-button" at bounding box center [878, 419] width 23 height 23
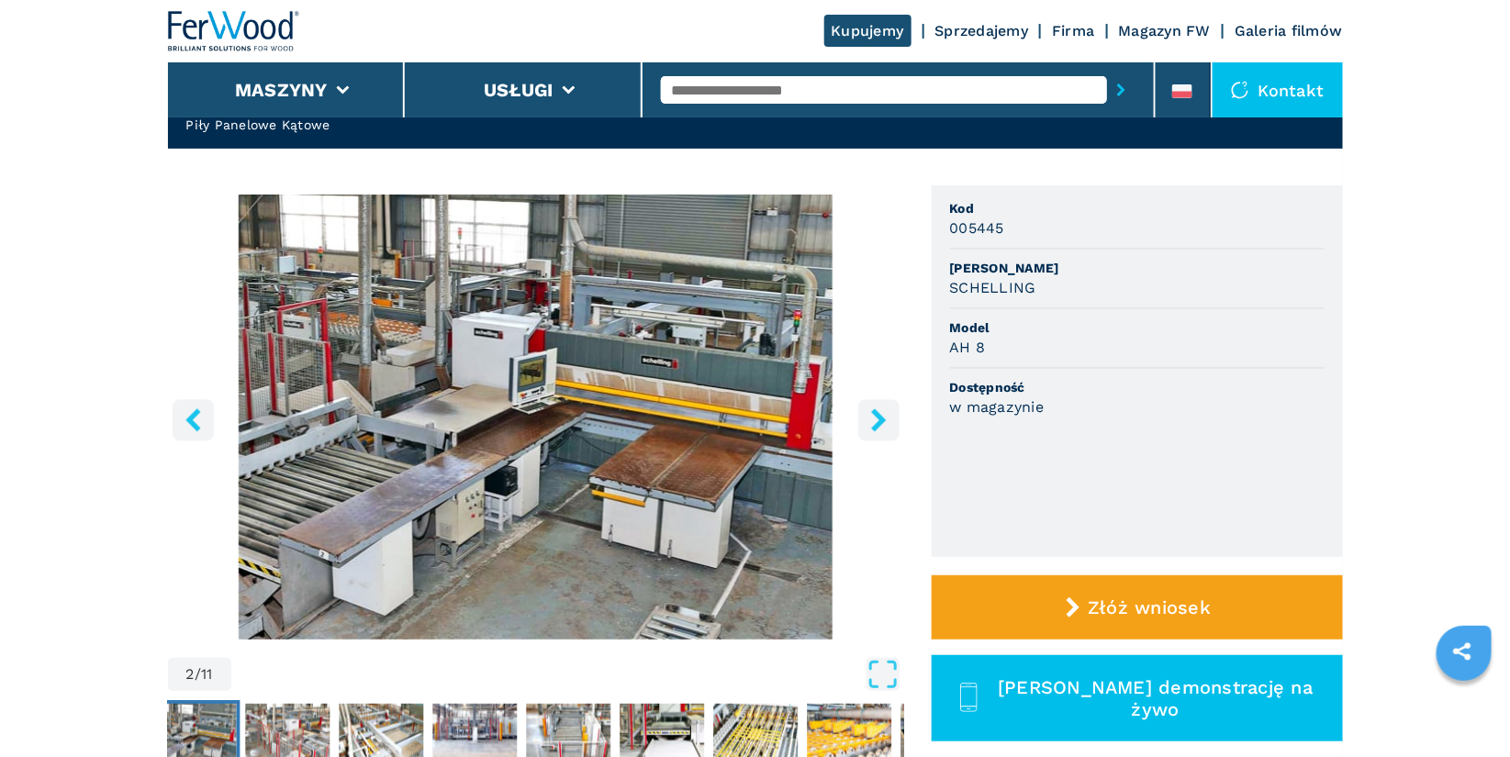
click at [880, 411] on icon "right-button" at bounding box center [878, 419] width 23 height 23
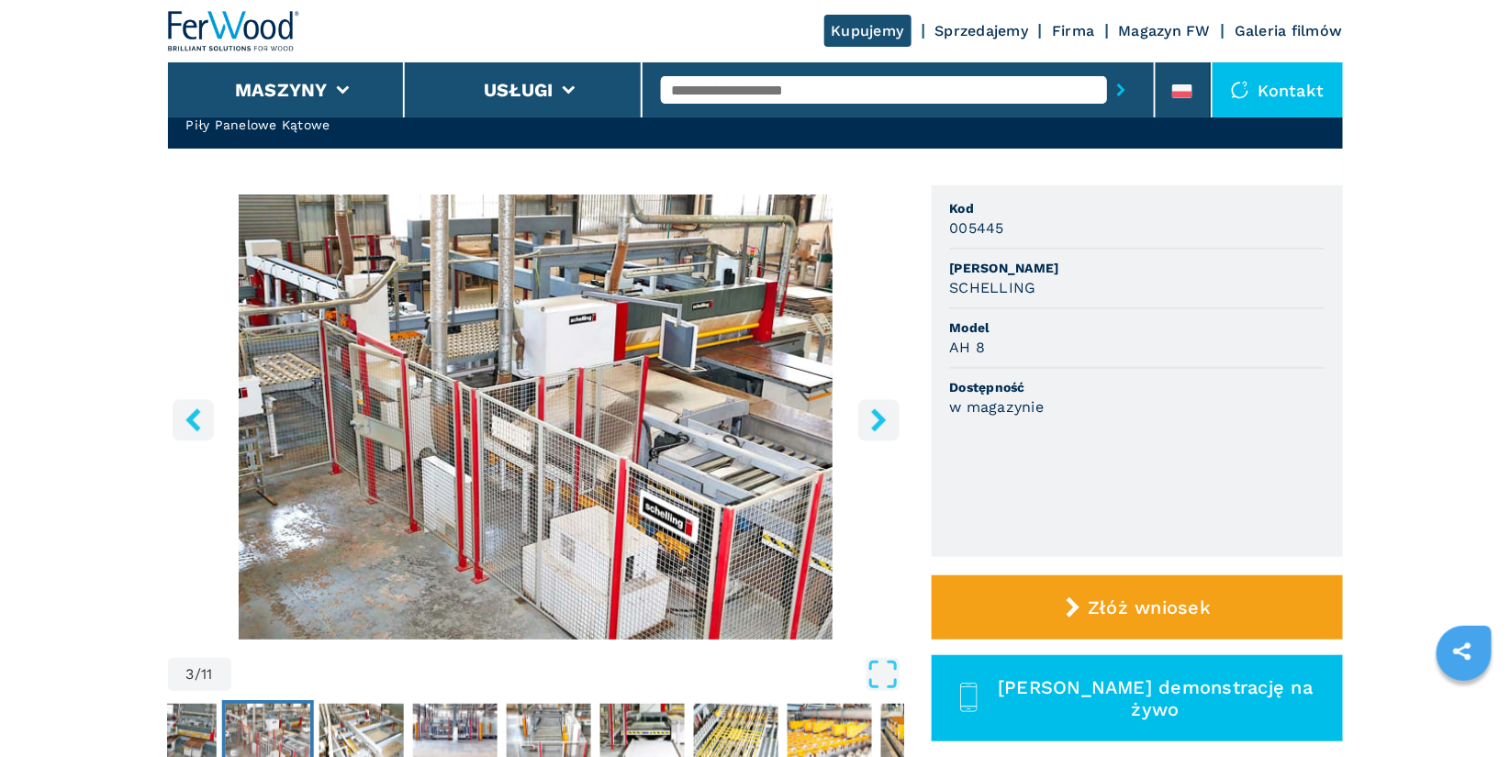
click at [882, 420] on icon "right-button" at bounding box center [878, 419] width 15 height 23
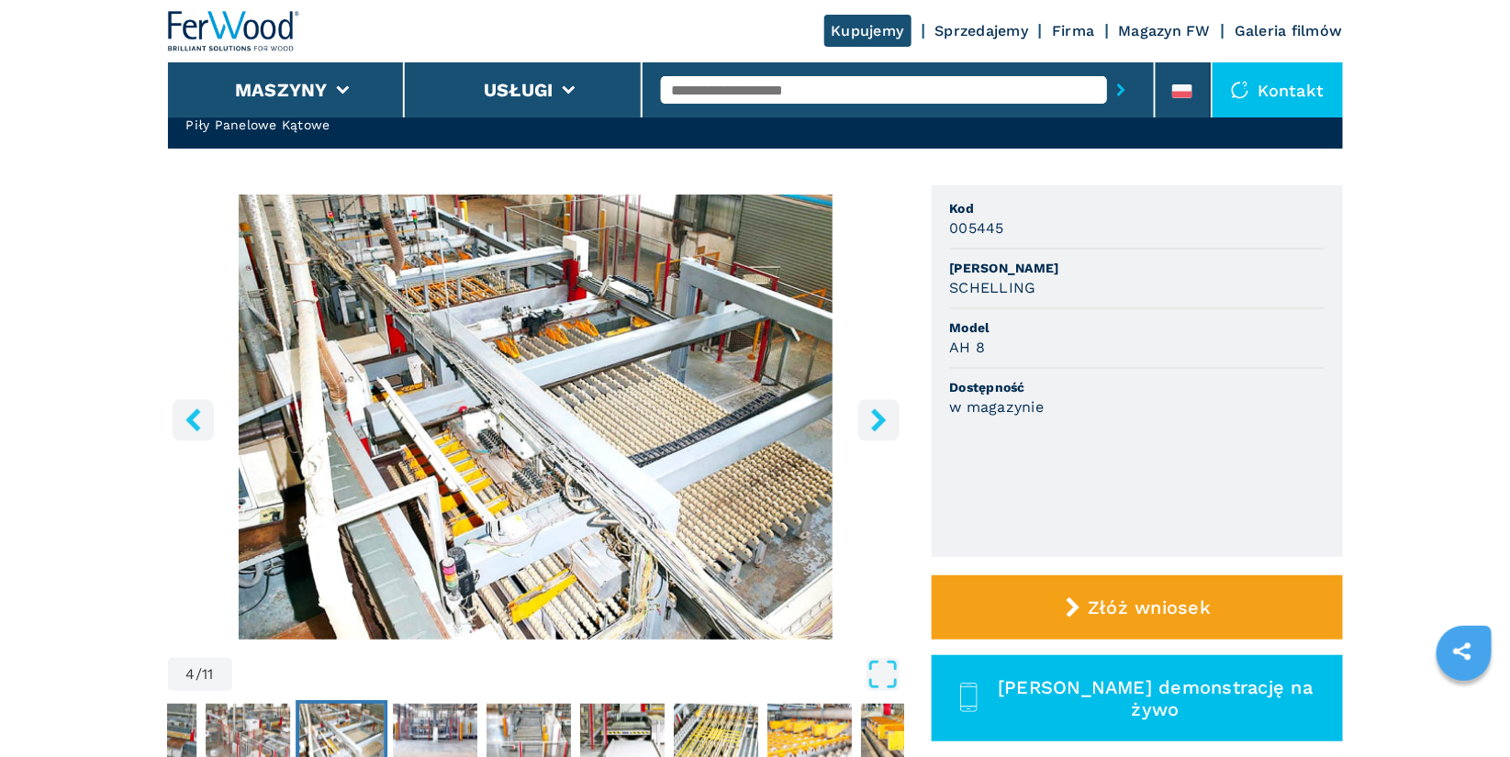
click at [882, 420] on icon "right-button" at bounding box center [878, 419] width 15 height 23
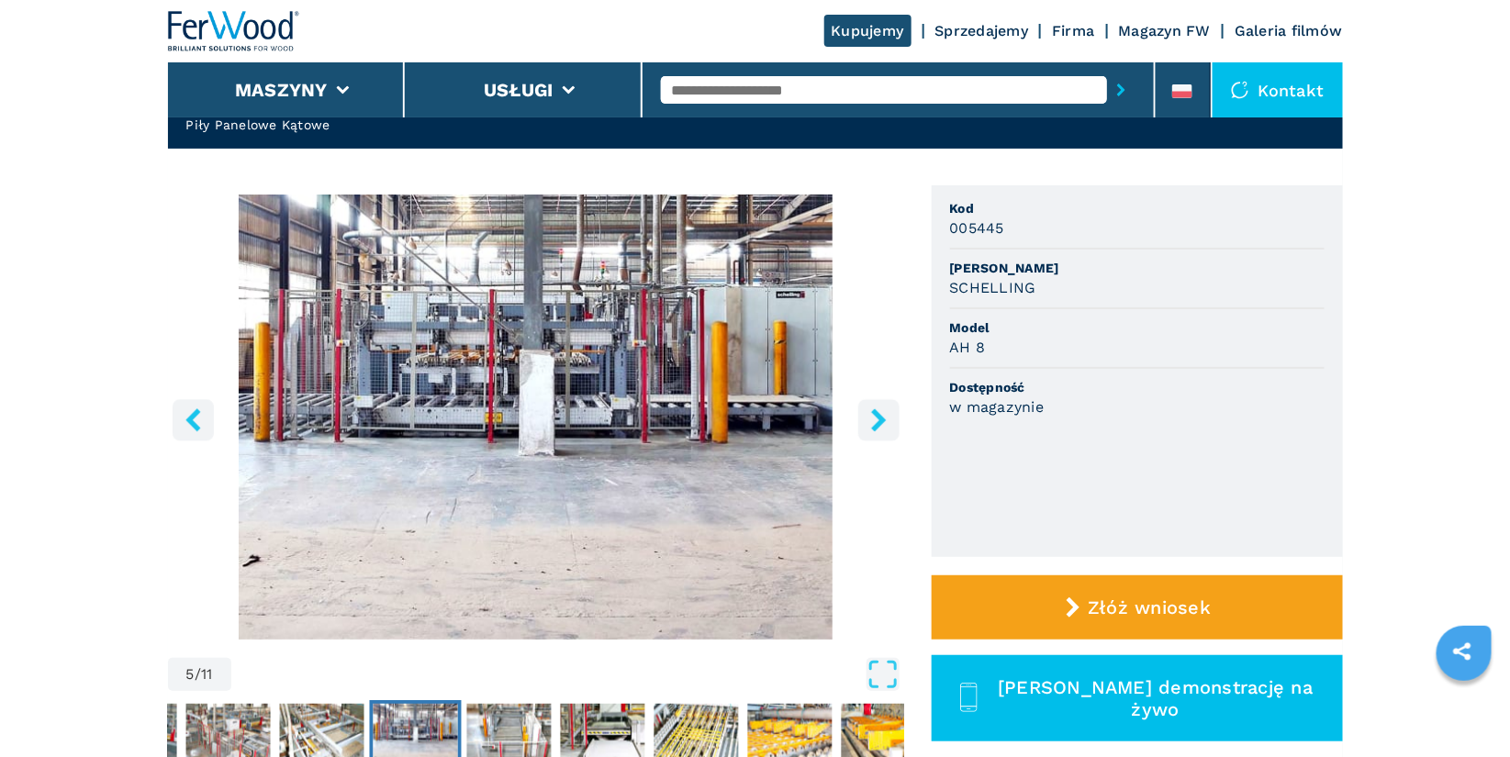
click at [882, 420] on icon "right-button" at bounding box center [878, 419] width 15 height 23
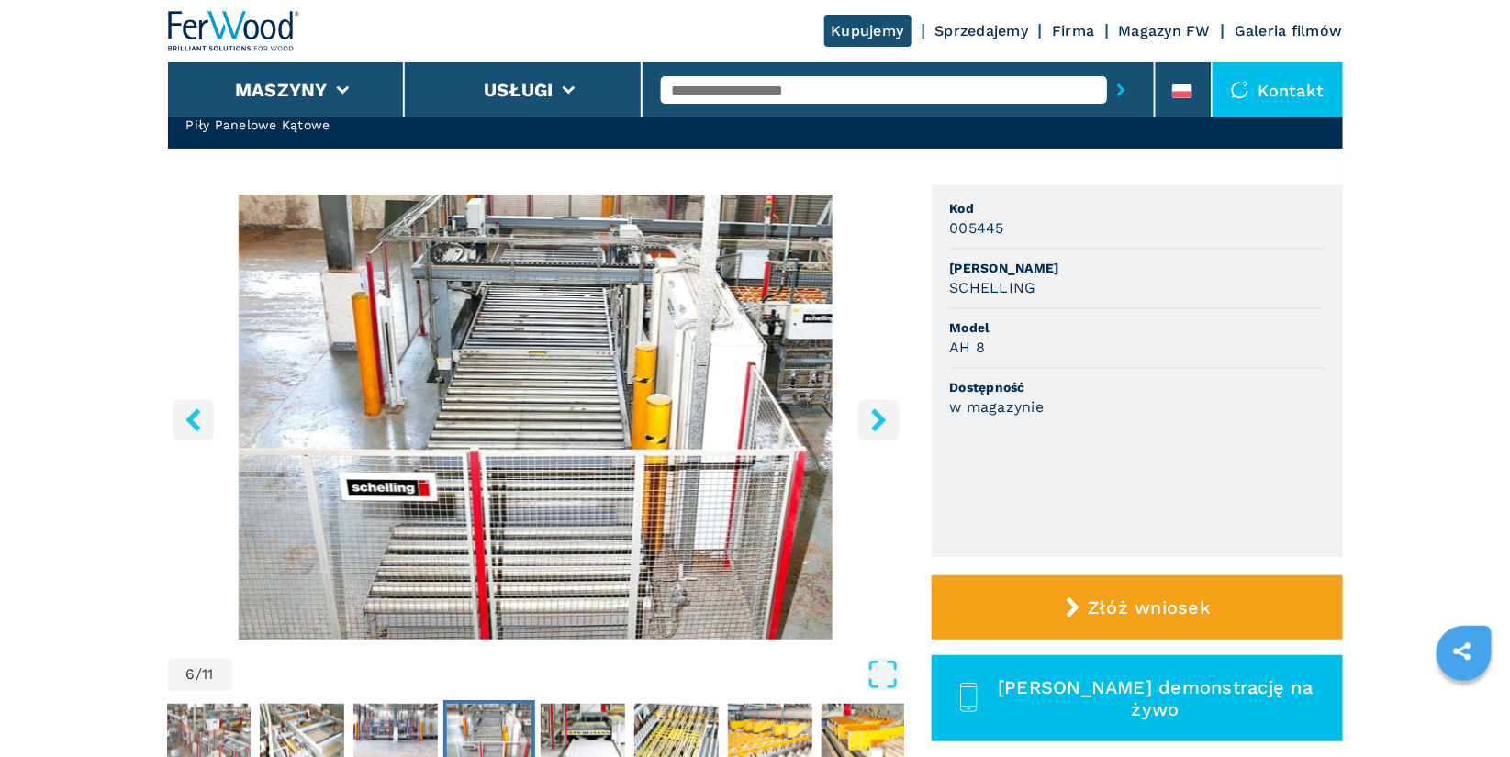
click at [882, 420] on icon "right-button" at bounding box center [878, 419] width 15 height 23
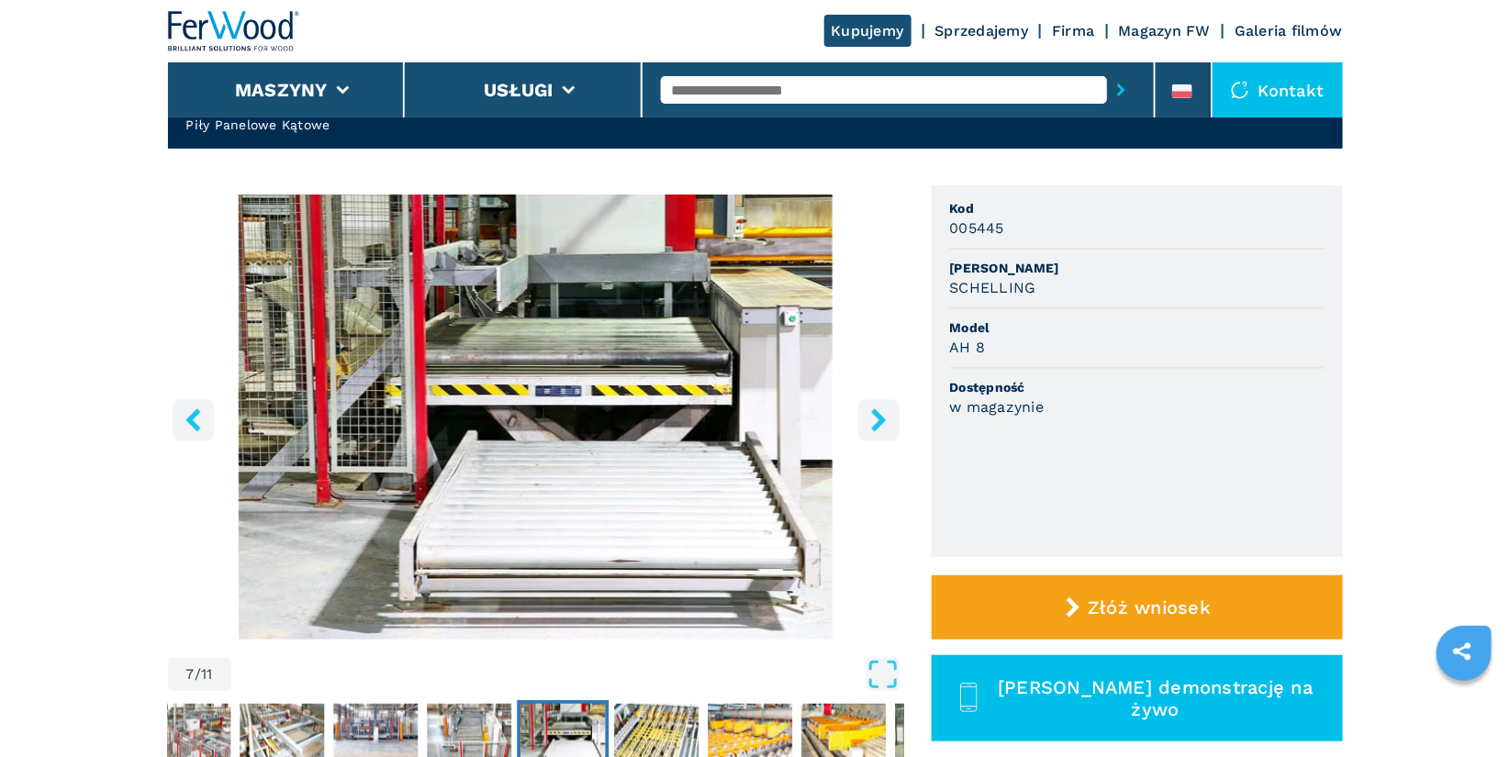
click at [882, 420] on icon "right-button" at bounding box center [878, 419] width 15 height 23
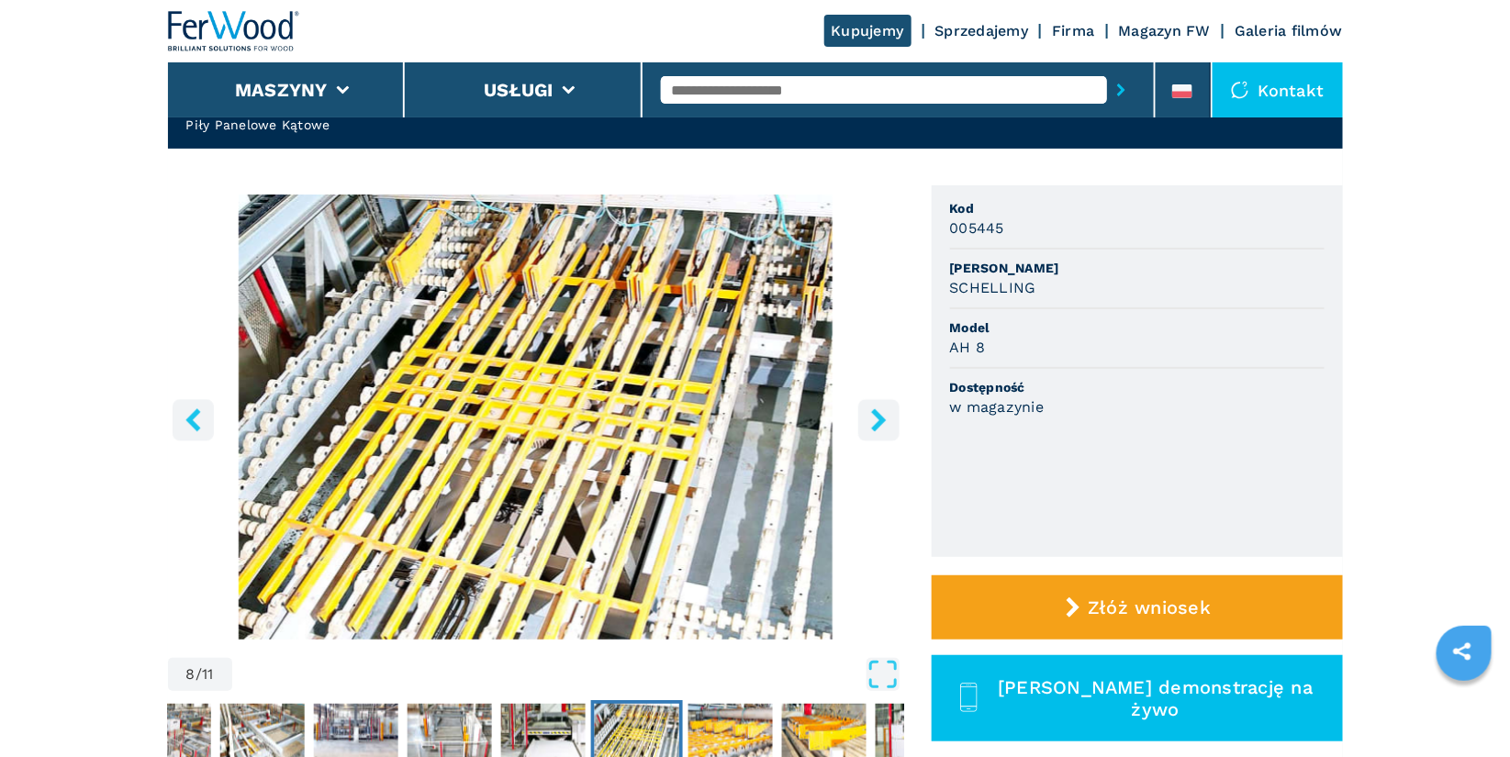
click at [882, 420] on icon "right-button" at bounding box center [878, 419] width 15 height 23
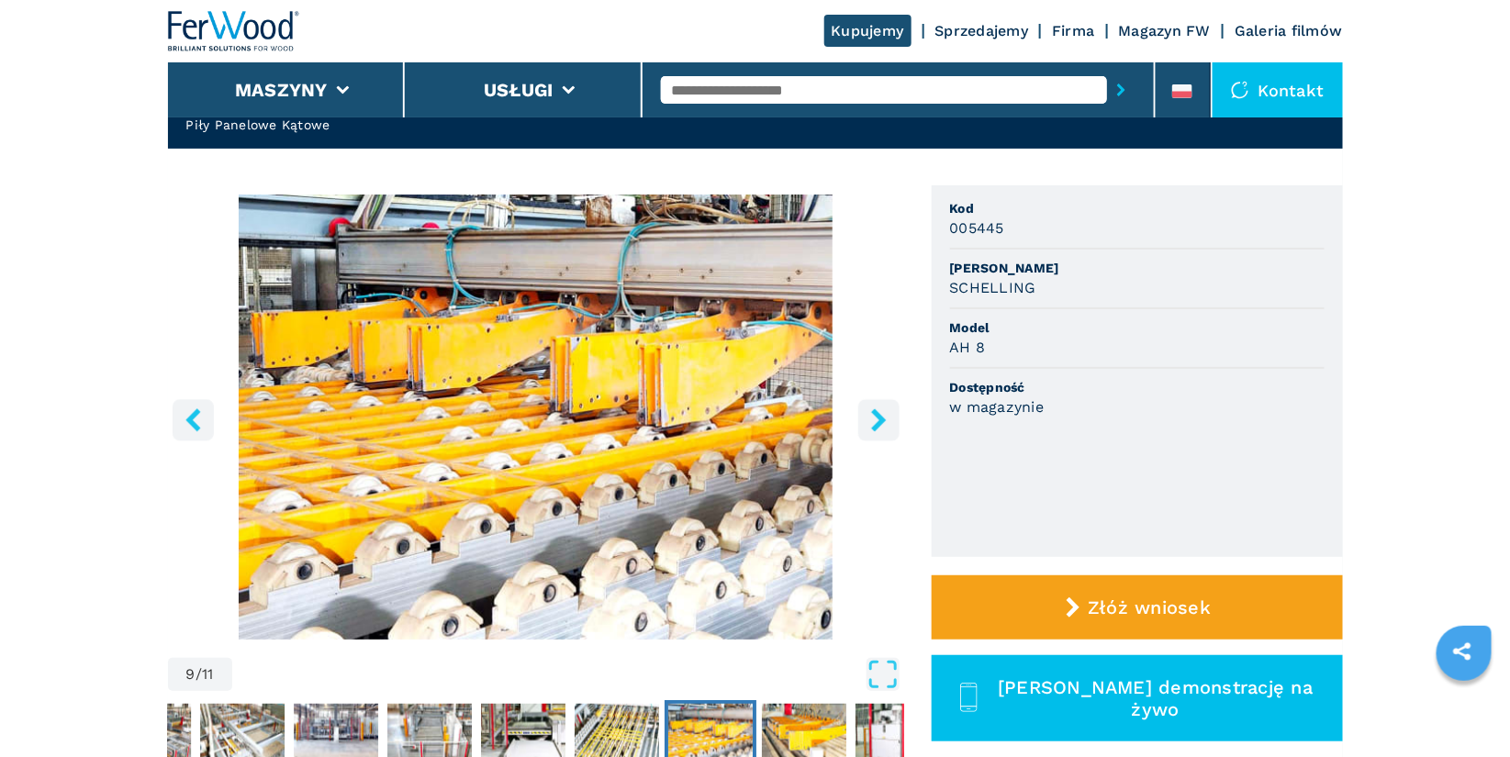
click at [882, 420] on icon "right-button" at bounding box center [878, 419] width 15 height 23
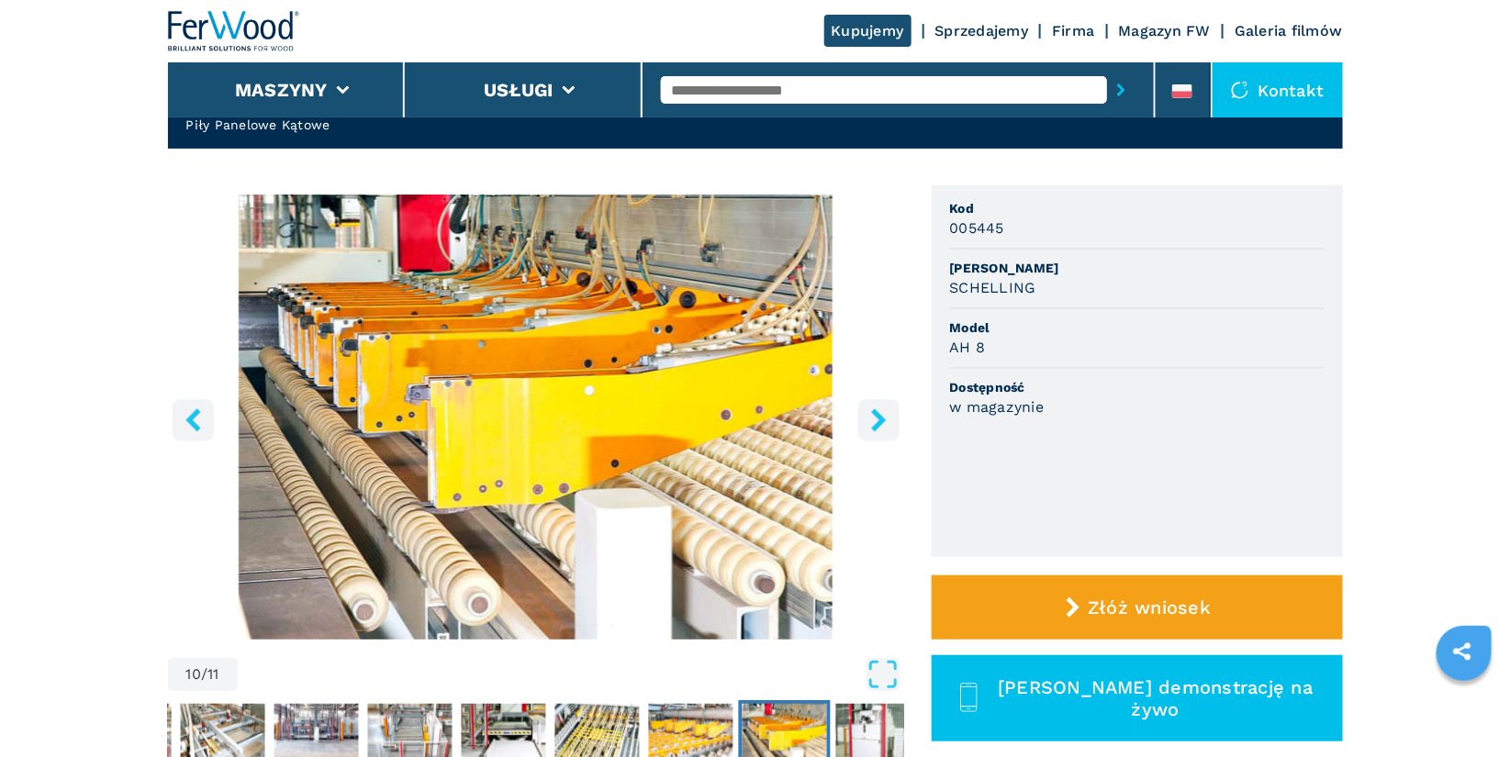
click at [882, 420] on icon "right-button" at bounding box center [878, 419] width 15 height 23
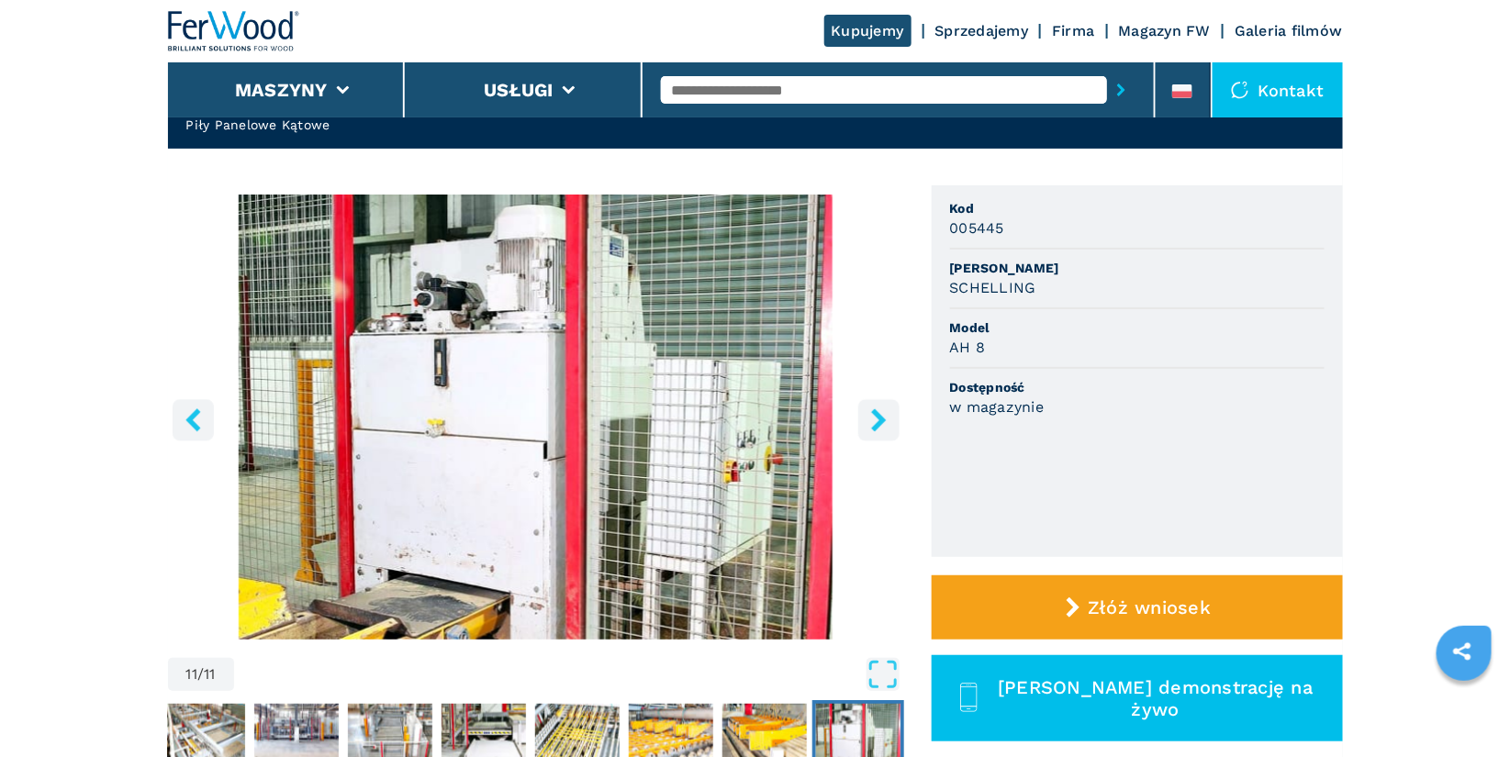
click at [882, 420] on icon "right-button" at bounding box center [878, 419] width 15 height 23
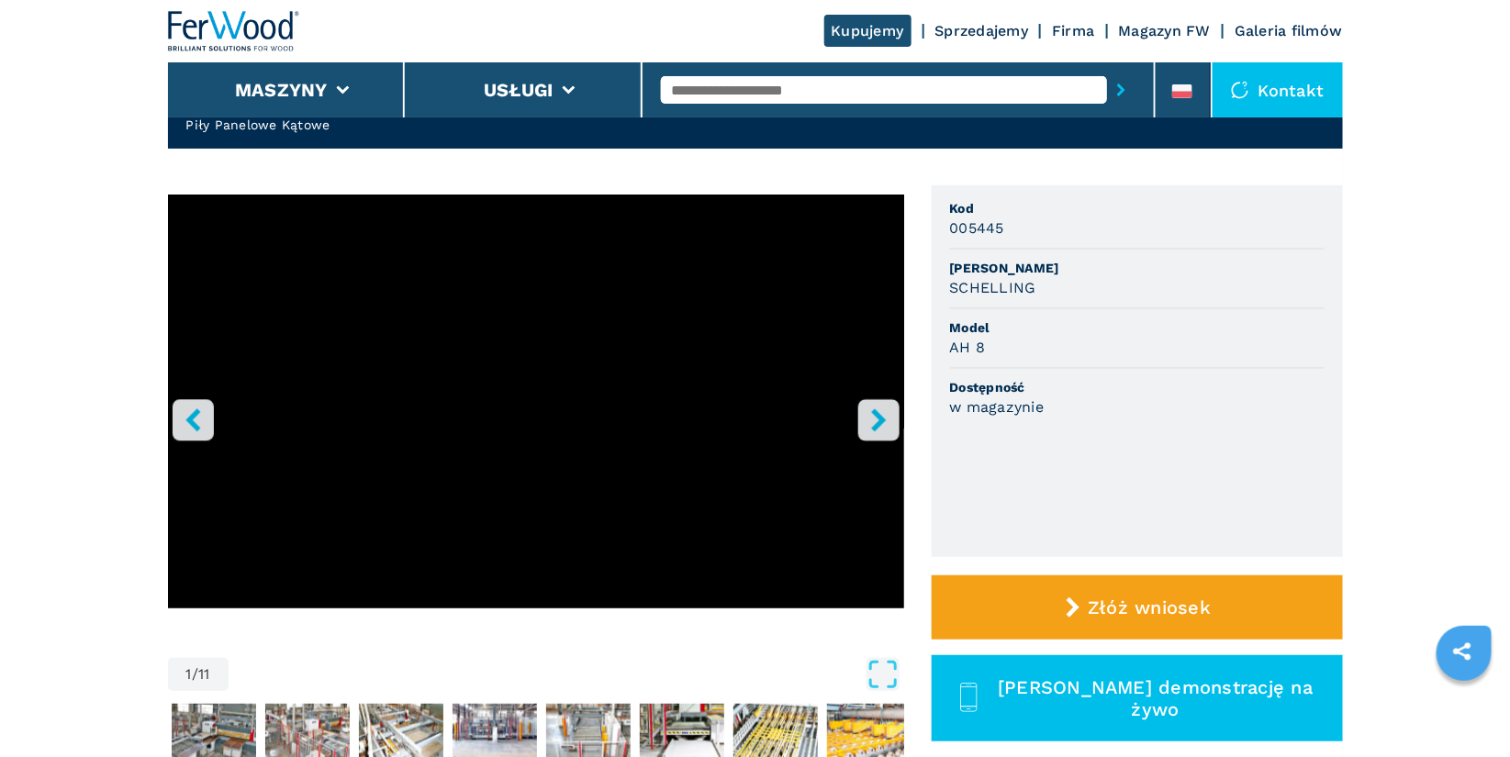
click at [882, 420] on icon "right-button" at bounding box center [878, 419] width 15 height 23
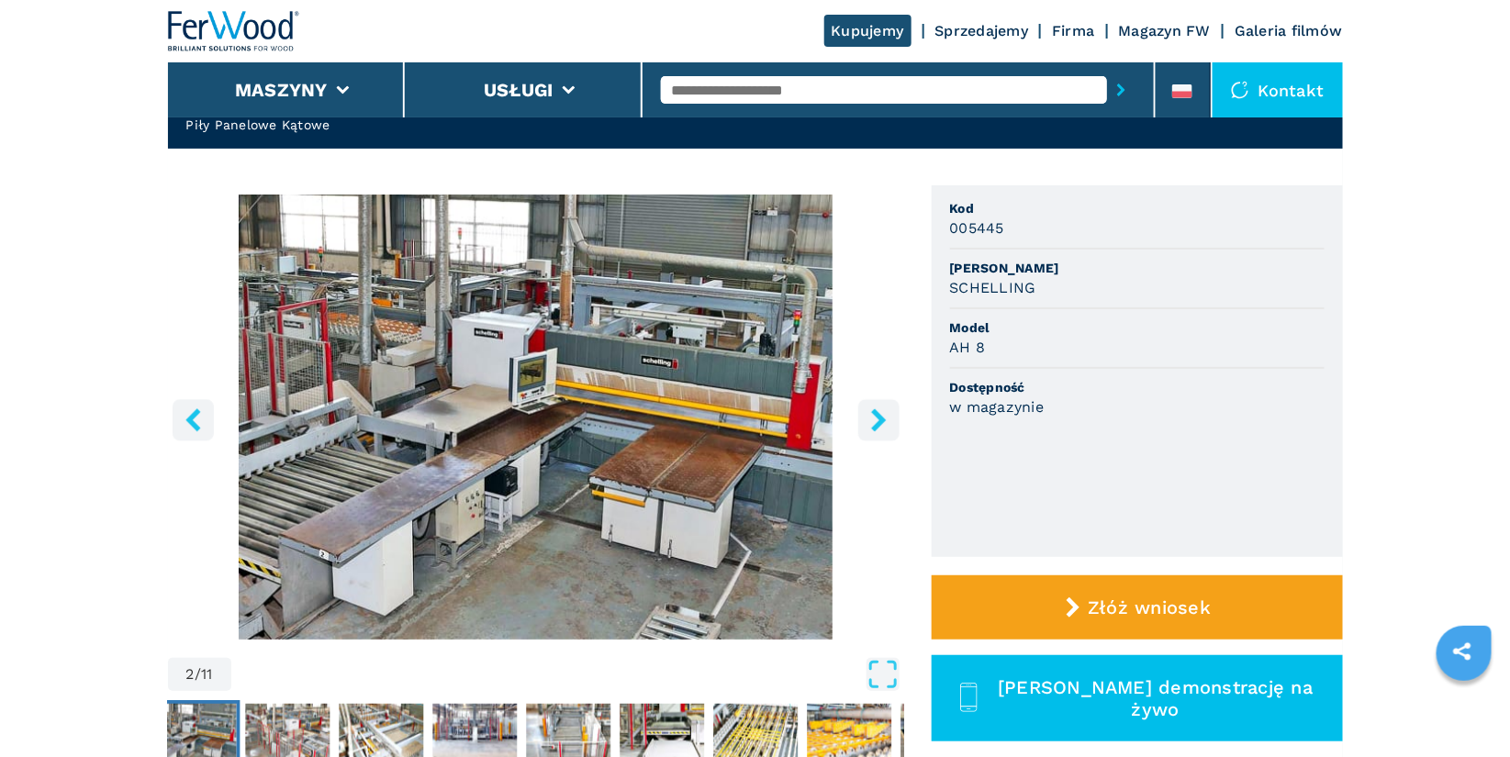
click at [882, 420] on icon "right-button" at bounding box center [878, 419] width 15 height 23
